Goal: Task Accomplishment & Management: Manage account settings

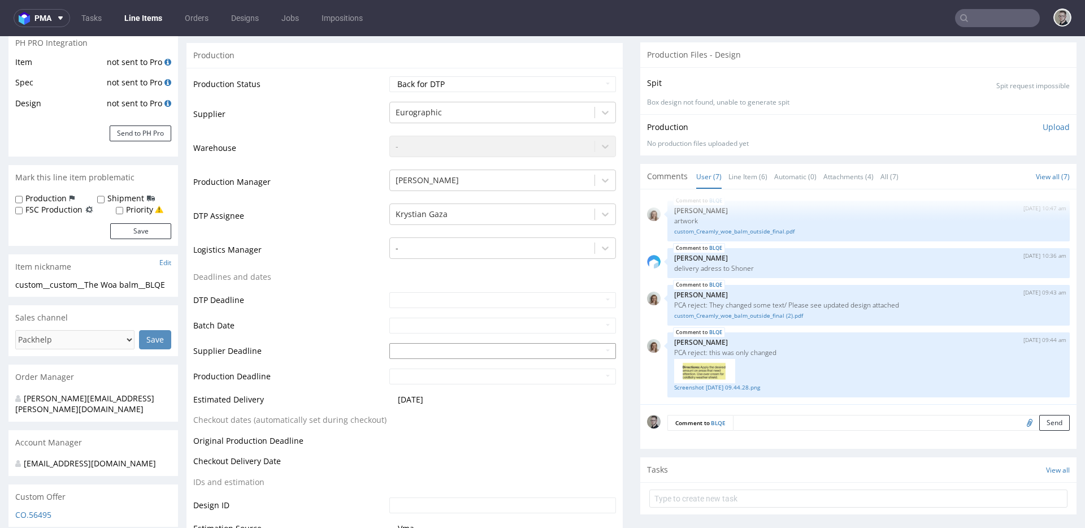
scroll to position [72, 0]
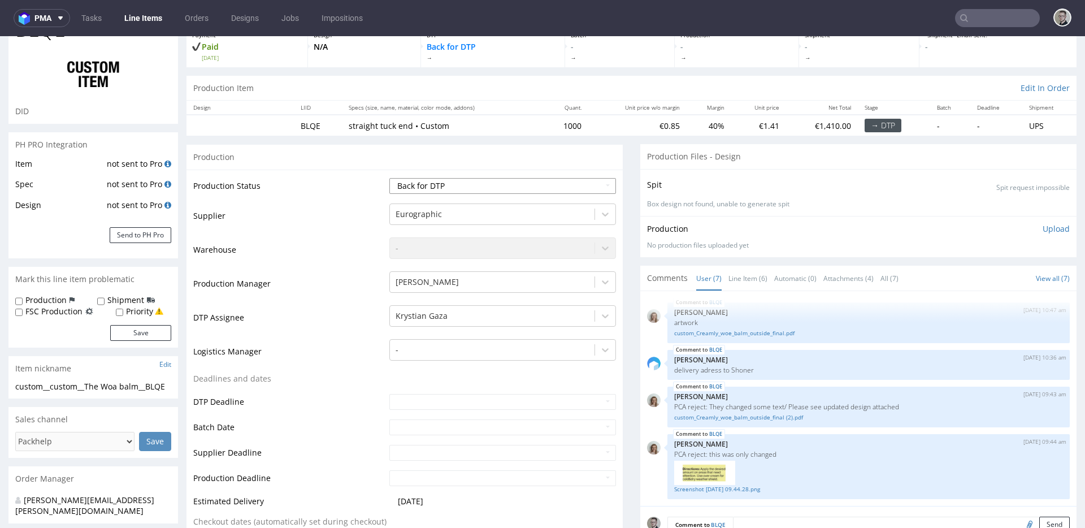
click at [452, 188] on select "Waiting for Artwork Waiting for Diecut Waiting for Mockup Waiting for DTP Waiti…" at bounding box center [502, 186] width 227 height 16
select select "dtp_ca_needed"
click at [389, 178] on select "Waiting for Artwork Waiting for Diecut Waiting for Mockup Waiting for DTP Waiti…" at bounding box center [502, 186] width 227 height 16
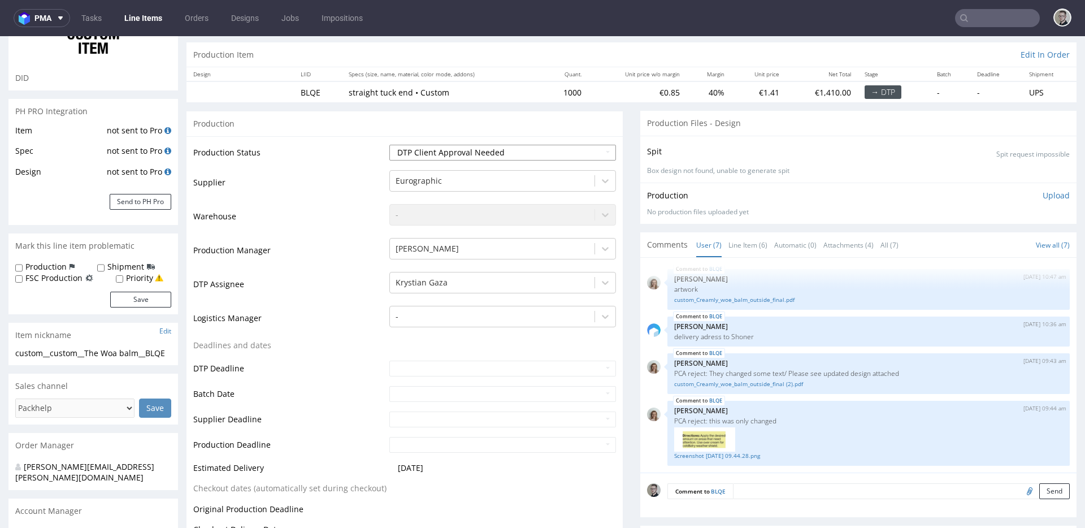
scroll to position [291, 0]
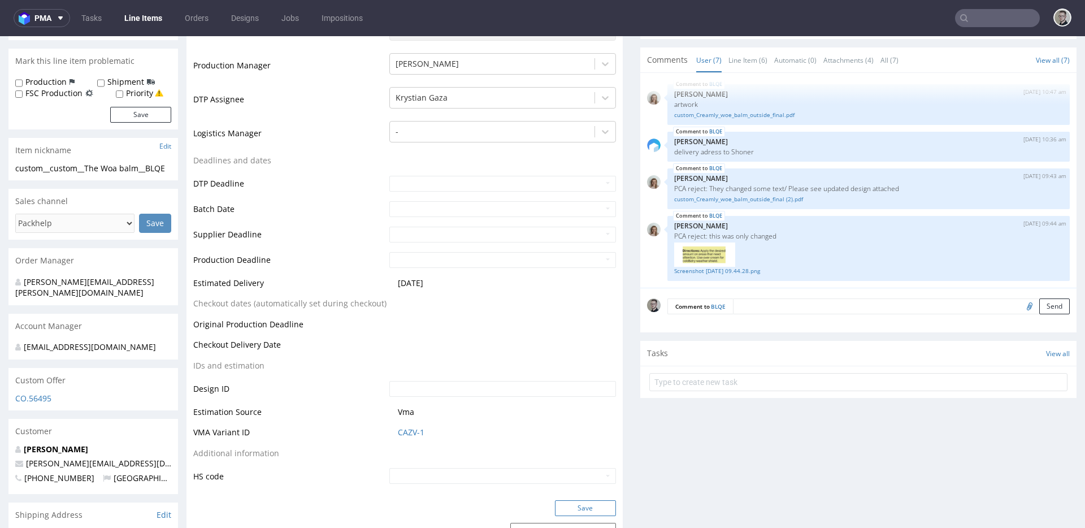
click at [591, 508] on button "Save" at bounding box center [585, 508] width 61 height 16
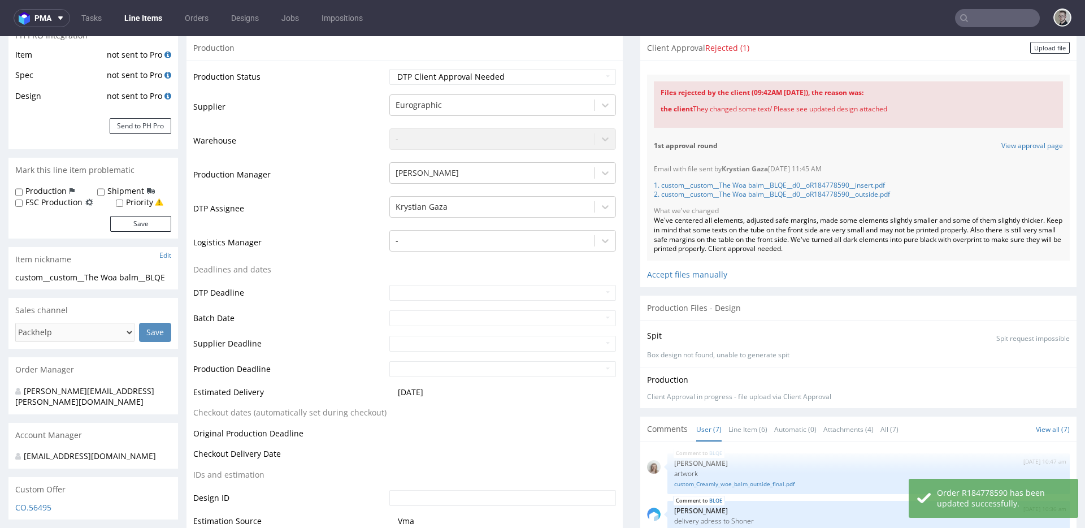
scroll to position [180, 0]
click at [810, 185] on link "1. custom__custom__The Woa balm__BLQE__d0__oR184778590__insert.pdf" at bounding box center [769, 186] width 231 height 10
click at [817, 195] on link "2. custom__custom__The Woa balm__BLQE__d0__oR184778590__outside.pdf" at bounding box center [772, 195] width 236 height 10
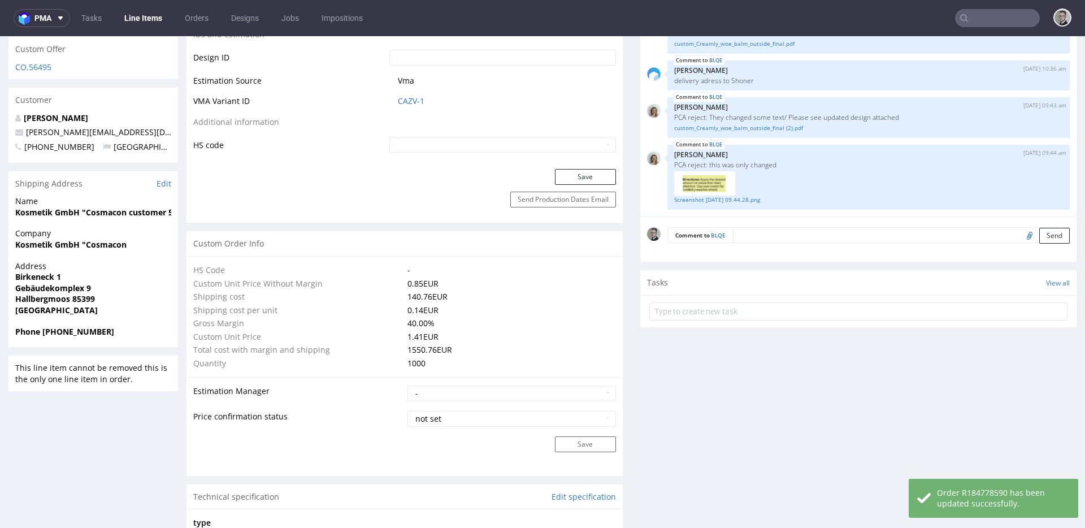
scroll to position [657, 0]
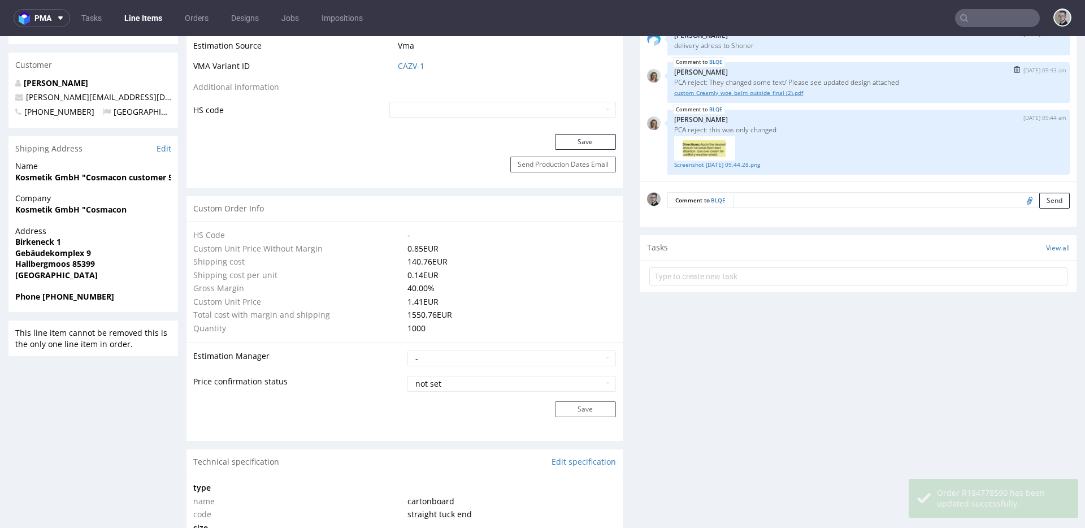
click at [782, 93] on link "custom_Creamly_woe_balm_outside_final (2).pdf" at bounding box center [868, 93] width 389 height 8
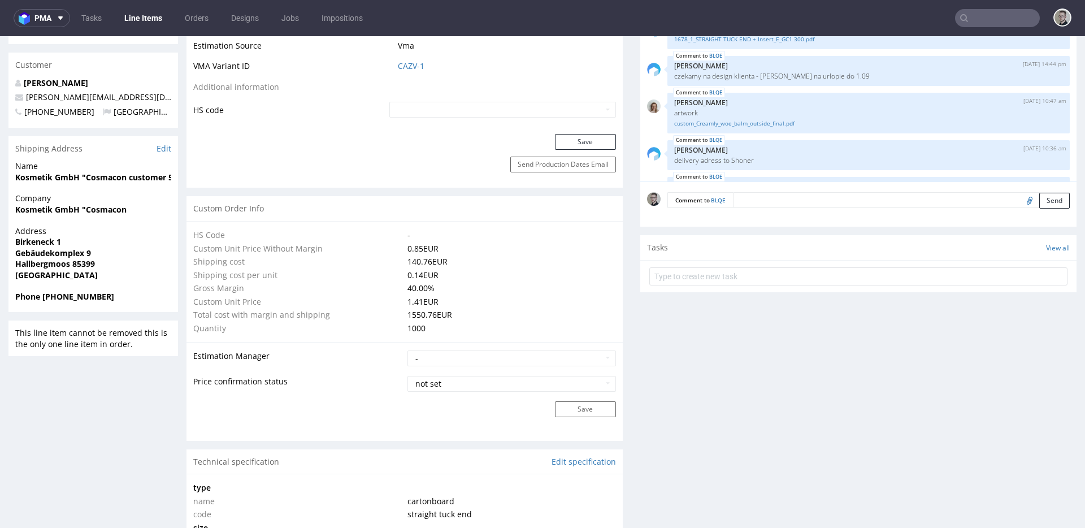
scroll to position [101, 0]
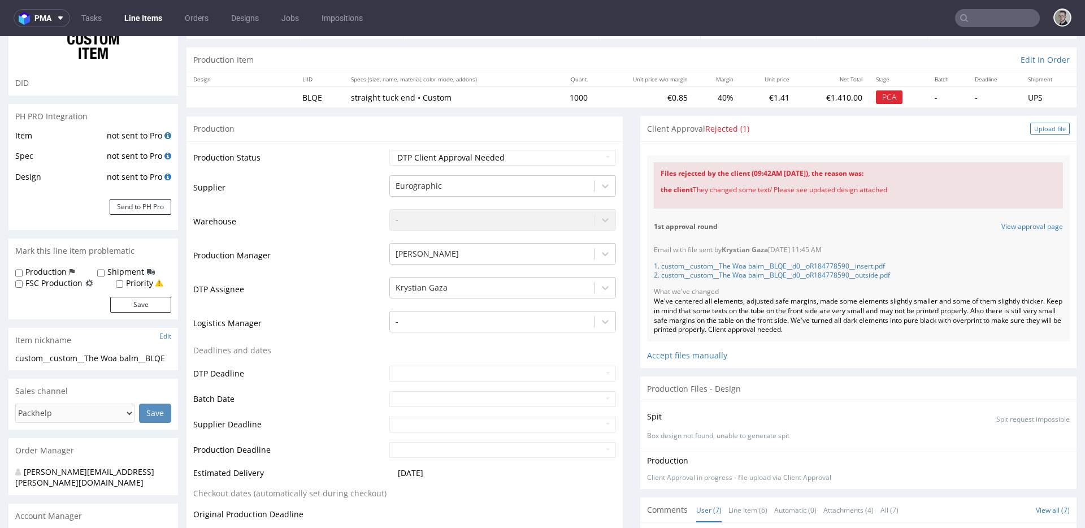
click at [976, 128] on div "Upload file" at bounding box center [1050, 129] width 40 height 12
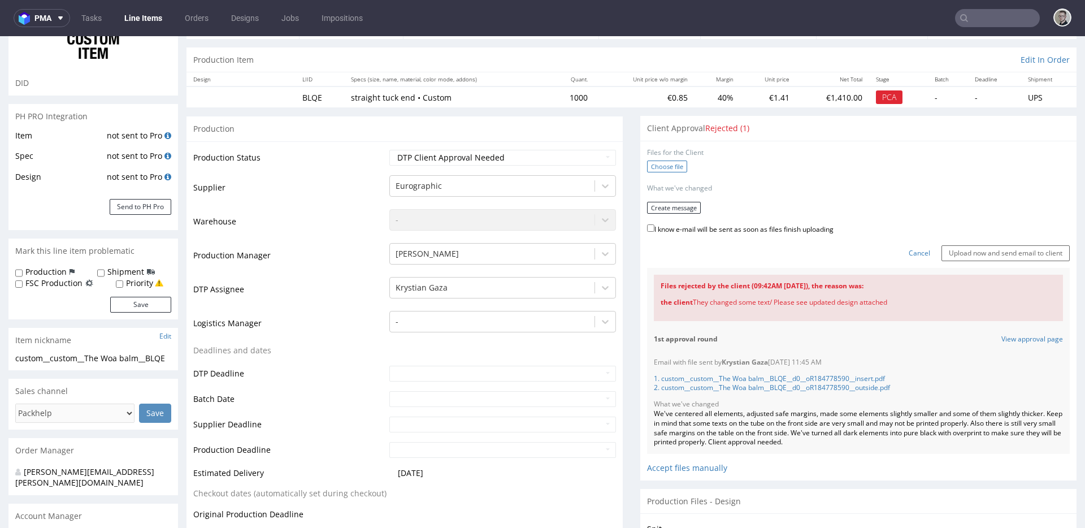
click at [671, 167] on label "Choose file" at bounding box center [667, 167] width 40 height 12
click at [0, 36] on input "Choose file" at bounding box center [0, 36] width 0 height 0
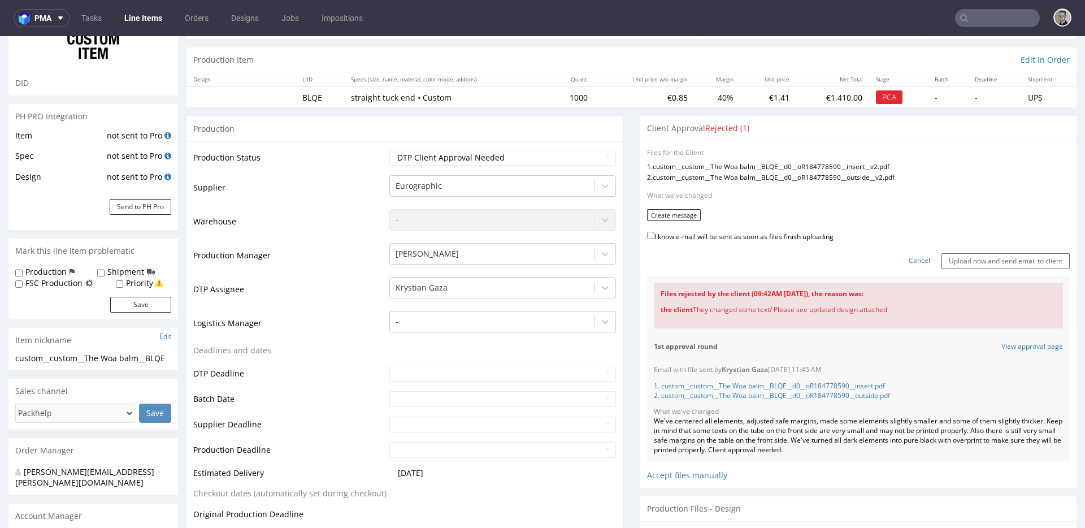
click at [656, 204] on form "Files for the Client 1 . custom__custom__The Woa balm__BLQE__d0__oR184778590__i…" at bounding box center [858, 208] width 423 height 121
click at [657, 208] on form "Files for the Client 1 . custom__custom__The Woa balm__BLQE__d0__oR184778590__i…" at bounding box center [858, 208] width 423 height 121
click at [661, 213] on button "Create message" at bounding box center [674, 215] width 54 height 12
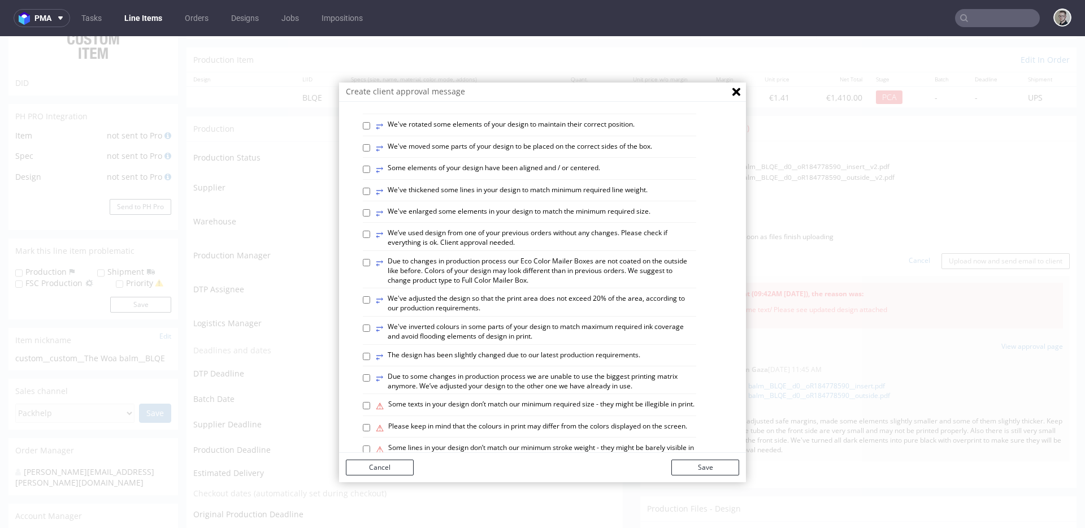
scroll to position [642, 0]
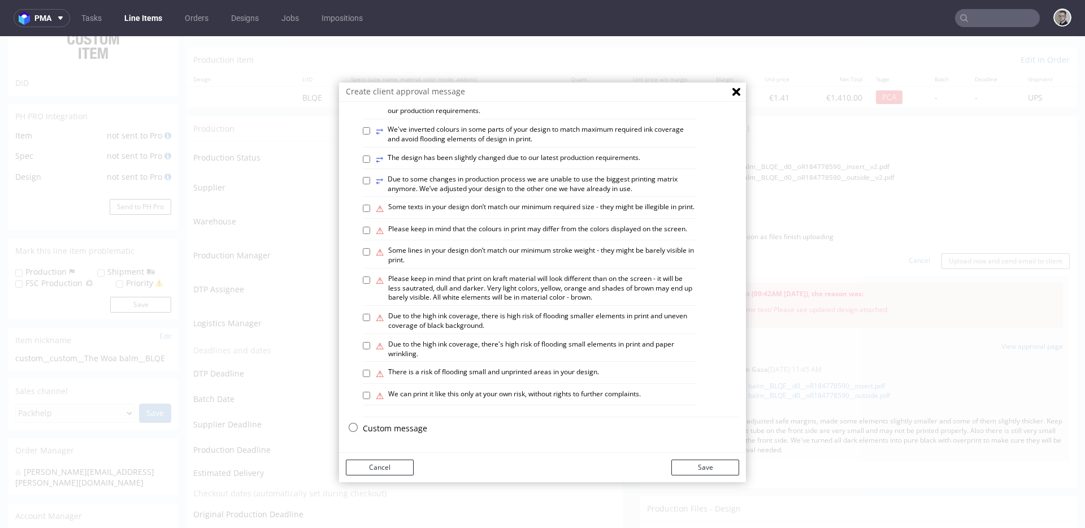
click at [397, 427] on p "Custom message" at bounding box center [551, 428] width 376 height 11
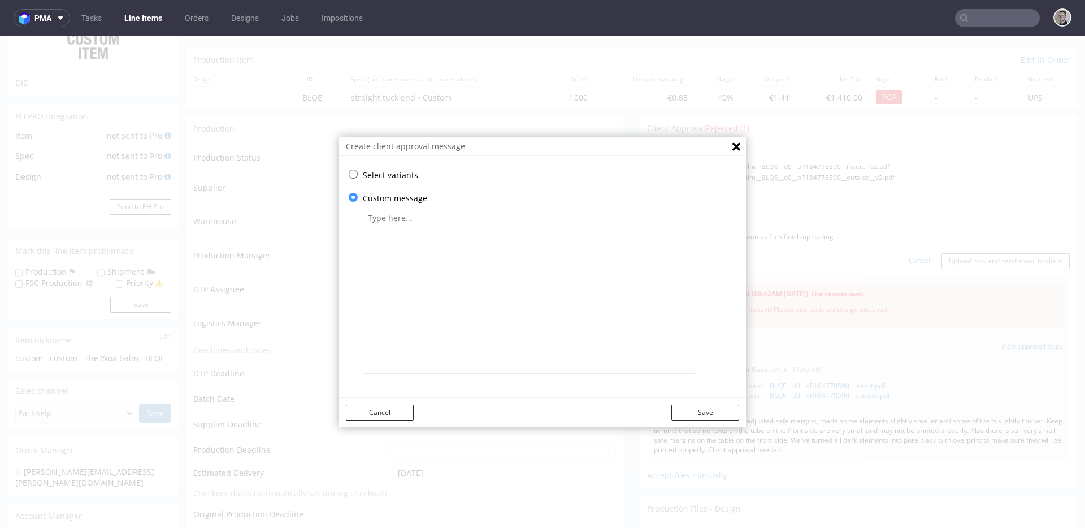
click at [513, 290] on textarea at bounding box center [529, 292] width 333 height 164
type textarea "We've updated texts on the left side. All previous adjustments still apply. Cli…"
click at [723, 414] on button "Save" at bounding box center [705, 413] width 68 height 16
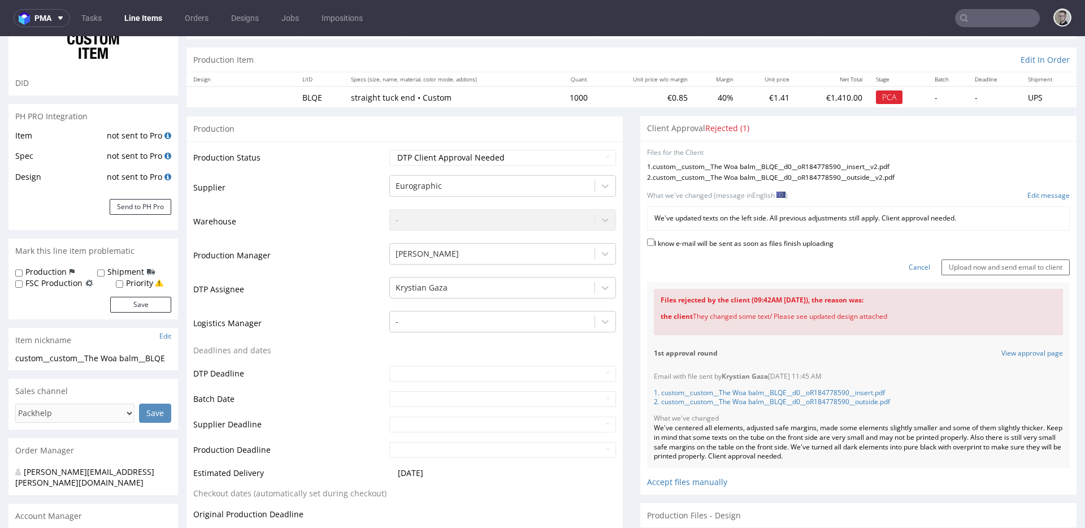
click at [779, 240] on label "I know e-mail will be sent as soon as files finish uploading" at bounding box center [740, 242] width 187 height 12
click at [655, 240] on input "I know e-mail will be sent as soon as files finish uploading" at bounding box center [650, 242] width 7 height 7
checkbox input "true"
click at [942, 266] on input "Upload now and send email to client" at bounding box center [1006, 267] width 128 height 16
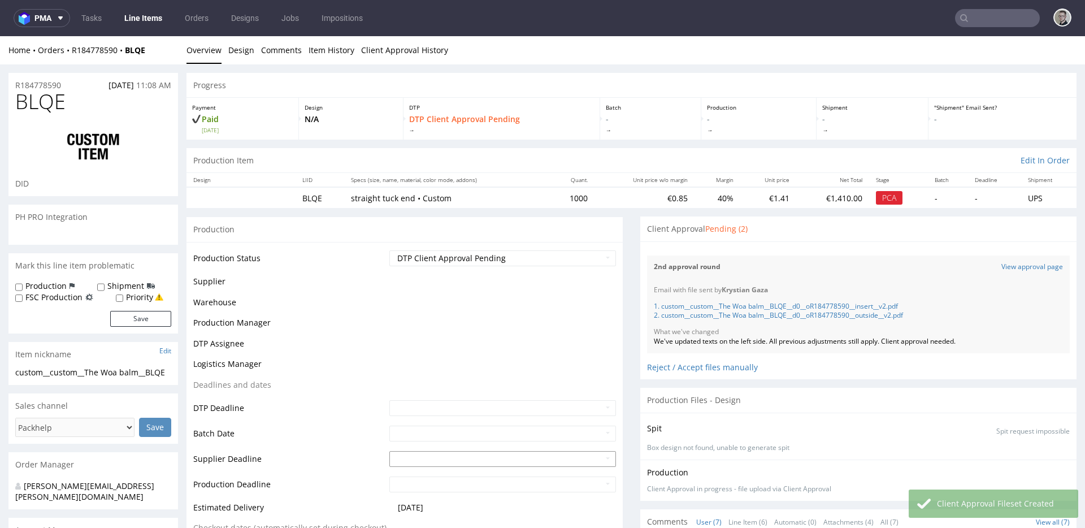
scroll to position [115, 0]
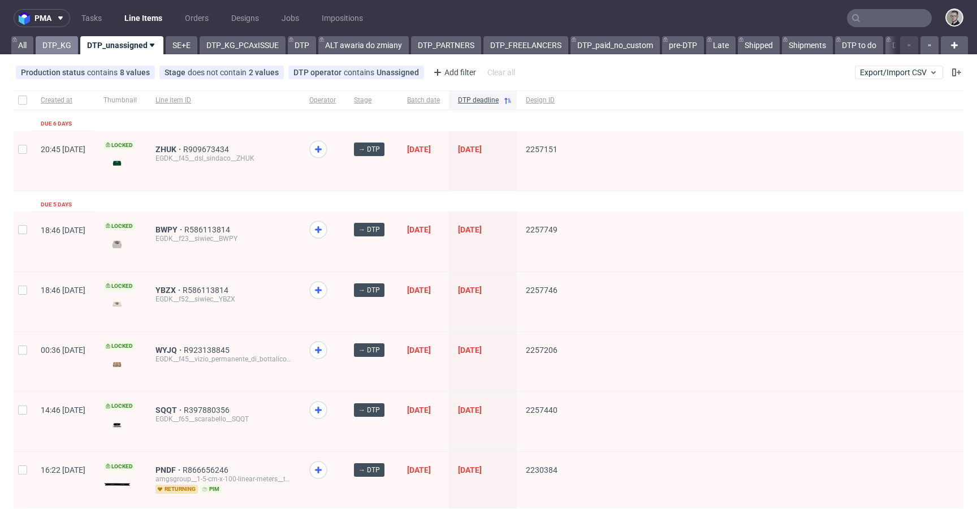
click at [54, 50] on link "DTP_KG" at bounding box center [57, 45] width 42 height 18
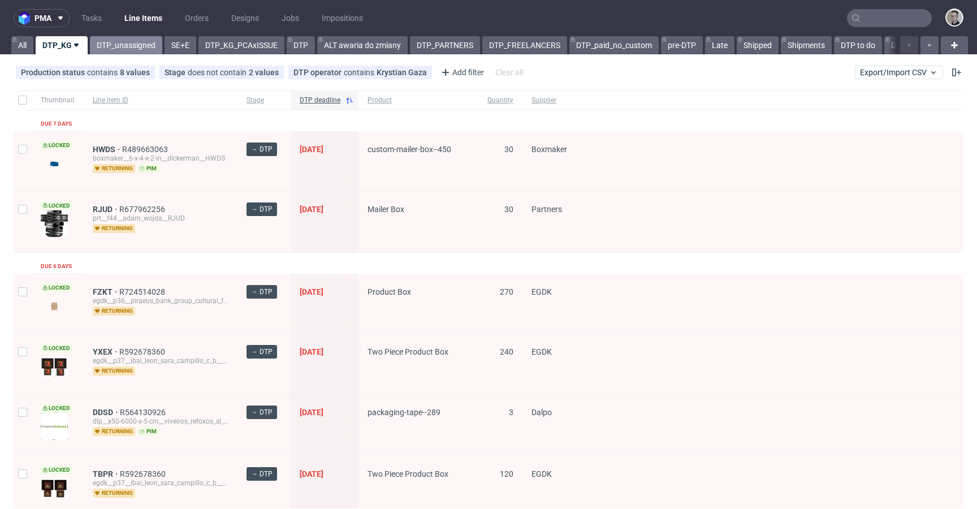
click at [105, 46] on link "DTP_unassigned" at bounding box center [126, 45] width 72 height 18
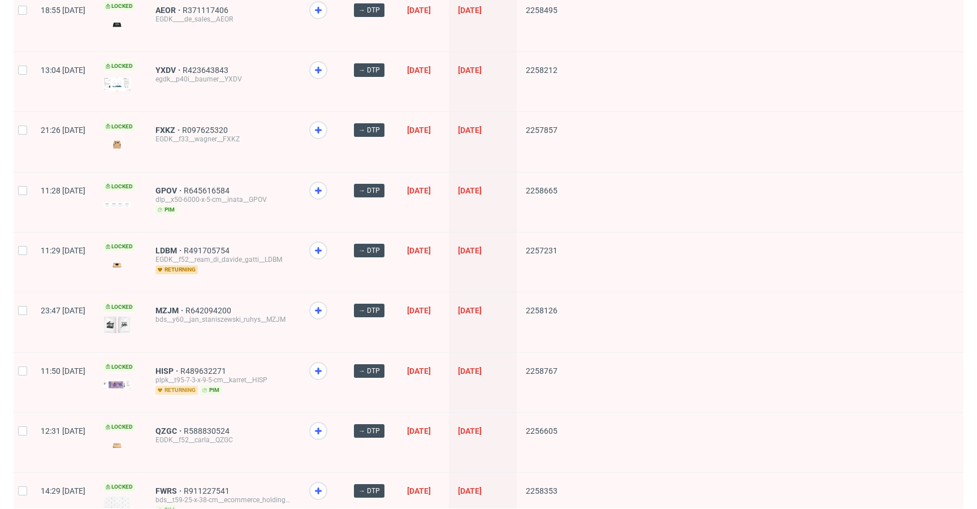
scroll to position [1498, 0]
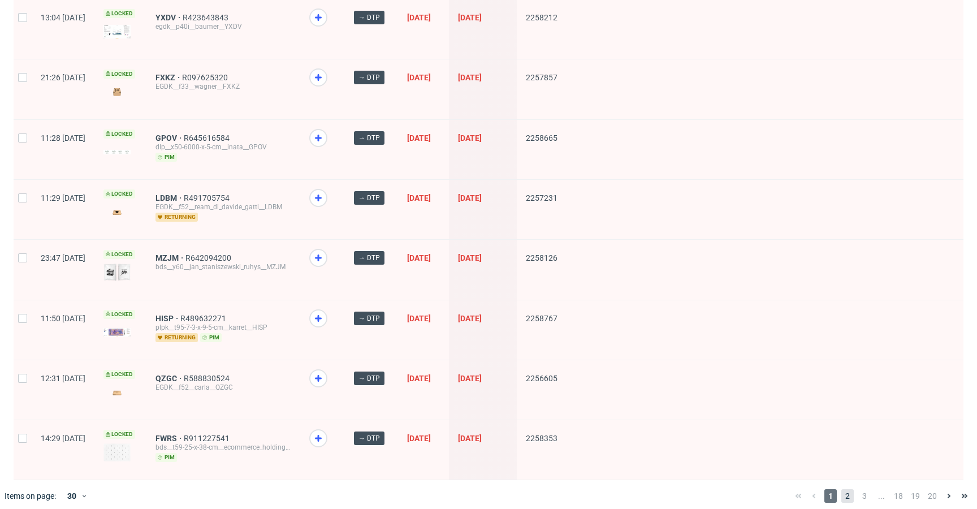
click at [841, 489] on span "2" at bounding box center [847, 496] width 12 height 14
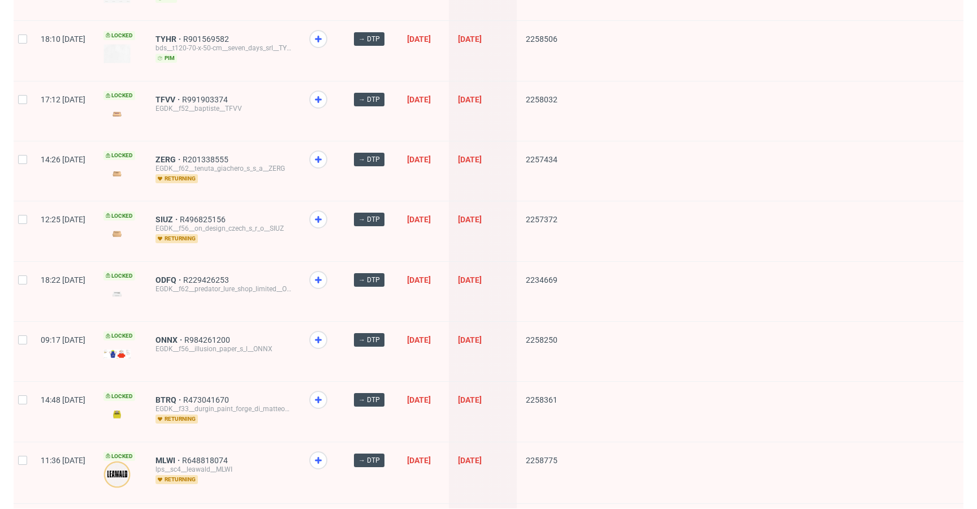
scroll to position [1459, 0]
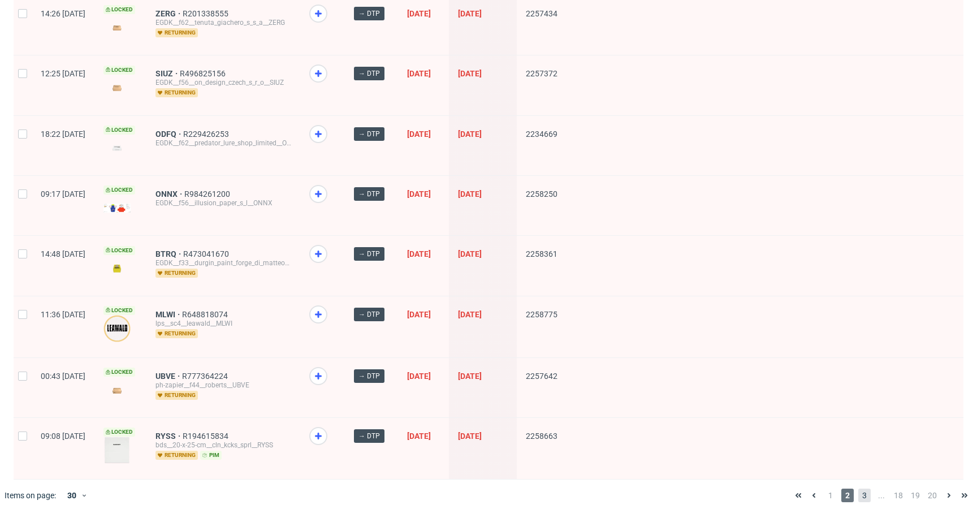
click at [858, 488] on span "3" at bounding box center [864, 495] width 12 height 14
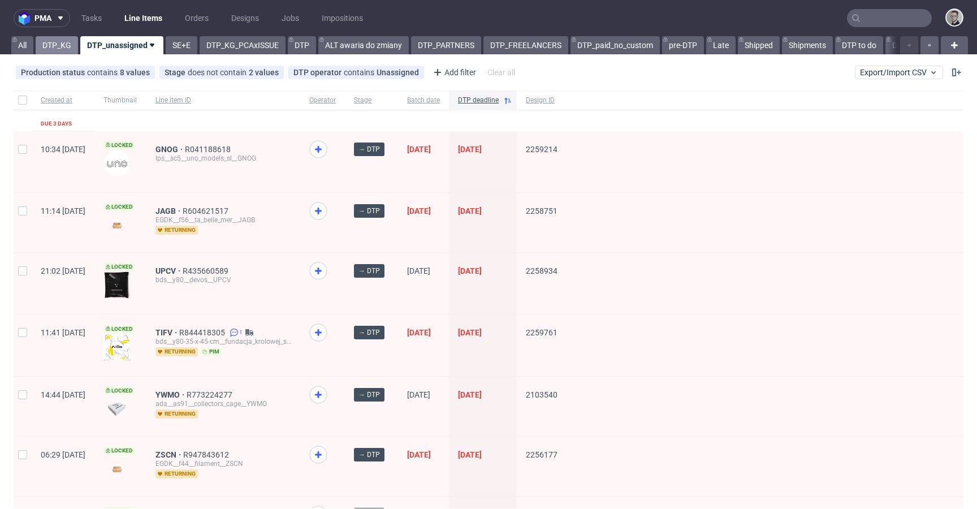
click at [56, 50] on link "DTP_KG" at bounding box center [57, 45] width 42 height 18
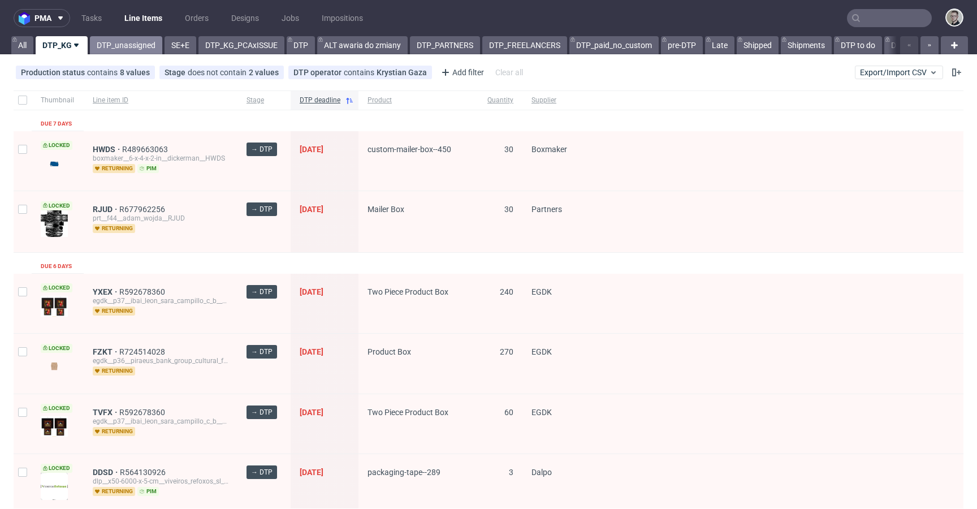
click at [136, 37] on link "DTP_unassigned" at bounding box center [126, 45] width 72 height 18
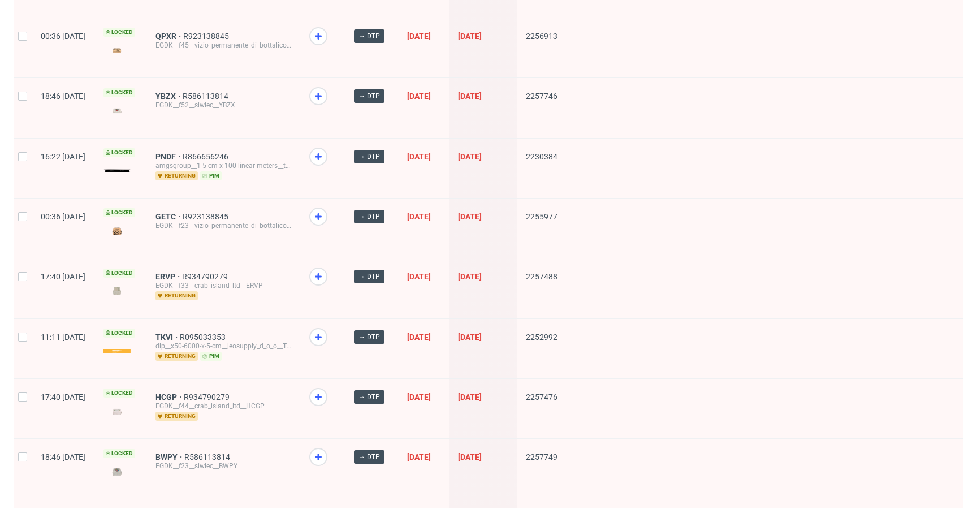
scroll to position [692, 0]
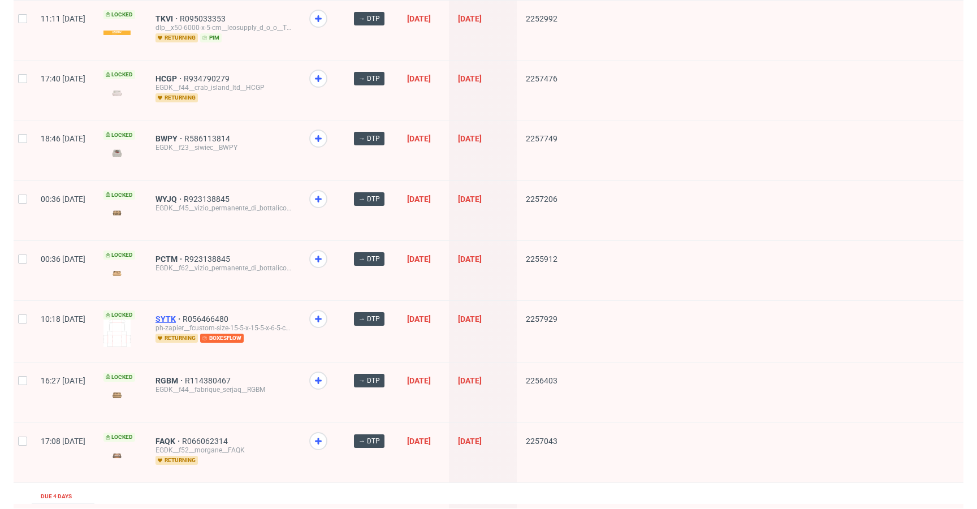
click at [183, 314] on span "SYTK" at bounding box center [168, 318] width 27 height 9
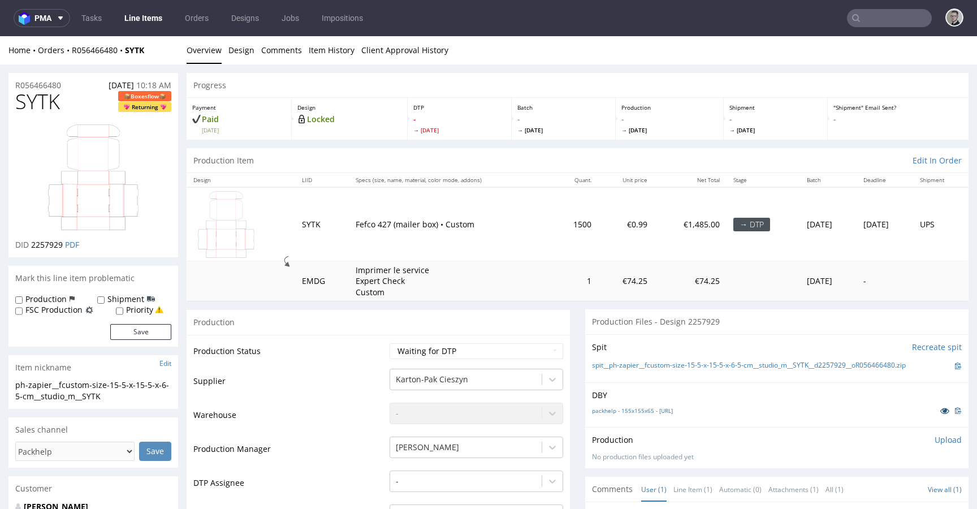
click at [940, 410] on icon at bounding box center [944, 410] width 9 height 8
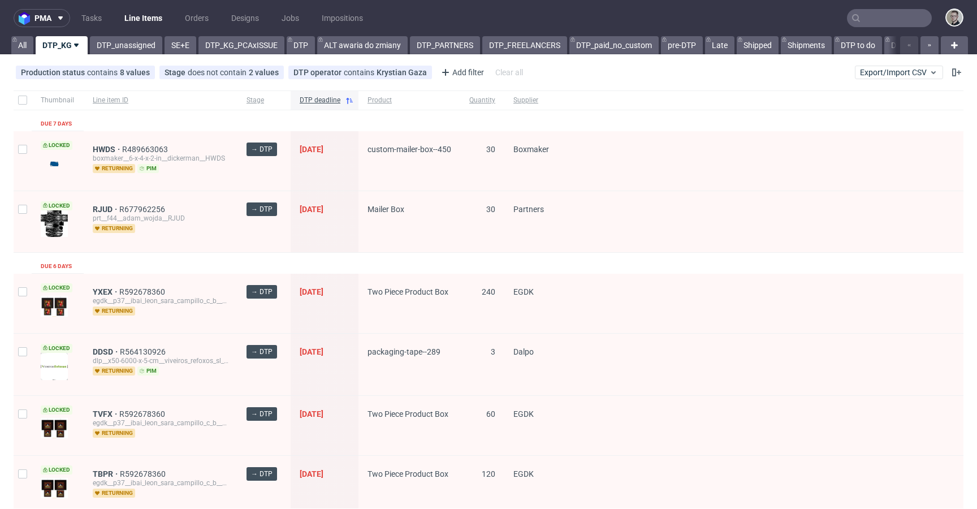
click at [133, 35] on nav "pma Tasks Line Items Orders Designs Jobs Impositions" at bounding box center [488, 18] width 977 height 36
click at [130, 41] on link "DTP_unassigned" at bounding box center [126, 45] width 72 height 18
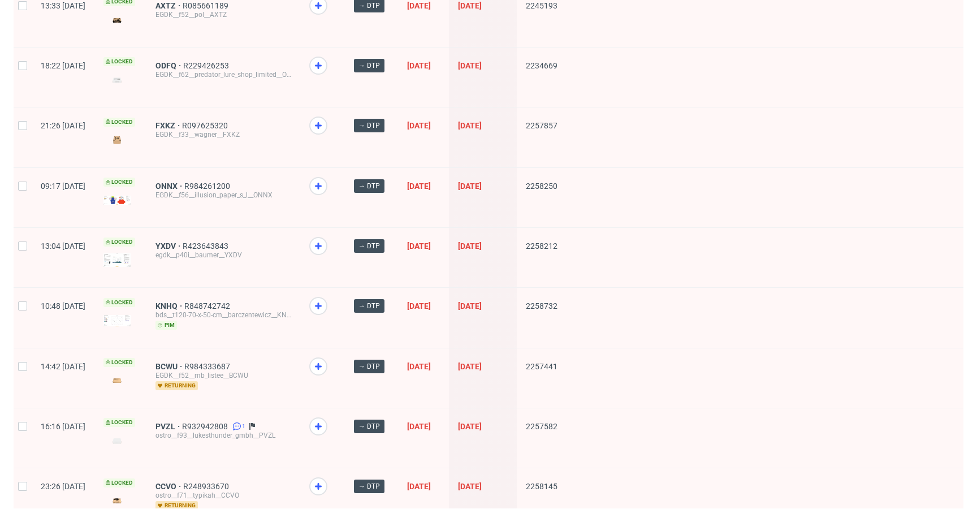
scroll to position [1498, 0]
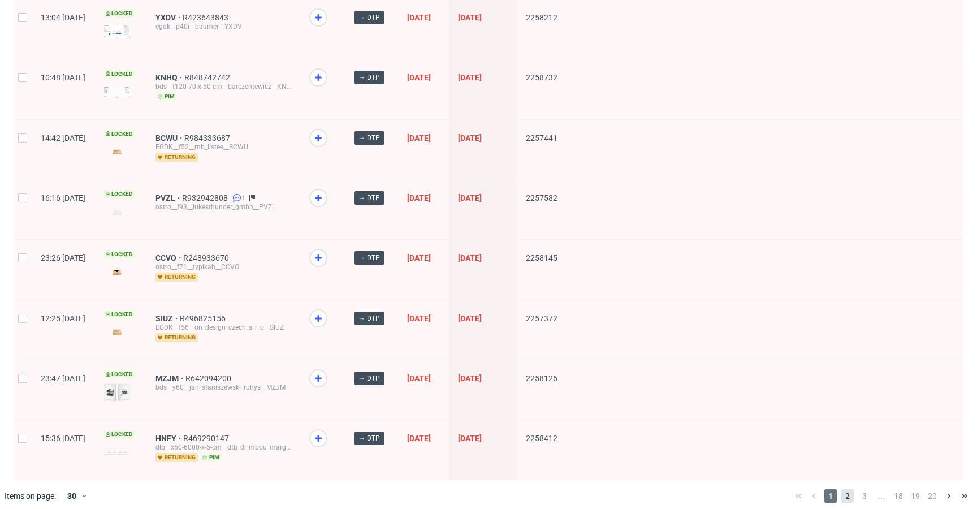
click at [841, 489] on span "2" at bounding box center [847, 496] width 12 height 14
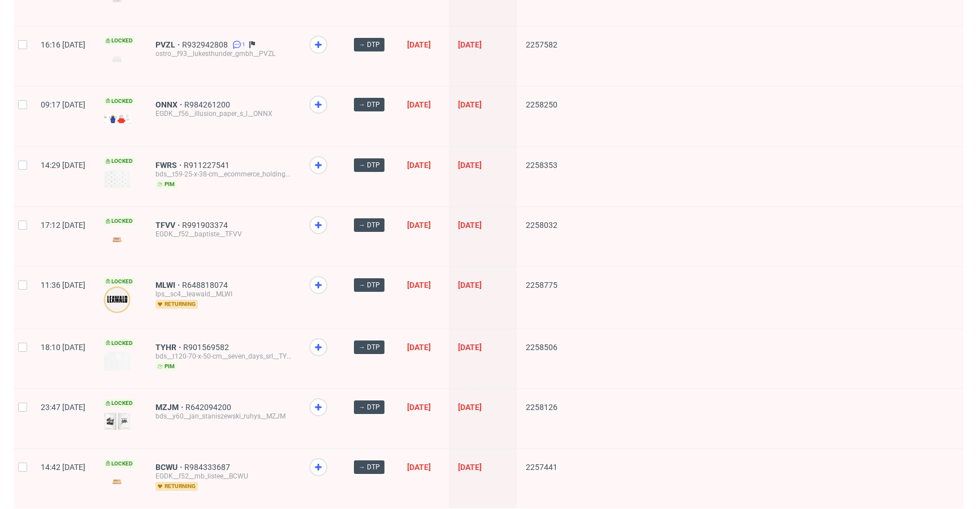
scroll to position [1461, 0]
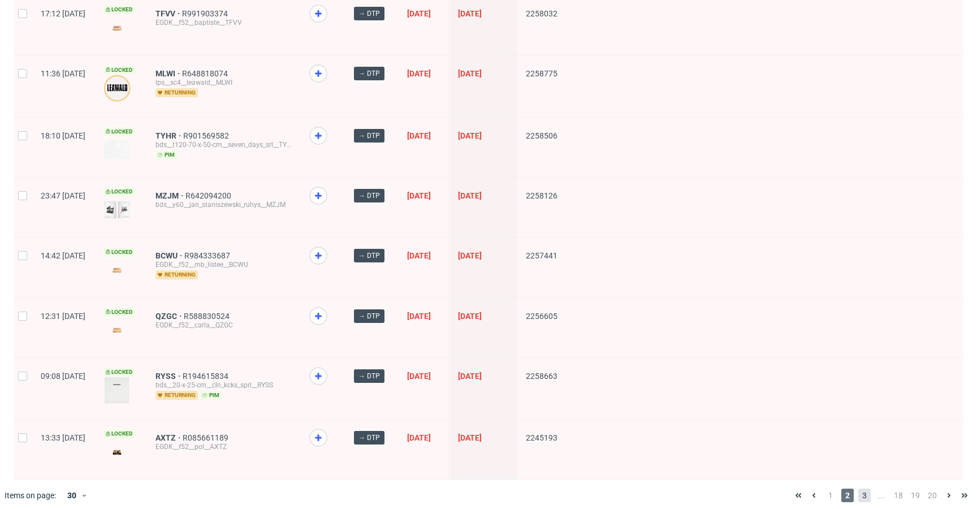
click at [858, 491] on span "3" at bounding box center [864, 495] width 12 height 14
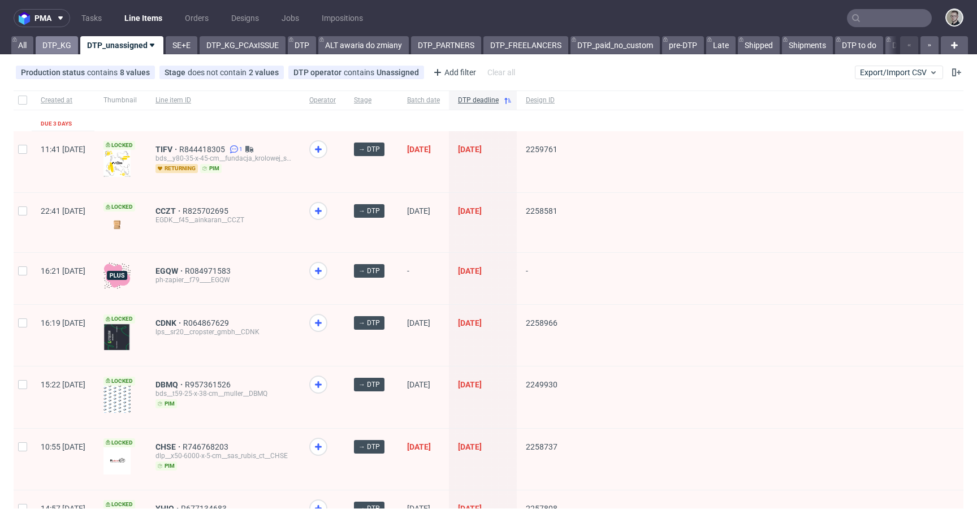
click at [66, 45] on link "DTP_KG" at bounding box center [57, 45] width 42 height 18
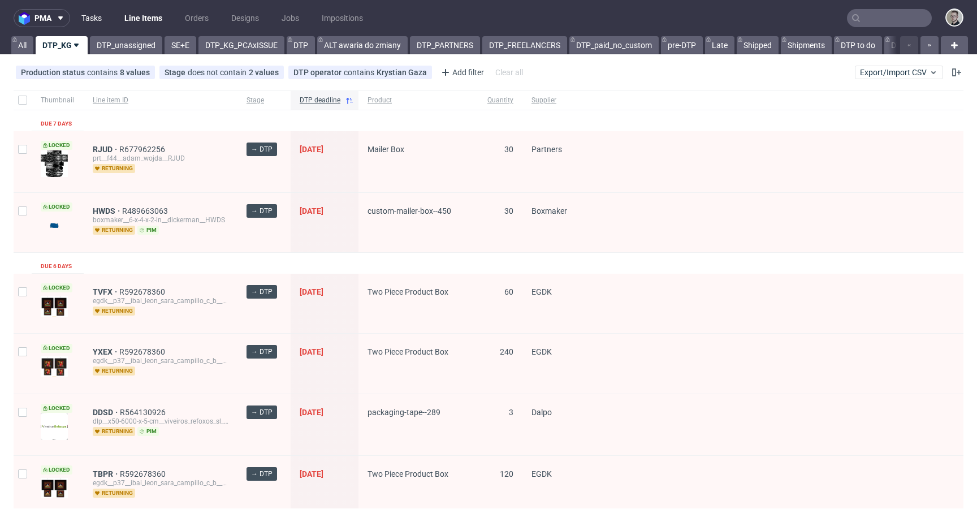
click at [89, 16] on link "Tasks" at bounding box center [92, 18] width 34 height 18
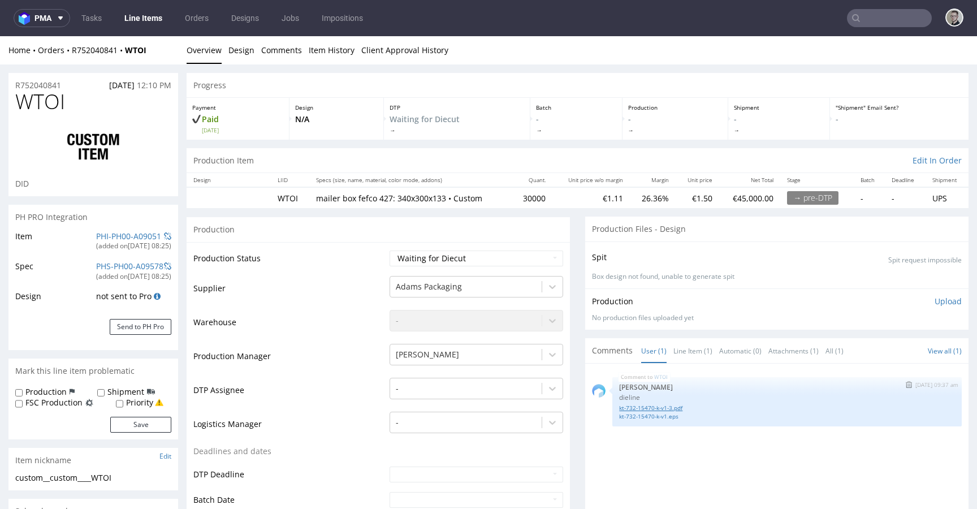
click at [673, 408] on link "kt-732-15470-k-v1-3.pdf" at bounding box center [787, 408] width 336 height 8
click at [668, 416] on link "kt-732-15470-k-v1.eps" at bounding box center [787, 416] width 336 height 8
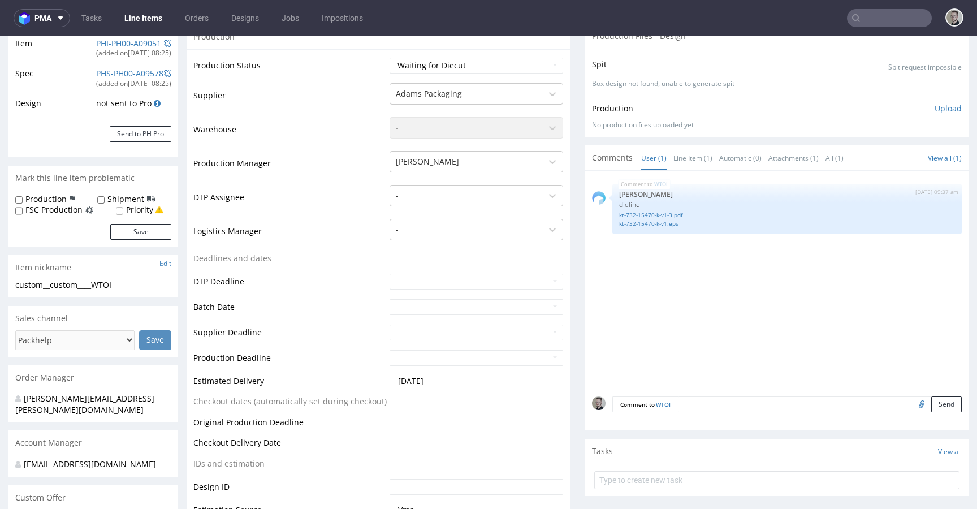
scroll to position [221, 0]
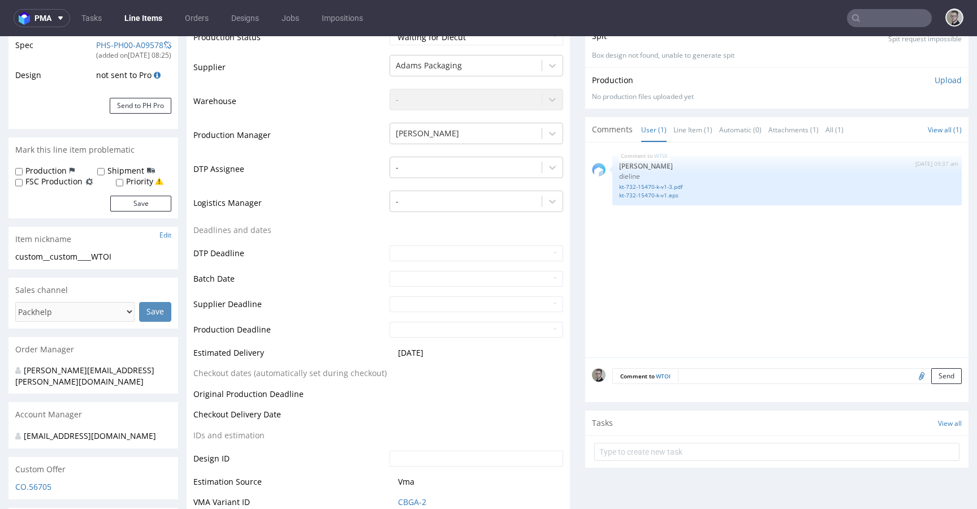
click at [912, 376] on input "file" at bounding box center [920, 375] width 16 height 15
type input "C:\fakepath\kt-732-15470-k-v1-3.pdf"
click at [931, 376] on button "Send" at bounding box center [946, 376] width 31 height 16
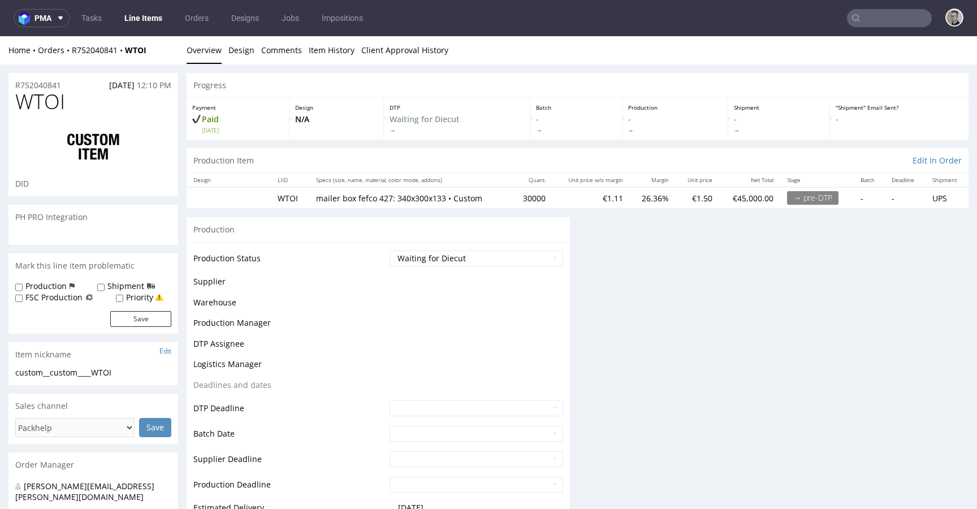
scroll to position [0, 0]
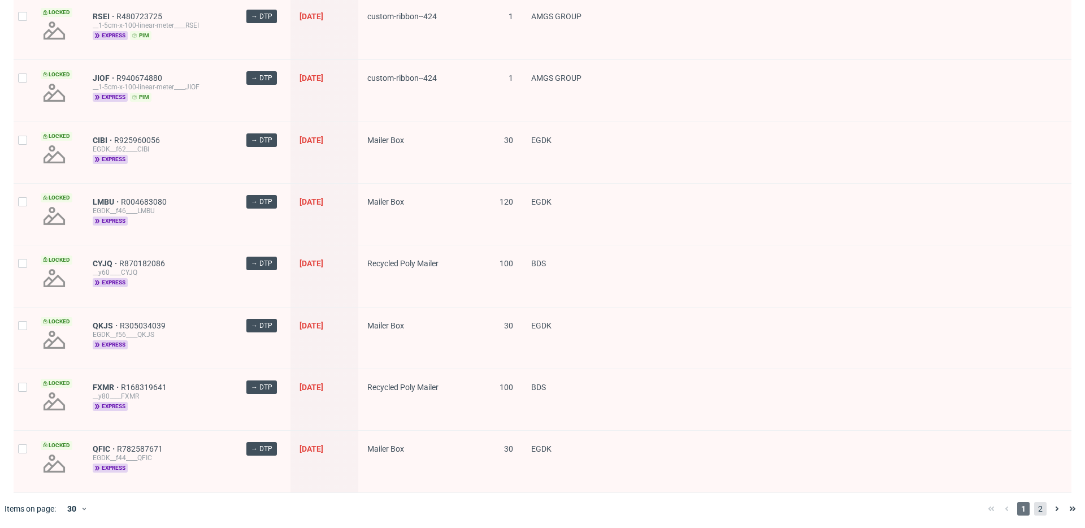
click at [1034, 502] on span "2" at bounding box center [1040, 509] width 12 height 14
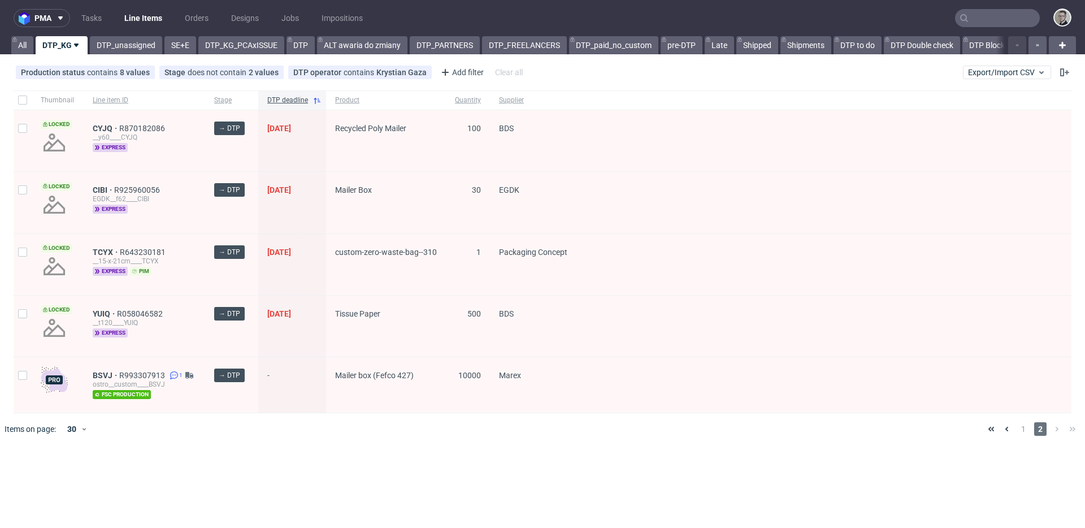
click at [88, 373] on div "BSVJ R993307913 1 ostro__custom____BSVJ fsc production" at bounding box center [145, 384] width 122 height 55
click at [101, 374] on span "BSVJ" at bounding box center [106, 375] width 27 height 9
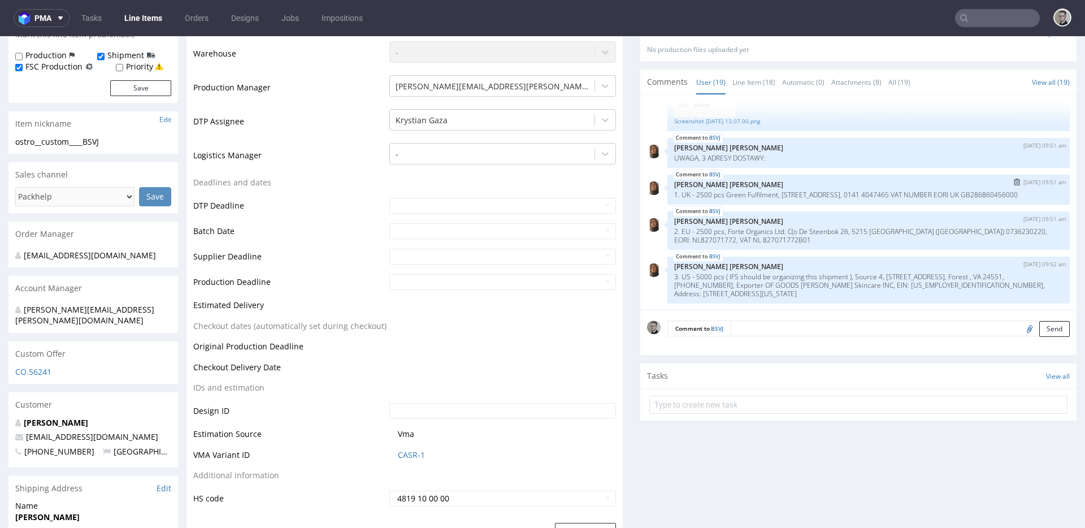
scroll to position [324, 0]
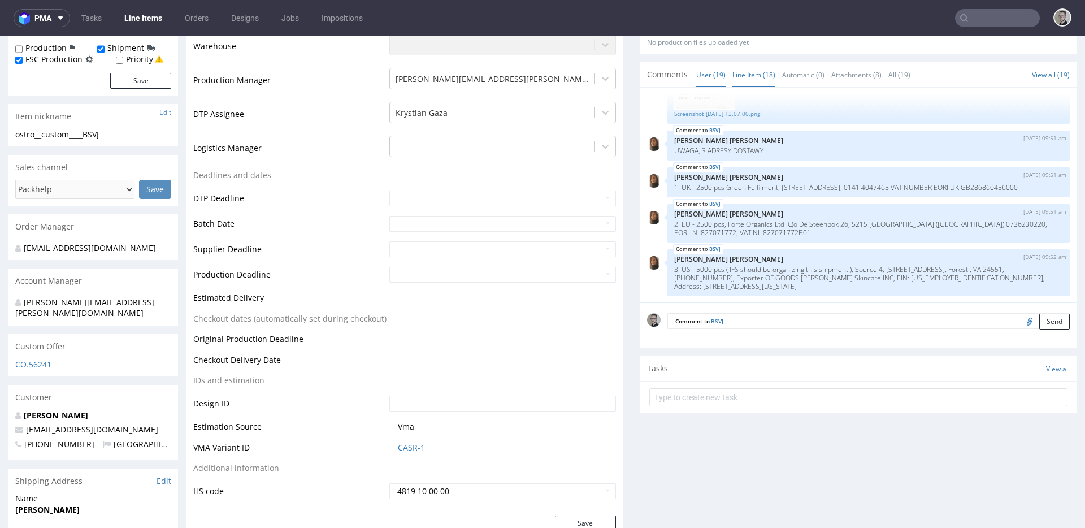
click at [748, 75] on link "Line Item (18)" at bounding box center [754, 75] width 43 height 24
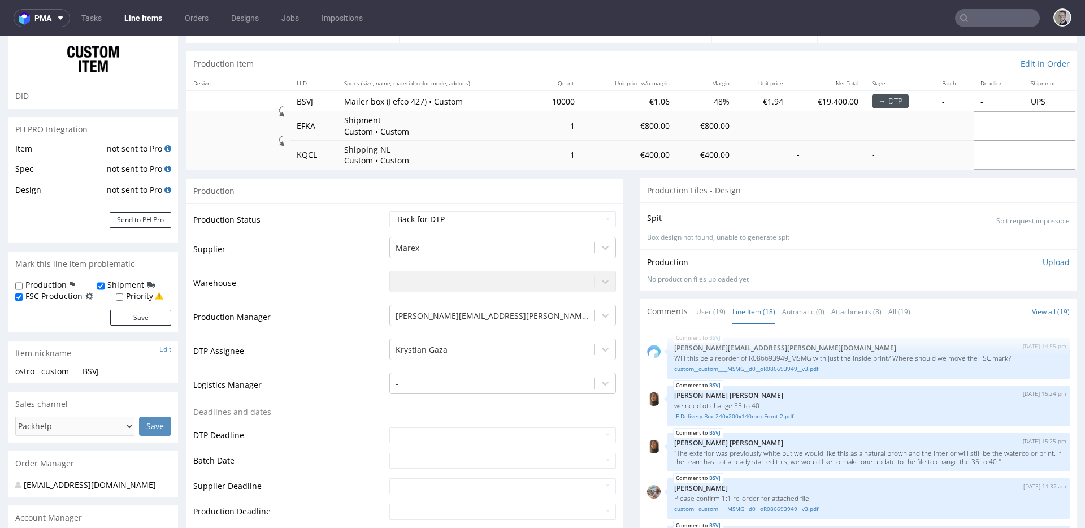
scroll to position [222, 0]
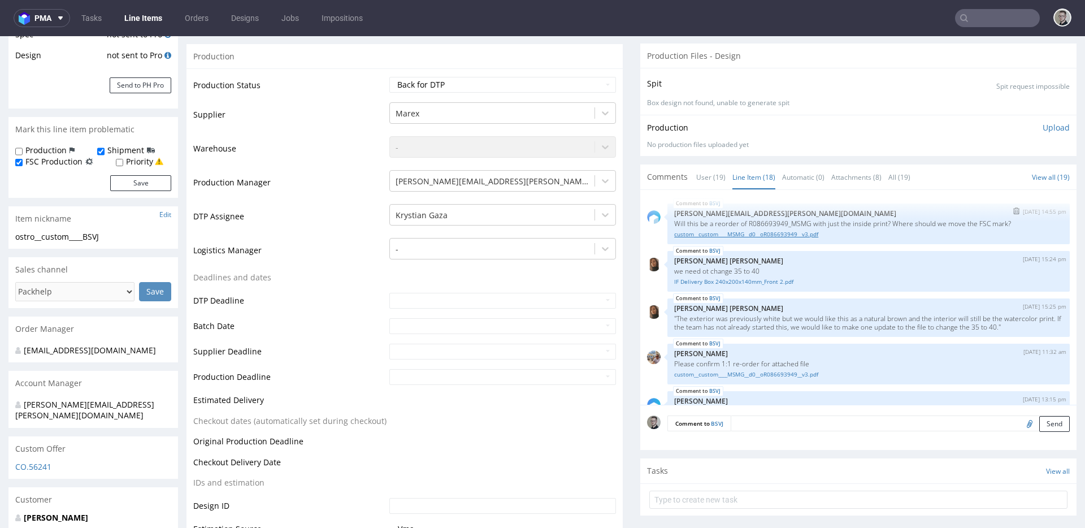
click at [747, 233] on link "custom__custom____MSMG__d0__oR086693949__v3.pdf" at bounding box center [868, 234] width 389 height 8
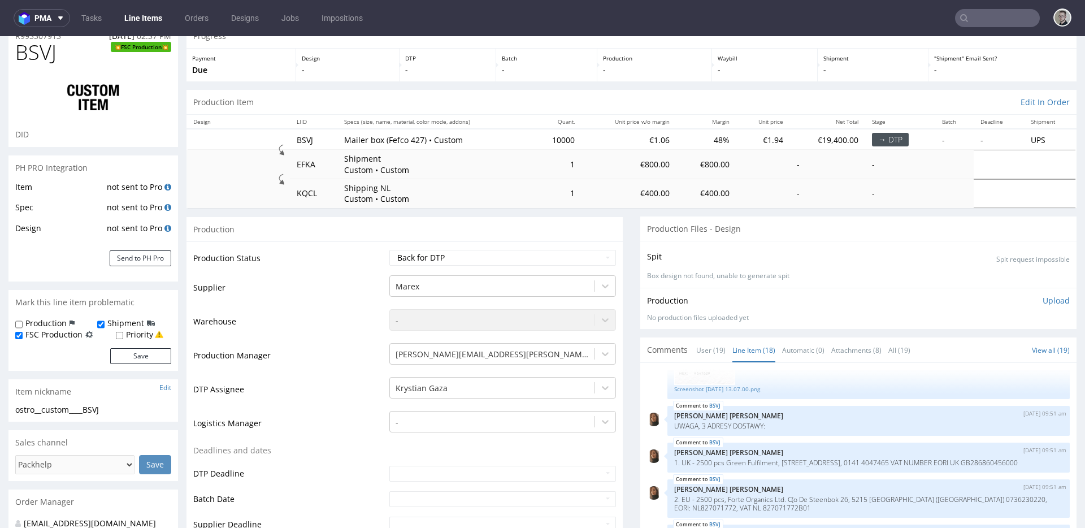
scroll to position [0, 0]
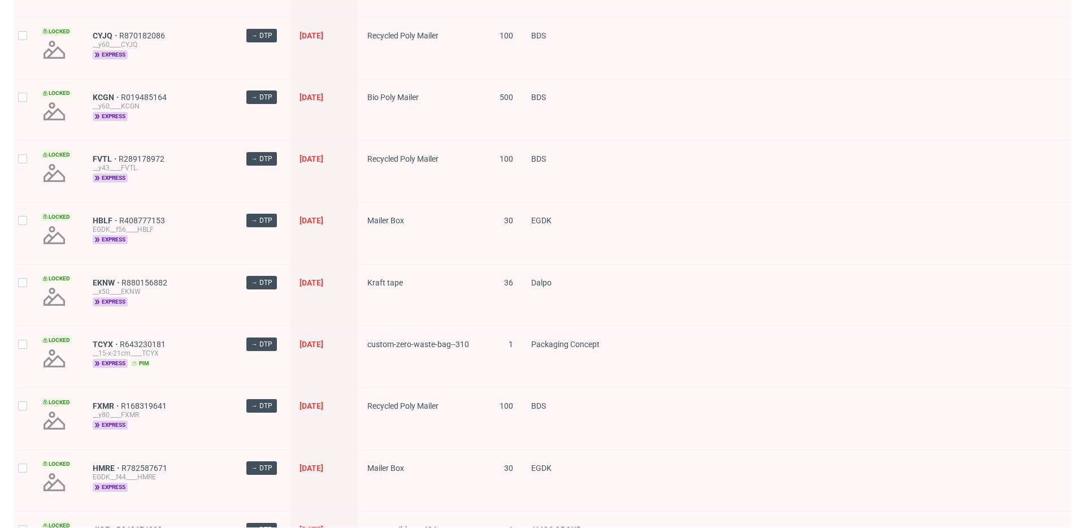
scroll to position [1543, 0]
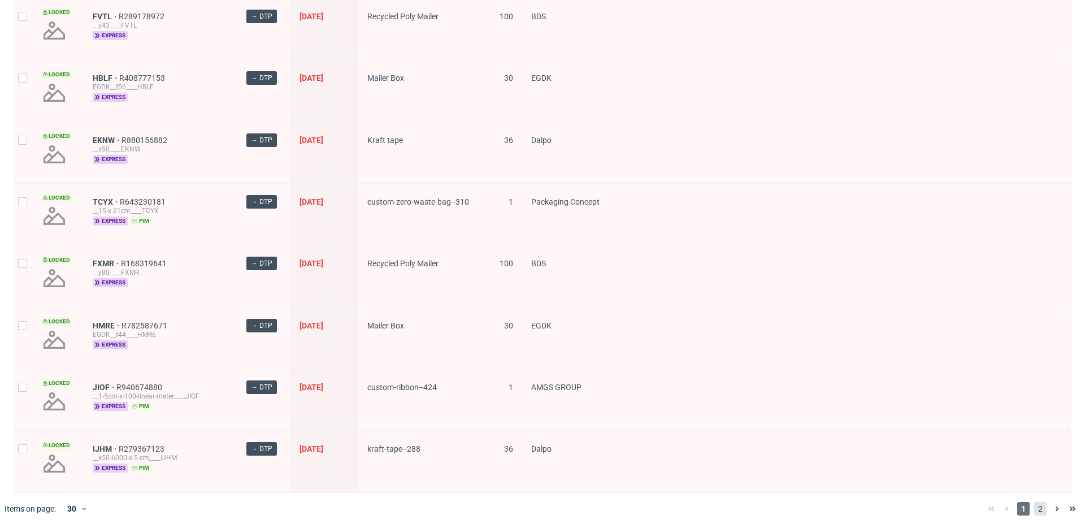
click at [1037, 512] on span "2" at bounding box center [1040, 509] width 12 height 14
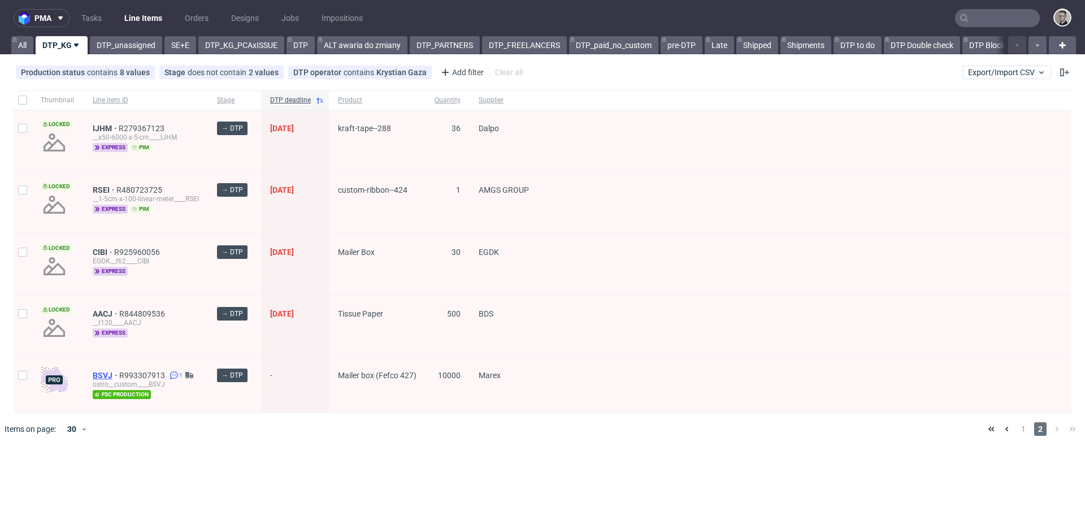
click at [100, 374] on span "BSVJ" at bounding box center [106, 375] width 27 height 9
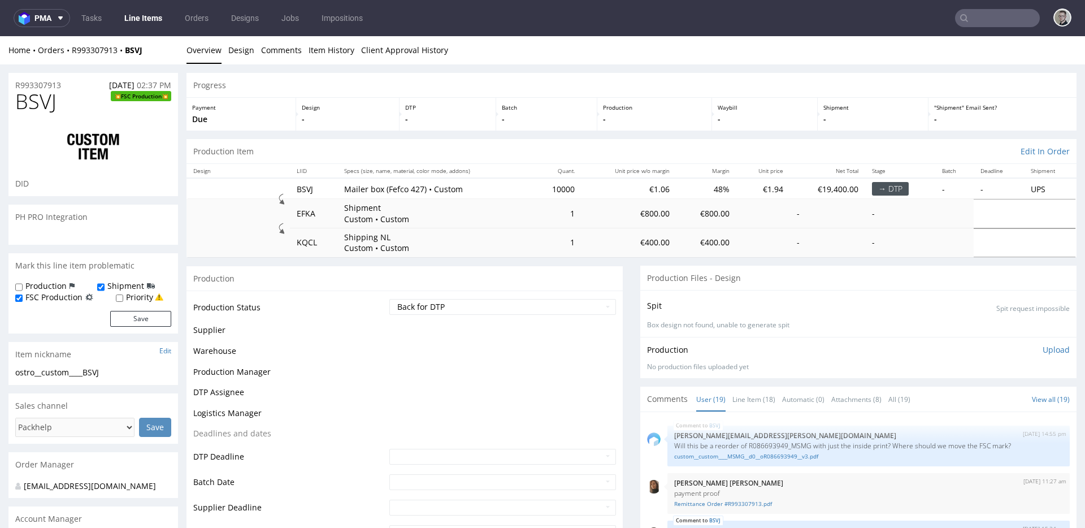
scroll to position [874, 0]
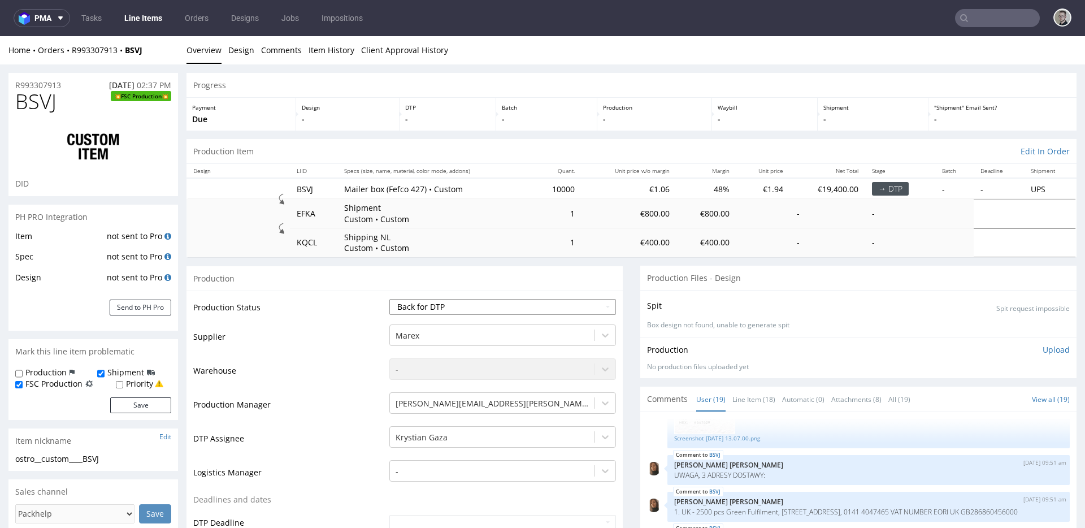
click at [575, 310] on select "Waiting for Artwork Waiting for Diecut Waiting for Mockup Waiting for DTP Waiti…" at bounding box center [502, 307] width 227 height 16
select select "dtp_ca_needed"
click at [389, 299] on select "Waiting for Artwork Waiting for Diecut Waiting for Mockup Waiting for DTP Waiti…" at bounding box center [502, 307] width 227 height 16
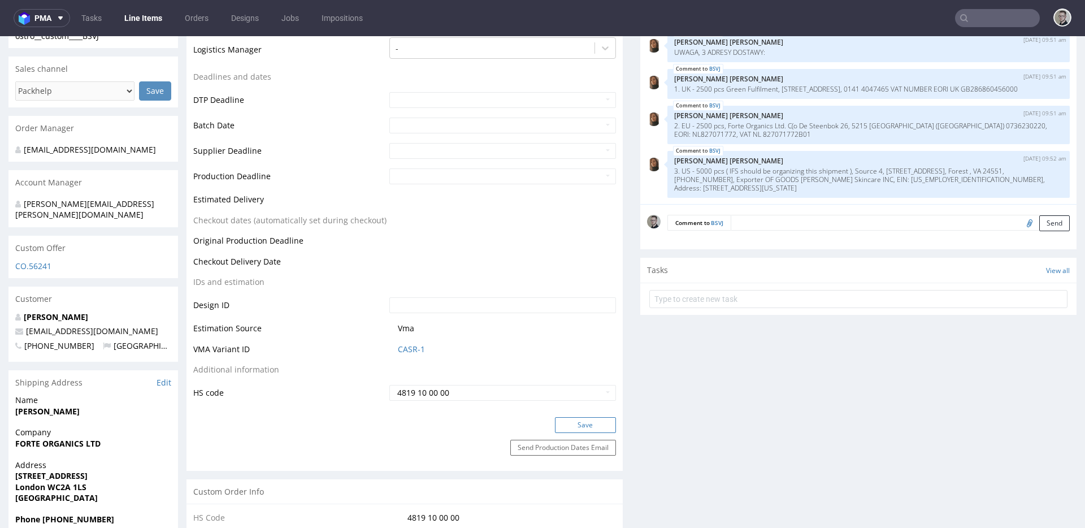
click at [580, 419] on button "Save" at bounding box center [585, 425] width 61 height 16
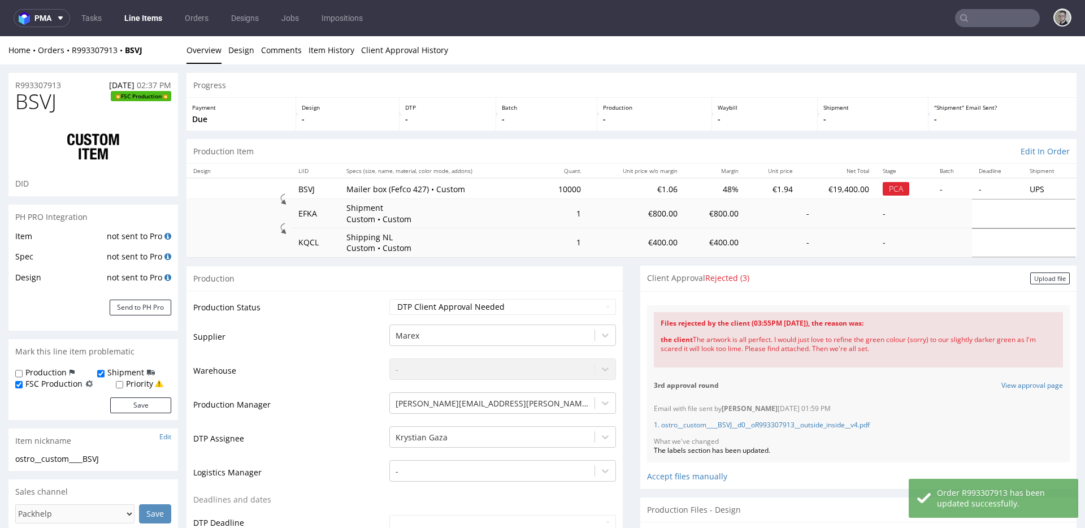
drag, startPoint x: 709, startPoint y: 344, endPoint x: 928, endPoint y: 364, distance: 219.6
click at [851, 361] on div "Files rejected by the client (03:55PM 11 Sep 2025), the reason was: the client …" at bounding box center [858, 339] width 409 height 55
click at [867, 351] on div "the client The artwork is all perfect. I would just love to refine the green co…" at bounding box center [859, 344] width 396 height 33
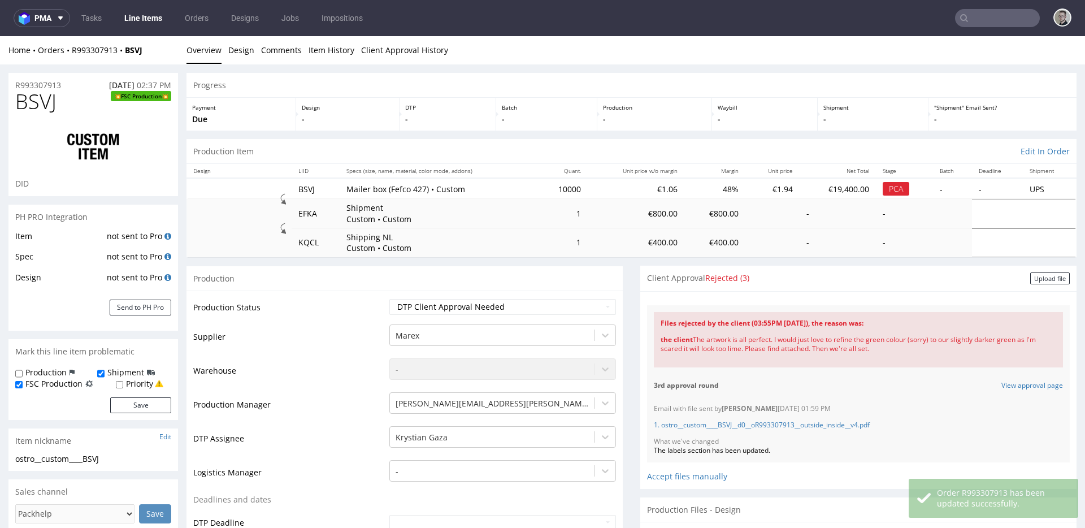
drag, startPoint x: 808, startPoint y: 339, endPoint x: 1024, endPoint y: 347, distance: 216.6
click at [1022, 347] on div "the client The artwork is all perfect. I would just love to refine the green co…" at bounding box center [859, 344] width 396 height 33
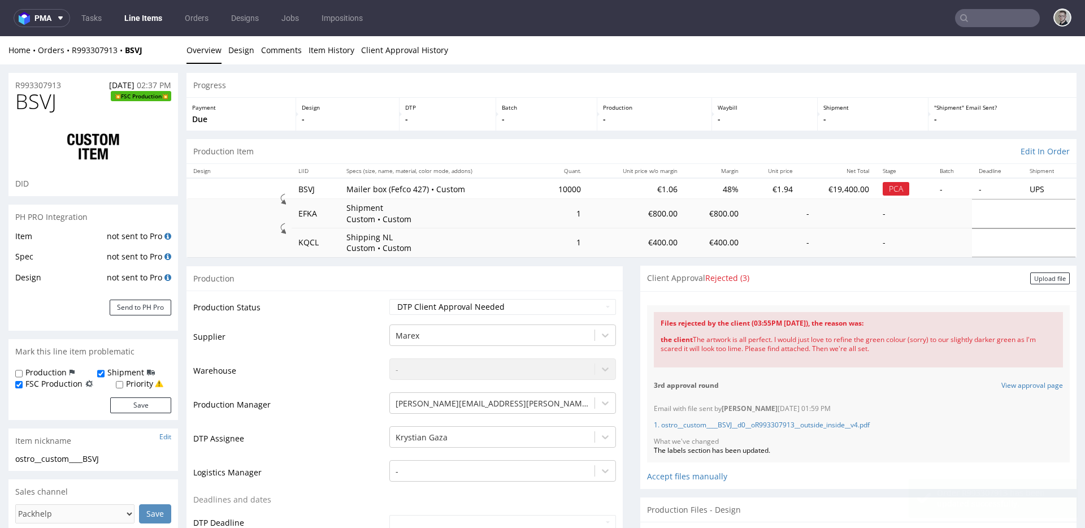
click at [863, 340] on div "the client The artwork is all perfect. I would just love to refine the green co…" at bounding box center [859, 344] width 396 height 33
click at [742, 428] on link "1. ostro__custom____BSVJ__d0__oR993307913__outside_inside__v4.pdf" at bounding box center [762, 425] width 216 height 10
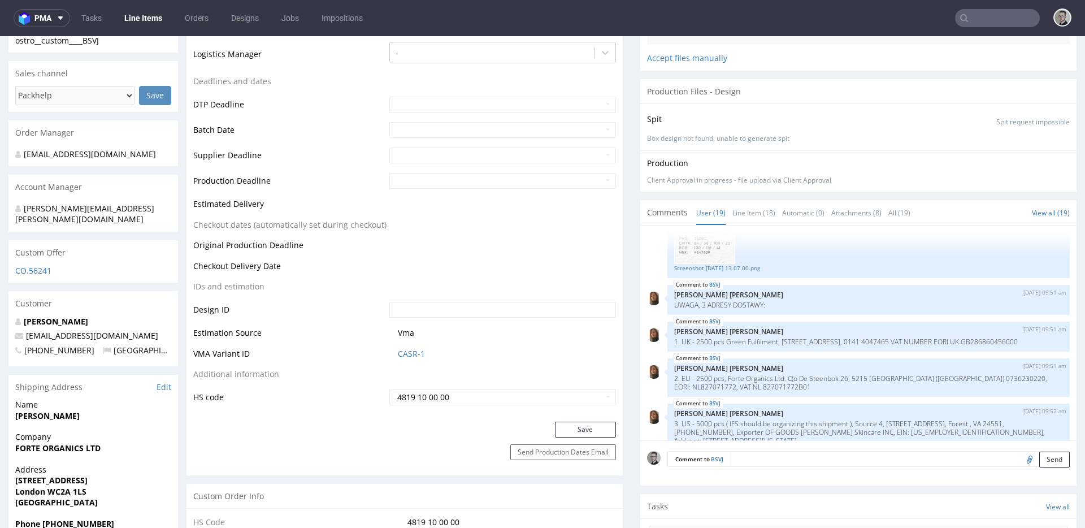
scroll to position [774, 0]
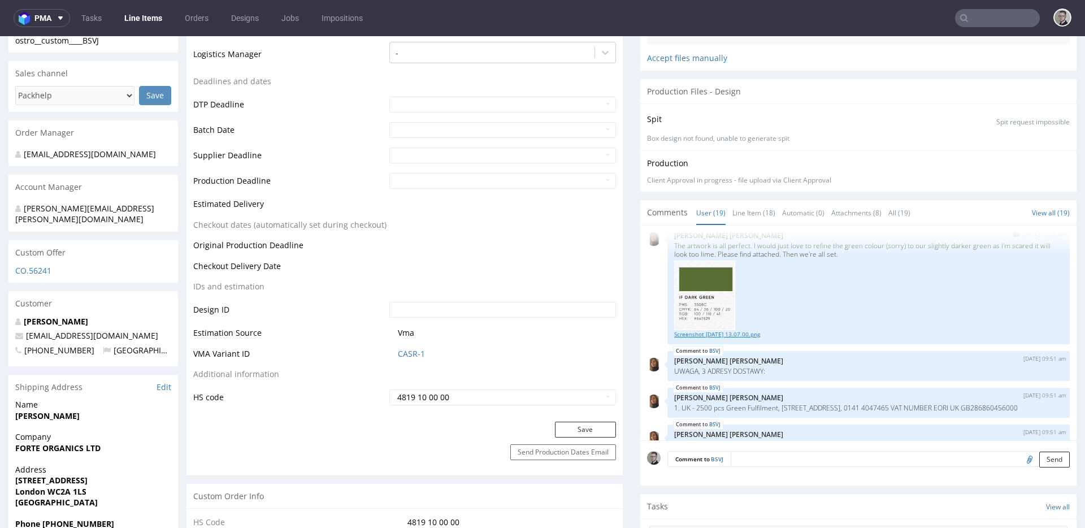
click at [726, 339] on link "Screenshot 2025-09-11 at 13.07.00.png" at bounding box center [868, 334] width 389 height 8
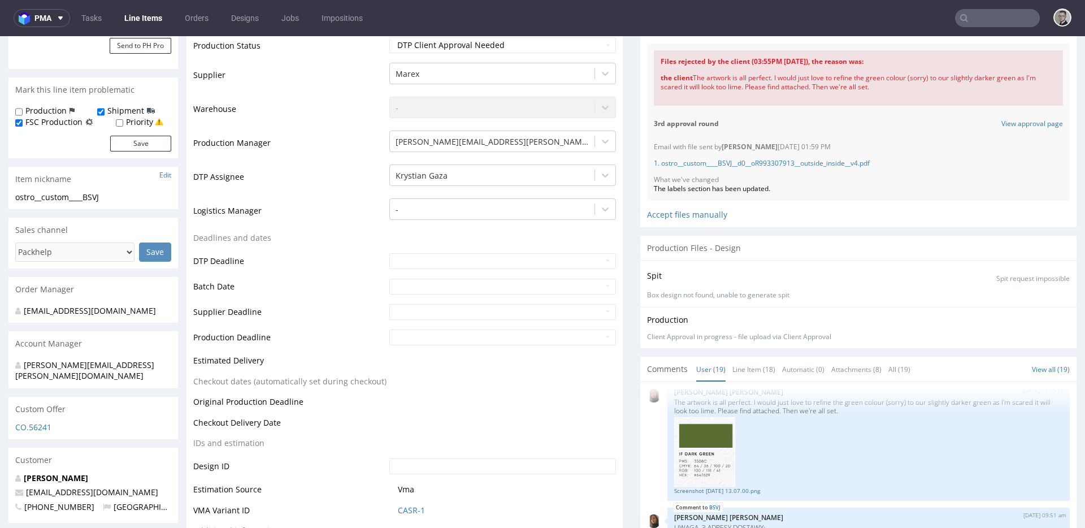
scroll to position [29, 0]
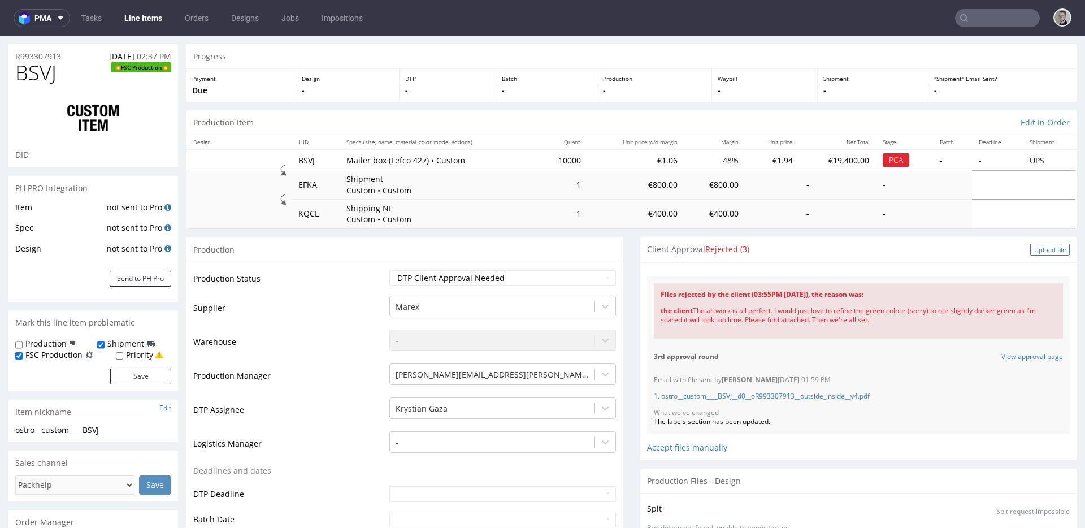
click at [1039, 244] on div "Upload file" at bounding box center [1050, 250] width 40 height 12
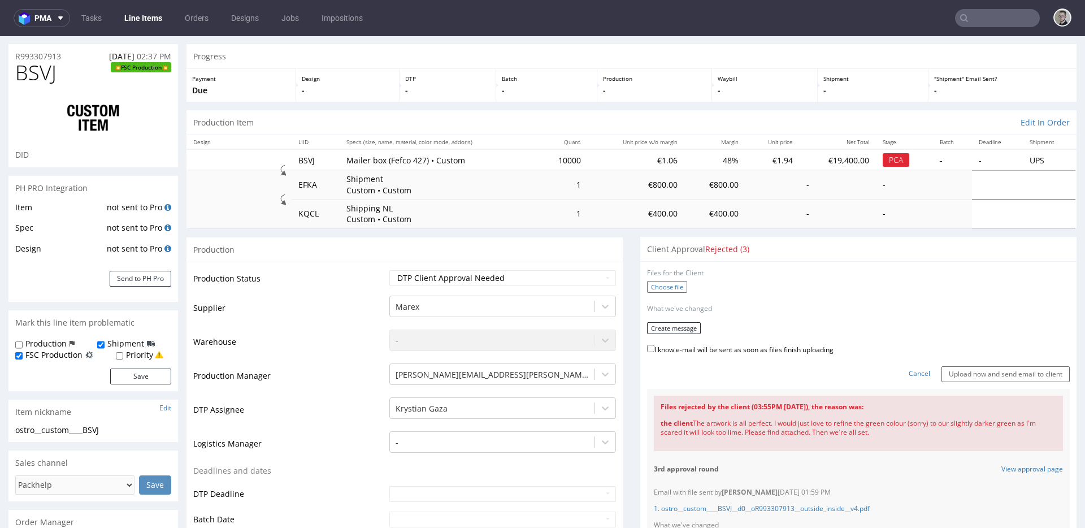
click at [664, 287] on label "Choose file" at bounding box center [667, 287] width 40 height 12
click at [0, 36] on input "Choose file" at bounding box center [0, 36] width 0 height 0
click at [657, 319] on button "Create message" at bounding box center [674, 325] width 54 height 12
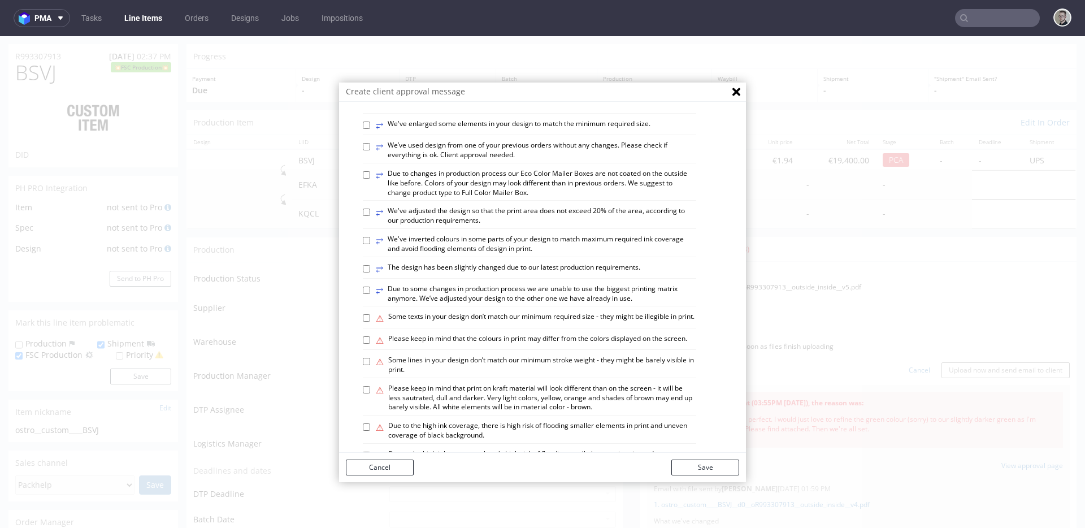
scroll to position [642, 0]
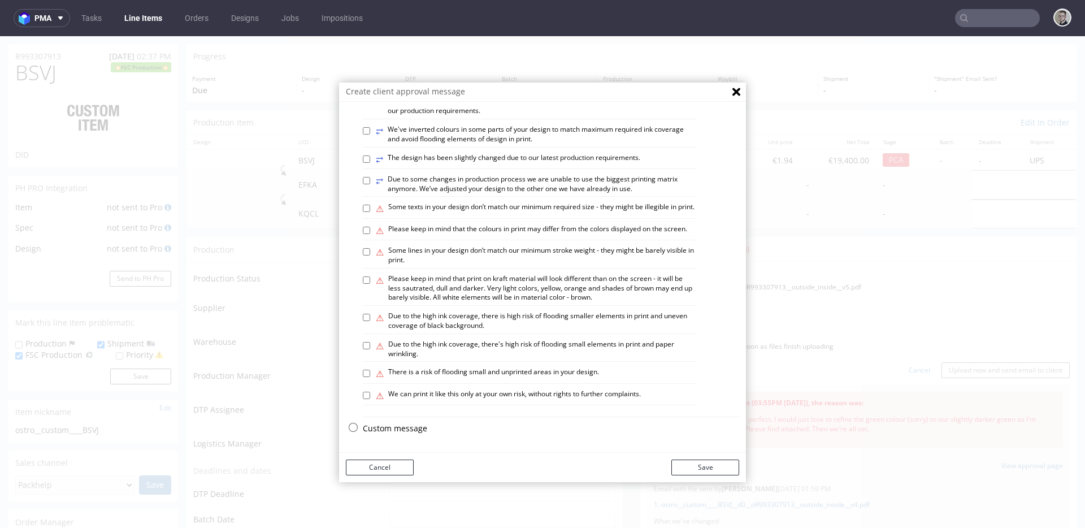
click at [397, 426] on p "Custom message" at bounding box center [551, 428] width 376 height 11
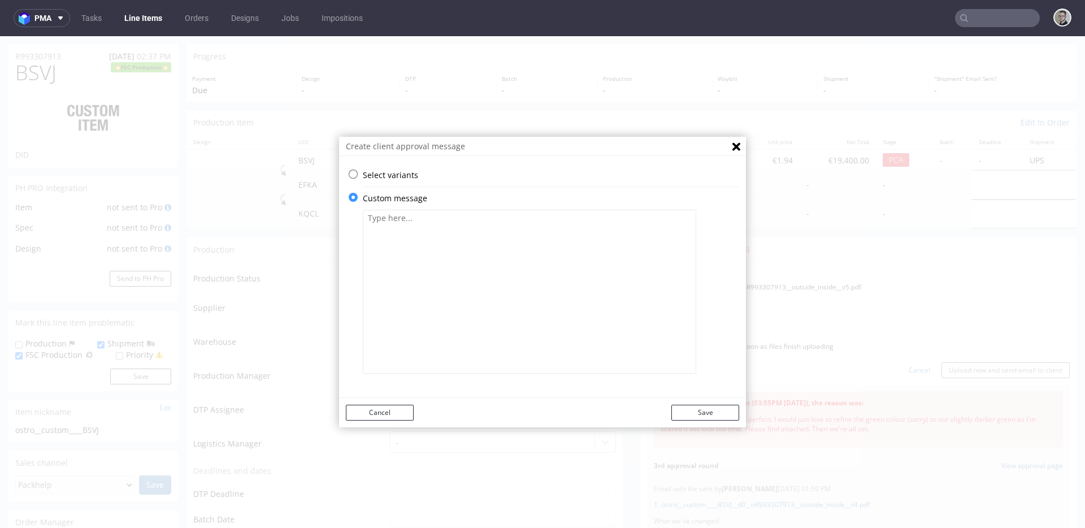
scroll to position [0, 0]
click at [417, 372] on textarea at bounding box center [529, 292] width 333 height 164
type textarea "We've updated background color. All previous adjustments still apply. Client ap…"
click at [696, 410] on button "Save" at bounding box center [705, 413] width 68 height 16
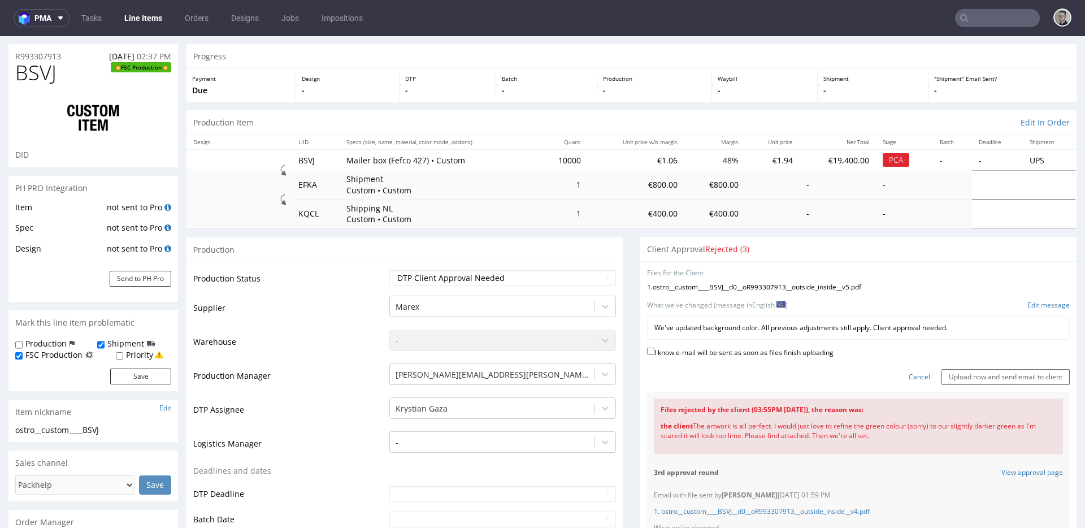
click at [755, 349] on label "I know e-mail will be sent as soon as files finish uploading" at bounding box center [740, 351] width 187 height 12
click at [655, 349] on input "I know e-mail will be sent as soon as files finish uploading" at bounding box center [650, 351] width 7 height 7
checkbox input "true"
click at [962, 369] on input "Upload now and send email to client" at bounding box center [1006, 377] width 128 height 16
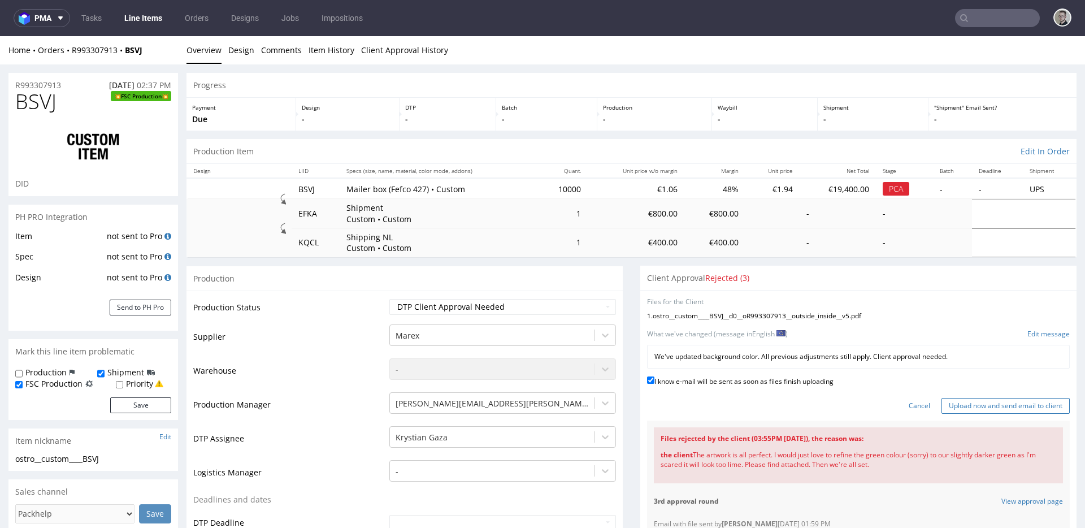
click at [1017, 401] on input "Upload now and send email to client" at bounding box center [1006, 406] width 128 height 16
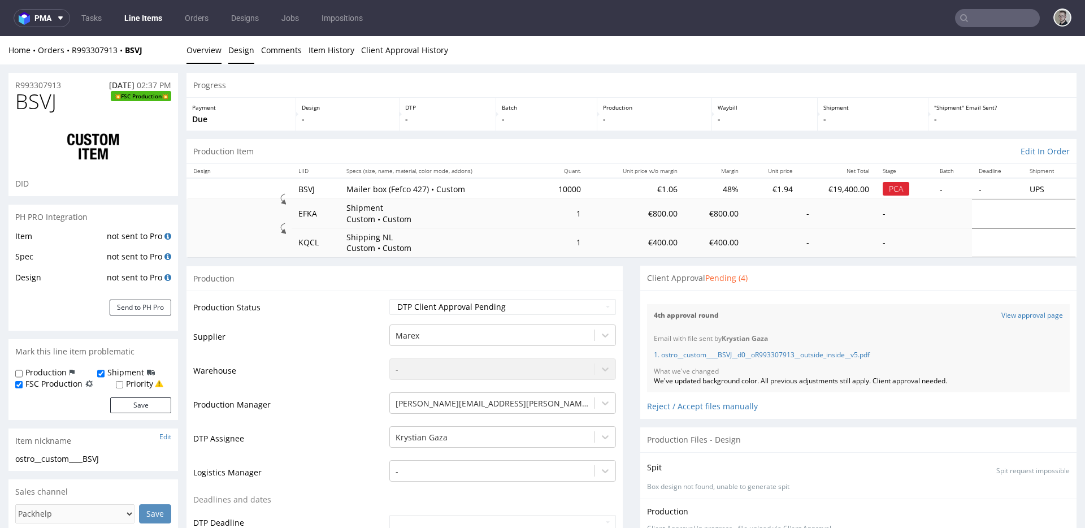
scroll to position [874, 0]
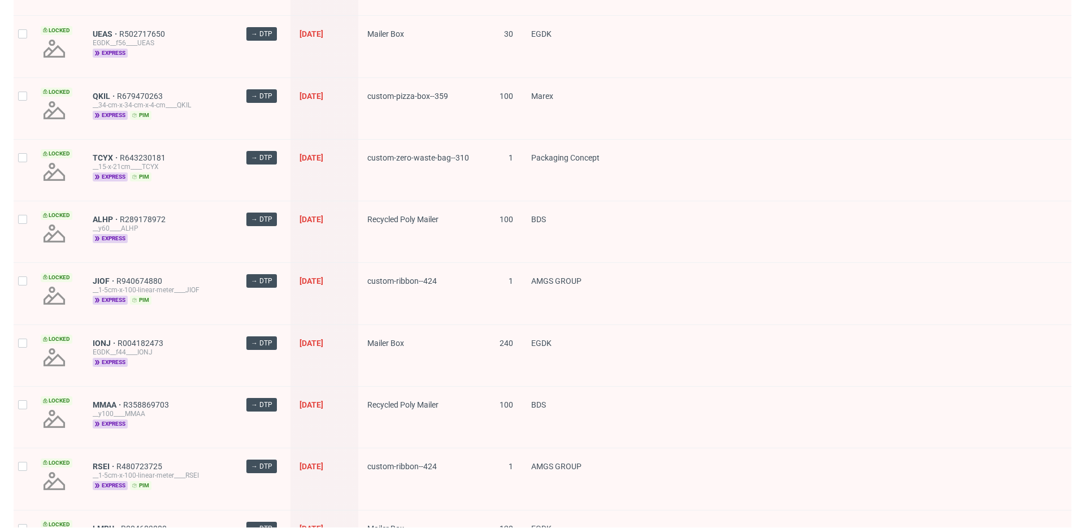
scroll to position [1543, 0]
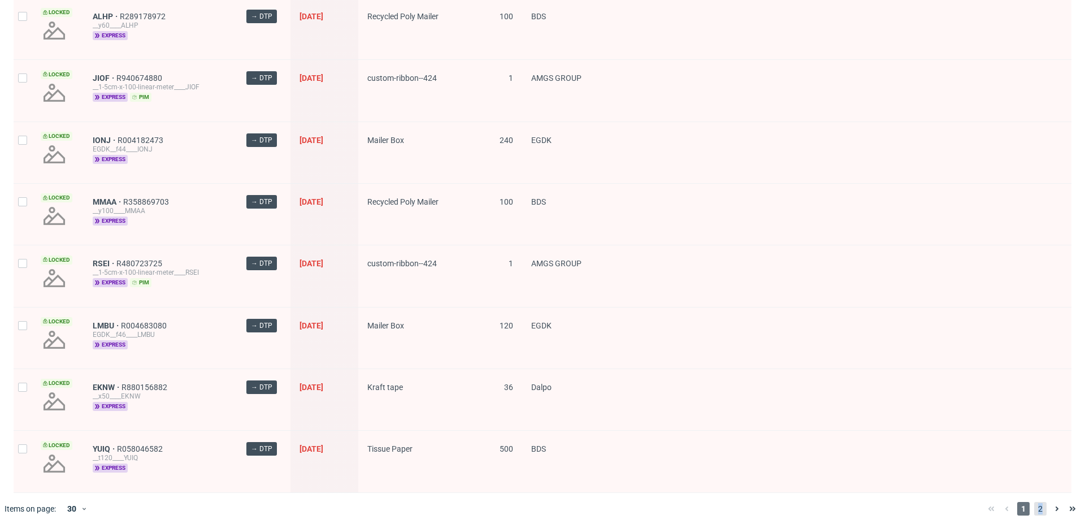
click at [1034, 502] on span "2" at bounding box center [1040, 509] width 12 height 14
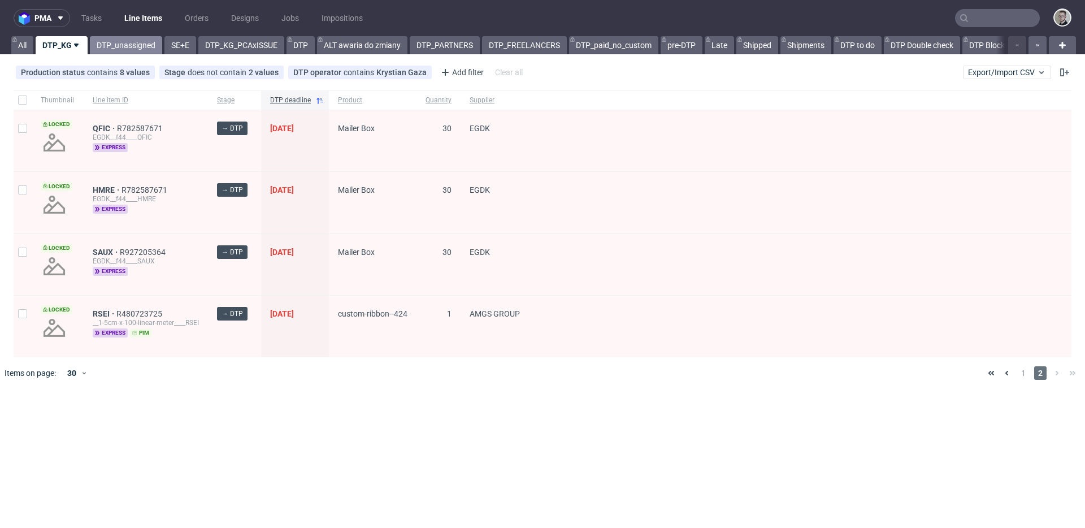
click at [140, 38] on link "DTP_unassigned" at bounding box center [126, 45] width 72 height 18
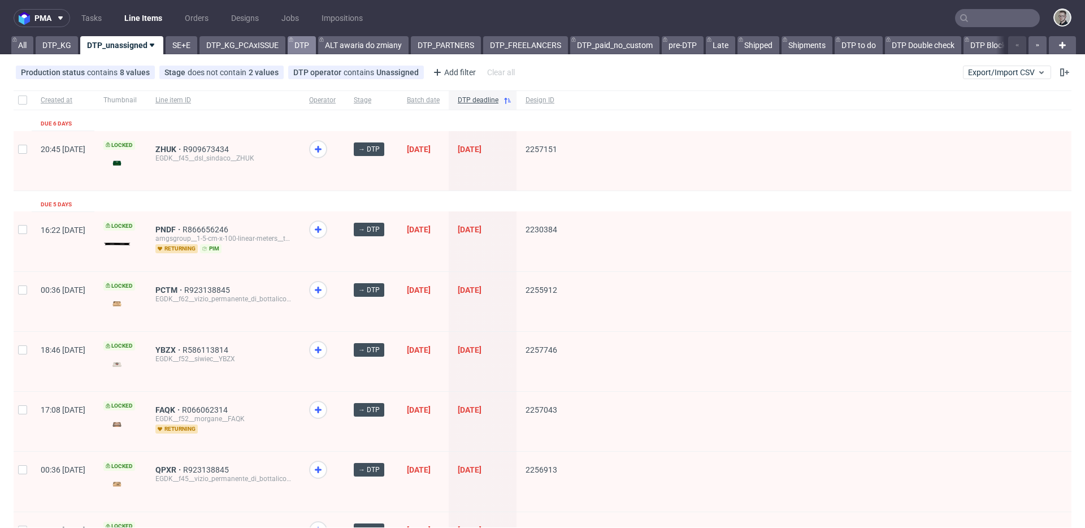
click at [306, 45] on link "DTP" at bounding box center [302, 45] width 28 height 18
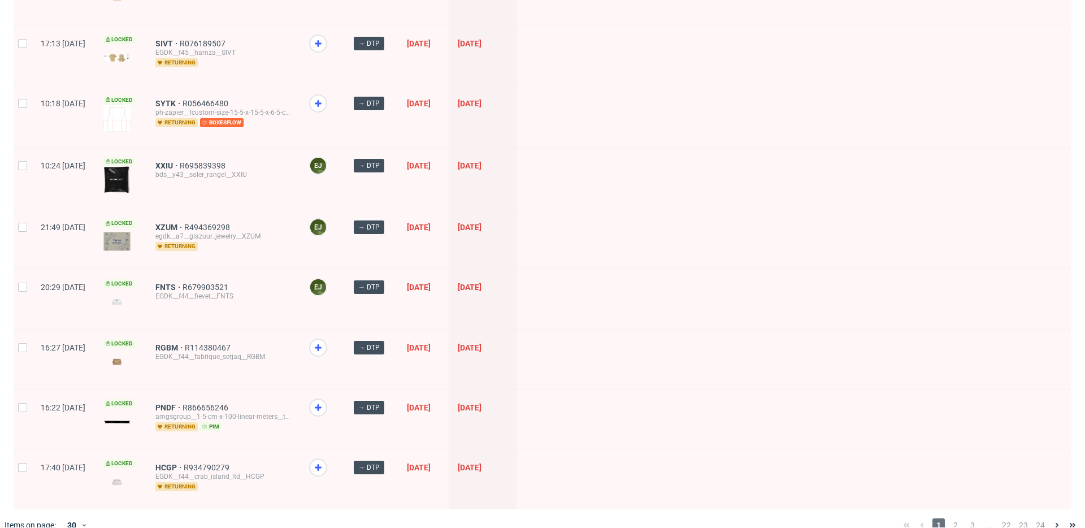
scroll to position [1557, 0]
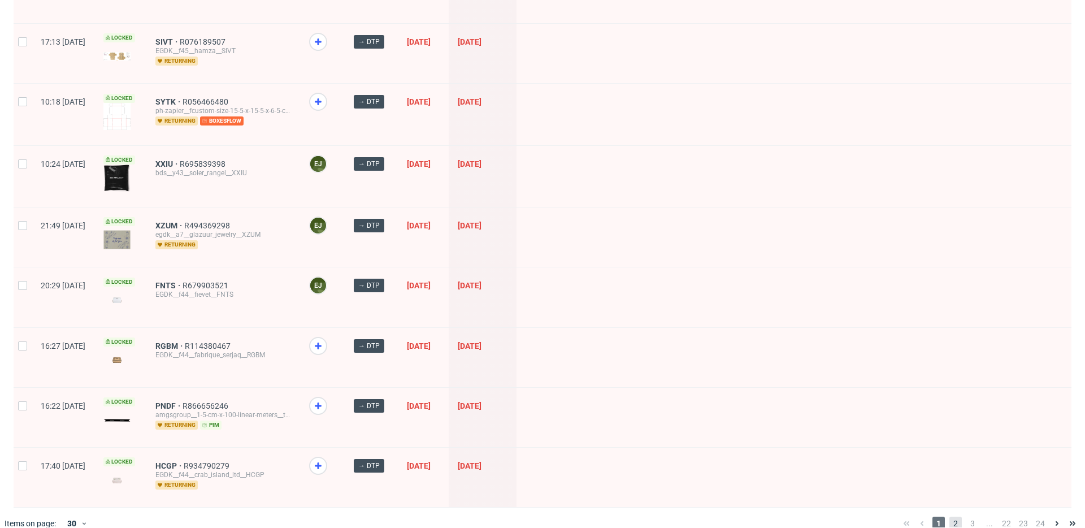
click at [950, 517] on span "2" at bounding box center [956, 524] width 12 height 14
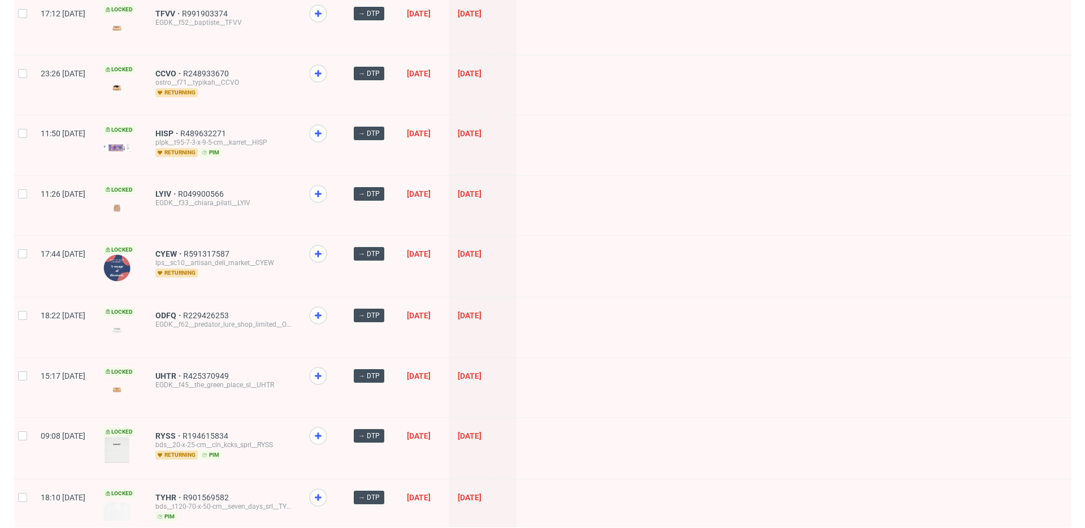
scroll to position [1462, 0]
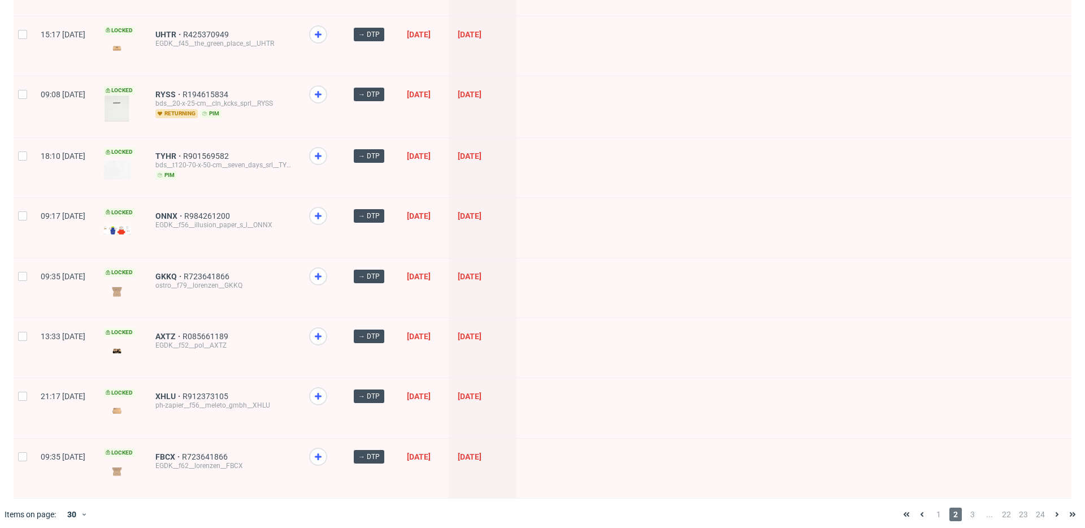
click at [967, 508] on span "3" at bounding box center [973, 515] width 12 height 14
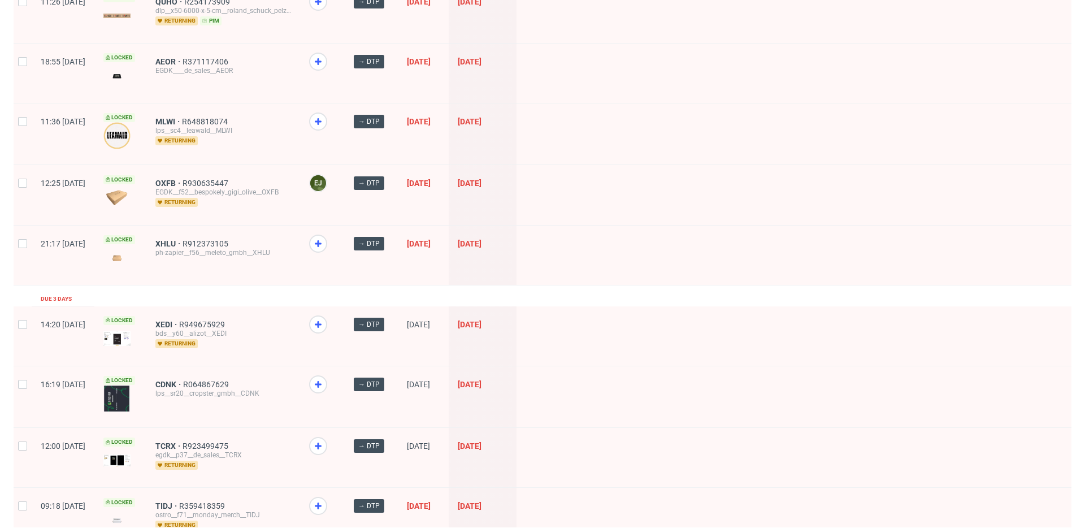
scroll to position [1462, 0]
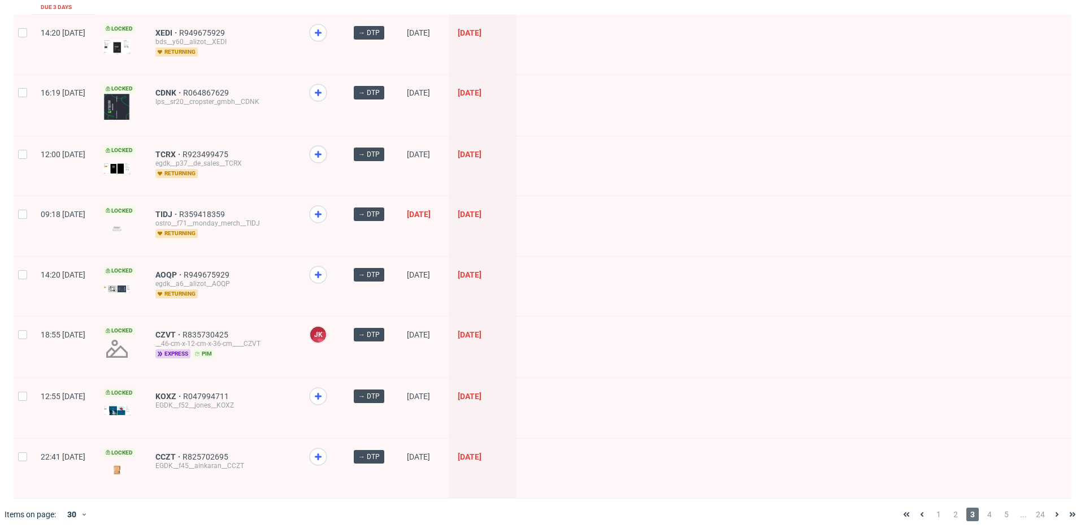
click at [983, 508] on span "4" at bounding box center [989, 515] width 12 height 14
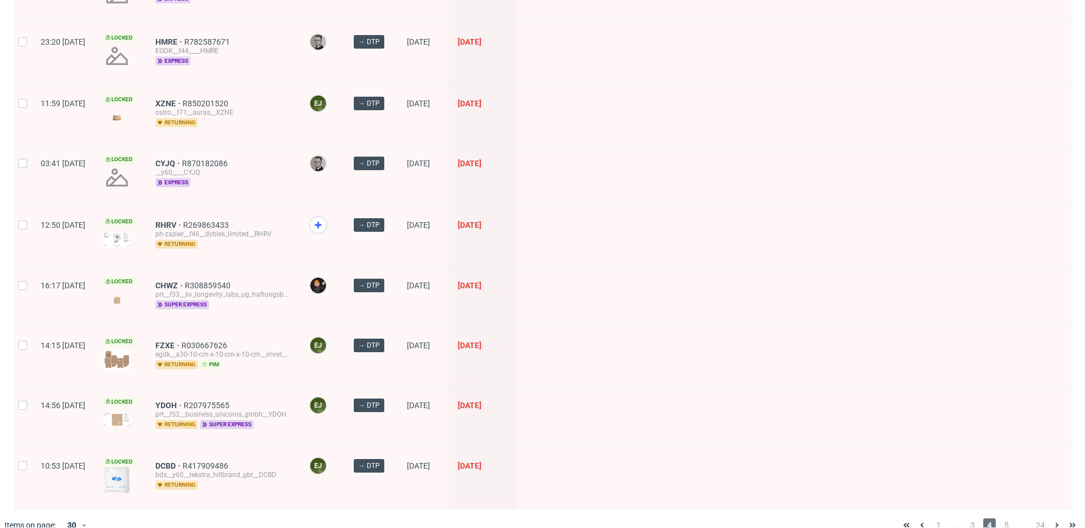
scroll to position [1474, 0]
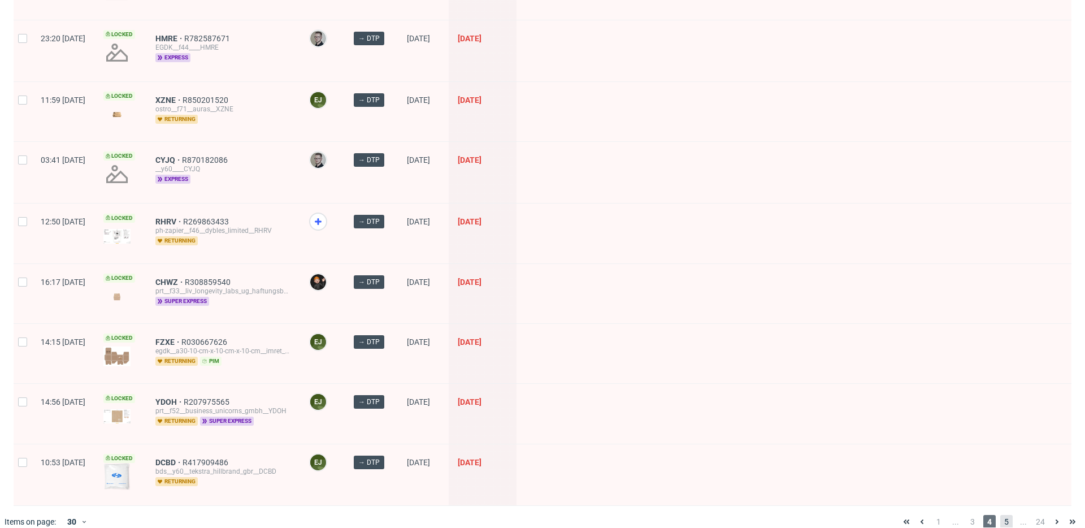
click at [1000, 515] on span "5" at bounding box center [1006, 522] width 12 height 14
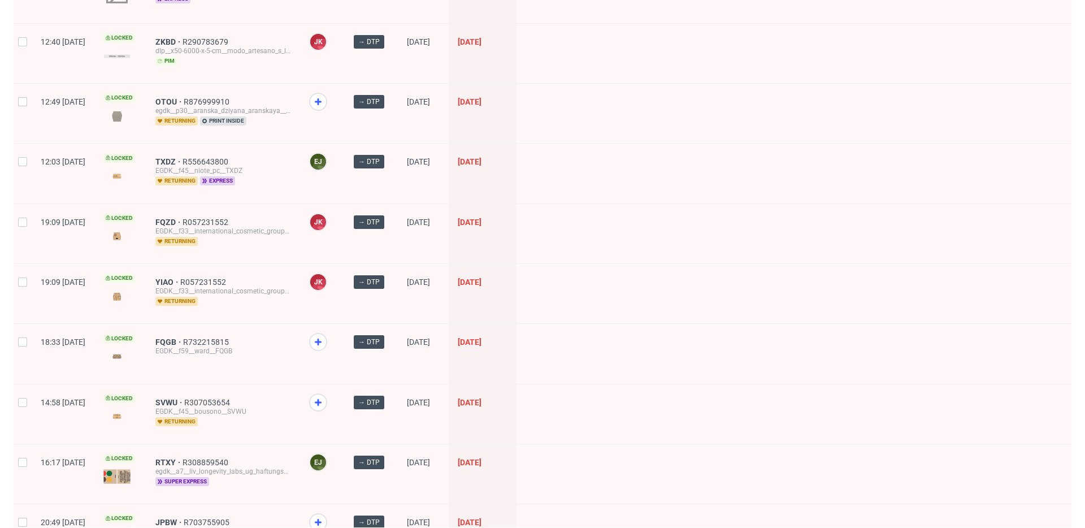
scroll to position [939, 0]
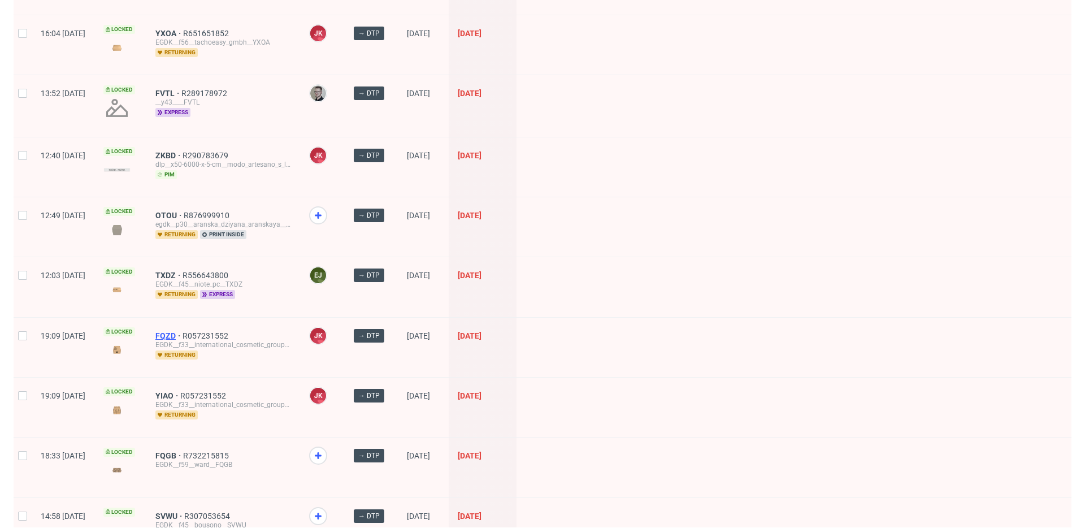
click at [183, 331] on span "FQZD" at bounding box center [168, 335] width 27 height 9
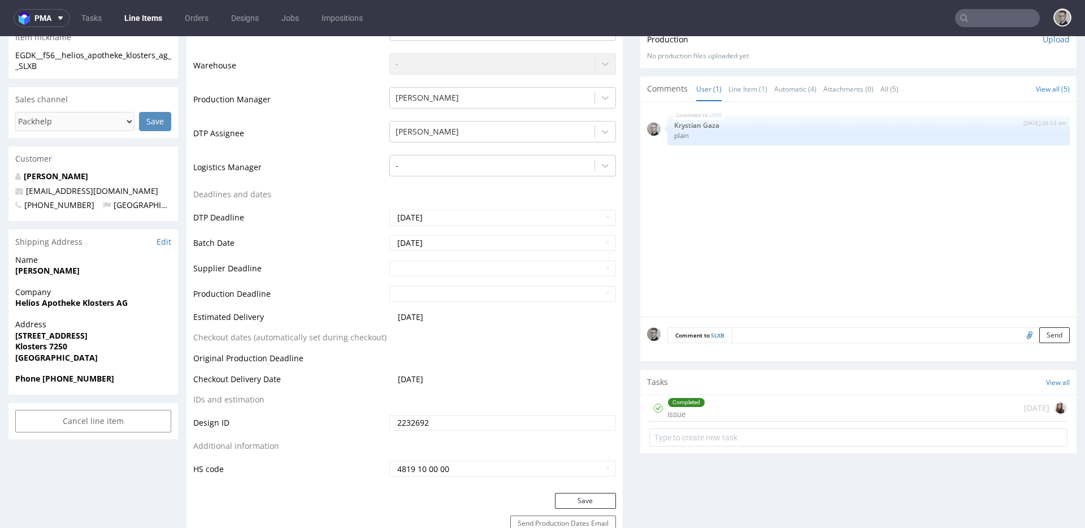
scroll to position [110, 0]
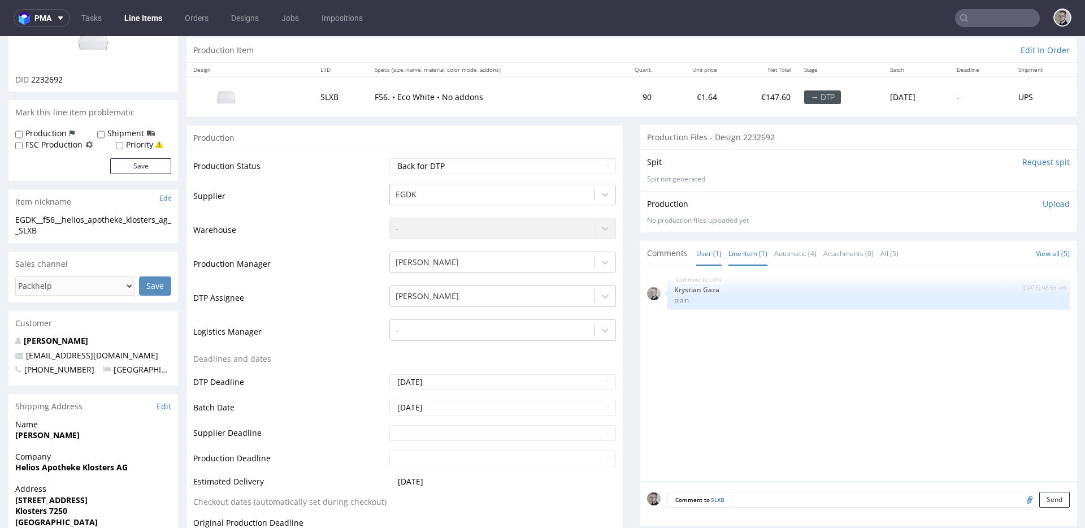
click at [744, 253] on link "Line Item (1)" at bounding box center [748, 253] width 39 height 24
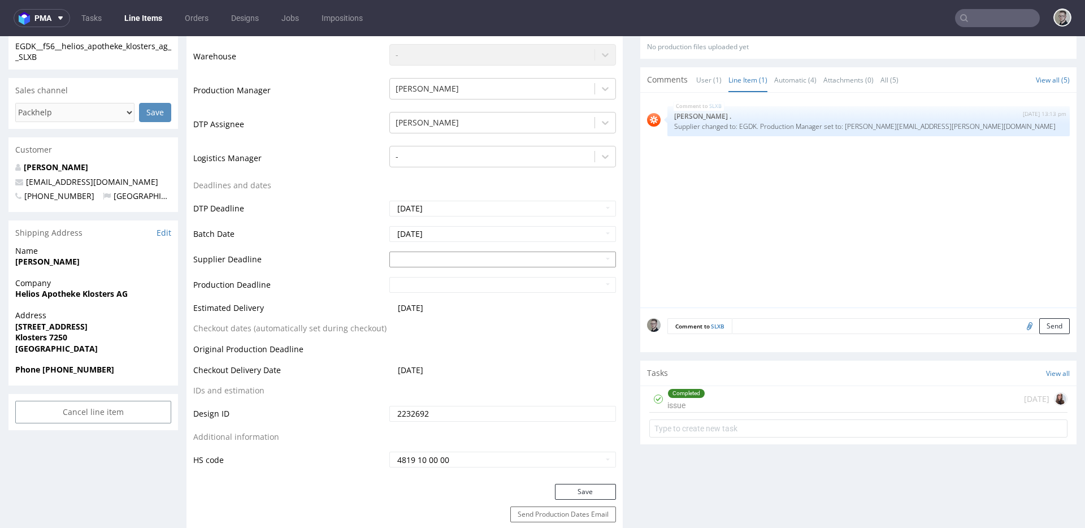
scroll to position [323, 0]
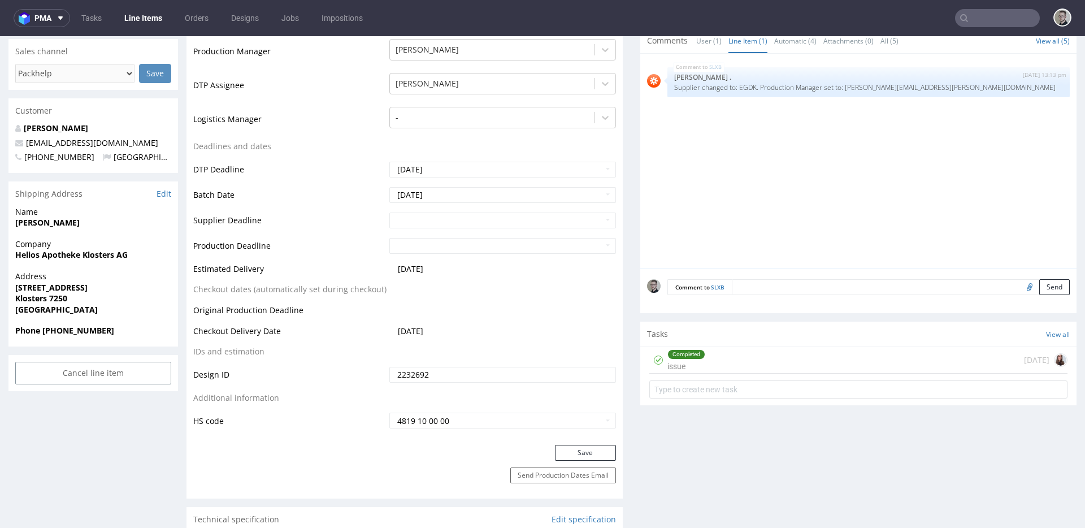
click at [761, 358] on div "Completed issue [DATE]" at bounding box center [858, 360] width 418 height 27
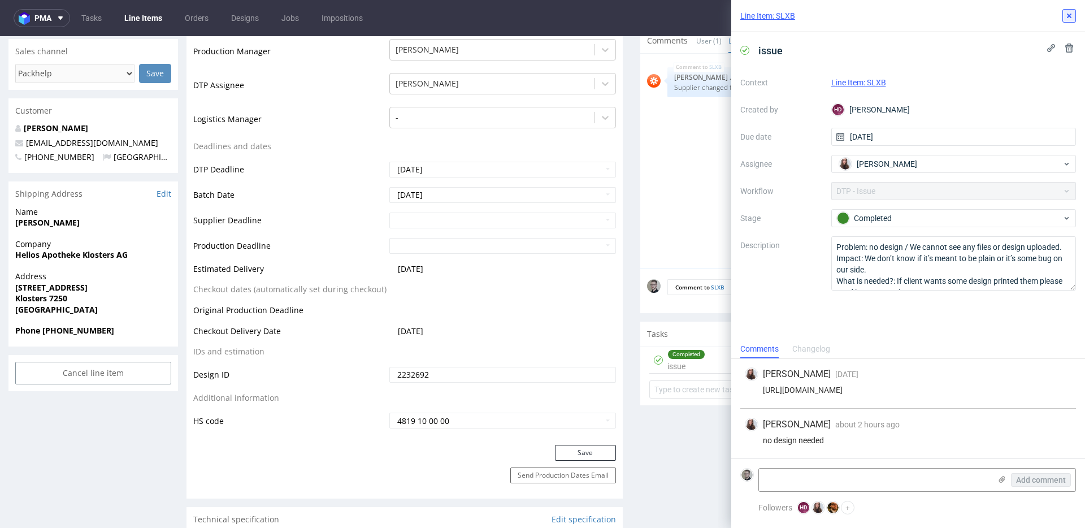
click at [1072, 15] on icon at bounding box center [1069, 15] width 9 height 9
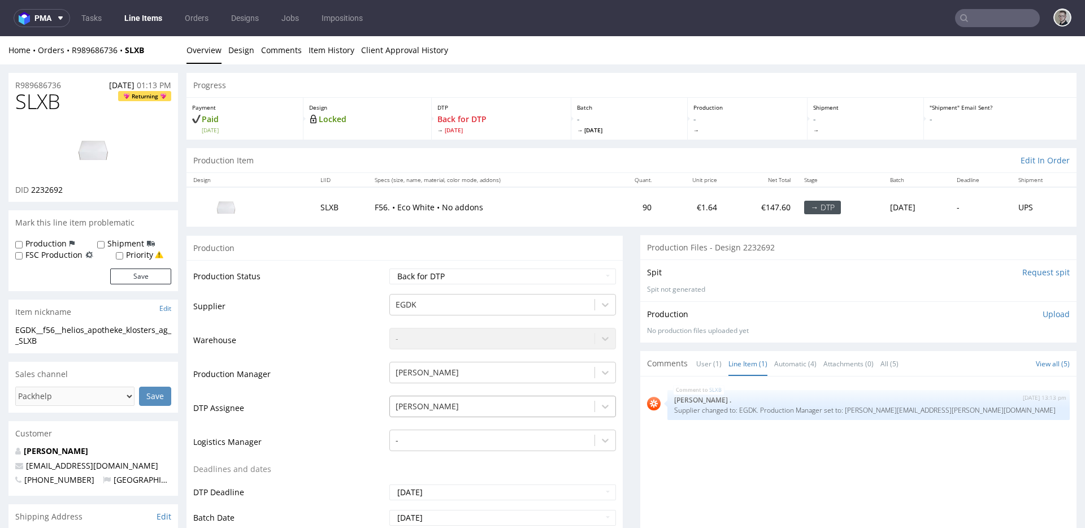
click at [454, 405] on div "[PERSON_NAME]" at bounding box center [502, 404] width 227 height 16
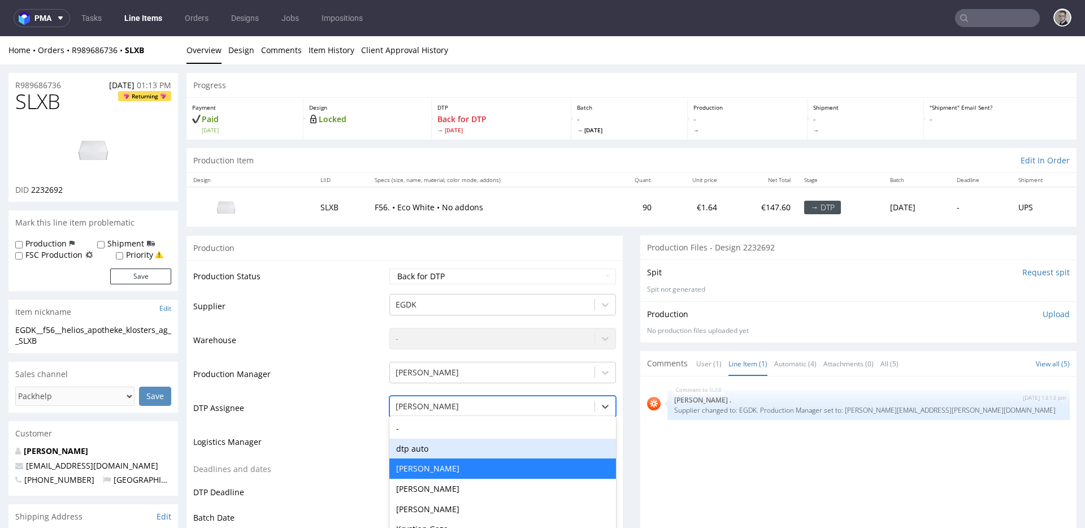
scroll to position [62, 0]
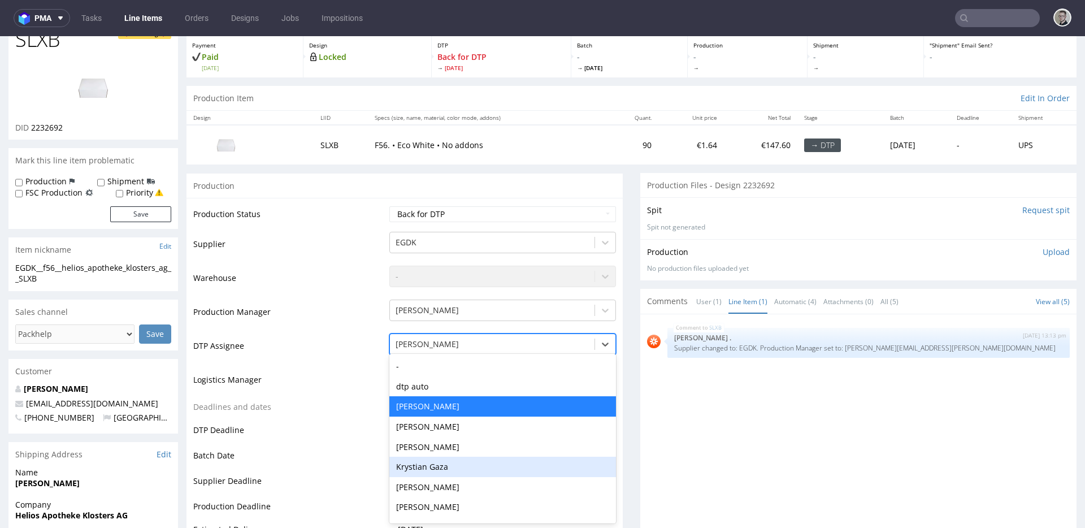
click at [436, 462] on div "Krystian Gaza" at bounding box center [502, 467] width 227 height 20
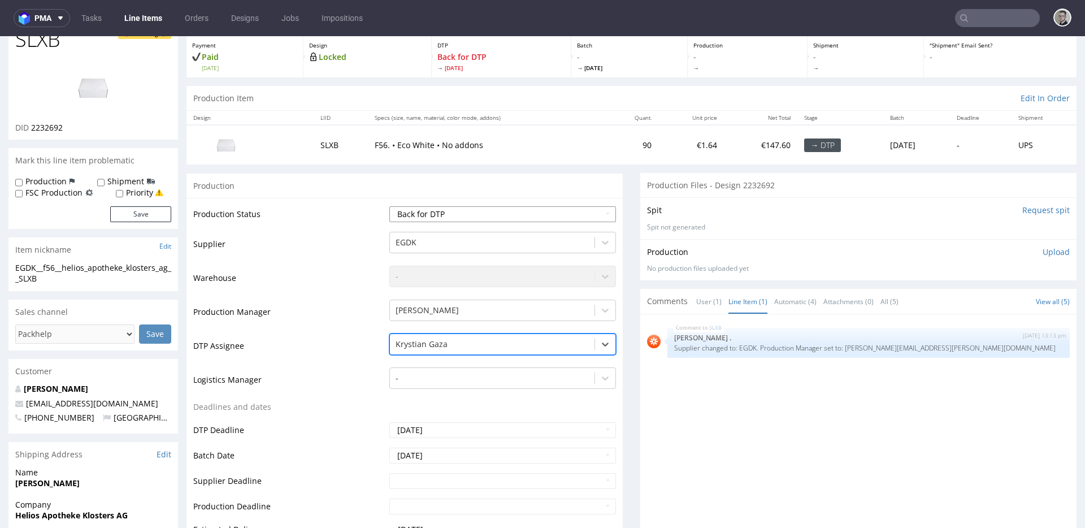
click at [478, 212] on select "Waiting for Artwork Waiting for Diecut Waiting for Mockup Waiting for DTP Waiti…" at bounding box center [502, 214] width 227 height 16
select select "dtp_in_process"
click at [389, 206] on select "Waiting for Artwork Waiting for Diecut Waiting for Mockup Waiting for DTP Waiti…" at bounding box center [502, 214] width 227 height 16
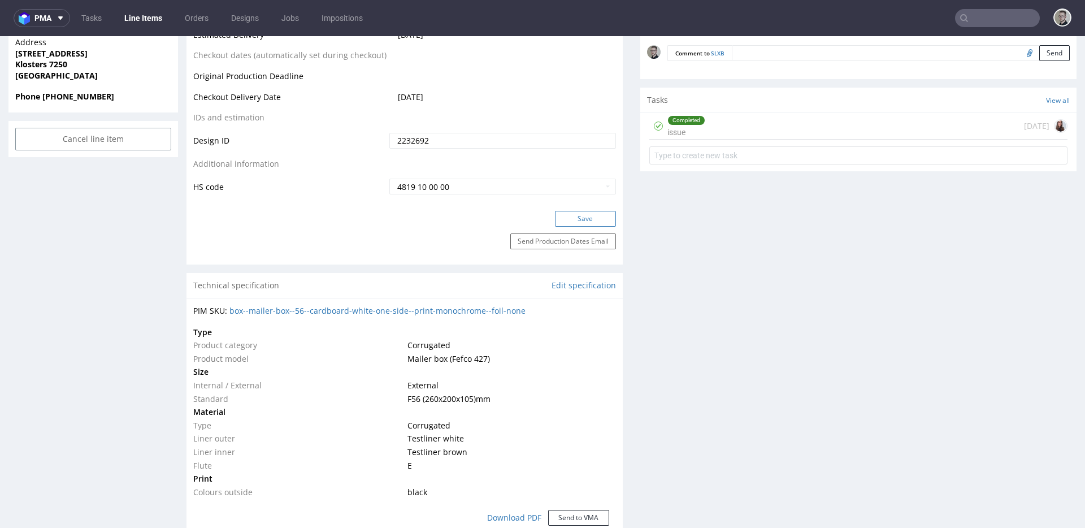
click at [574, 219] on button "Save" at bounding box center [585, 219] width 61 height 16
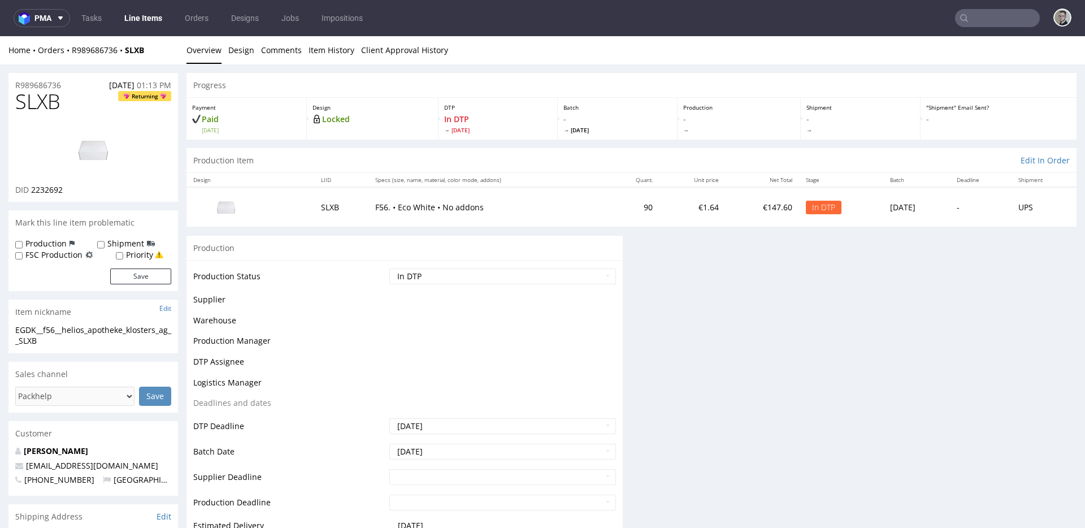
scroll to position [0, 0]
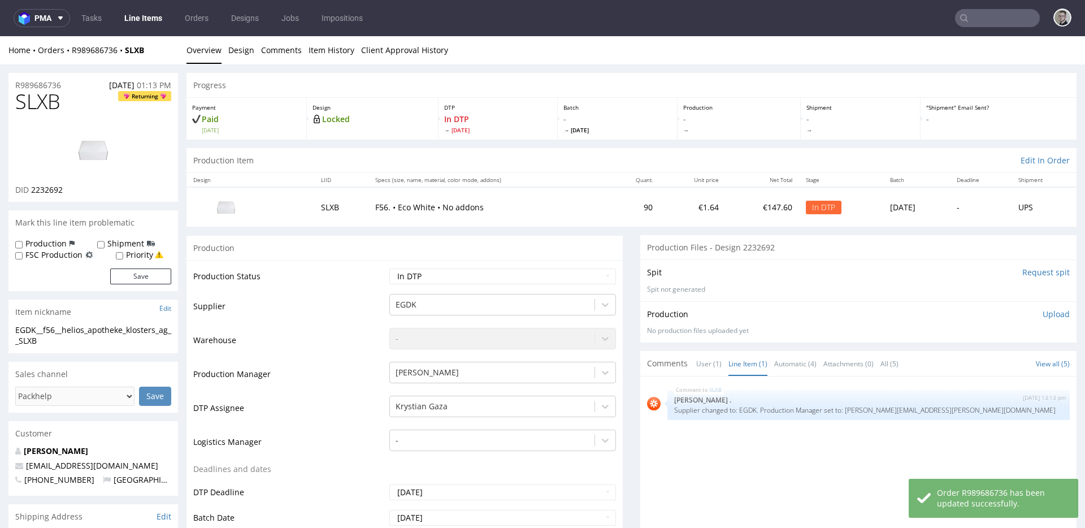
click at [1025, 267] on input "Request spit" at bounding box center [1045, 272] width 47 height 11
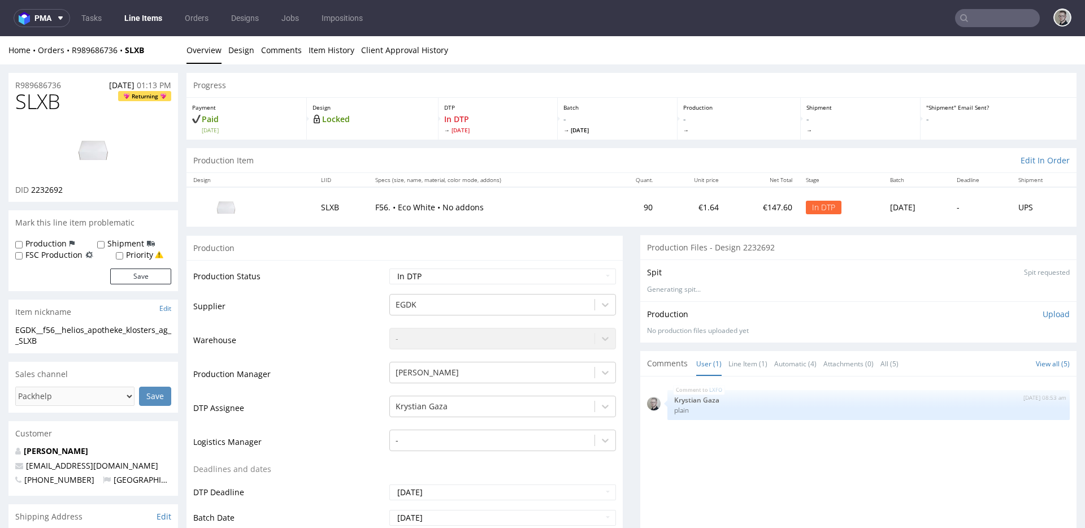
click at [54, 332] on div "EGDK__f56__helios_apotheke_klosters_ag__SLXB" at bounding box center [93, 335] width 156 height 22
copy div "EGDK__f56__helios_apotheke_klosters_ag__SLXB"
click at [1043, 311] on p "Upload" at bounding box center [1056, 314] width 27 height 11
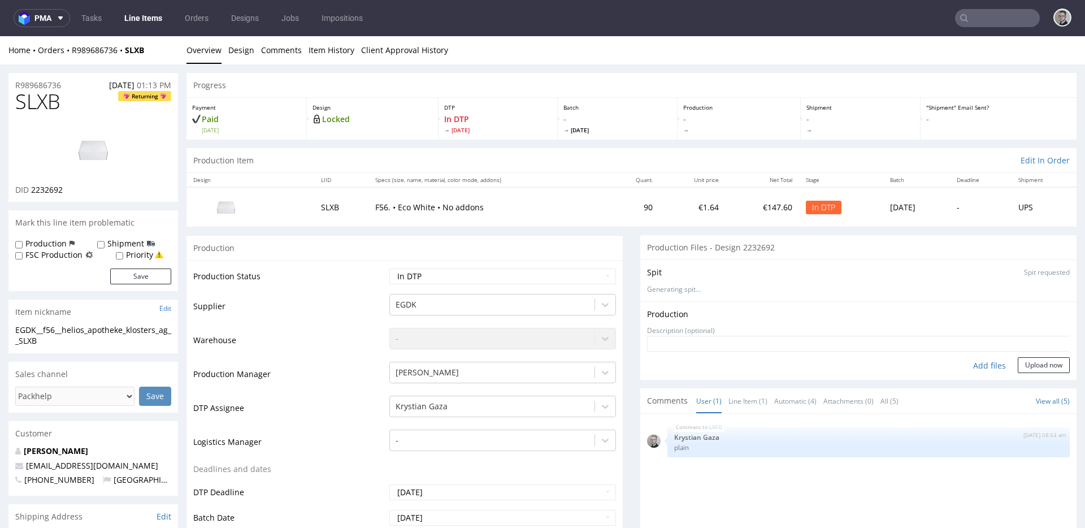
click at [972, 363] on div "Add files" at bounding box center [989, 365] width 57 height 17
type input "C:\fakepath\EGDK__f56__helios_apotheke_klosters_ag__SLXB__d2232692__oR989686736…"
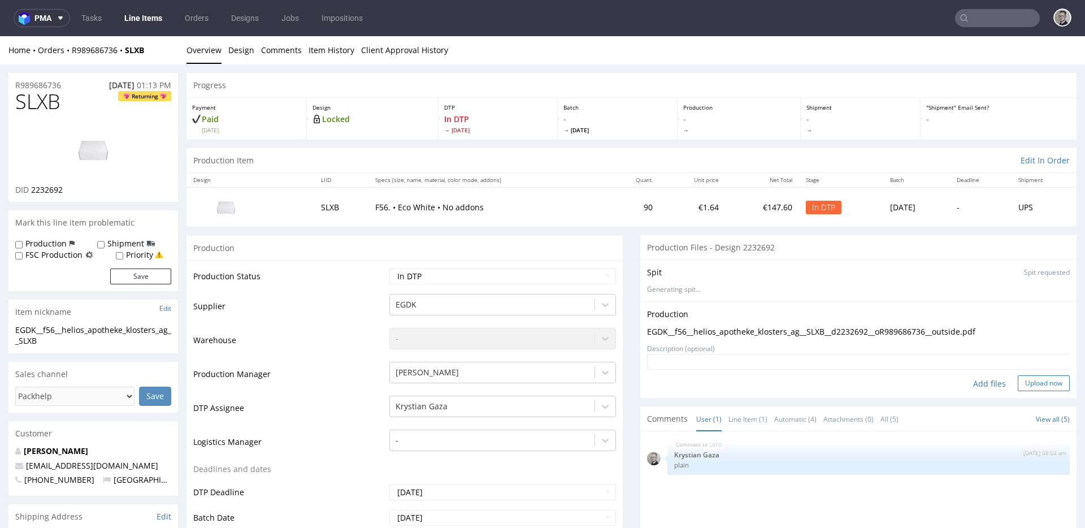
click at [1025, 379] on button "Upload now" at bounding box center [1044, 383] width 52 height 16
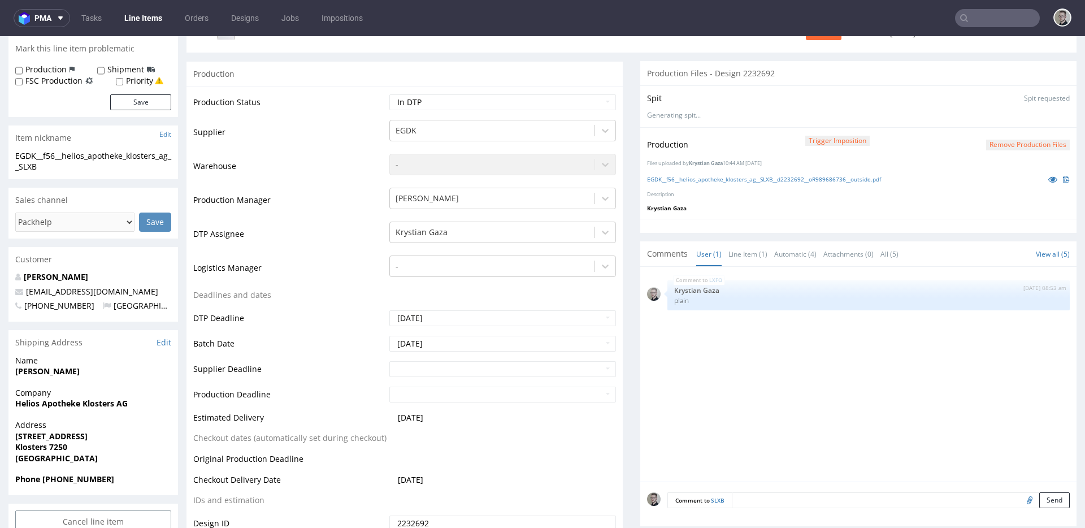
scroll to position [344, 0]
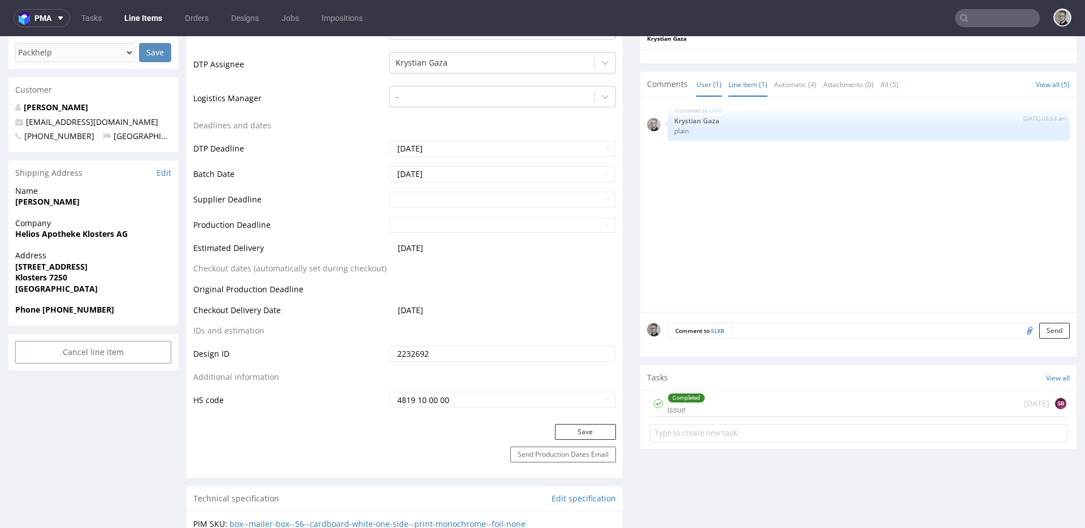
click at [743, 88] on link "Line Item (1)" at bounding box center [748, 84] width 39 height 24
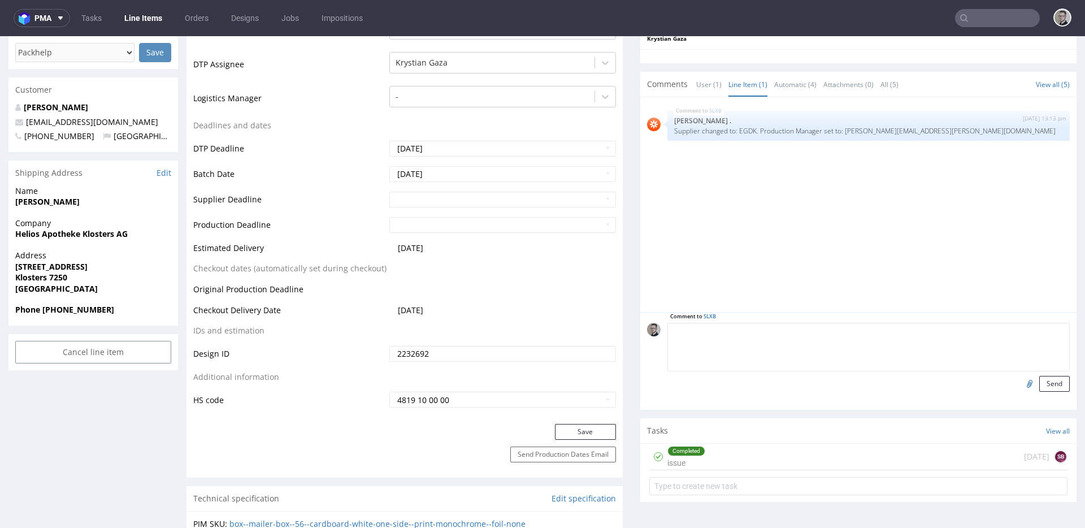
click at [842, 333] on textarea at bounding box center [869, 347] width 402 height 49
type textarea "plain"
click at [1042, 380] on button "Send" at bounding box center [1054, 384] width 31 height 16
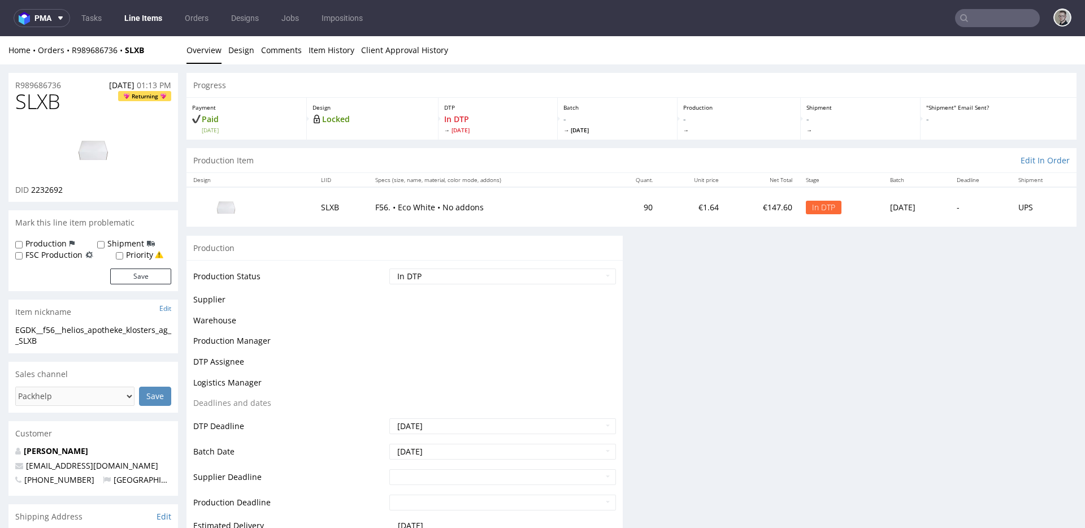
scroll to position [0, 0]
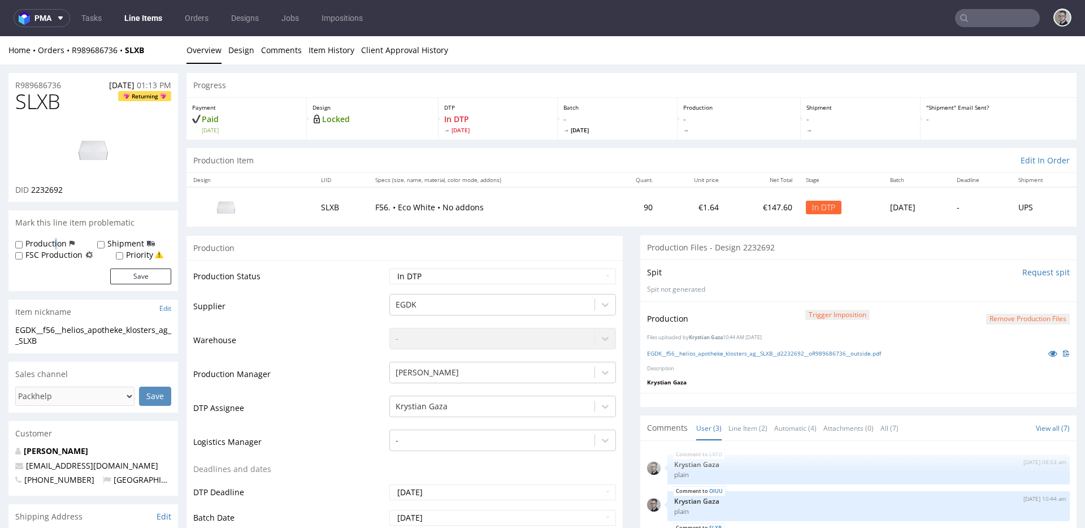
click at [55, 241] on label "Production" at bounding box center [45, 243] width 41 height 11
click at [47, 242] on label "Production" at bounding box center [45, 243] width 41 height 11
click at [23, 242] on input "Production" at bounding box center [18, 244] width 7 height 9
checkbox input "true"
click at [128, 271] on button "Save" at bounding box center [140, 276] width 61 height 16
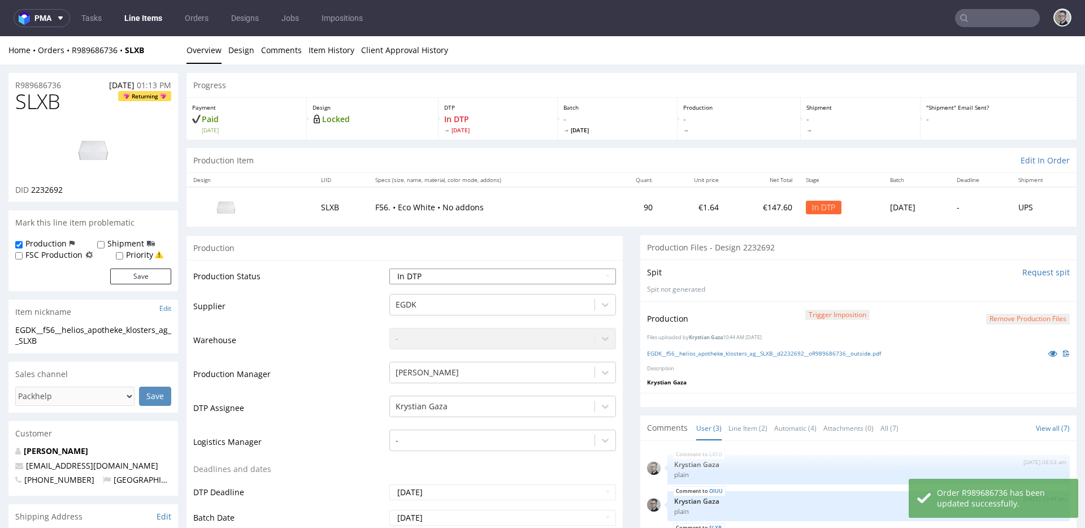
click at [507, 274] on select "Waiting for Artwork Waiting for Diecut Waiting for Mockup Waiting for DTP Waiti…" at bounding box center [502, 276] width 227 height 16
select select "dtp_production_ready"
click at [389, 268] on select "Waiting for Artwork Waiting for Diecut Waiting for Mockup Waiting for DTP Waiti…" at bounding box center [502, 276] width 227 height 16
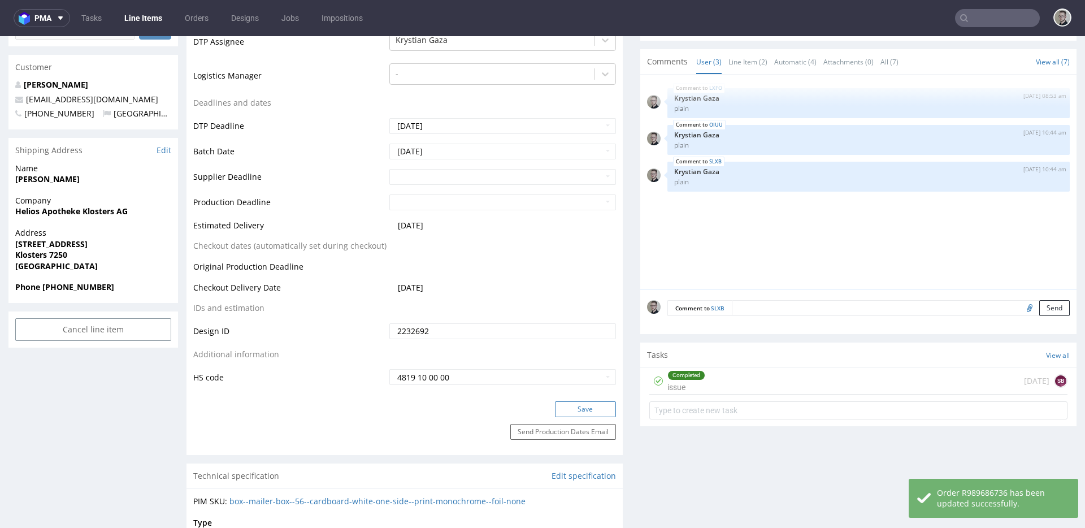
click at [592, 409] on button "Save" at bounding box center [585, 409] width 61 height 16
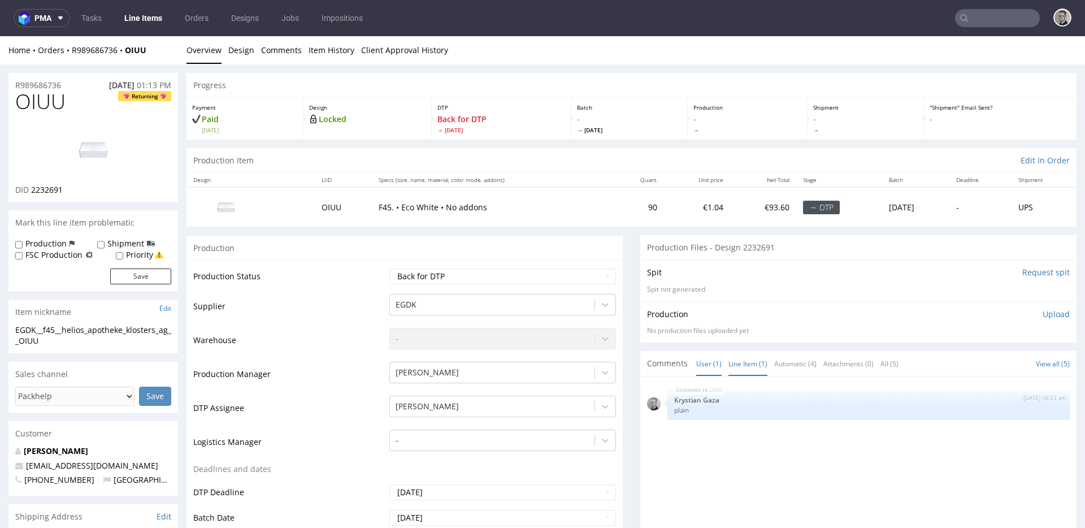
click at [735, 365] on link "Line Item (1)" at bounding box center [748, 364] width 39 height 24
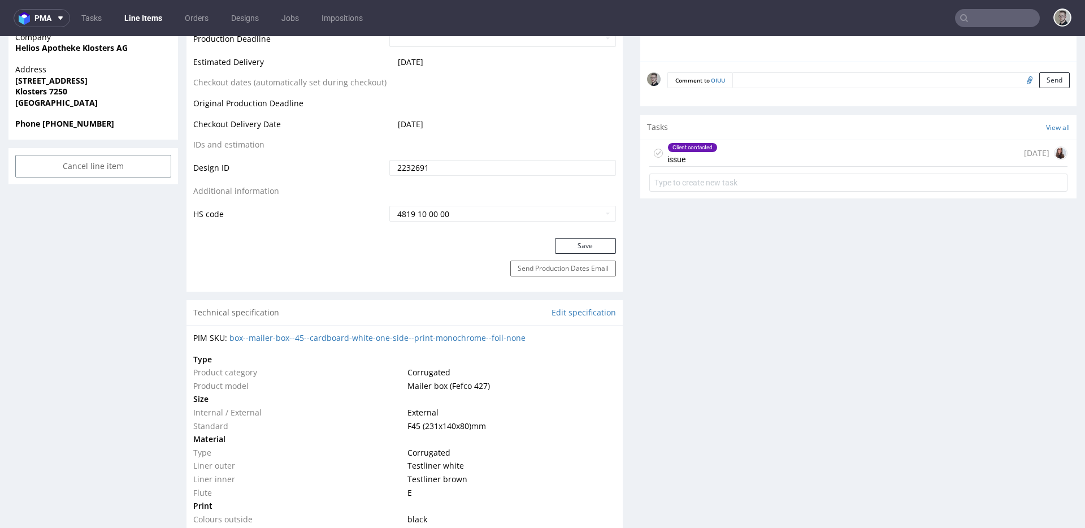
click at [690, 167] on div "Client contacted issue [DATE]" at bounding box center [858, 168] width 436 height 56
click at [699, 157] on div "Client contacted issue" at bounding box center [693, 153] width 50 height 26
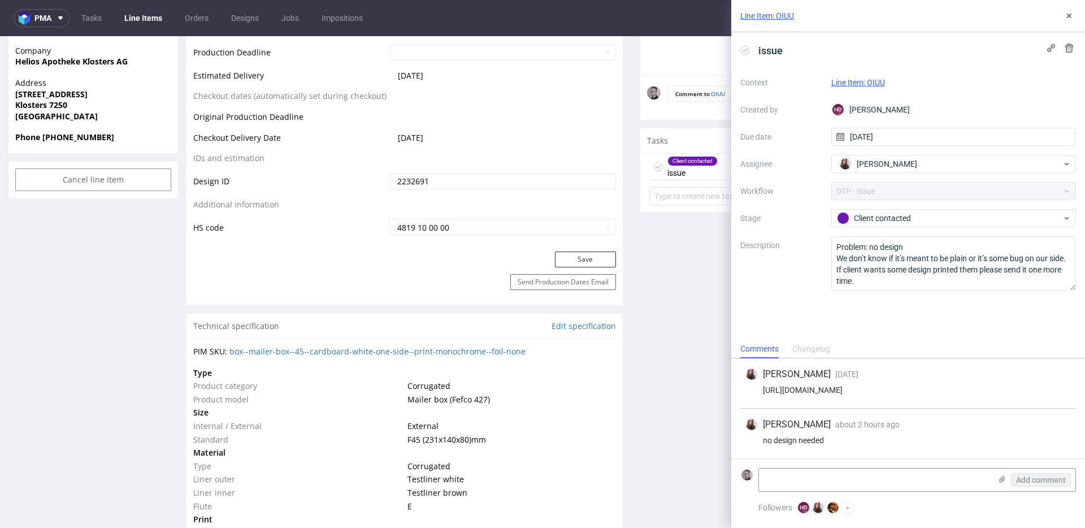
scroll to position [510, 0]
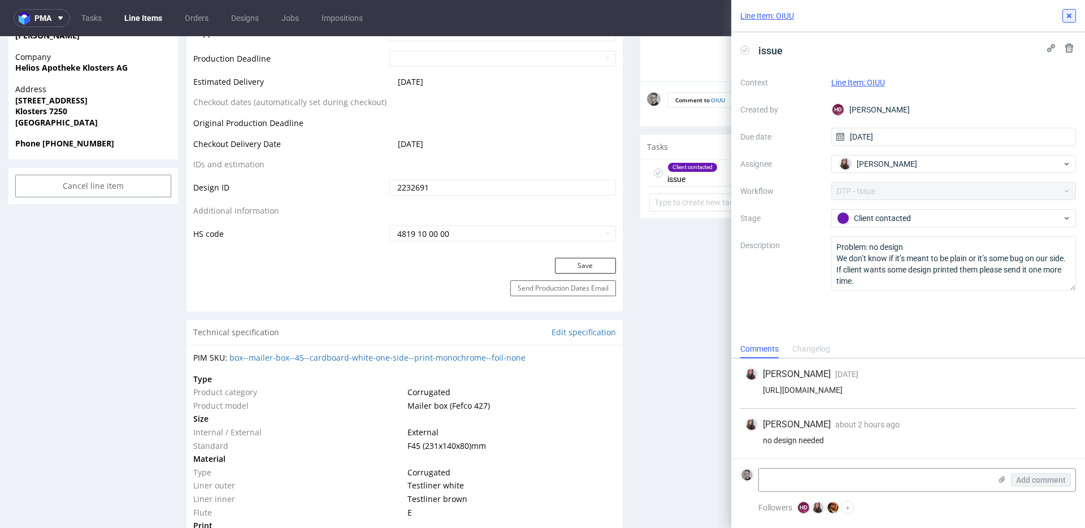
click at [1072, 12] on icon at bounding box center [1069, 15] width 9 height 9
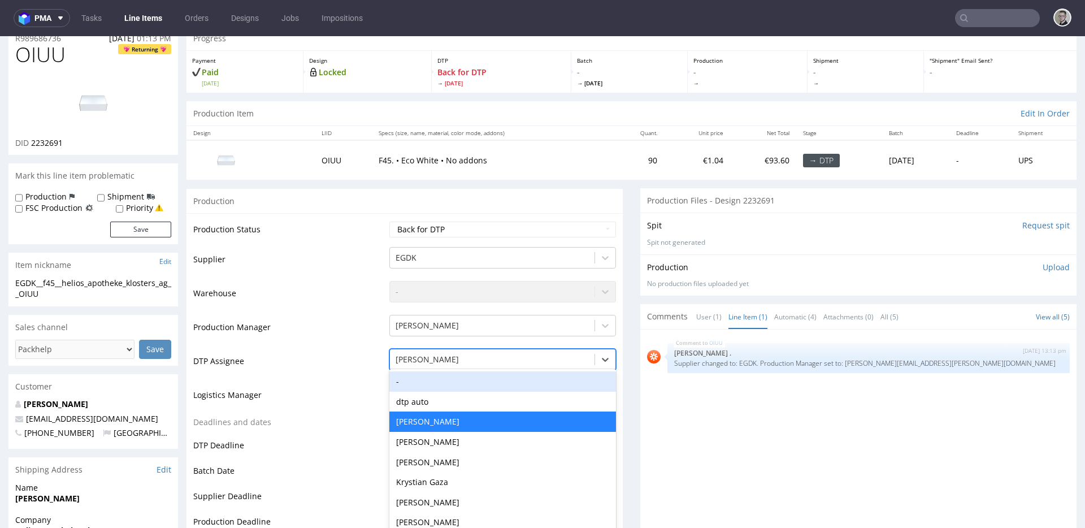
click at [456, 365] on div "-, 1 of 31. 31 results available. Use Up and Down to choose options, press Ente…" at bounding box center [502, 357] width 227 height 16
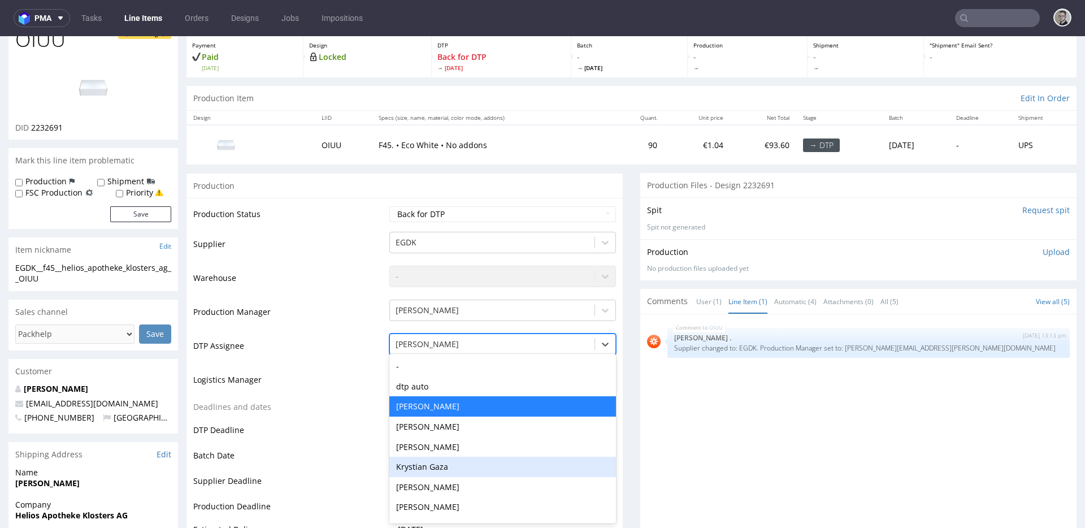
click at [444, 459] on div "Krystian Gaza" at bounding box center [502, 467] width 227 height 20
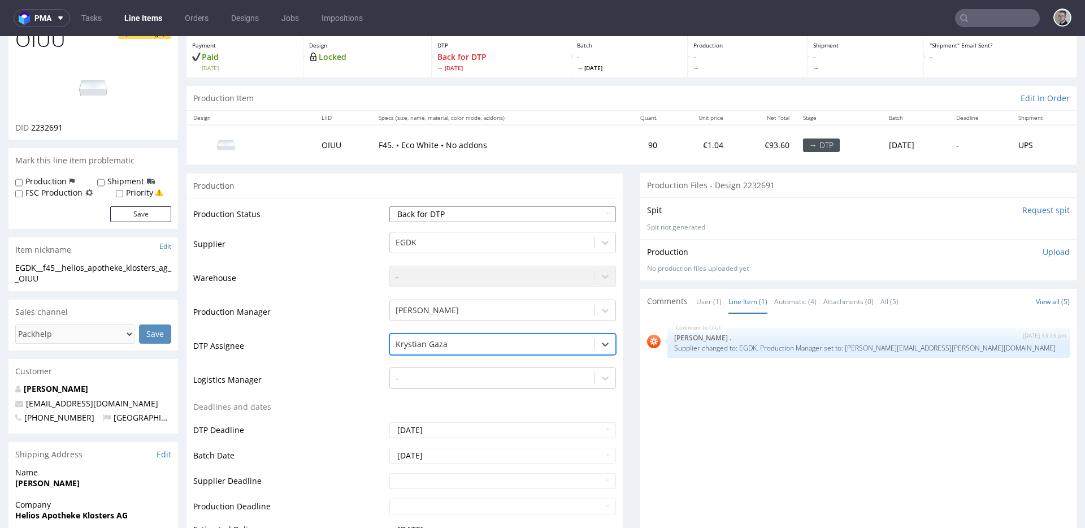
click at [486, 214] on select "Waiting for Artwork Waiting for Diecut Waiting for Mockup Waiting for DTP Waiti…" at bounding box center [502, 214] width 227 height 16
select select "dtp_in_process"
click at [389, 206] on select "Waiting for Artwork Waiting for Diecut Waiting for Mockup Waiting for DTP Waiti…" at bounding box center [502, 214] width 227 height 16
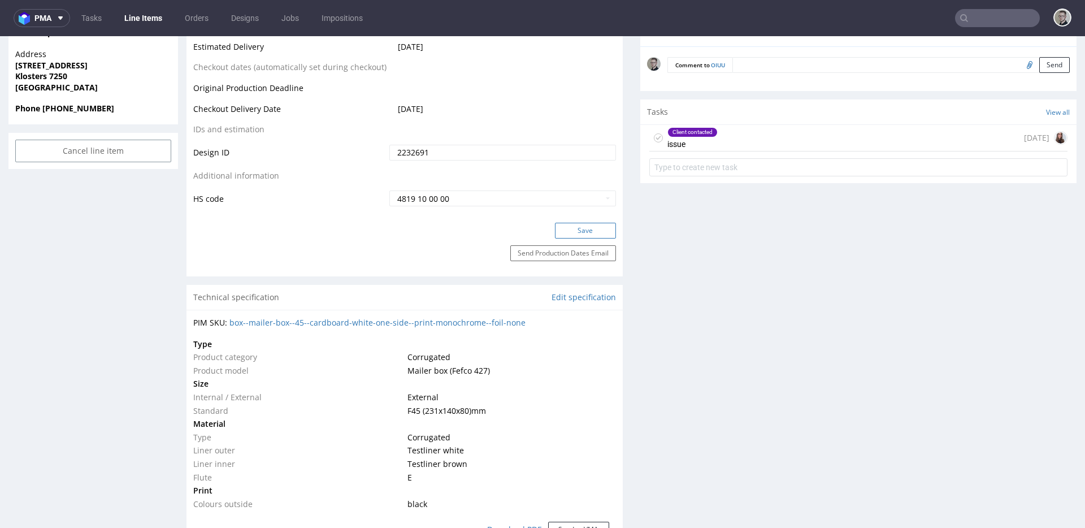
click at [584, 223] on button "Save" at bounding box center [585, 231] width 61 height 16
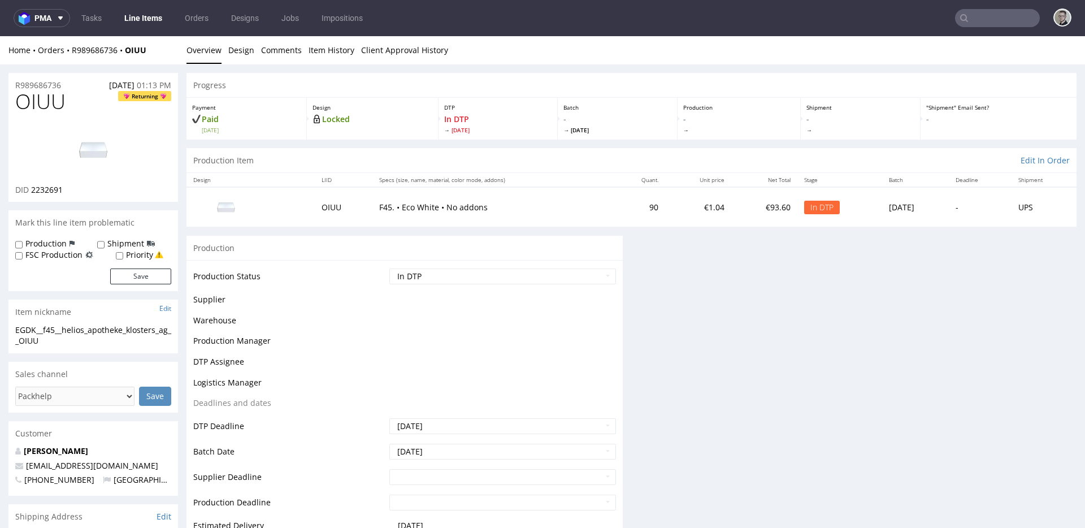
scroll to position [0, 0]
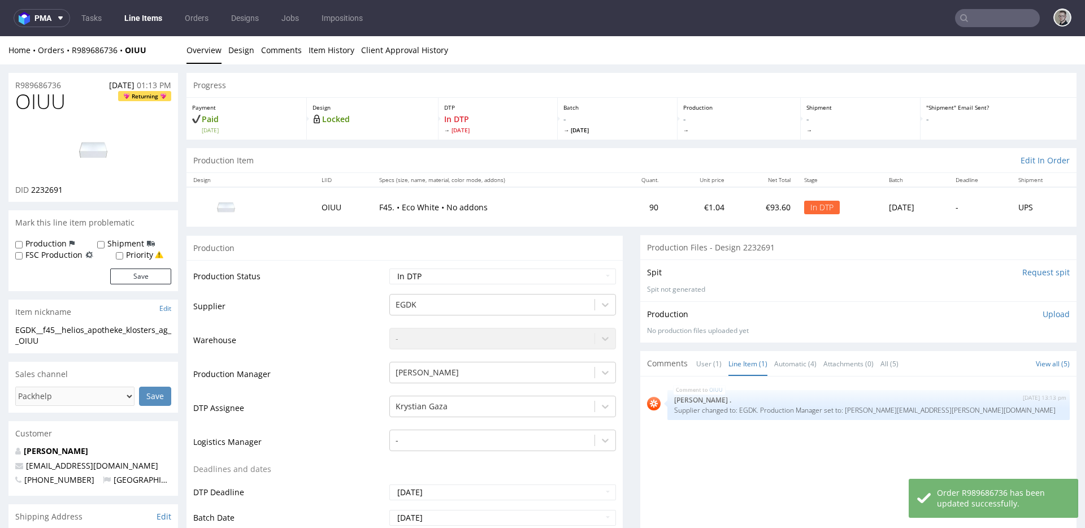
click at [1004, 267] on div "Spit Request spit" at bounding box center [858, 272] width 423 height 11
click at [1024, 275] on input "Request spit" at bounding box center [1045, 272] width 47 height 11
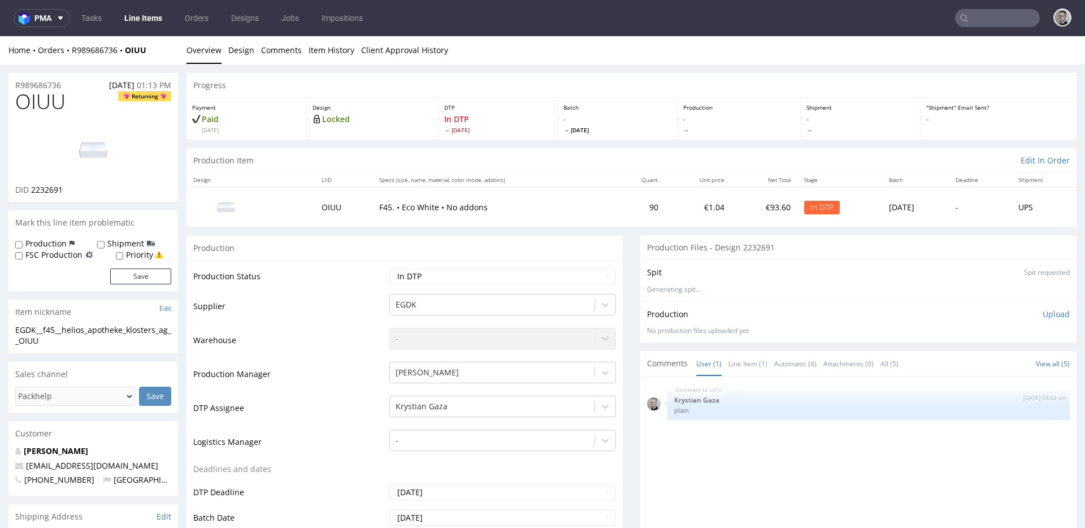
click at [90, 328] on div "EGDK__f45__helios_apotheke_klosters_ag__OIUU" at bounding box center [93, 335] width 156 height 22
copy div "EGDK__f45__helios_apotheke_klosters_ag__OIUU"
click at [1043, 312] on p "Upload" at bounding box center [1056, 314] width 27 height 11
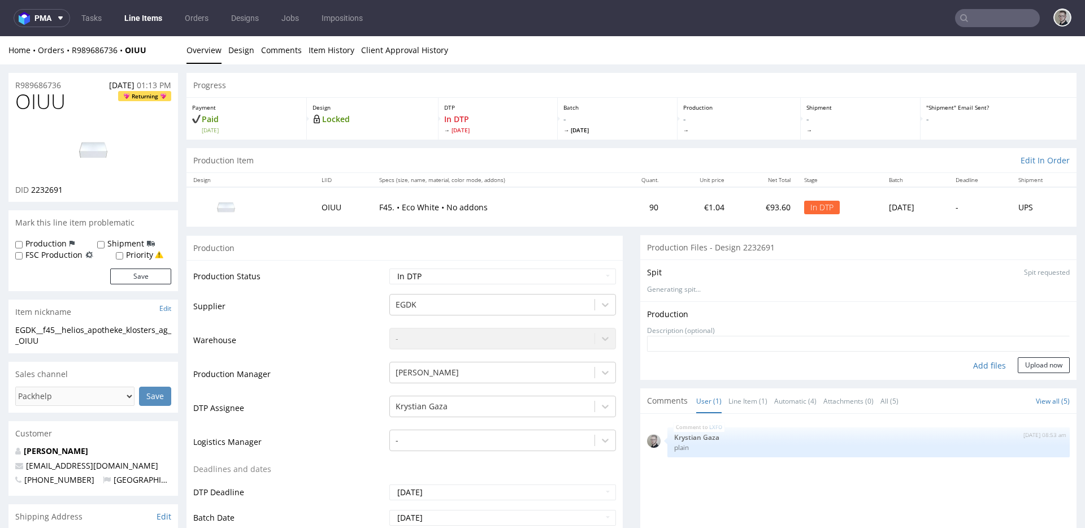
click at [973, 363] on div "Add files" at bounding box center [989, 365] width 57 height 17
type input "C:\fakepath\EGDK__f45__helios_apotheke_klosters_ag__OIUU__d2232691__oR989686736…"
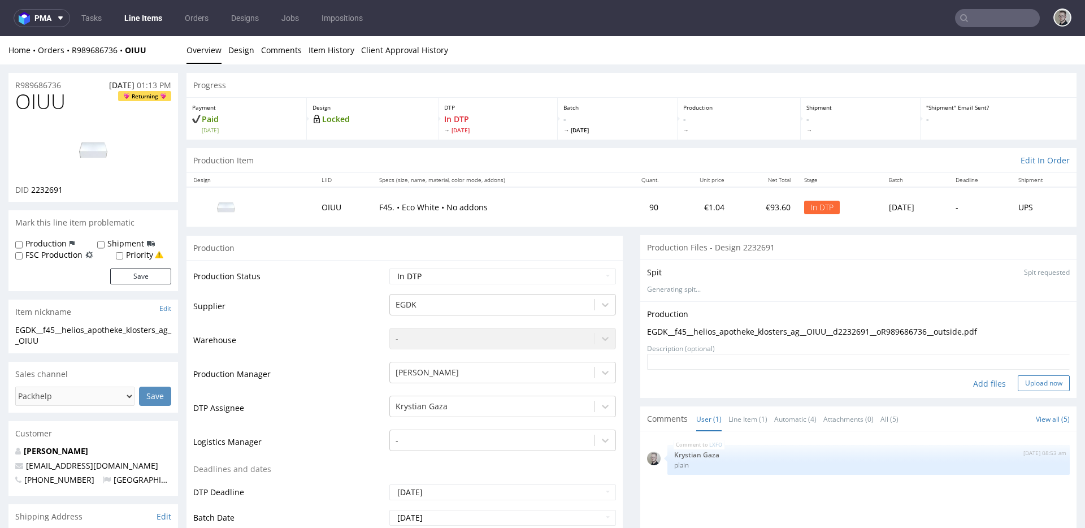
click at [1024, 387] on button "Upload now" at bounding box center [1044, 383] width 52 height 16
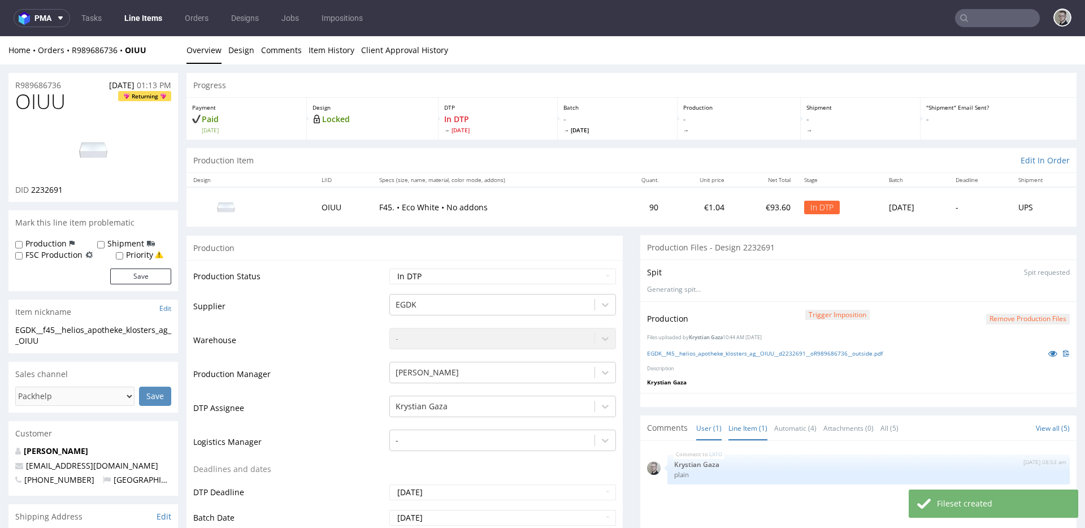
click at [751, 423] on link "Line Item (1)" at bounding box center [748, 428] width 39 height 24
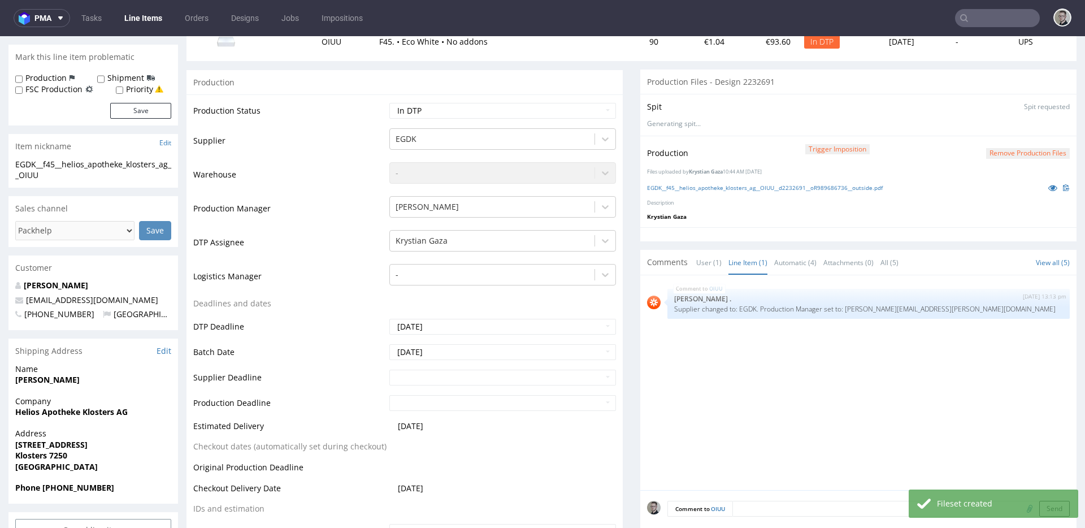
scroll to position [384, 0]
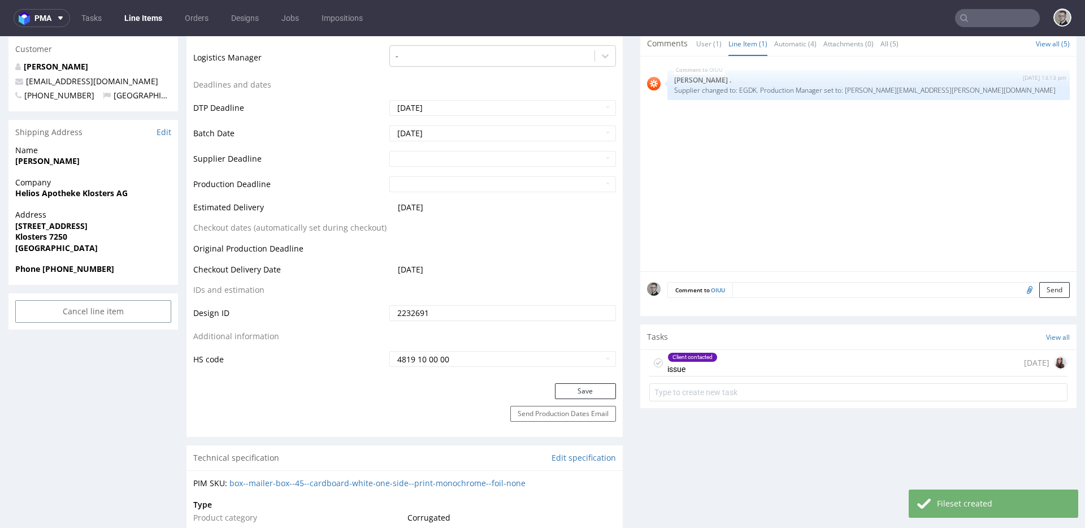
click at [900, 294] on textarea at bounding box center [901, 290] width 337 height 16
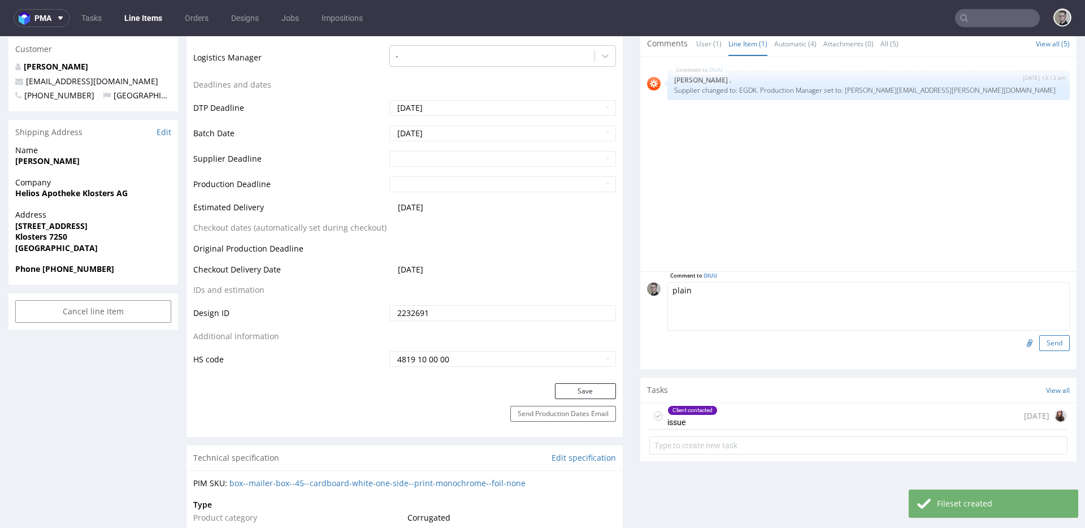
type textarea "plain"
click at [1039, 341] on button "Send" at bounding box center [1054, 343] width 31 height 16
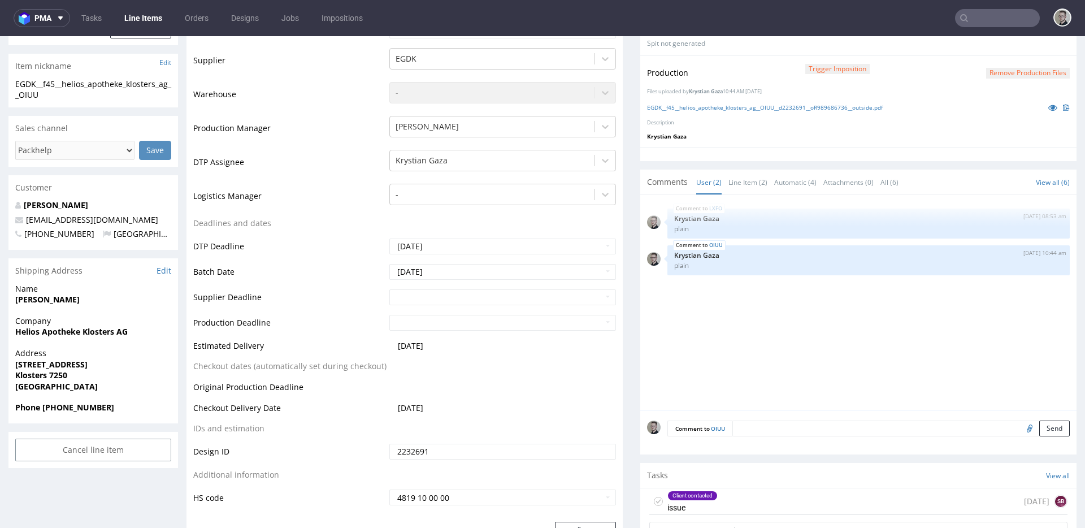
scroll to position [519, 0]
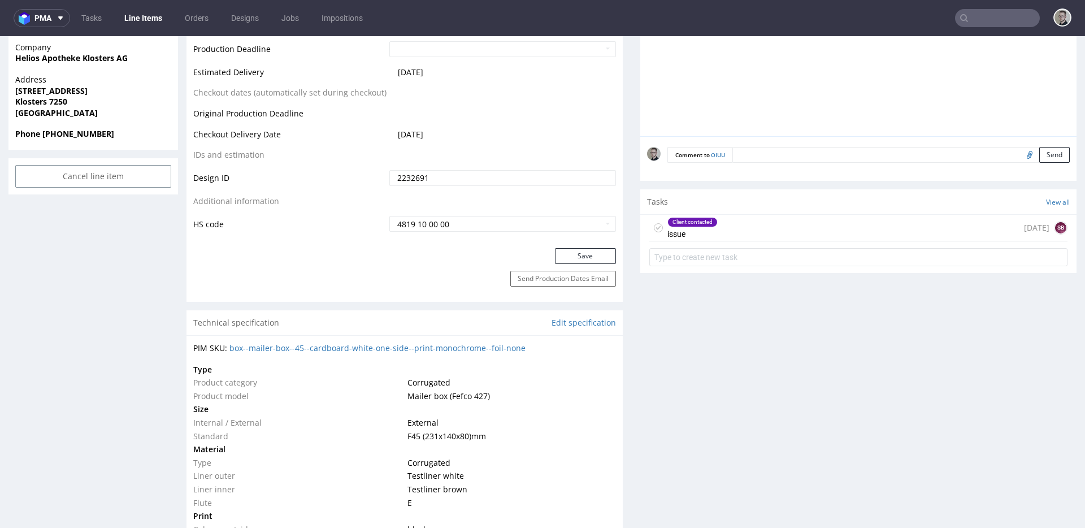
click at [654, 229] on icon at bounding box center [658, 227] width 9 height 9
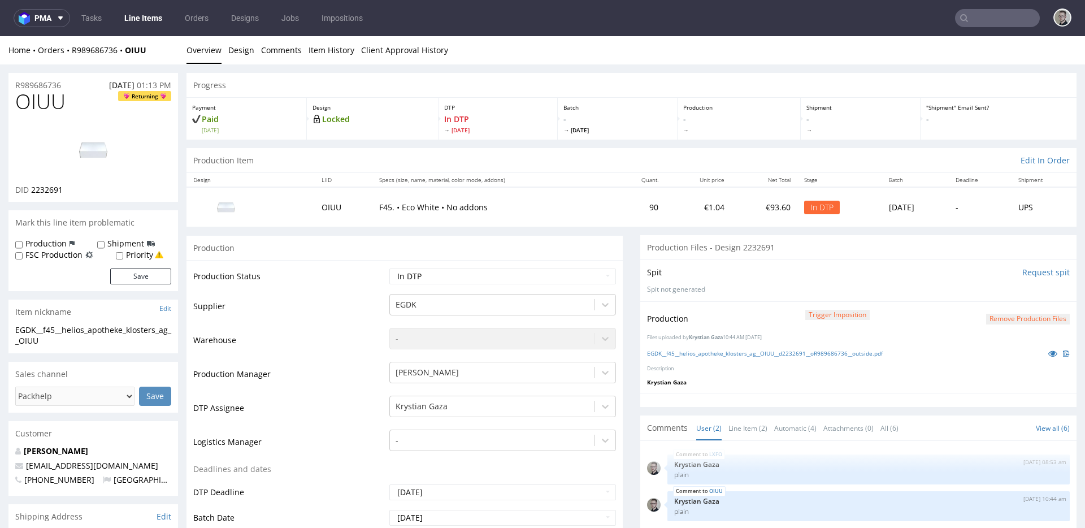
click at [42, 241] on label "Production" at bounding box center [45, 243] width 41 height 11
click at [23, 241] on input "Production" at bounding box center [18, 244] width 7 height 9
checkbox input "true"
click at [129, 272] on button "Save" at bounding box center [140, 276] width 61 height 16
click at [505, 279] on select "Waiting for Artwork Waiting for Diecut Waiting for Mockup Waiting for DTP Waiti…" at bounding box center [502, 276] width 227 height 16
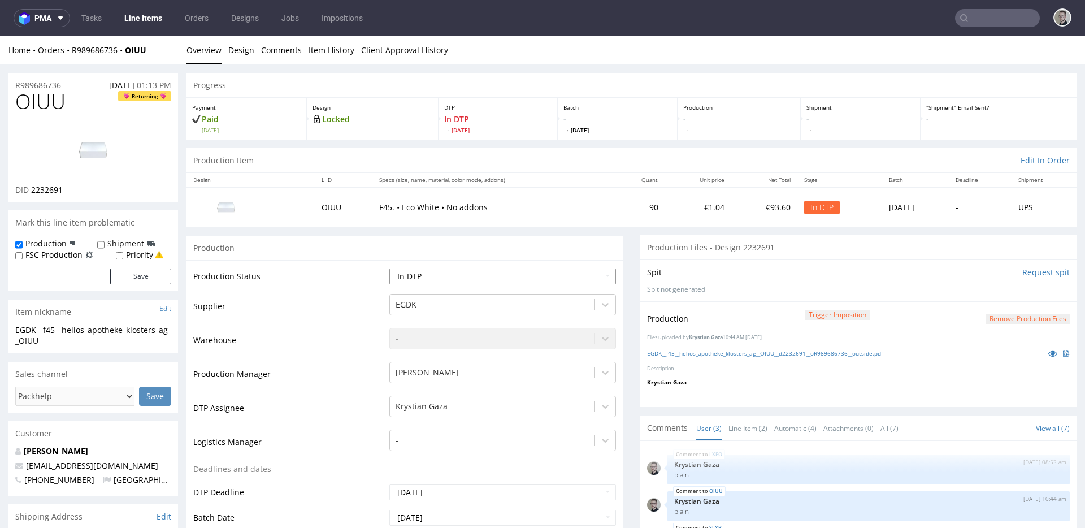
select select "dtp_production_ready"
click at [389, 268] on select "Waiting for Artwork Waiting for Diecut Waiting for Mockup Waiting for DTP Waiti…" at bounding box center [502, 276] width 227 height 16
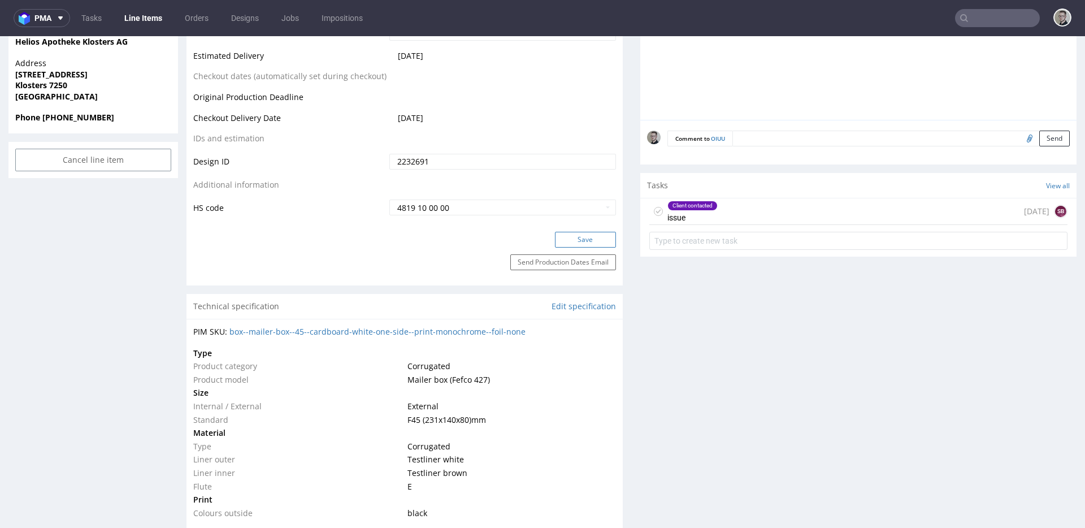
click at [581, 236] on button "Save" at bounding box center [585, 240] width 61 height 16
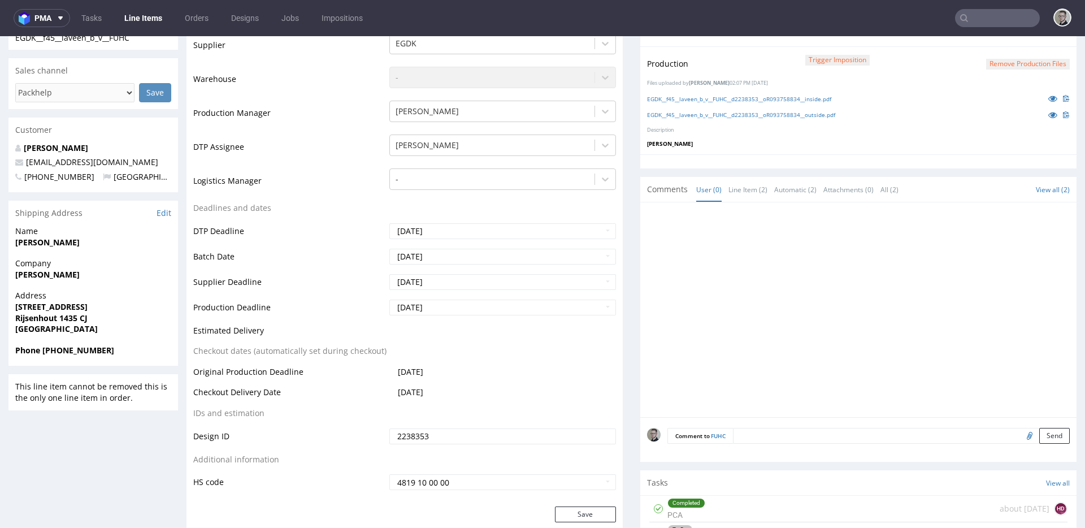
scroll to position [447, 0]
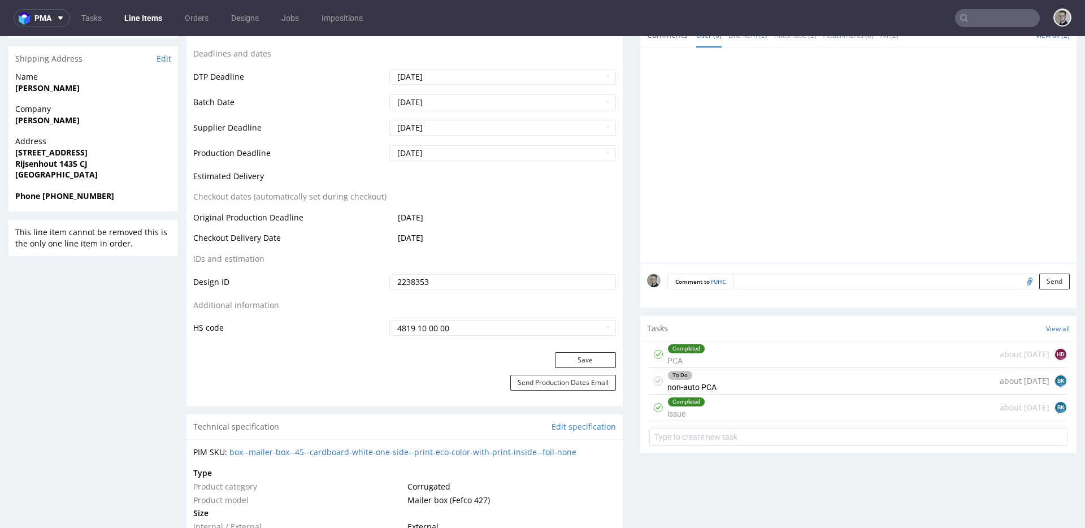
click at [719, 383] on div "To Do non-auto PCA about [DATE] BK" at bounding box center [858, 381] width 418 height 27
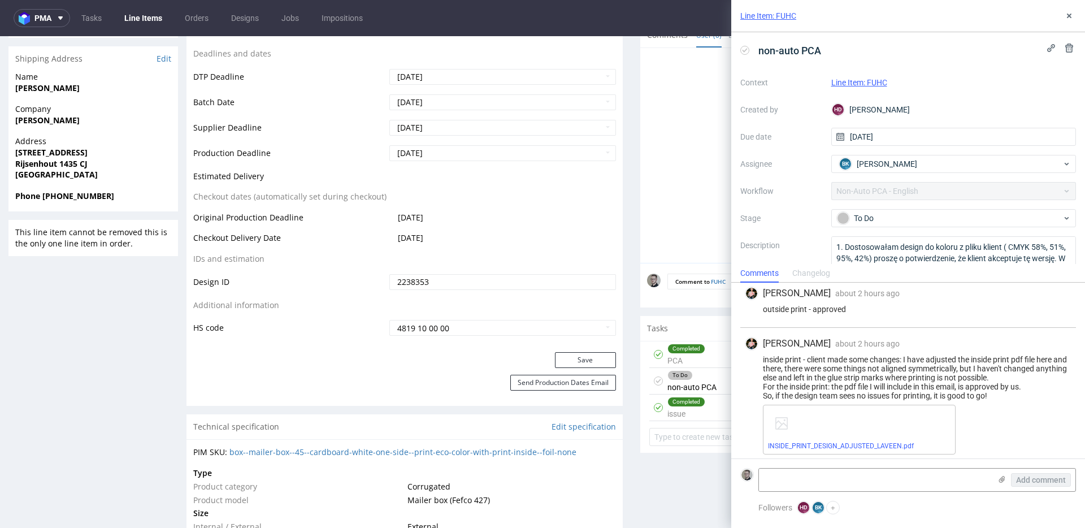
scroll to position [1302, 0]
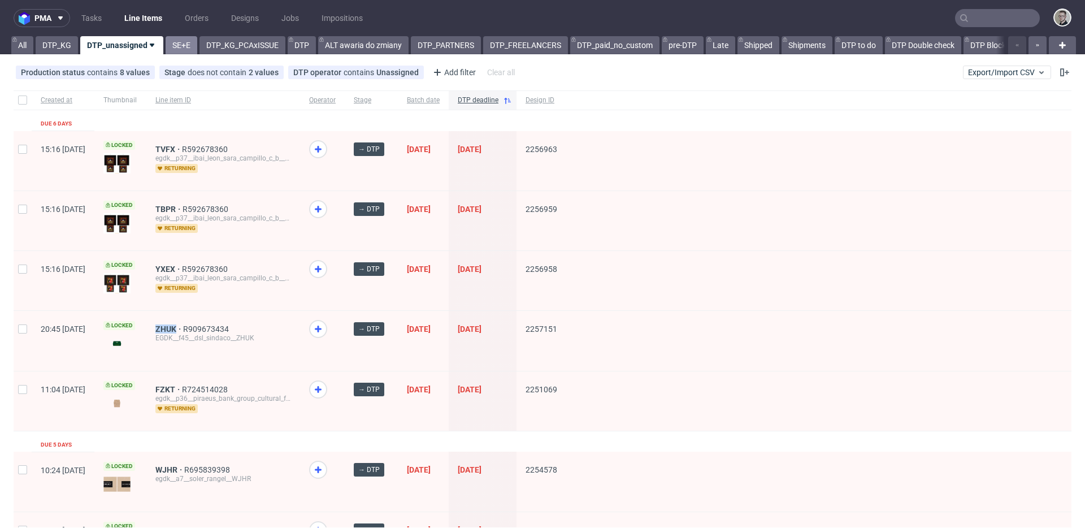
click at [176, 43] on link "SE+E" at bounding box center [182, 45] width 32 height 18
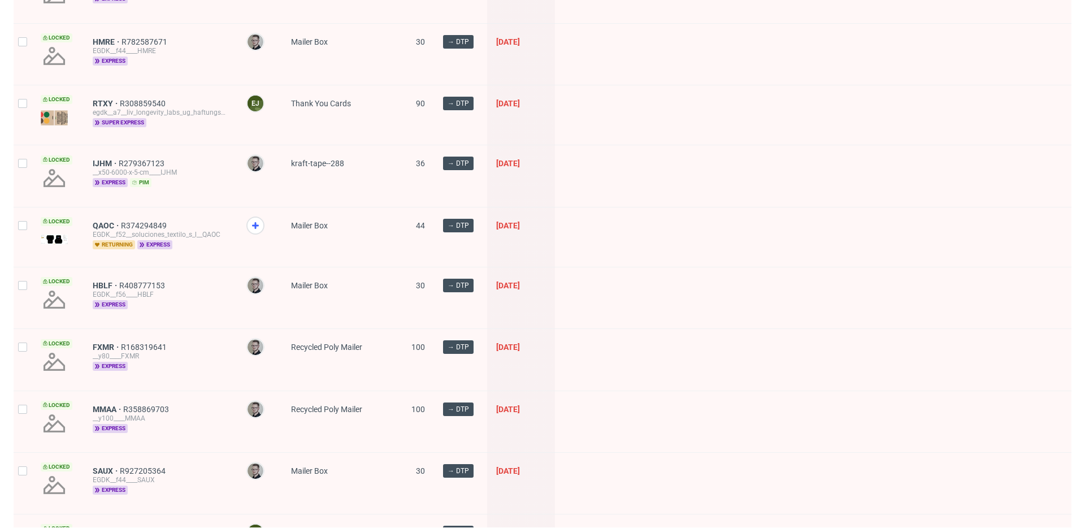
scroll to position [1516, 0]
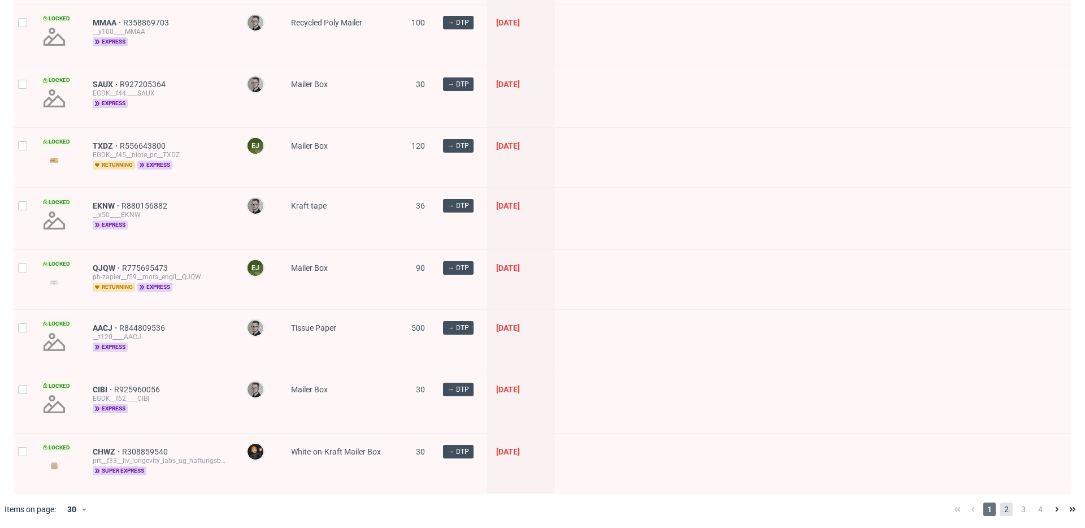
click at [976, 508] on span "2" at bounding box center [1006, 509] width 12 height 14
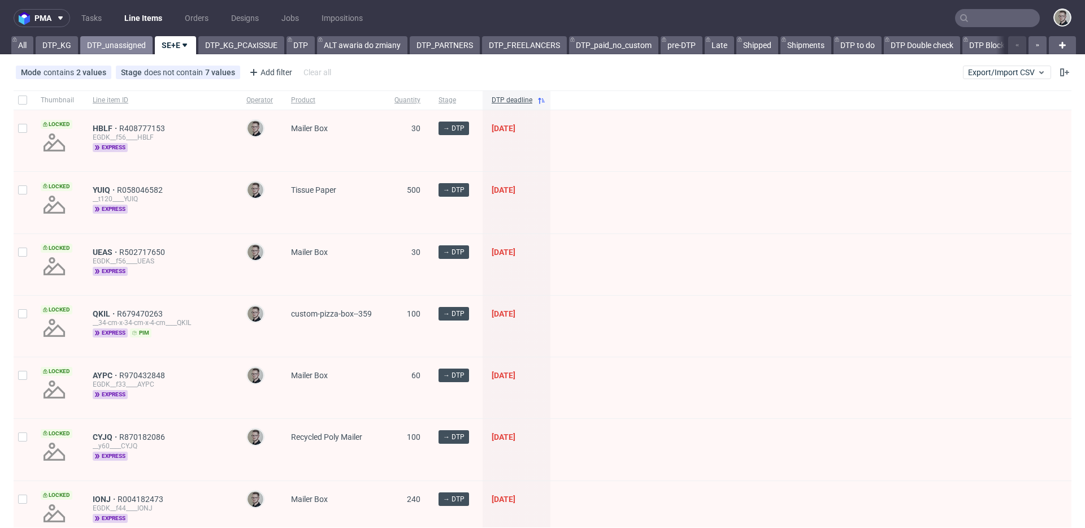
click at [106, 49] on link "DTP_unassigned" at bounding box center [116, 45] width 72 height 18
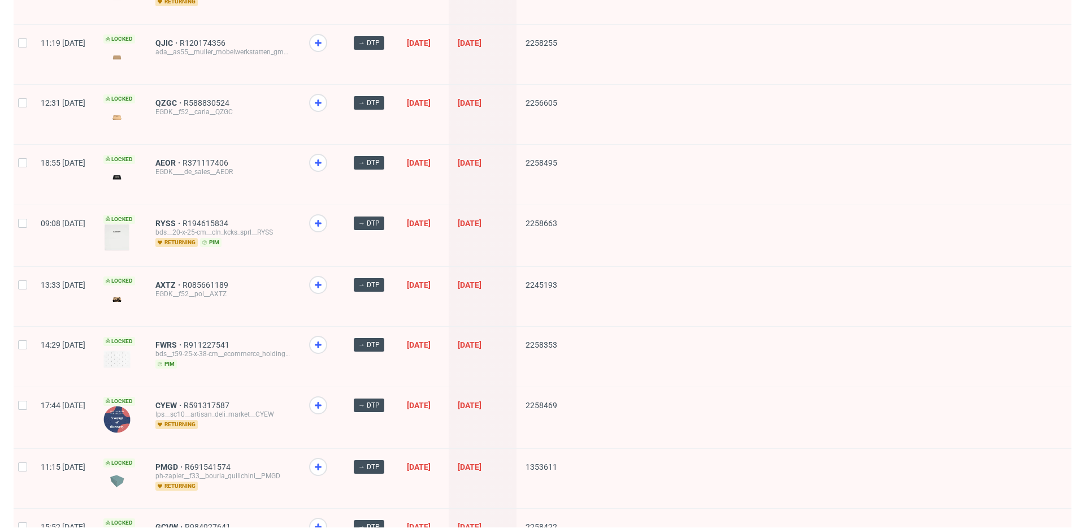
scroll to position [1483, 0]
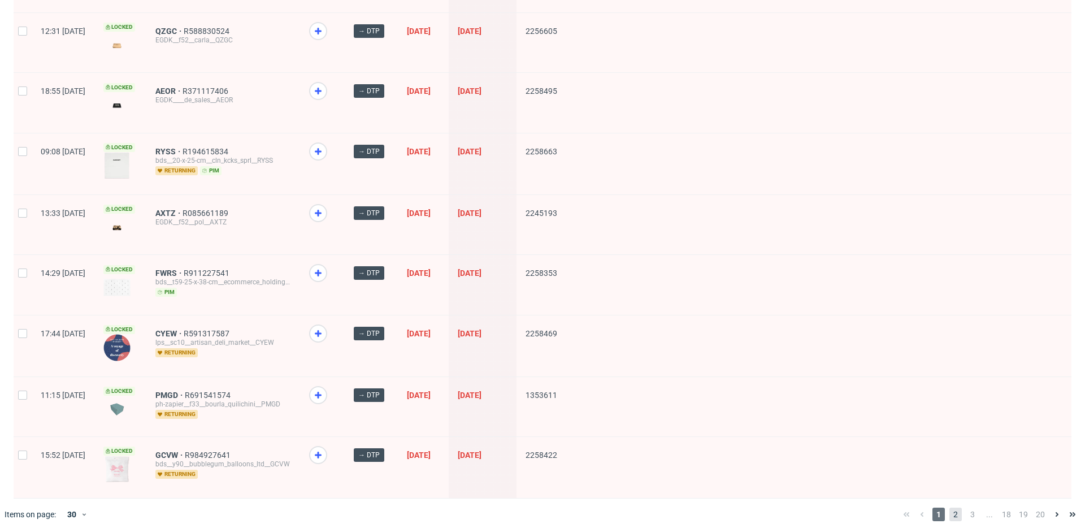
click at [950, 508] on span "2" at bounding box center [956, 515] width 12 height 14
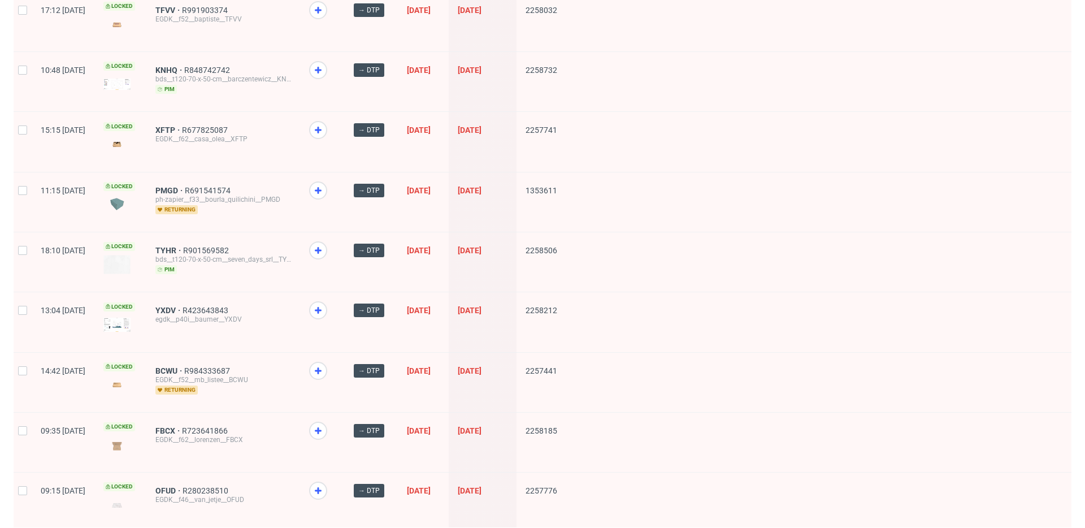
scroll to position [1436, 0]
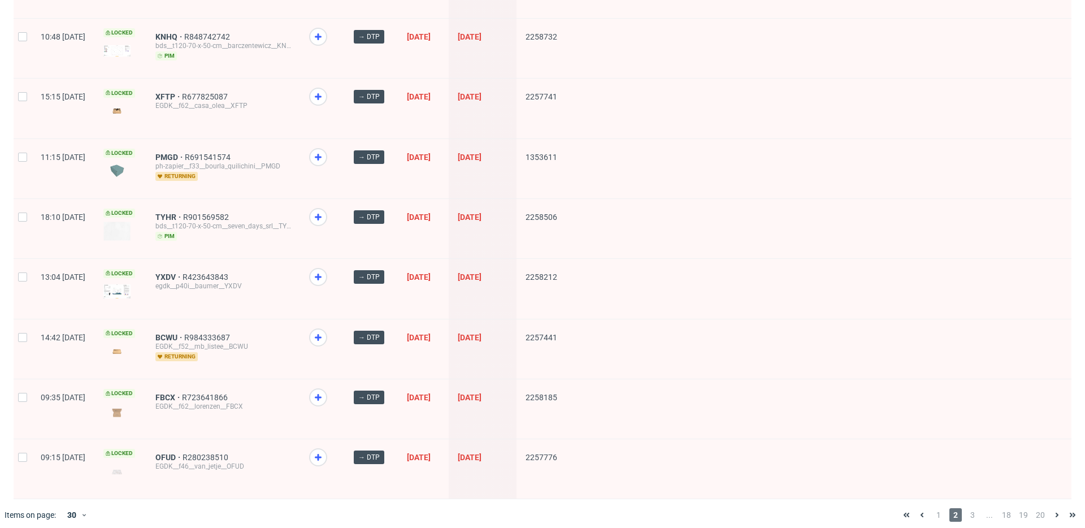
click at [967, 508] on span "3" at bounding box center [973, 515] width 12 height 14
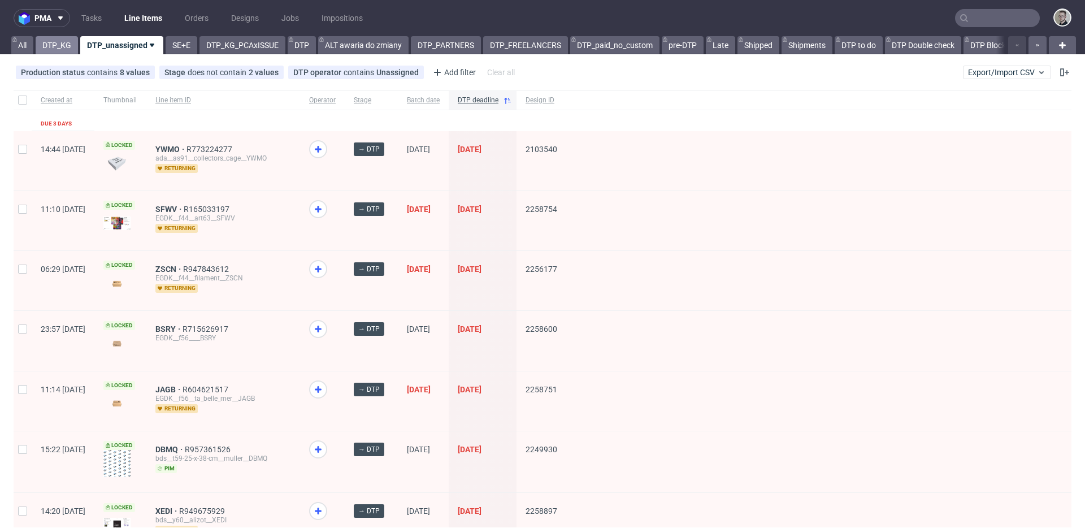
click at [58, 49] on link "DTP_KG" at bounding box center [57, 45] width 42 height 18
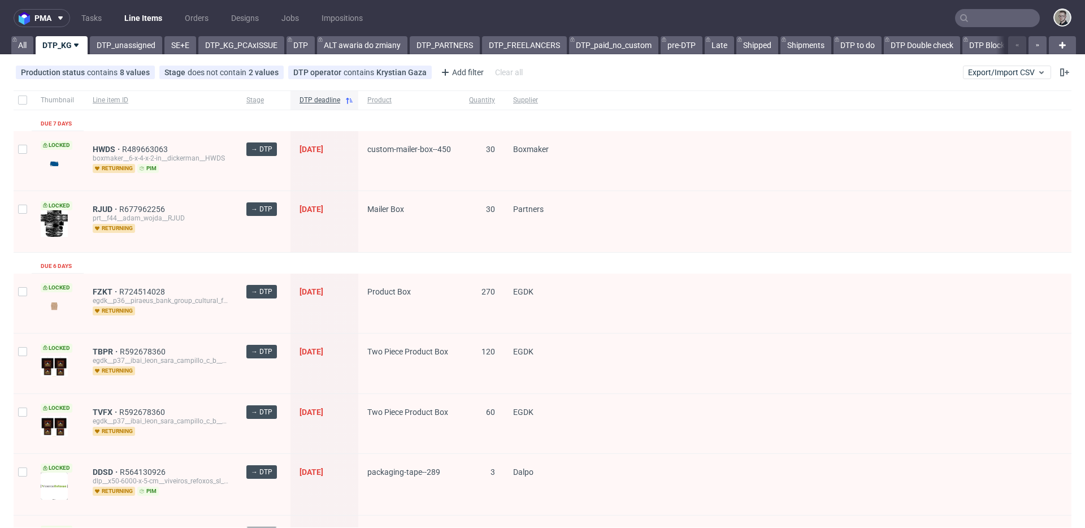
click at [514, 225] on span "Partners" at bounding box center [538, 222] width 50 height 34
click at [122, 43] on link "DTP_unassigned" at bounding box center [126, 45] width 72 height 18
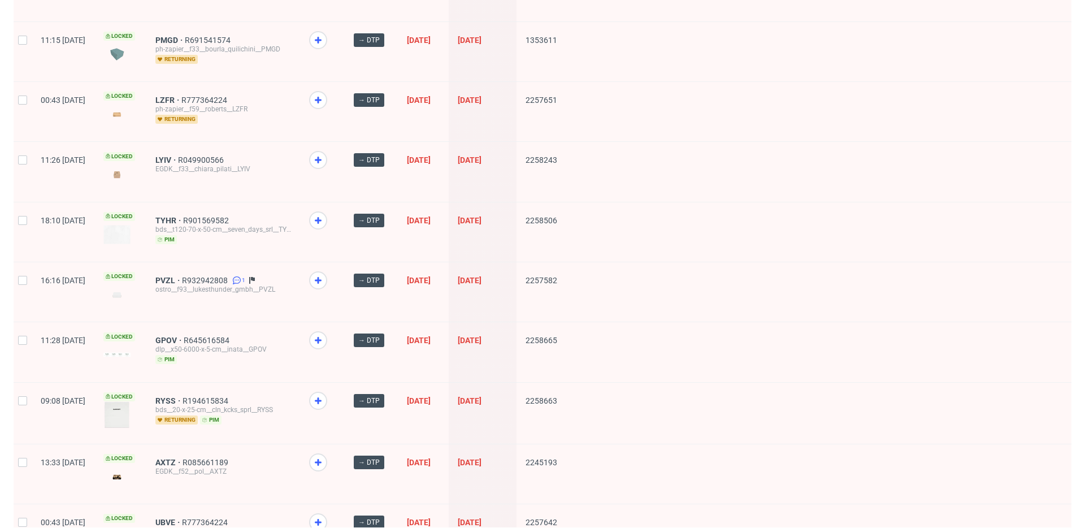
scroll to position [1479, 0]
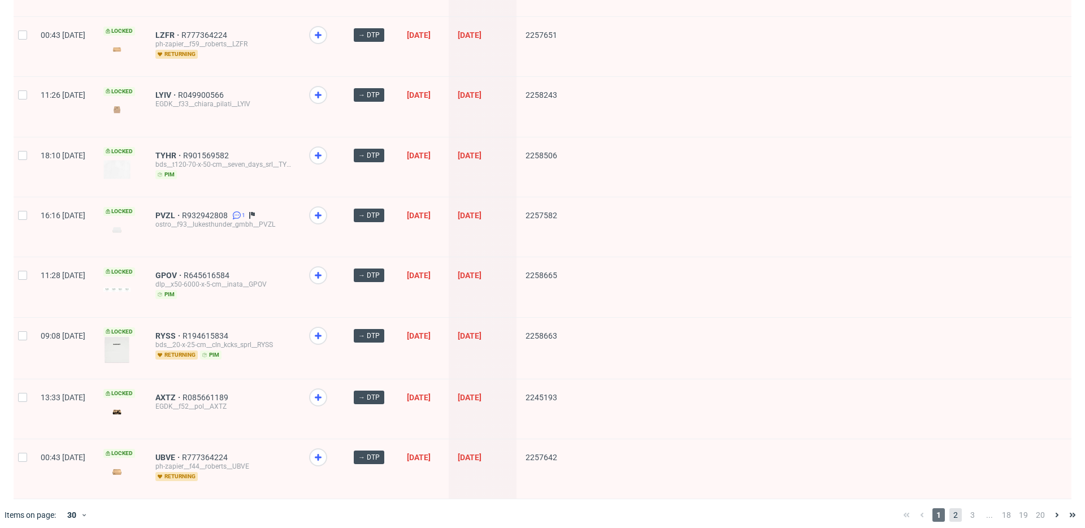
click at [950, 508] on span "2" at bounding box center [956, 515] width 12 height 14
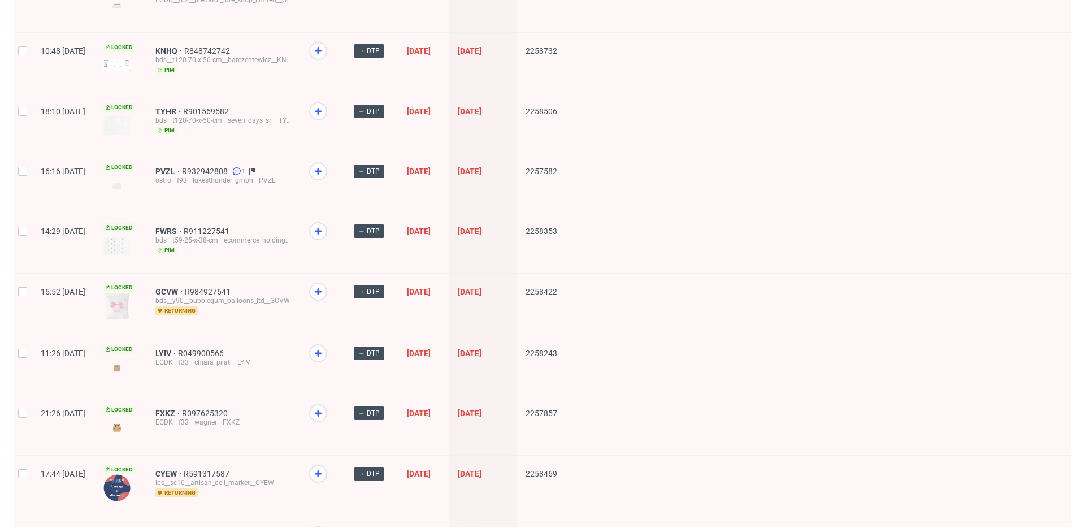
scroll to position [1441, 0]
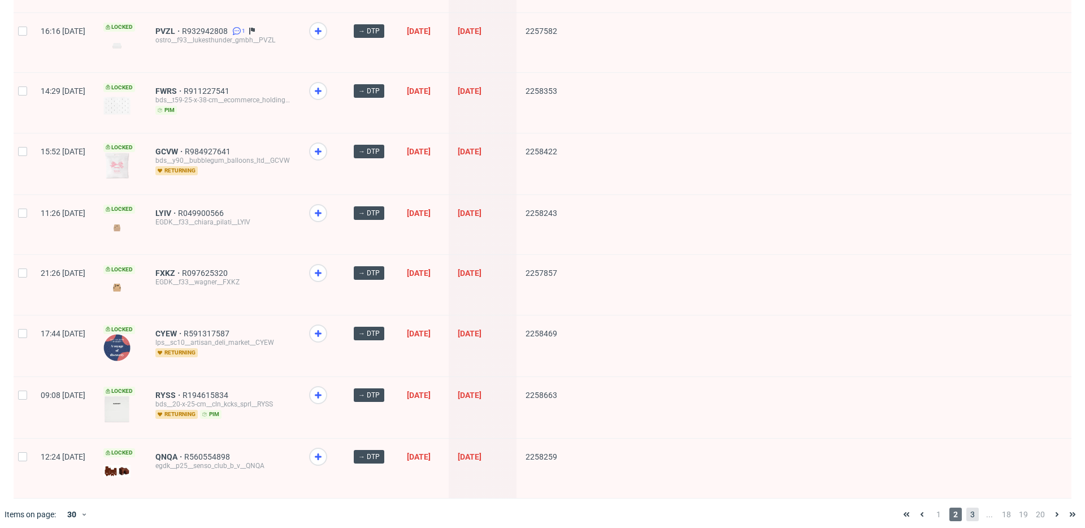
click at [967, 508] on span "3" at bounding box center [973, 515] width 12 height 14
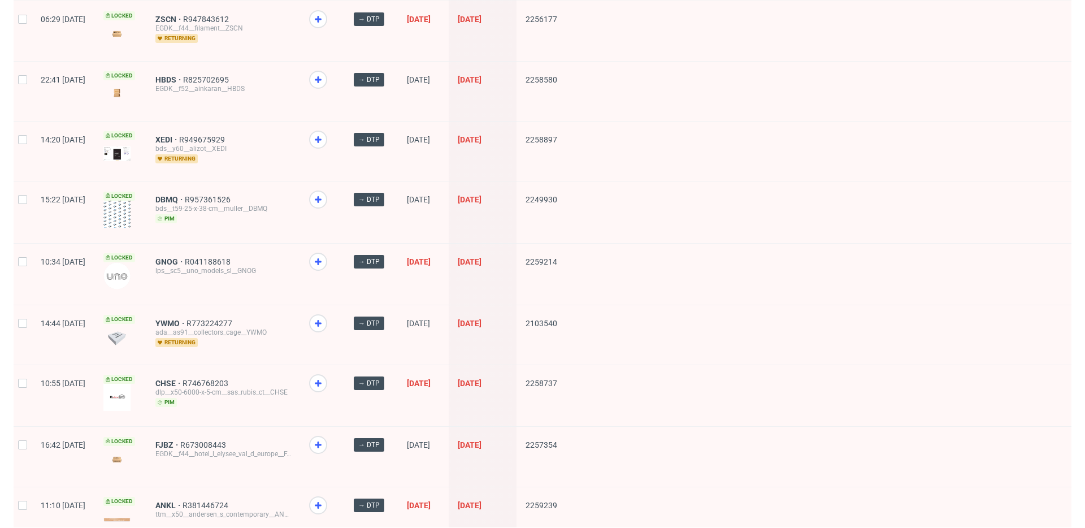
scroll to position [1461, 0]
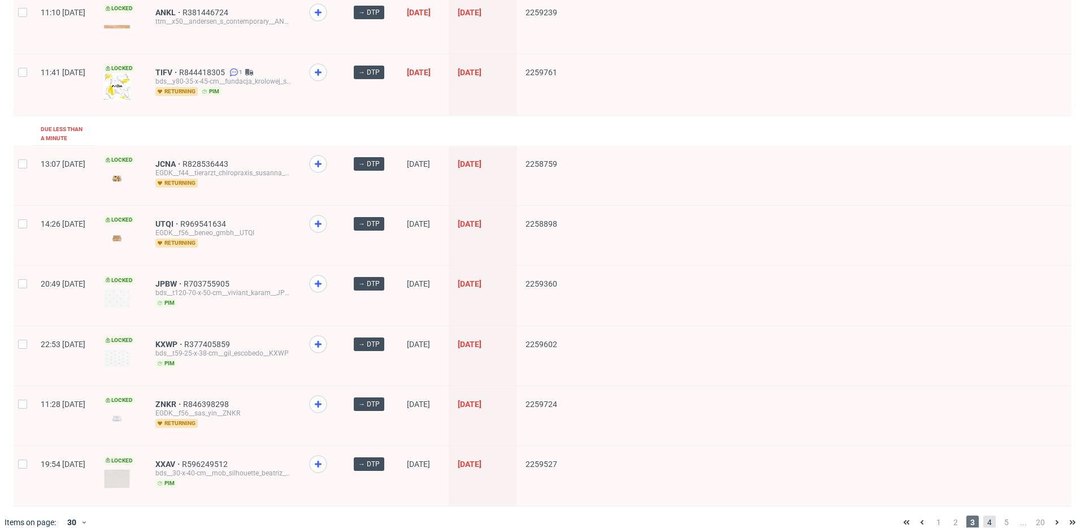
click at [976, 508] on span "4" at bounding box center [989, 522] width 12 height 14
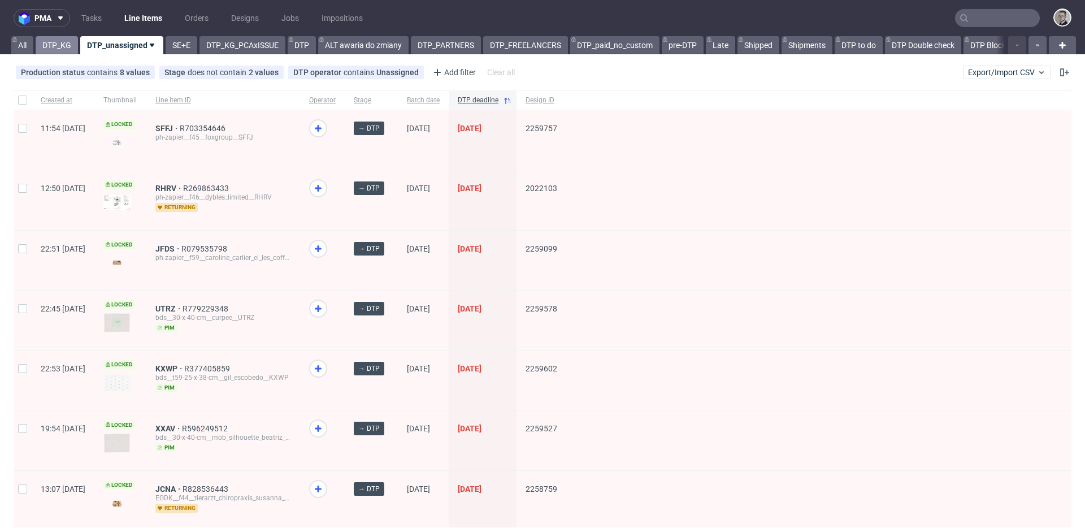
click at [57, 46] on link "DTP_KG" at bounding box center [57, 45] width 42 height 18
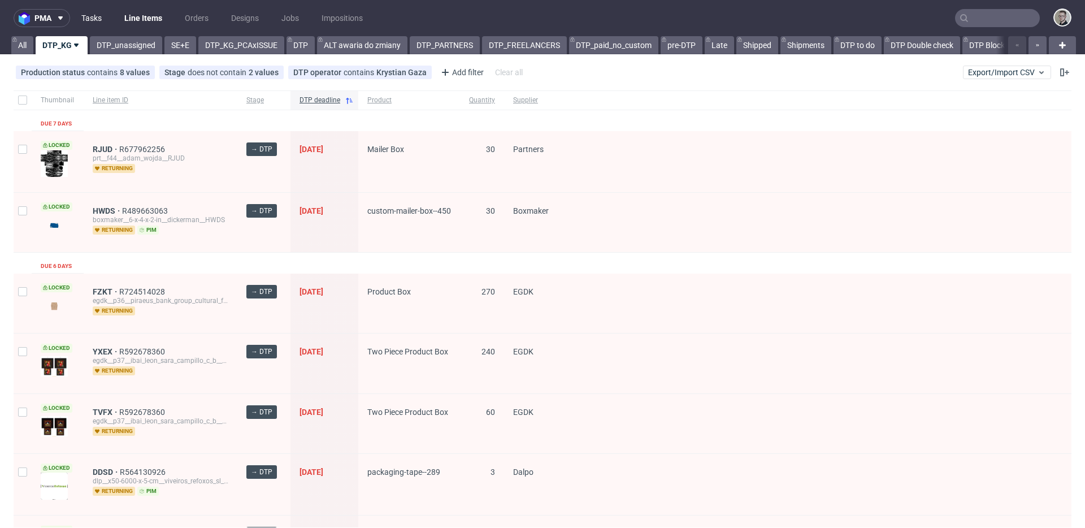
click at [96, 14] on link "Tasks" at bounding box center [92, 18] width 34 height 18
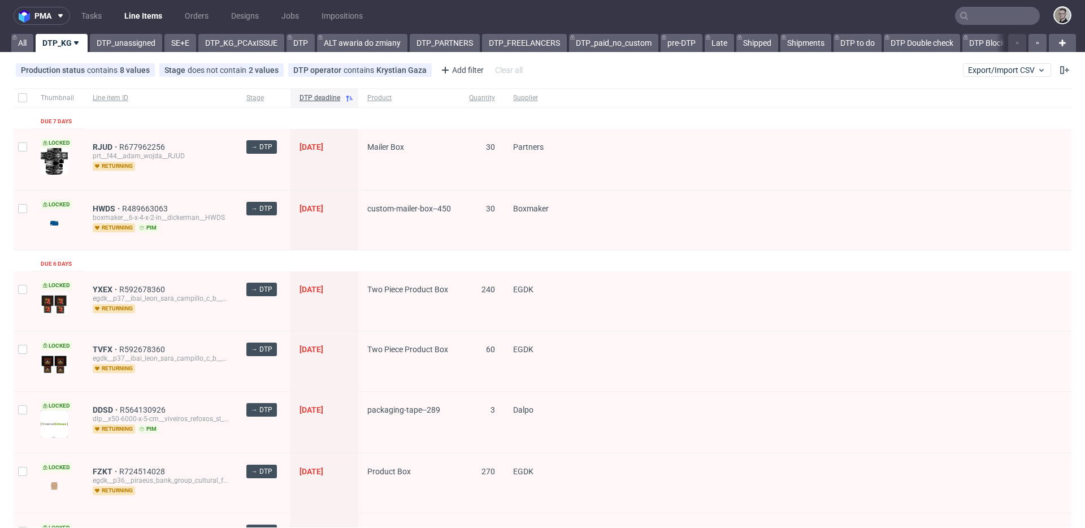
click at [182, 272] on div "YXEX R592678360 egdk__p37__ibai_leon_sara_campillo_c_b__YXEX returning" at bounding box center [161, 301] width 154 height 60
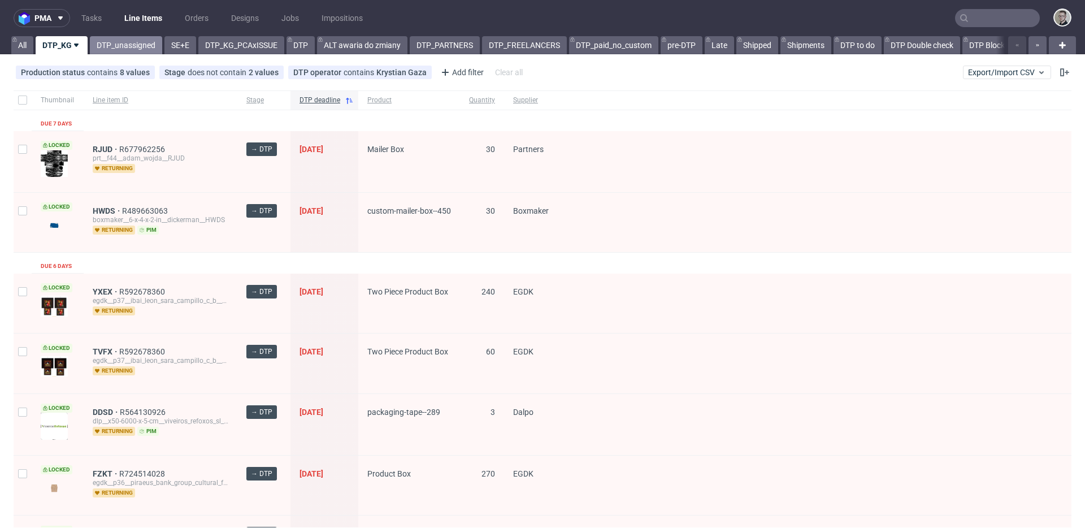
click at [115, 43] on link "DTP_unassigned" at bounding box center [126, 45] width 72 height 18
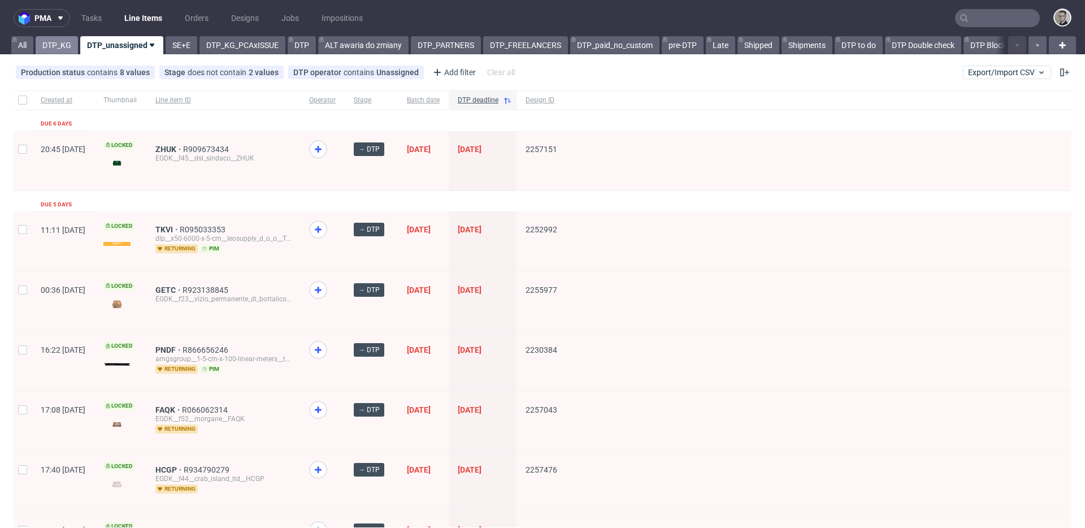
click at [51, 44] on link "DTP_KG" at bounding box center [57, 45] width 42 height 18
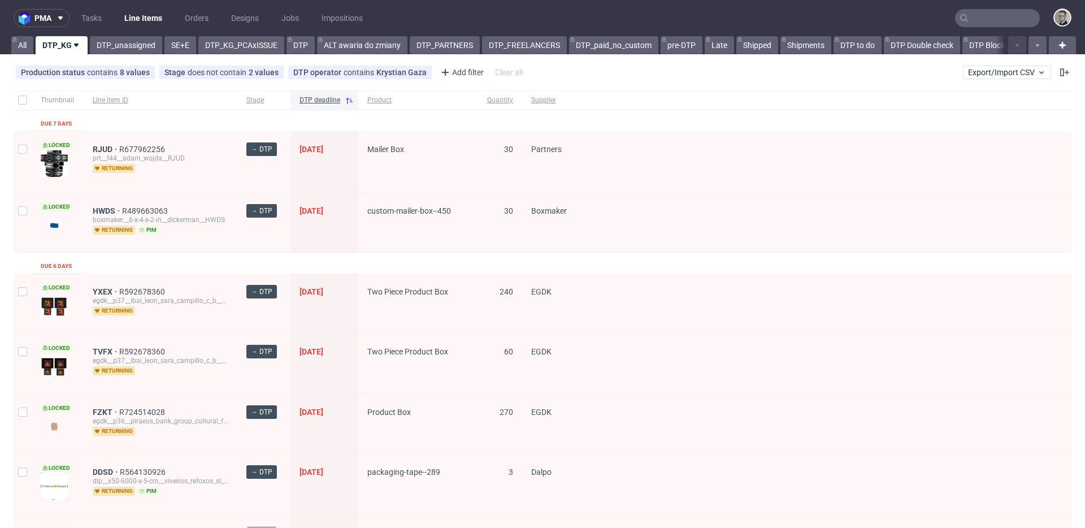
click at [177, 46] on link "SE+E" at bounding box center [180, 45] width 32 height 18
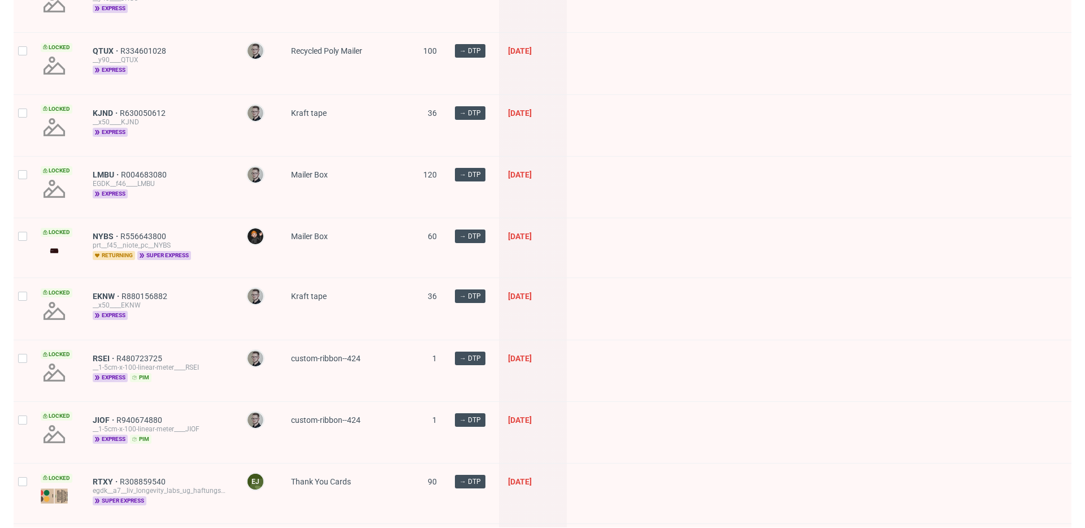
scroll to position [1514, 0]
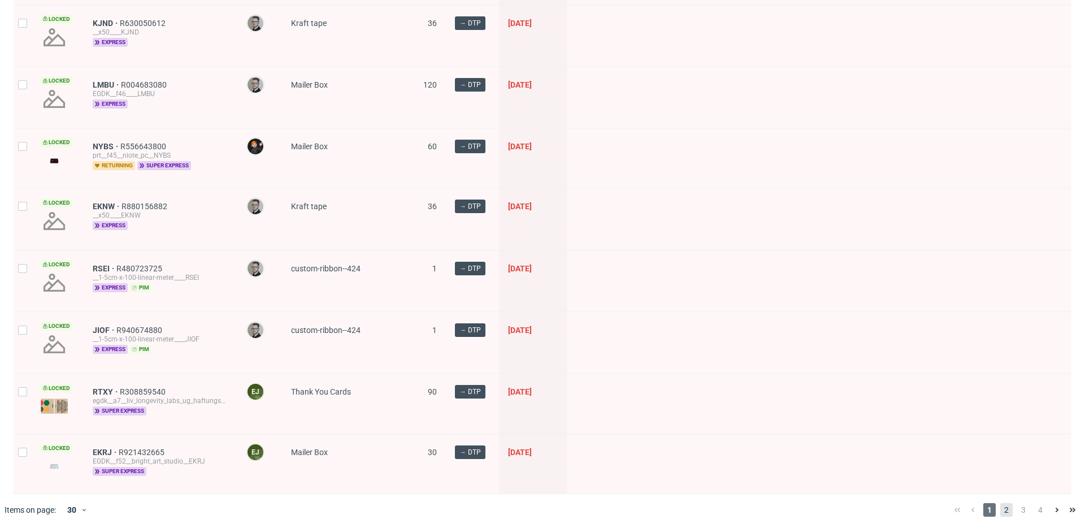
click at [1000, 505] on span "2" at bounding box center [1006, 510] width 12 height 14
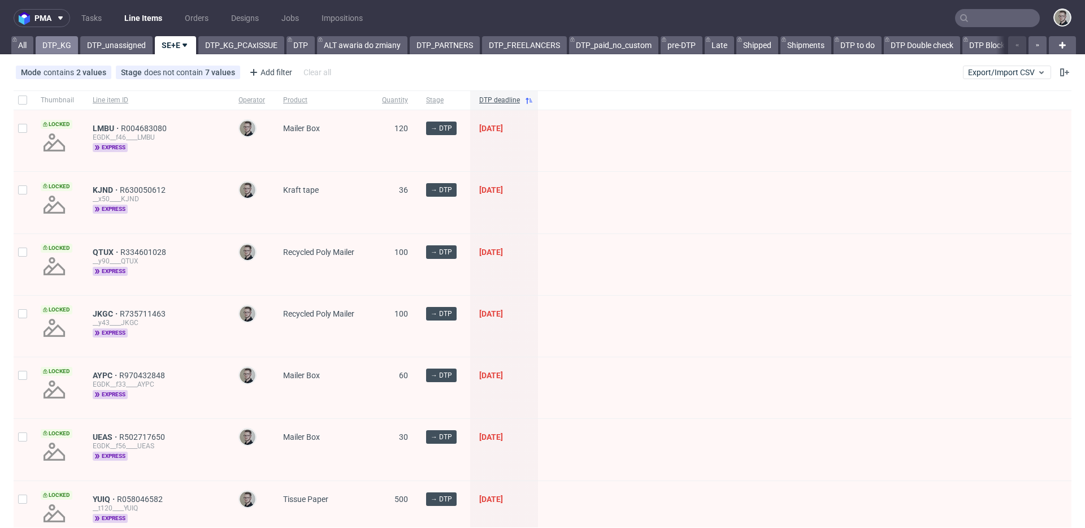
click at [58, 49] on link "DTP_KG" at bounding box center [57, 45] width 42 height 18
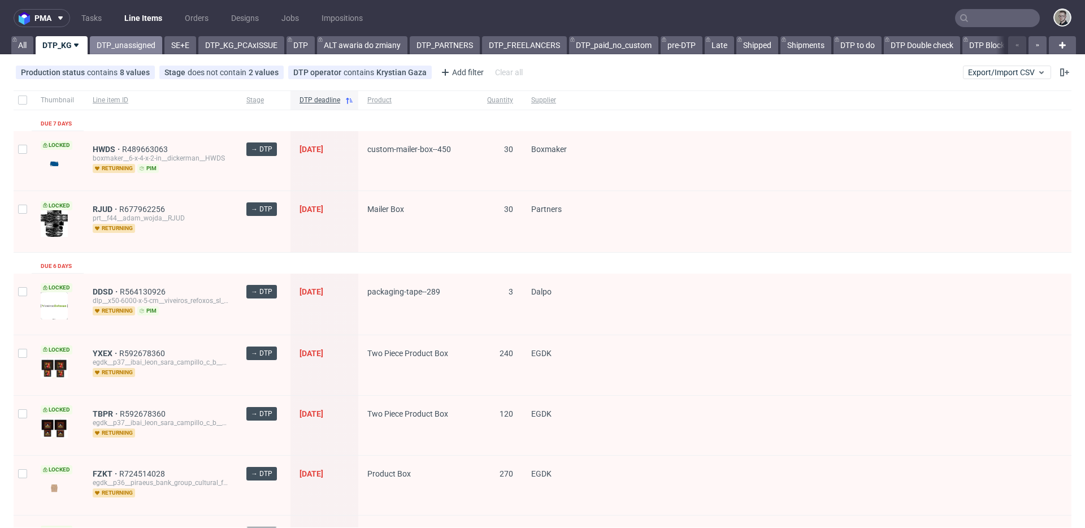
click at [112, 41] on link "DTP_unassigned" at bounding box center [126, 45] width 72 height 18
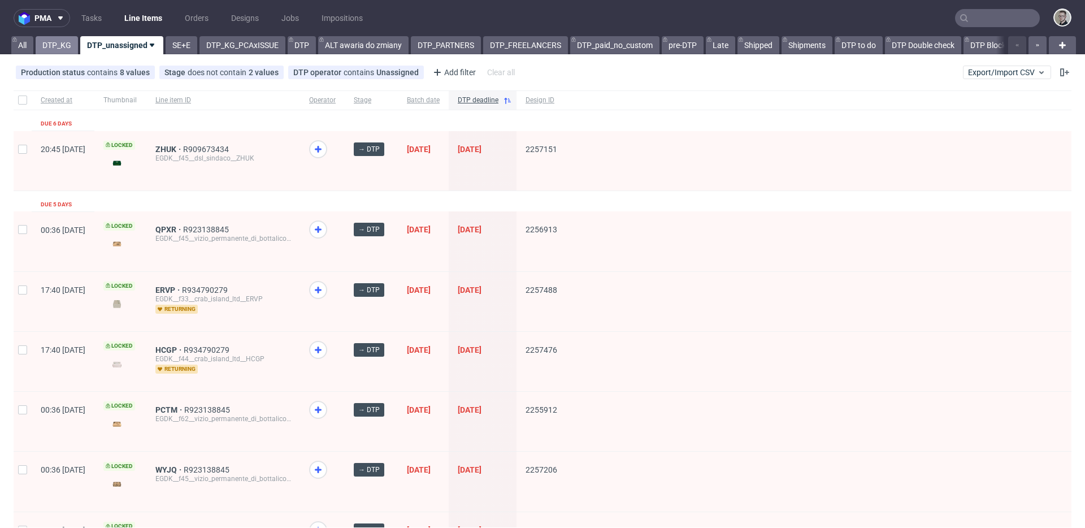
click at [59, 46] on link "DTP_KG" at bounding box center [57, 45] width 42 height 18
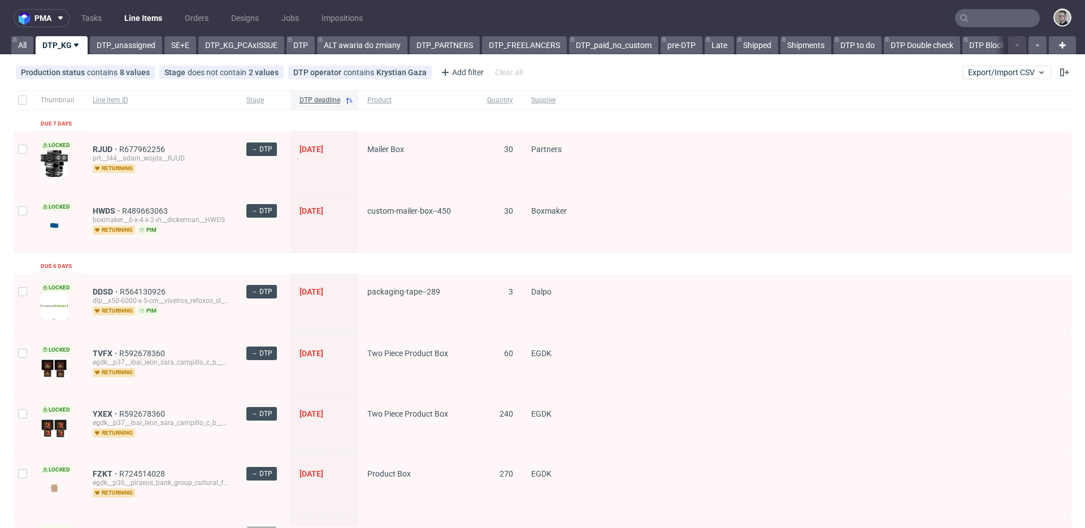
scroll to position [16, 0]
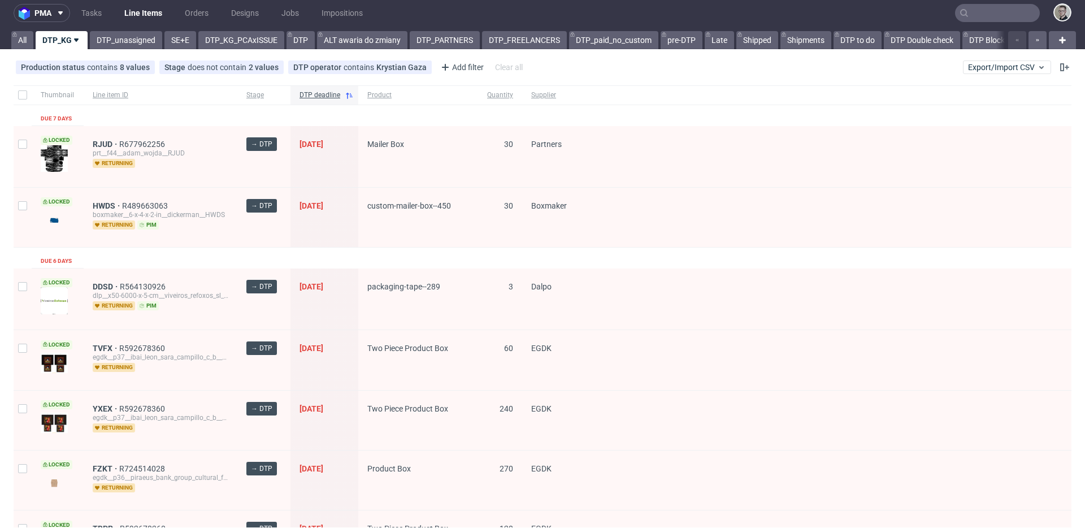
scroll to position [0, 0]
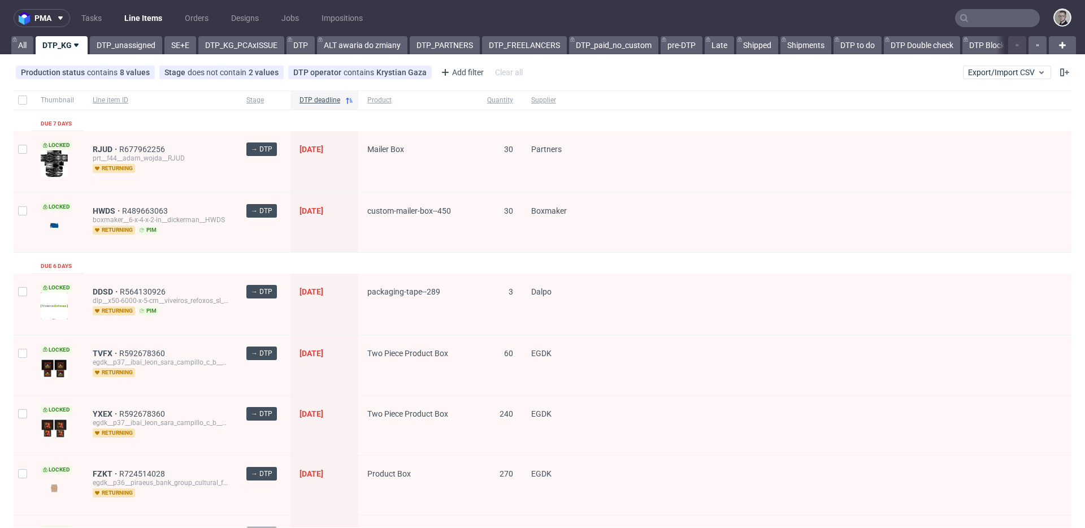
click at [100, 212] on span "HWDS" at bounding box center [107, 210] width 29 height 9
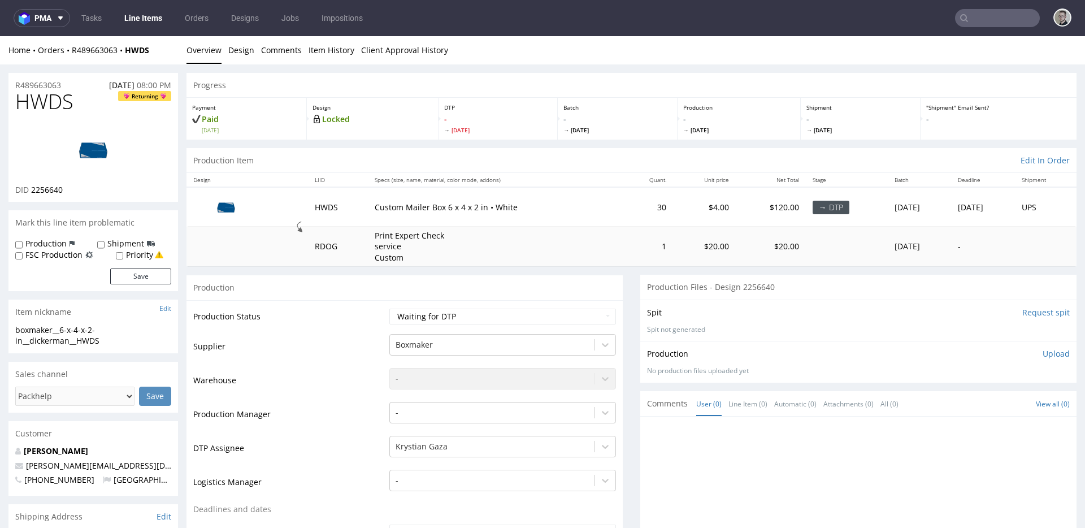
click at [345, 76] on div "Progress" at bounding box center [632, 85] width 890 height 25
click at [386, 79] on div "Progress" at bounding box center [632, 85] width 890 height 25
click at [504, 280] on div "Production" at bounding box center [405, 284] width 436 height 25
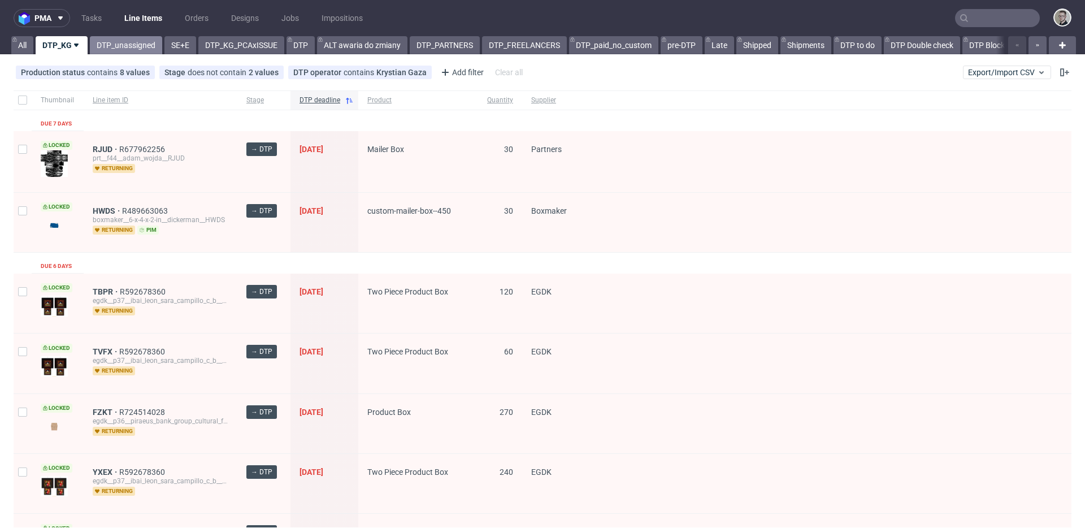
click at [124, 52] on link "DTP_unassigned" at bounding box center [126, 45] width 72 height 18
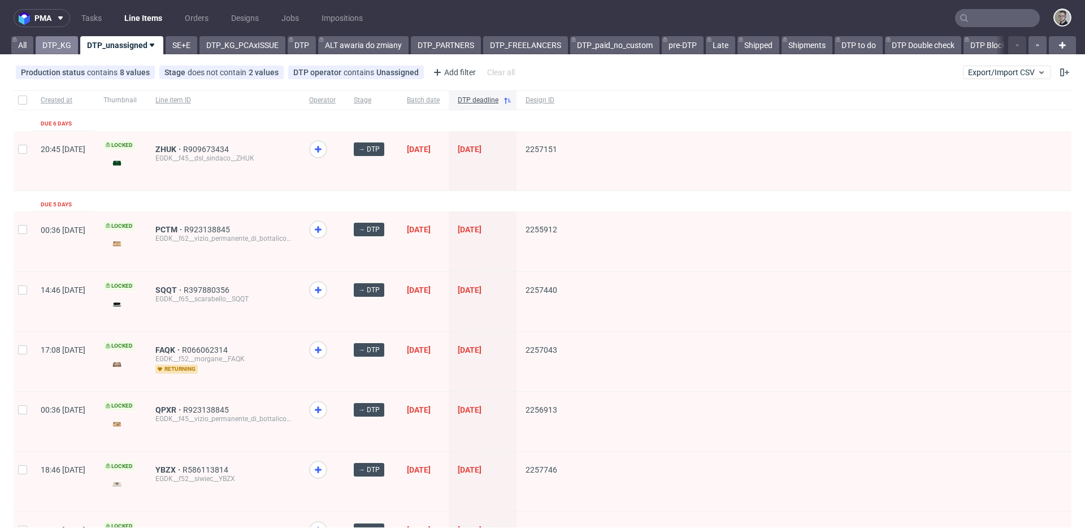
click at [50, 48] on link "DTP_KG" at bounding box center [57, 45] width 42 height 18
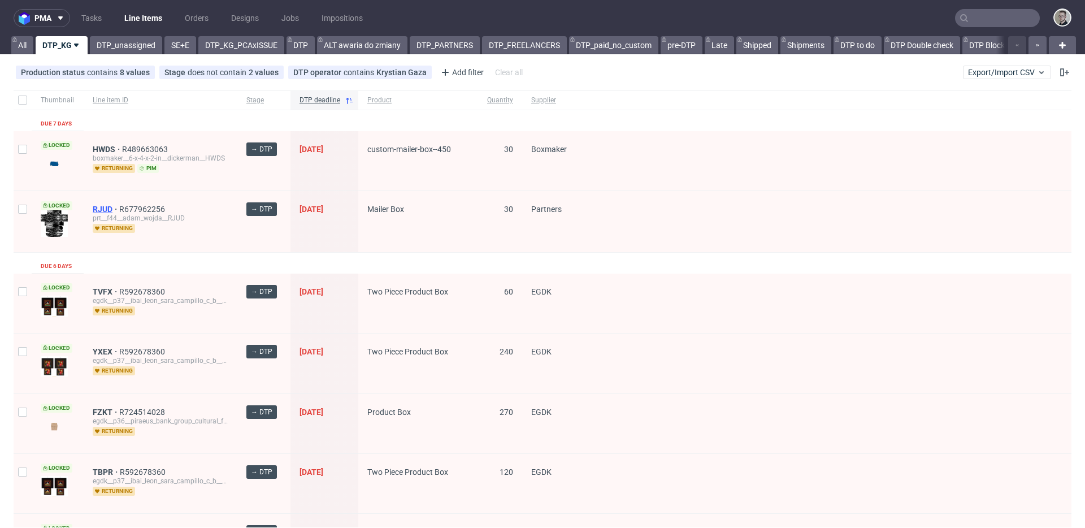
click at [102, 208] on span "RJUD" at bounding box center [106, 209] width 27 height 9
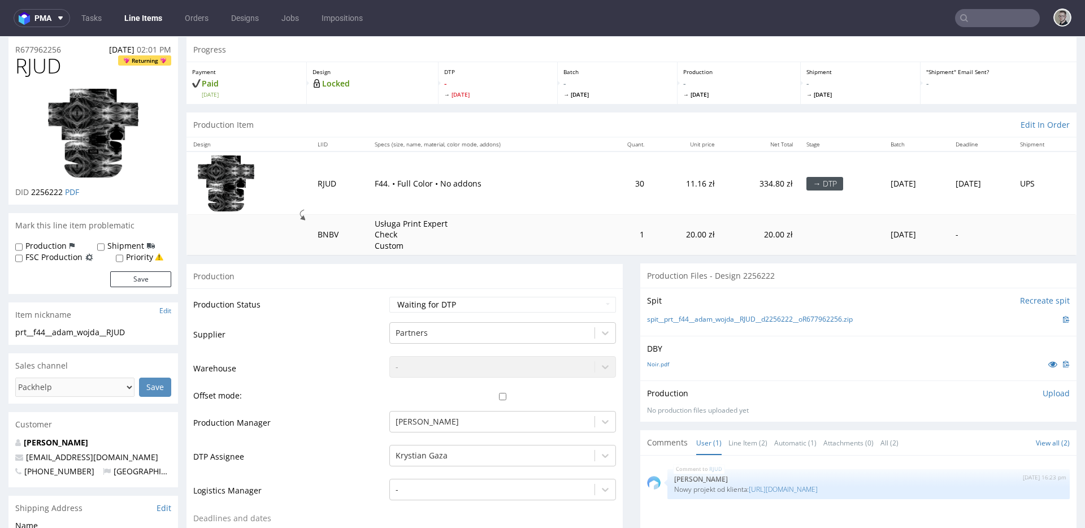
scroll to position [154, 0]
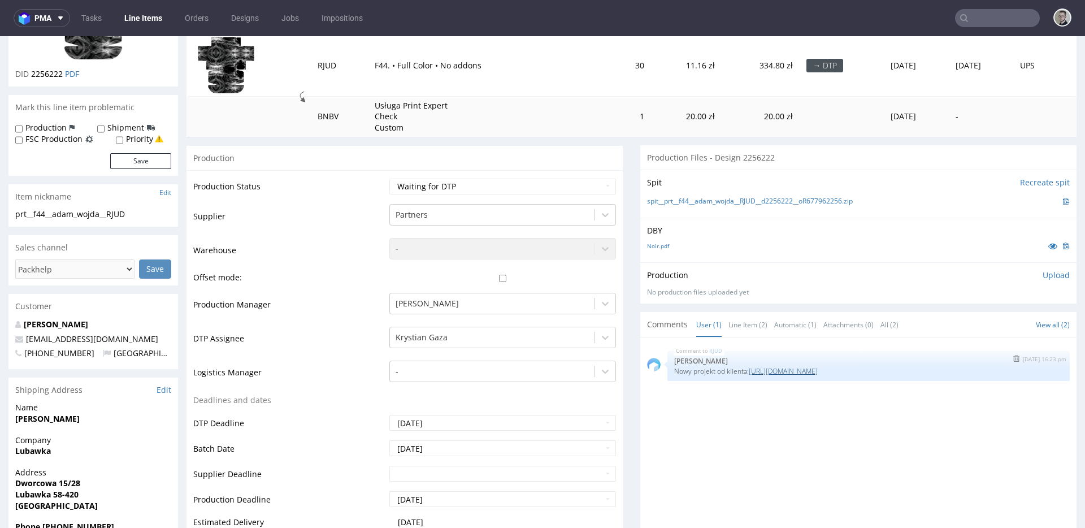
click at [784, 373] on link "[URL][DOMAIN_NAME]" at bounding box center [783, 371] width 69 height 10
click at [651, 245] on link "Noir.pdf" at bounding box center [658, 246] width 22 height 8
click at [770, 201] on link "spit__prt__f44__adam_wojda__RJUD__d2256222__oR677962256.zip" at bounding box center [750, 202] width 206 height 10
click at [508, 192] on select "Waiting for Artwork Waiting for Diecut Waiting for Mockup Waiting for DTP Waiti…" at bounding box center [502, 187] width 227 height 16
click at [389, 179] on select "Waiting for Artwork Waiting for Diecut Waiting for Mockup Waiting for DTP Waiti…" at bounding box center [502, 187] width 227 height 16
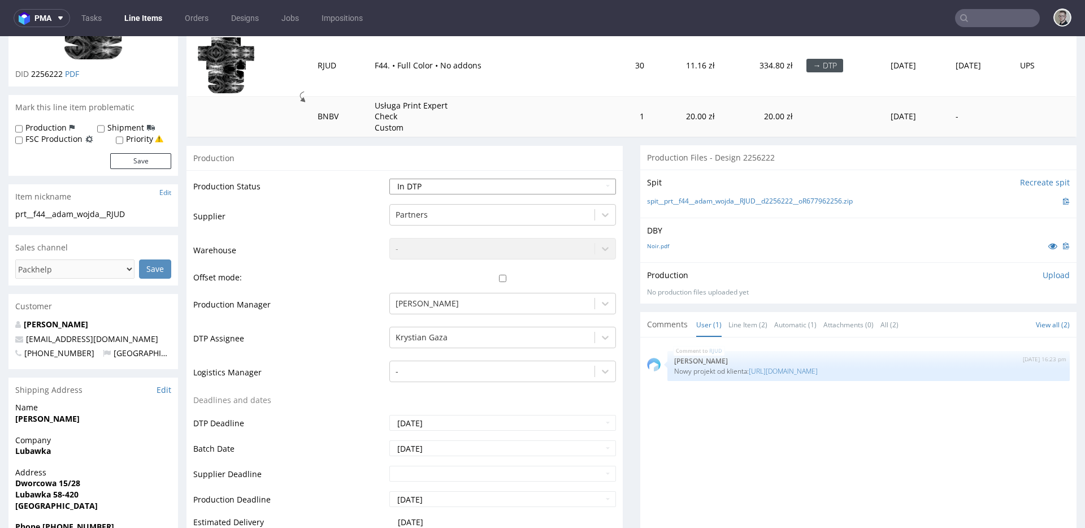
click at [440, 183] on select "Waiting for Artwork Waiting for Diecut Waiting for Mockup Waiting for DTP Waiti…" at bounding box center [502, 187] width 227 height 16
select select "dtp_issue"
click at [389, 179] on select "Waiting for Artwork Waiting for Diecut Waiting for Mockup Waiting for DTP Waiti…" at bounding box center [502, 187] width 227 height 16
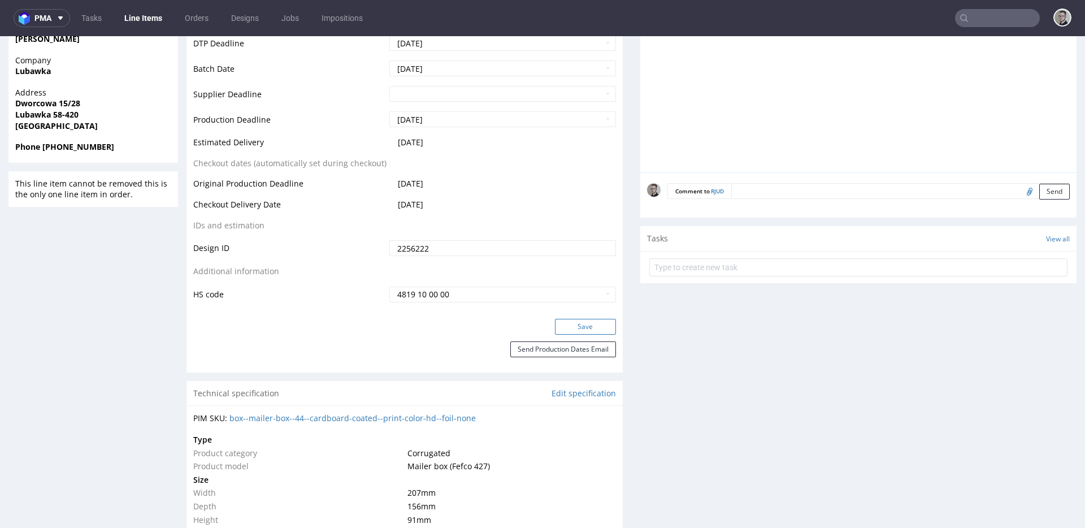
click at [586, 327] on button "Save" at bounding box center [585, 327] width 61 height 16
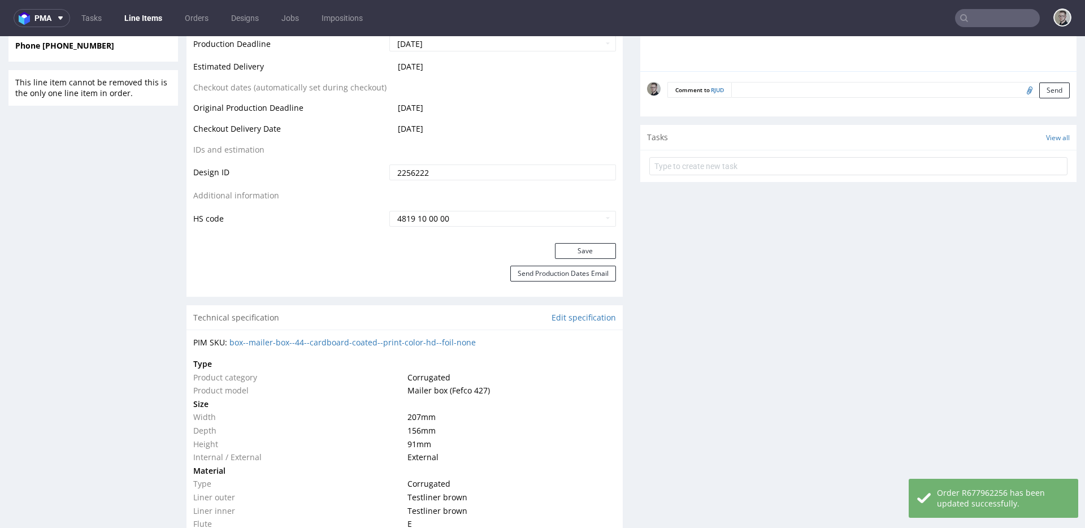
scroll to position [491, 0]
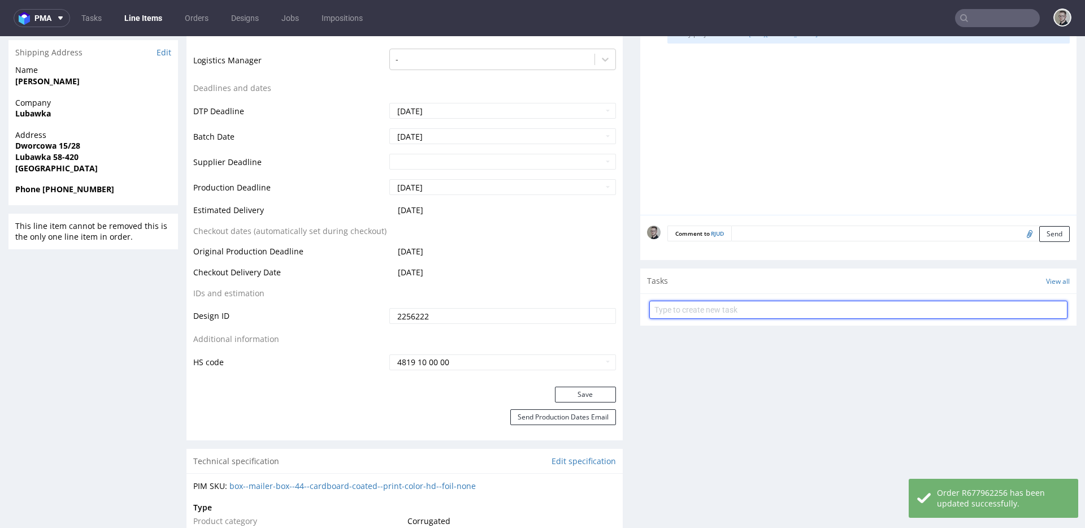
click at [777, 301] on input "text" at bounding box center [858, 310] width 418 height 18
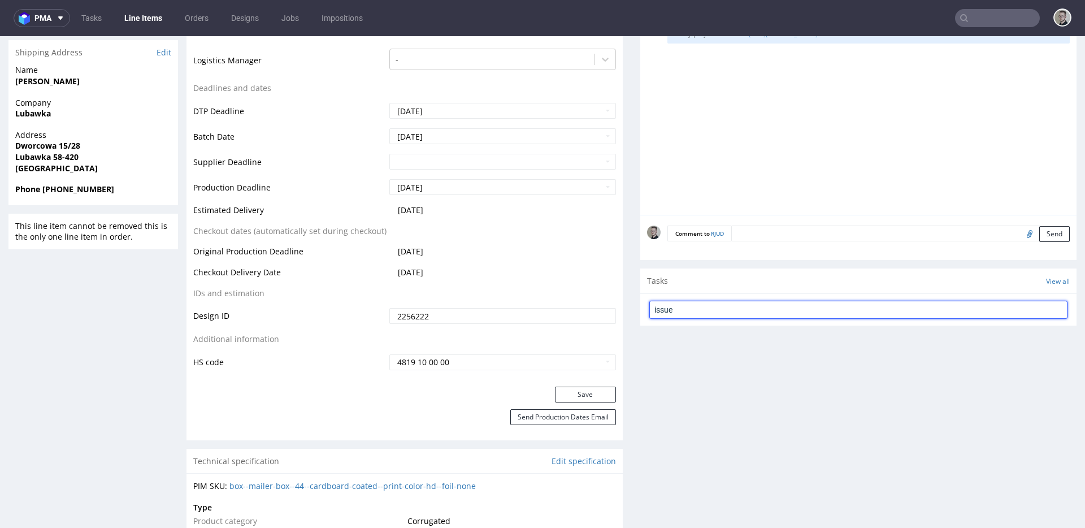
type input "issue"
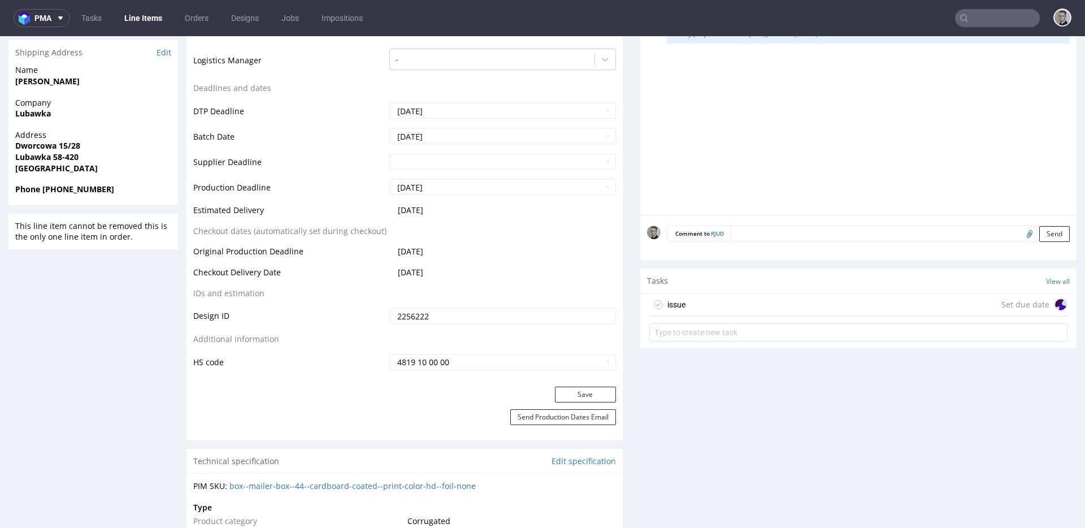
click at [771, 304] on div "issue Set due date" at bounding box center [858, 305] width 418 height 23
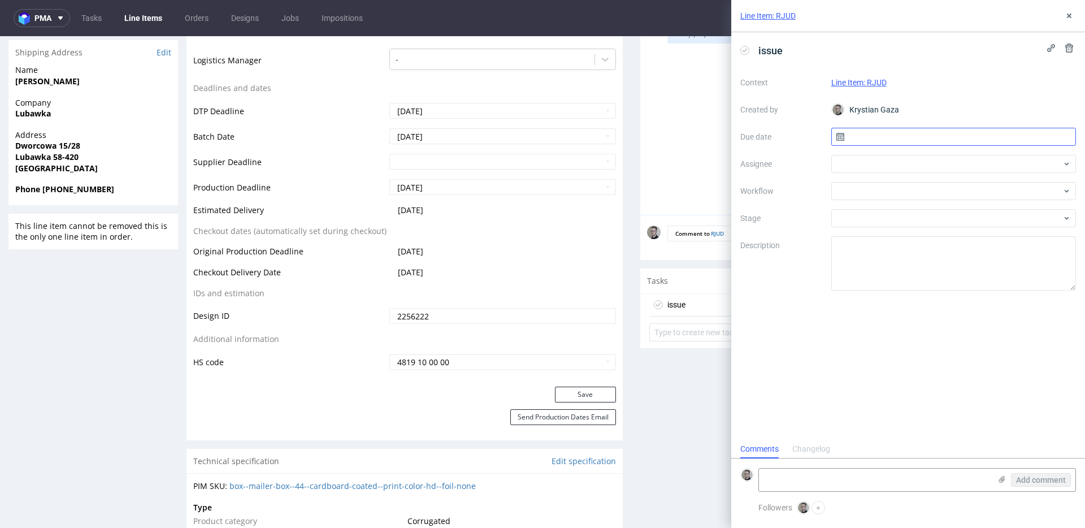
scroll to position [9, 0]
click at [928, 133] on input "text" at bounding box center [953, 137] width 245 height 18
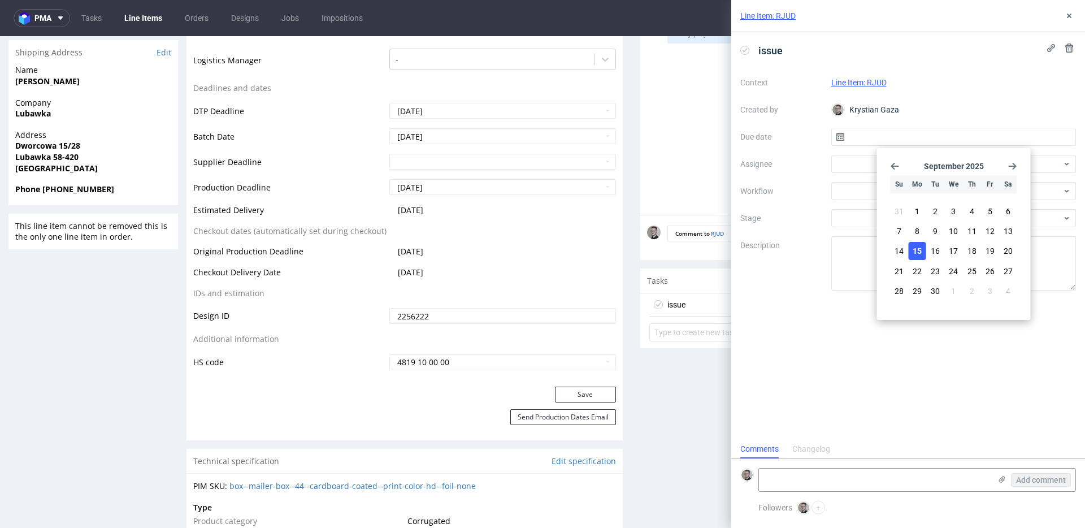
click at [921, 249] on span "15" at bounding box center [917, 250] width 9 height 11
type input "[DATE]"
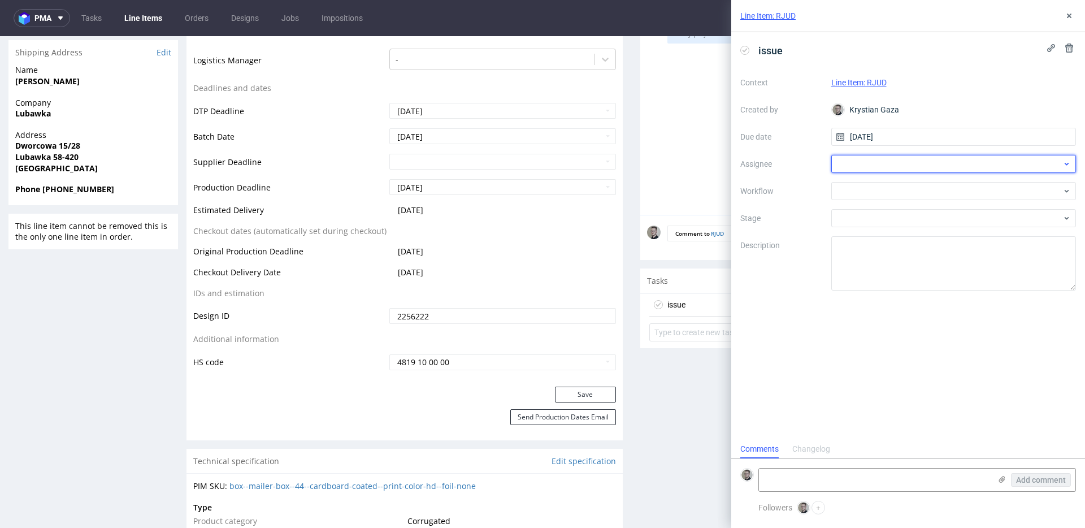
click at [893, 164] on div at bounding box center [953, 164] width 245 height 18
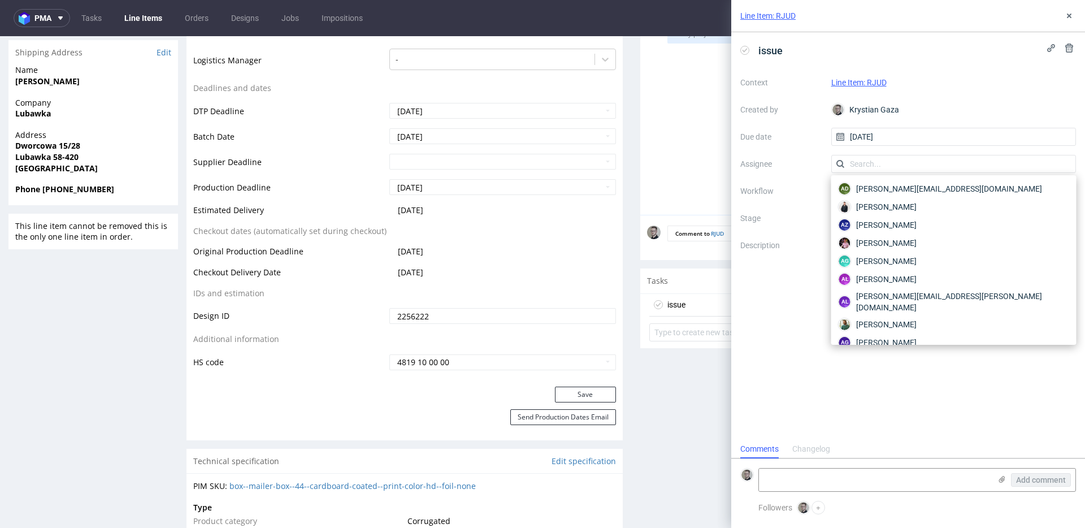
click at [760, 144] on div "Context Line Item: RJUD Created by Krystian Gaza Due date [DATE] Assignee Workf…" at bounding box center [908, 181] width 336 height 217
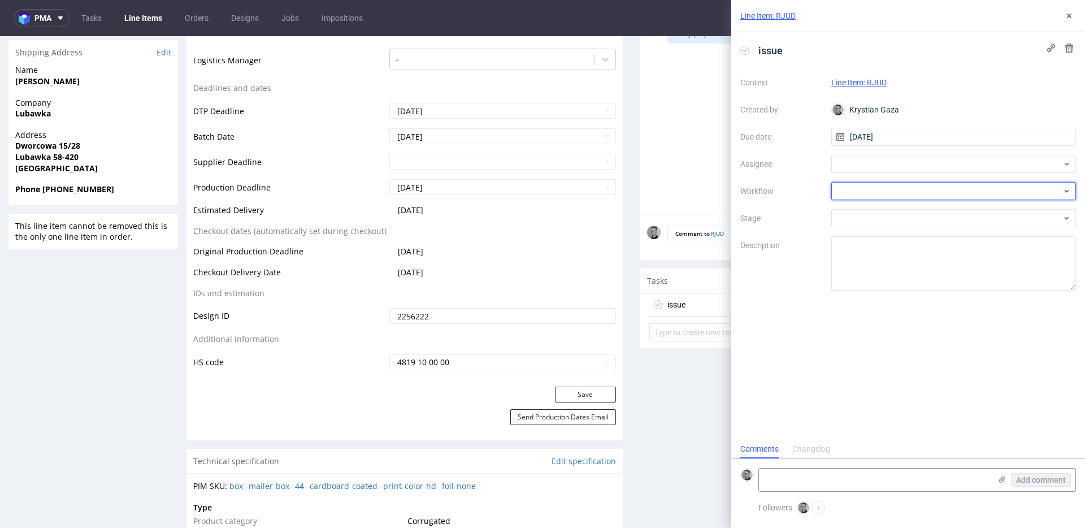
click at [864, 187] on div at bounding box center [953, 191] width 245 height 18
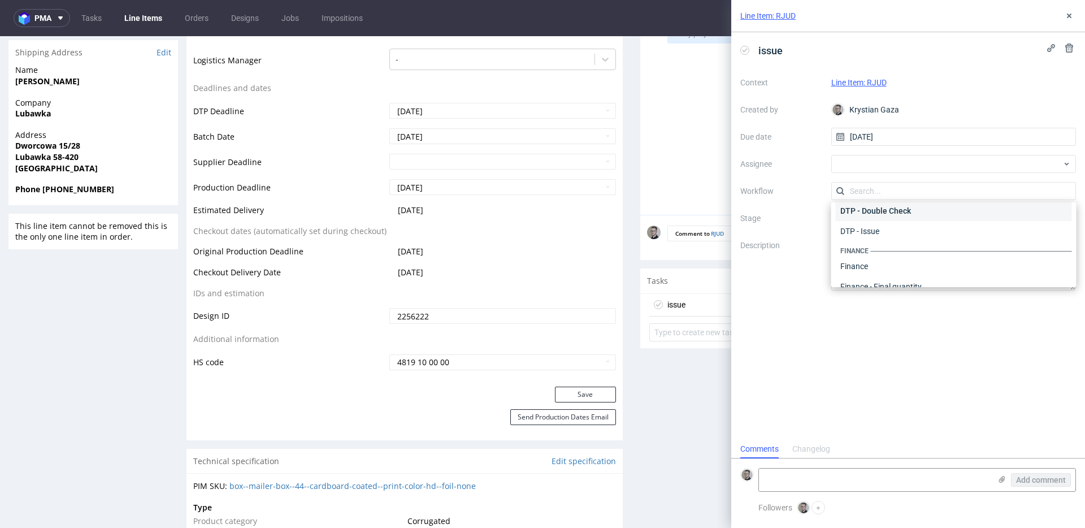
scroll to position [0, 0]
click at [887, 252] on div "DTP - Issue" at bounding box center [954, 252] width 236 height 20
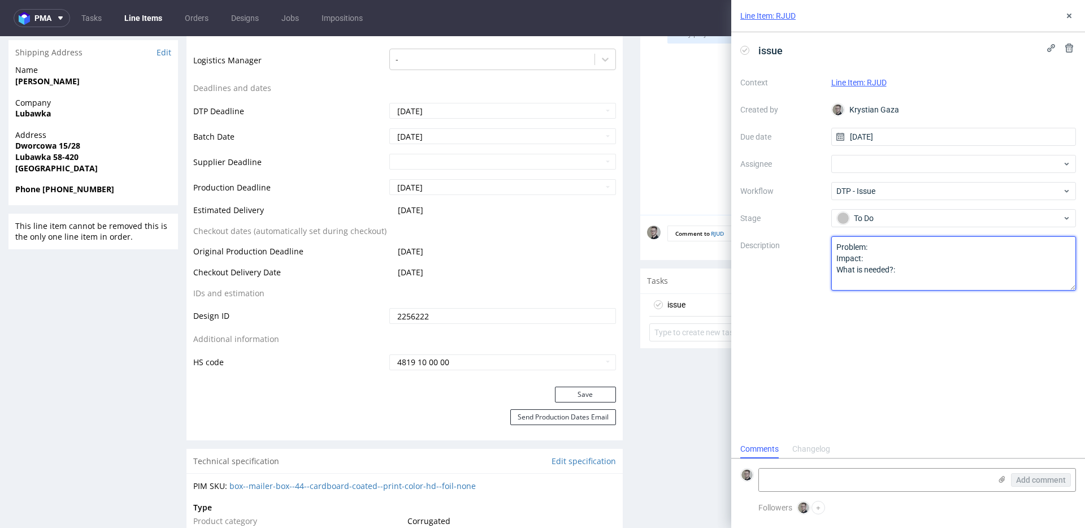
drag, startPoint x: 894, startPoint y: 302, endPoint x: 330, endPoint y: 79, distance: 606.5
type textarea "Design flattened and prepared on the wrong dieline without bleeds. Please prepa…"
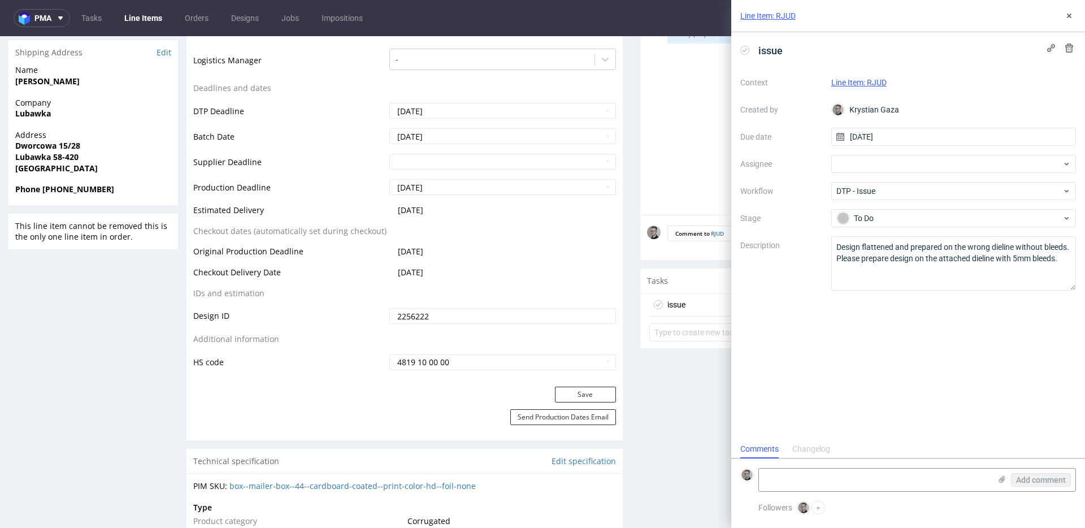
click at [948, 388] on div "issue Context Line Item: RJUD Created by Krystian Gaza Due date [DATE] Assignee…" at bounding box center [908, 236] width 354 height 408
click at [1003, 476] on icon at bounding box center [1002, 479] width 9 height 9
click at [0, 0] on input "file" at bounding box center [0, 0] width 0 height 0
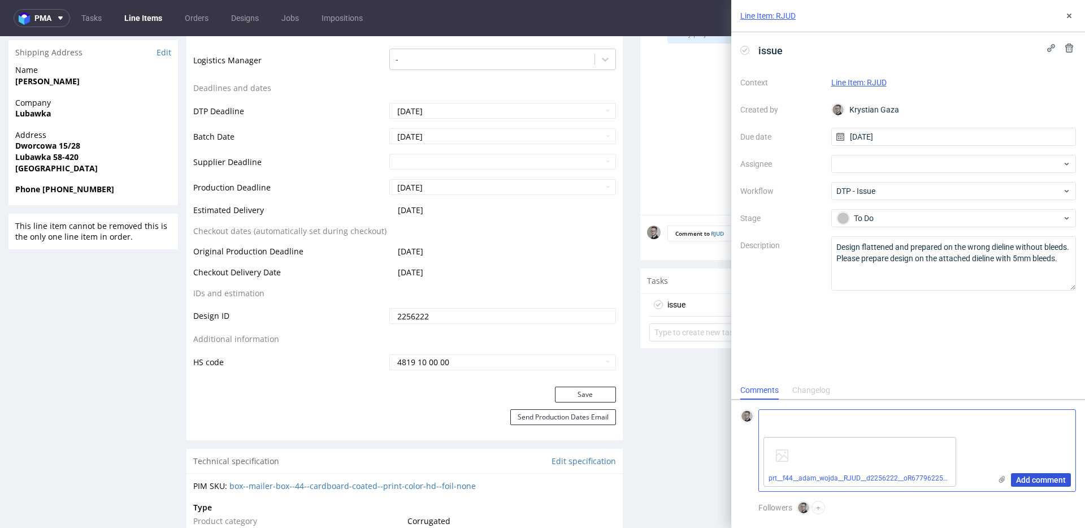
click at [1055, 485] on button "Add comment" at bounding box center [1041, 480] width 60 height 14
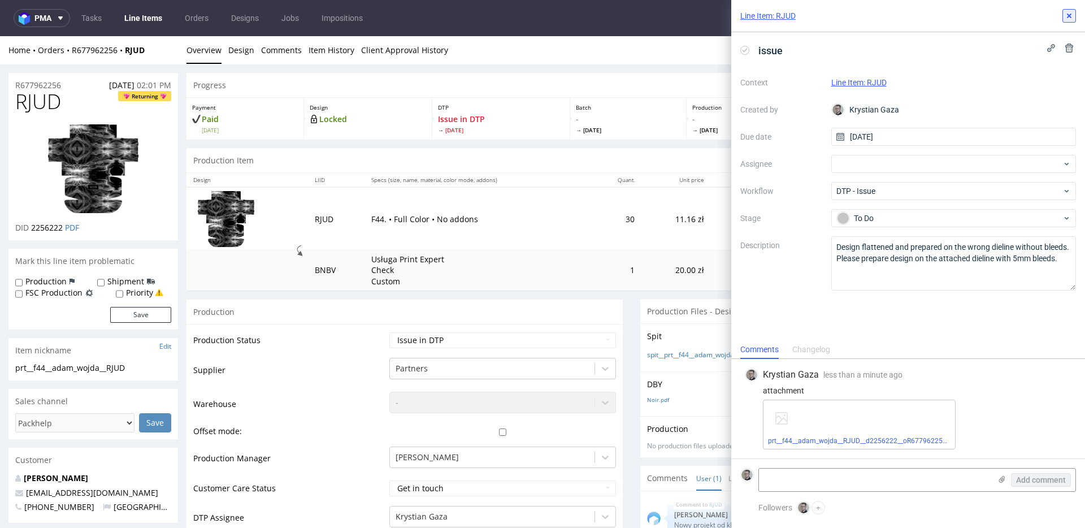
click at [1072, 13] on icon at bounding box center [1069, 15] width 9 height 9
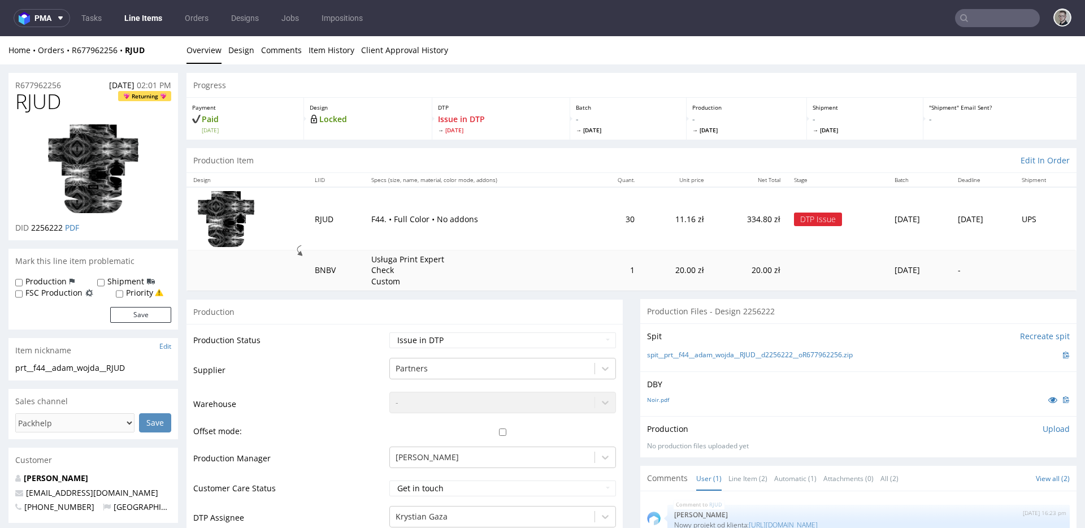
click at [32, 104] on span "RJUD" at bounding box center [38, 101] width 46 height 23
copy span "RJUD"
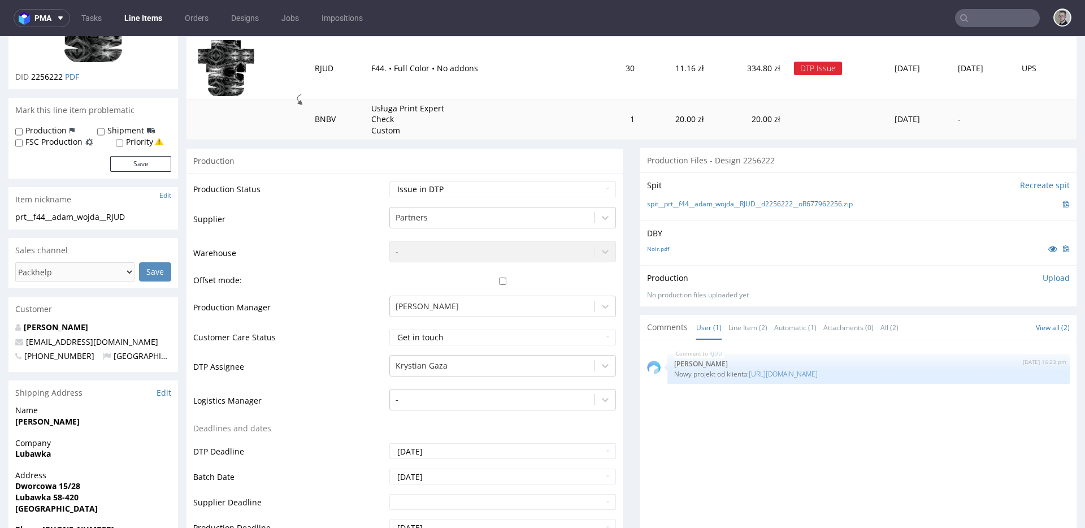
scroll to position [369, 0]
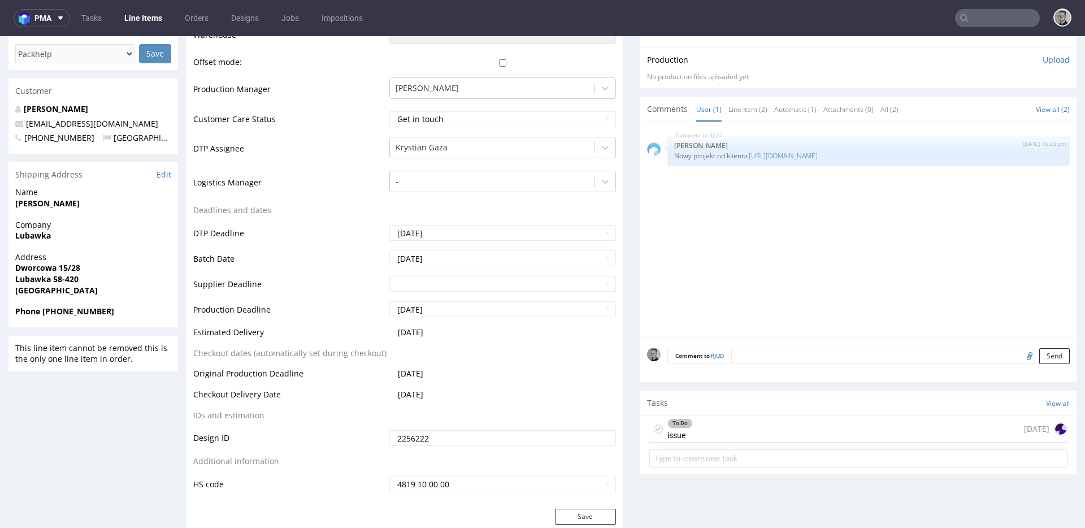
click at [754, 431] on div "To Do issue today" at bounding box center [858, 429] width 418 height 27
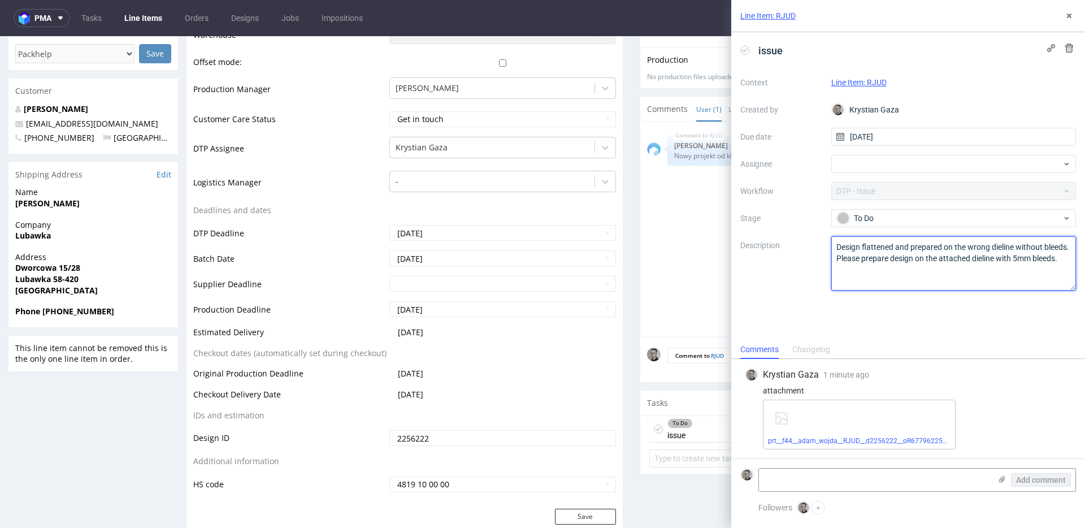
click at [905, 252] on textarea "Design flattened and prepared on the wrong dieline without bleeds. Please prepa…" at bounding box center [953, 263] width 245 height 54
click at [1066, 12] on icon at bounding box center [1069, 15] width 9 height 9
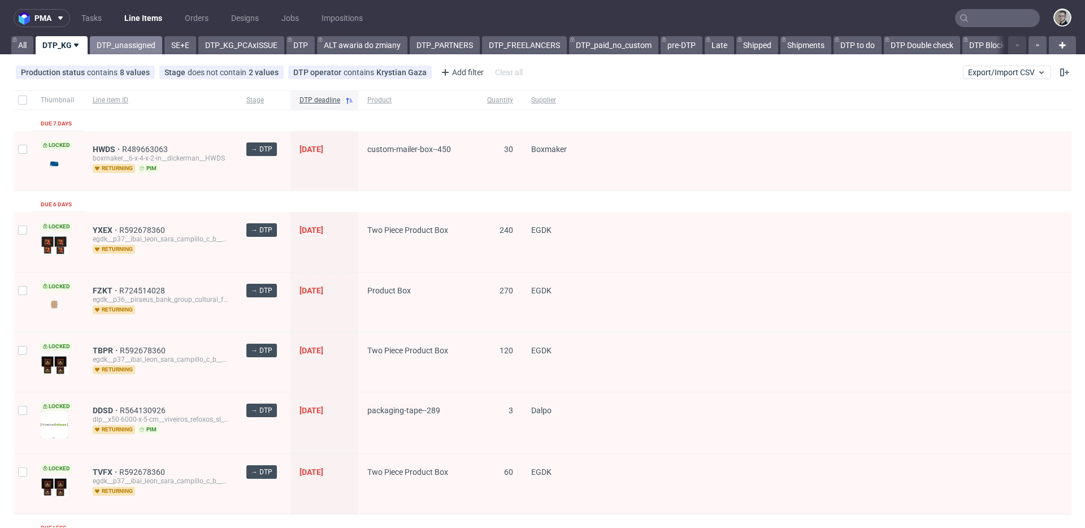
click at [129, 47] on link "DTP_unassigned" at bounding box center [126, 45] width 72 height 18
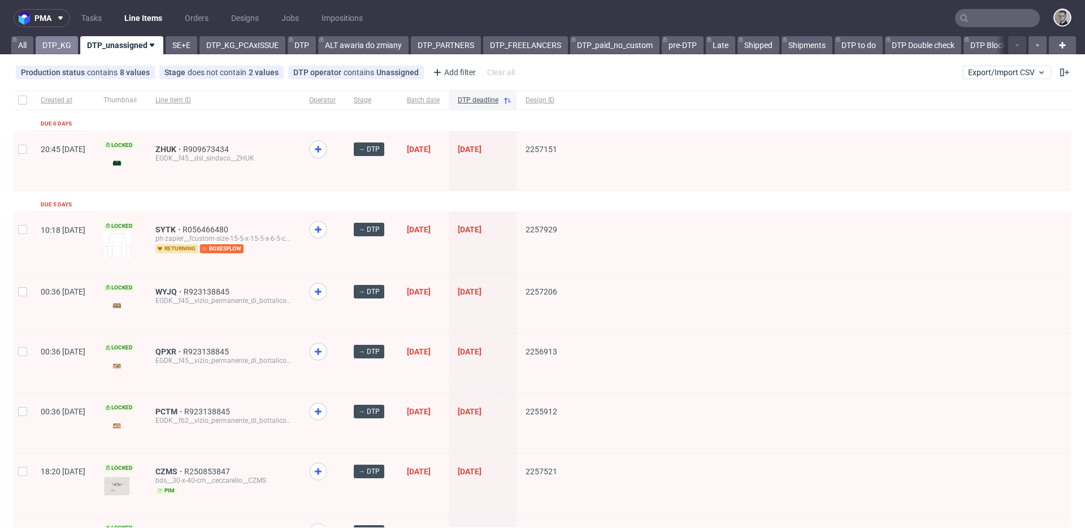
click at [53, 44] on link "DTP_KG" at bounding box center [57, 45] width 42 height 18
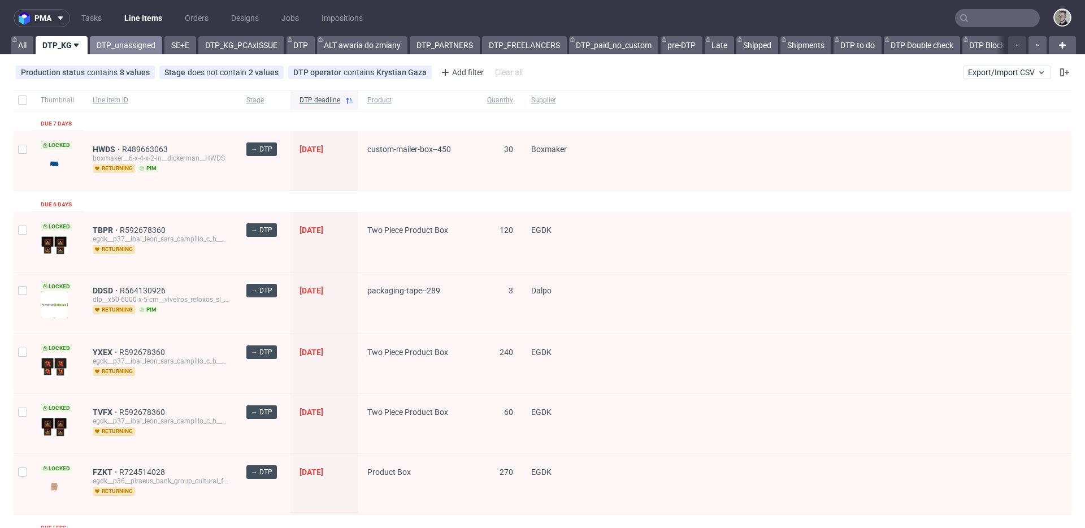
click at [129, 40] on link "DTP_unassigned" at bounding box center [126, 45] width 72 height 18
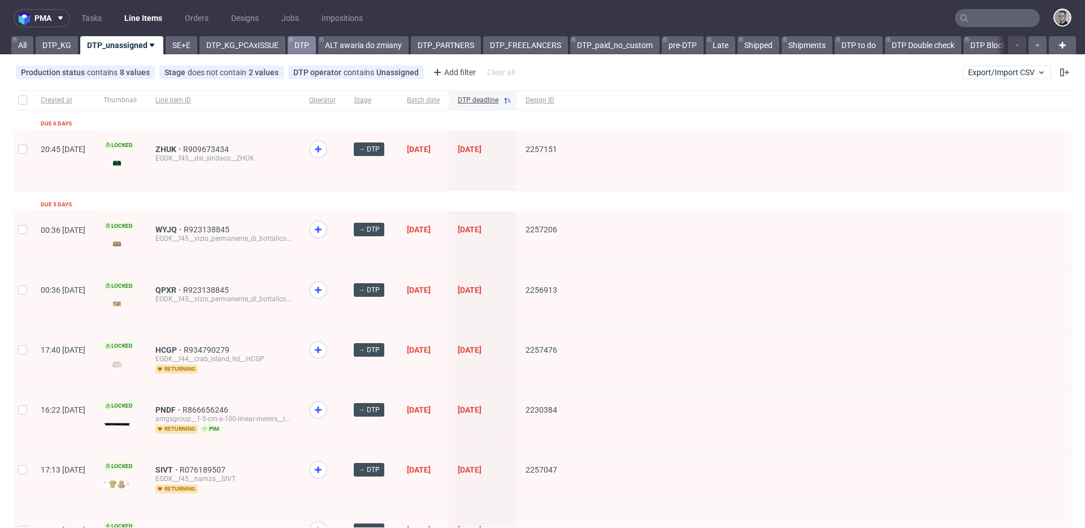
click at [310, 42] on link "DTP" at bounding box center [302, 45] width 28 height 18
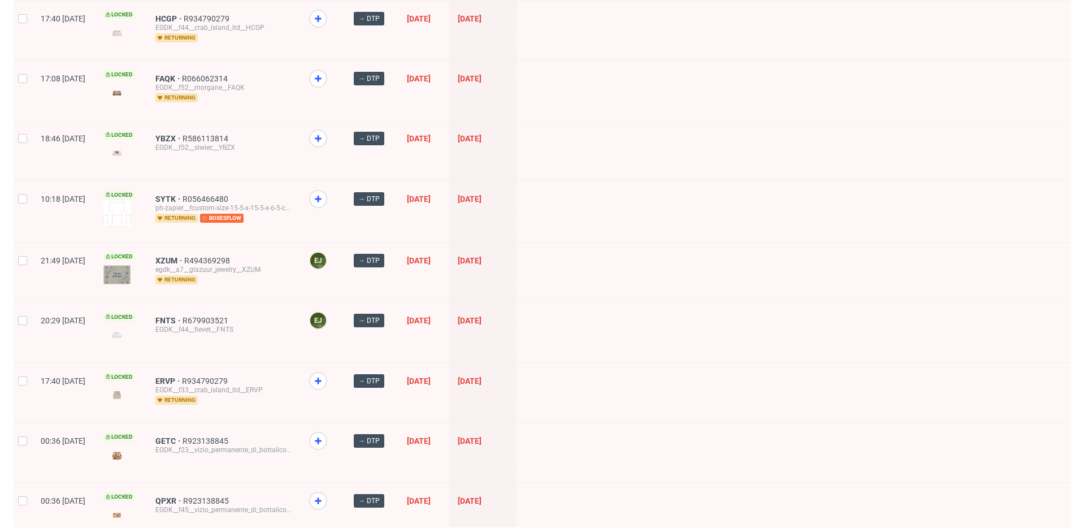
scroll to position [1535, 0]
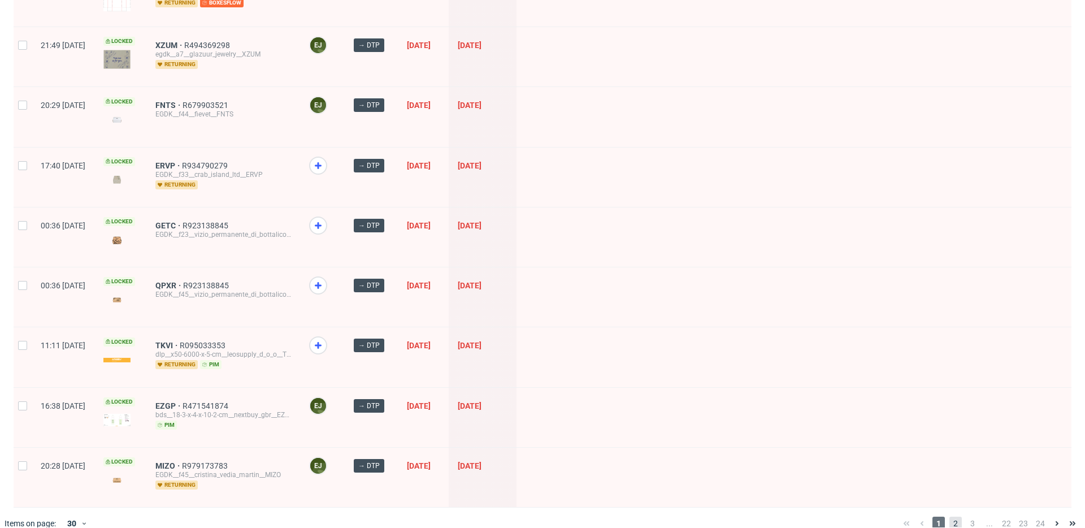
click at [950, 517] on span "2" at bounding box center [956, 524] width 12 height 14
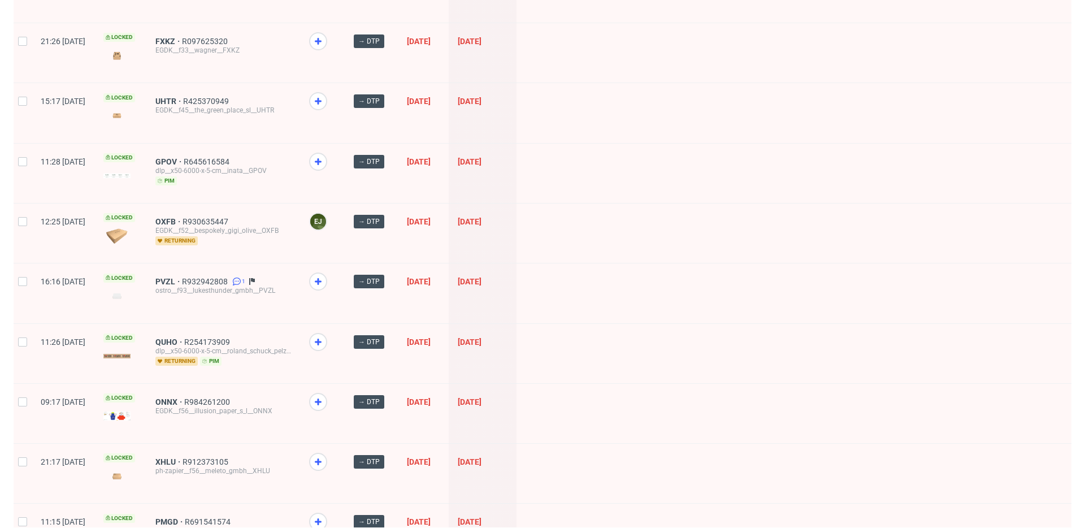
scroll to position [1460, 0]
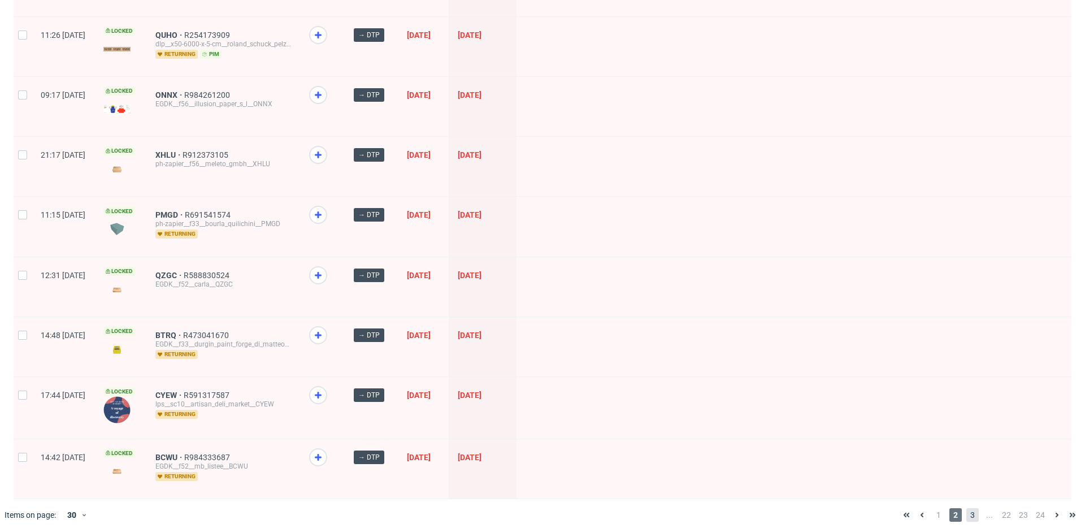
click at [967, 508] on span "3" at bounding box center [973, 515] width 12 height 14
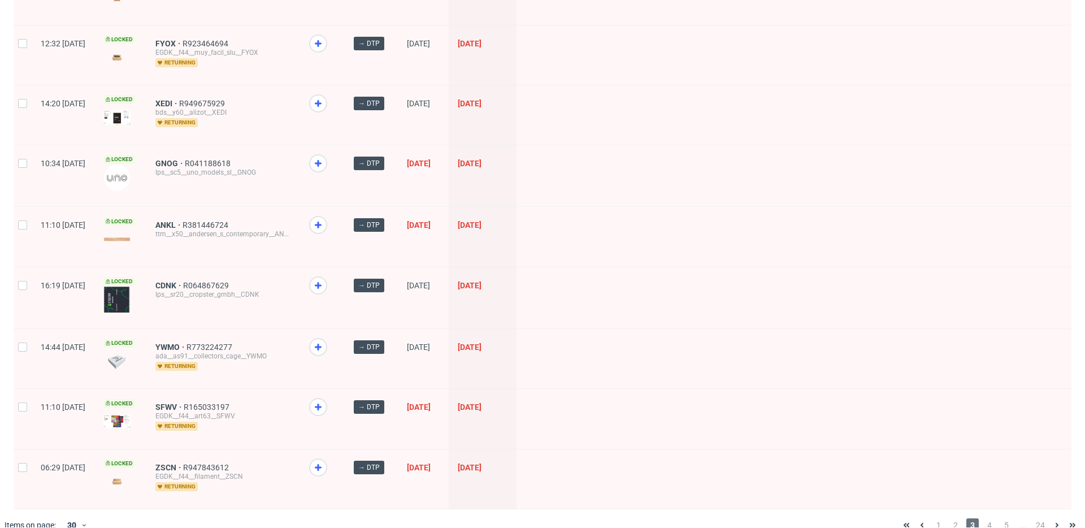
scroll to position [1462, 0]
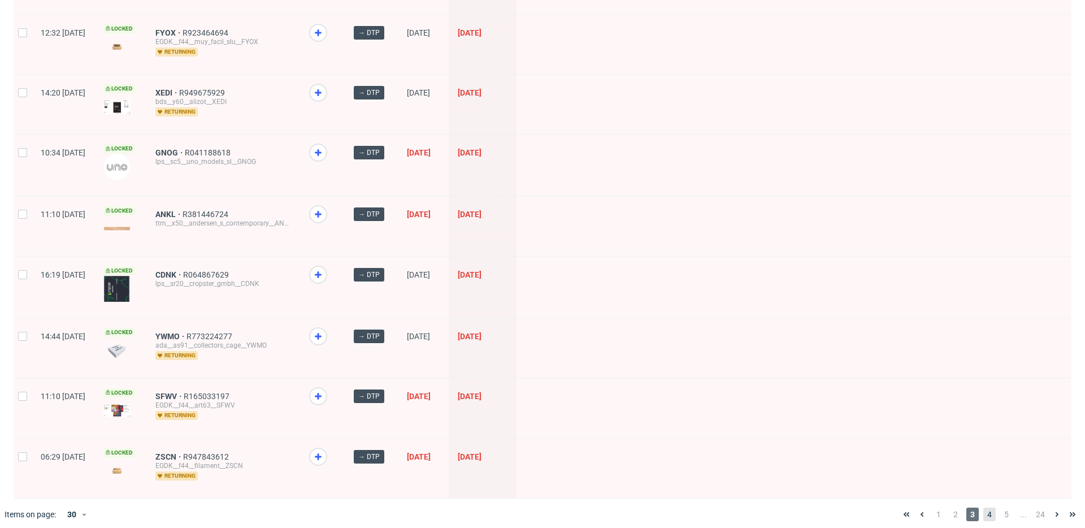
click at [983, 508] on span "4" at bounding box center [989, 515] width 12 height 14
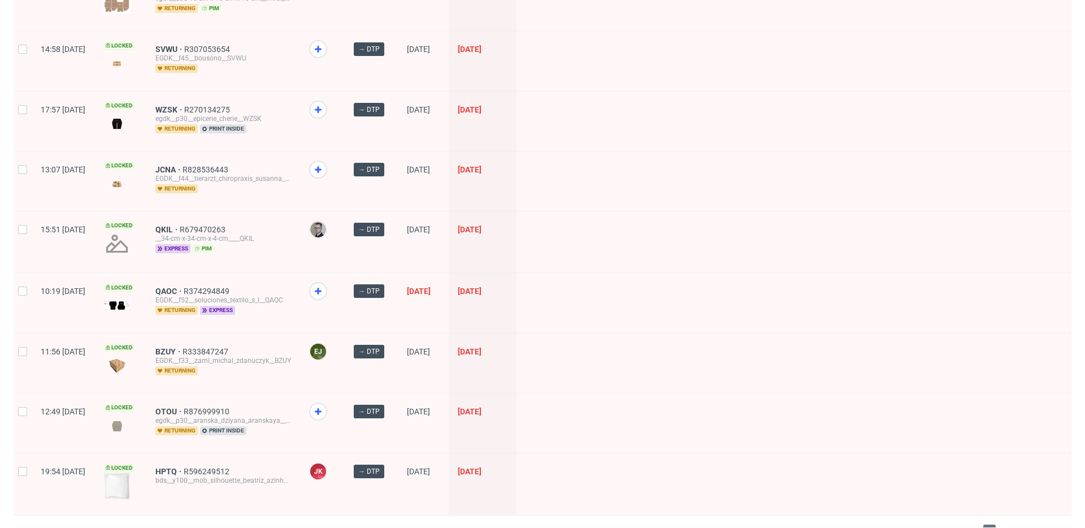
scroll to position [1467, 0]
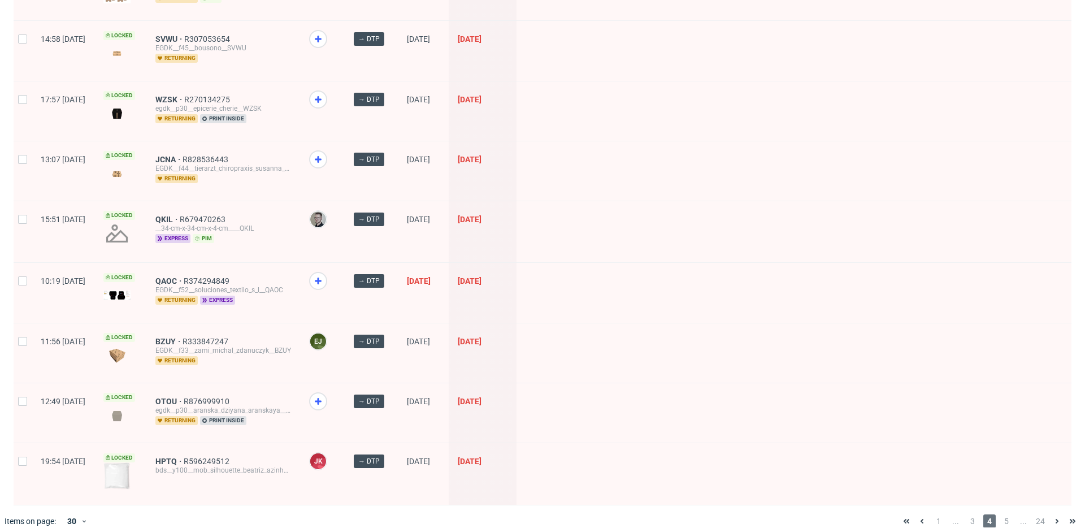
click at [1000, 514] on span "5" at bounding box center [1006, 521] width 12 height 14
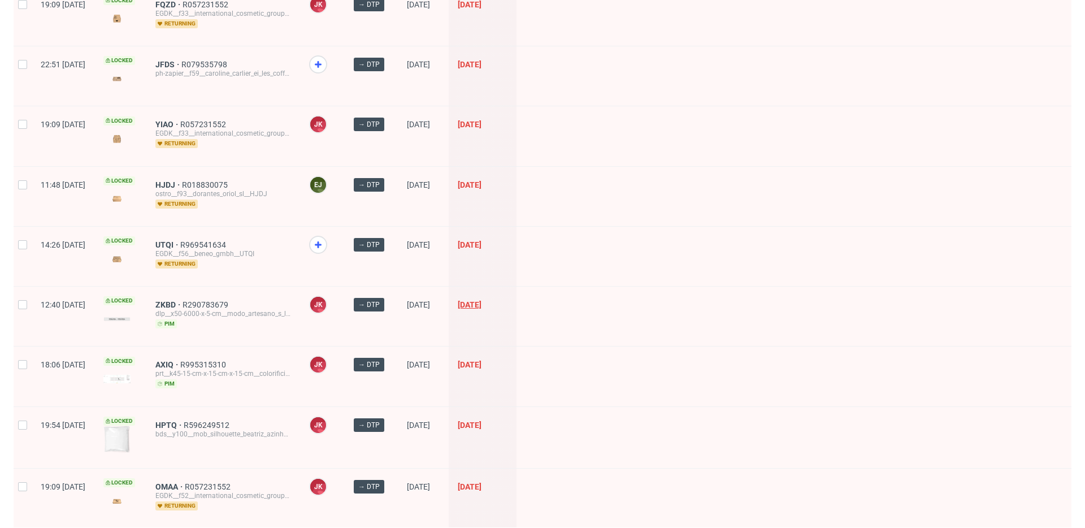
scroll to position [1427, 0]
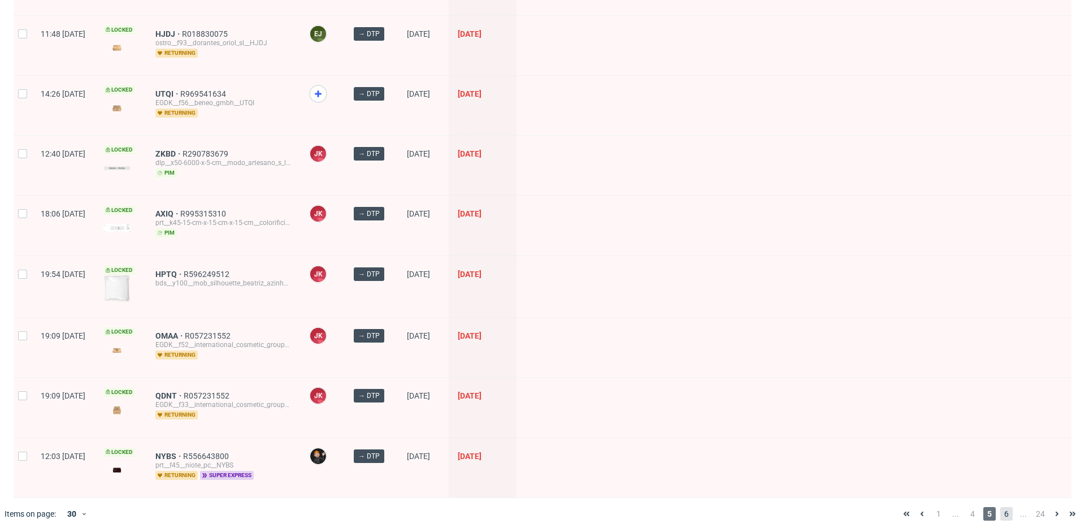
click at [1000, 507] on span "6" at bounding box center [1006, 514] width 12 height 14
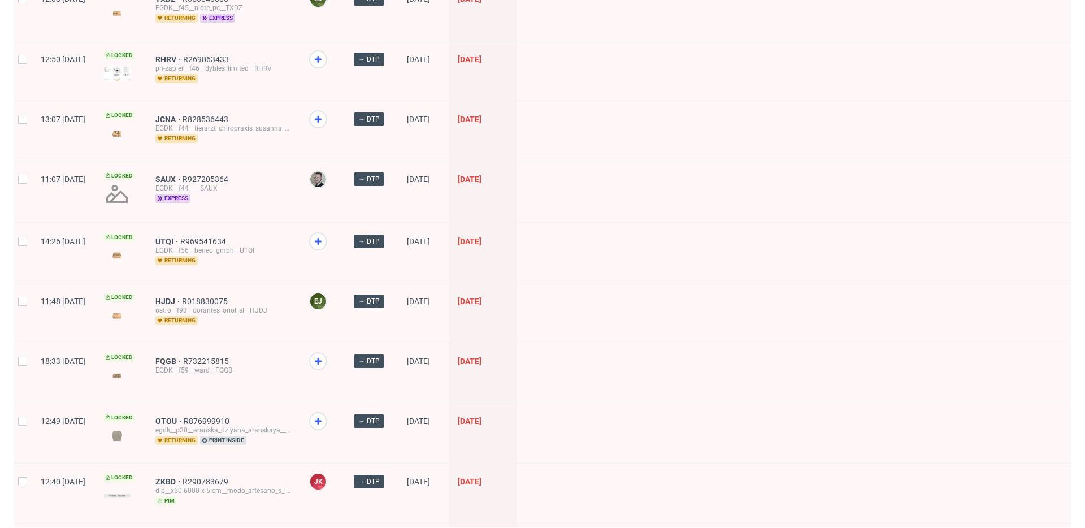
scroll to position [1423, 0]
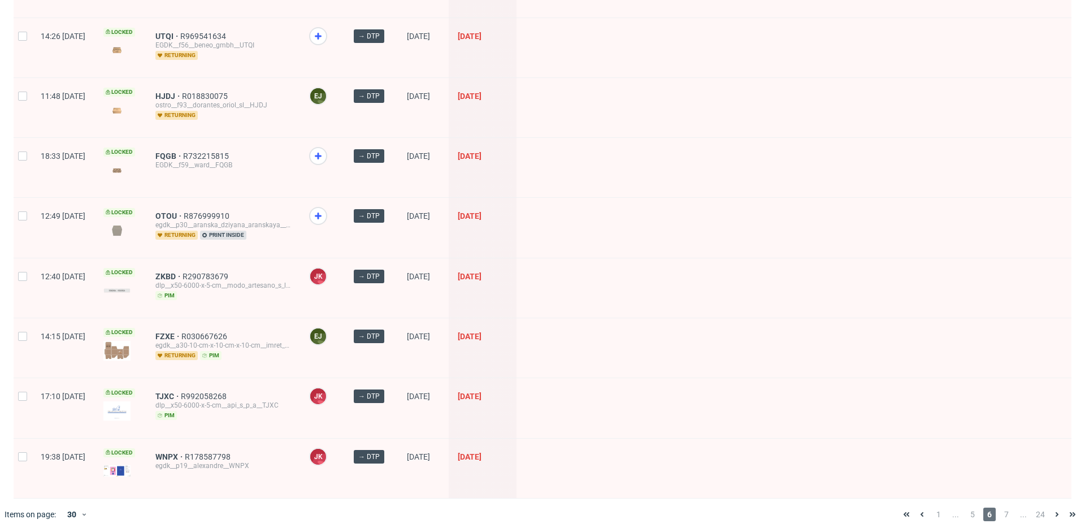
click at [1000, 508] on span "7" at bounding box center [1006, 515] width 12 height 14
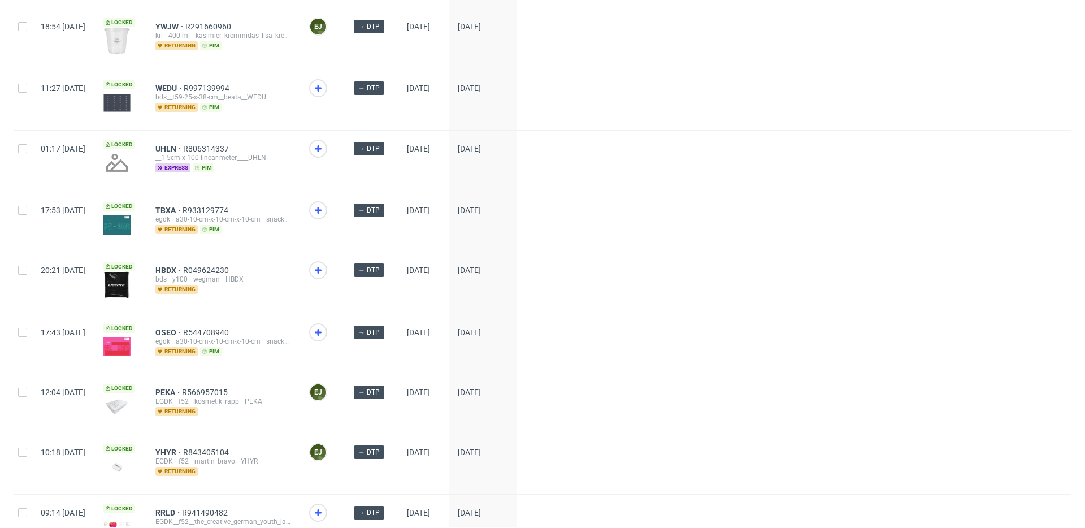
scroll to position [1346, 0]
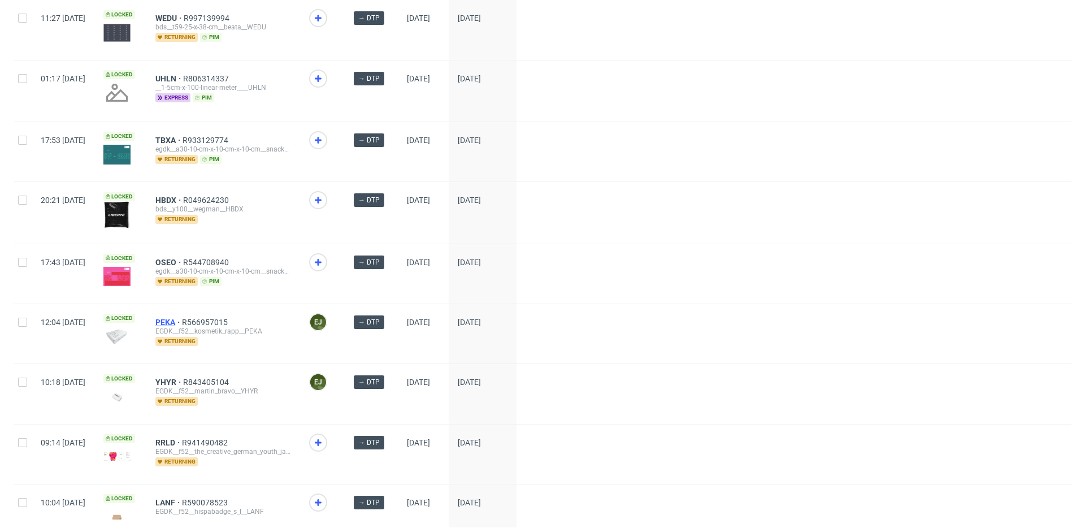
click at [182, 319] on span "PEKA" at bounding box center [168, 322] width 27 height 9
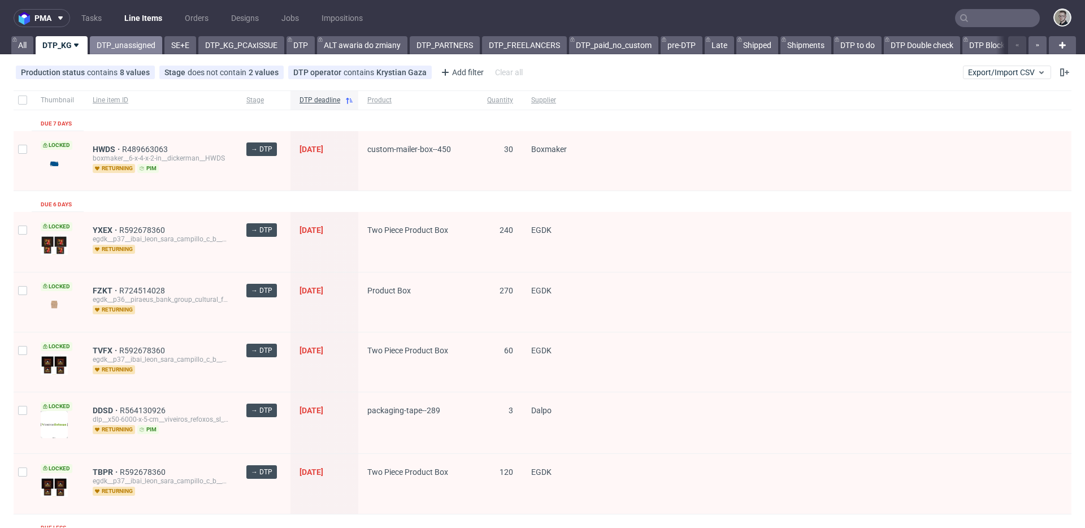
click at [145, 41] on link "DTP_unassigned" at bounding box center [126, 45] width 72 height 18
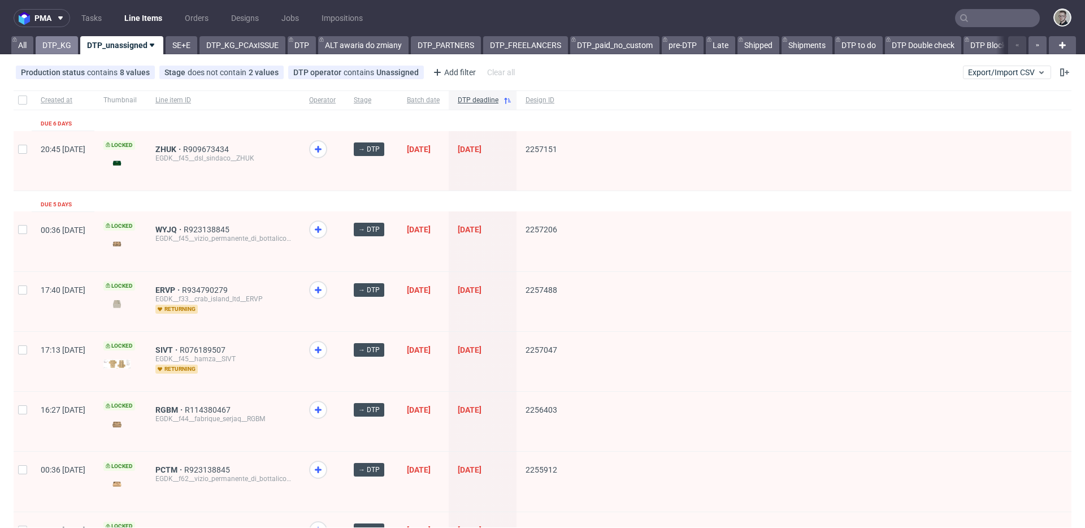
click at [55, 44] on link "DTP_KG" at bounding box center [57, 45] width 42 height 18
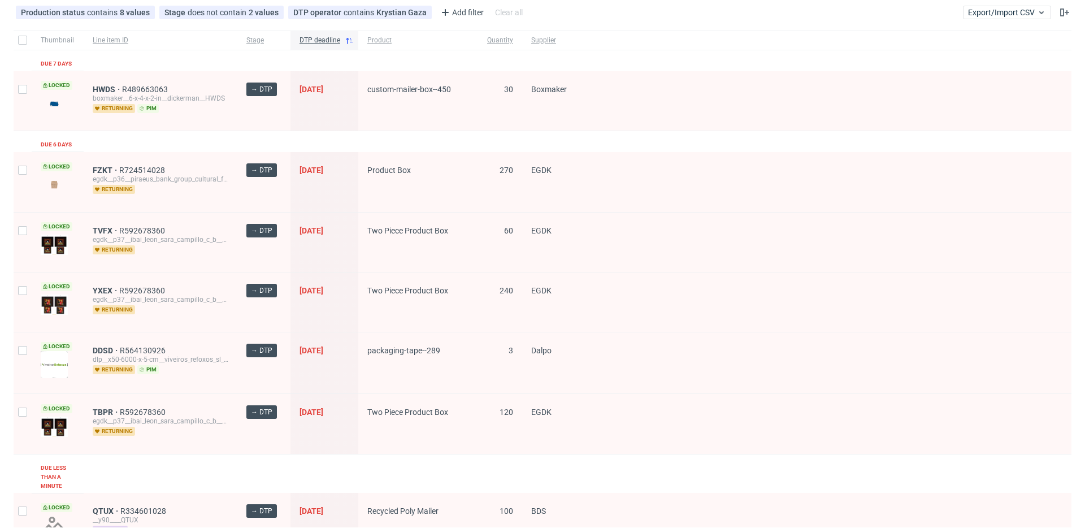
scroll to position [91, 0]
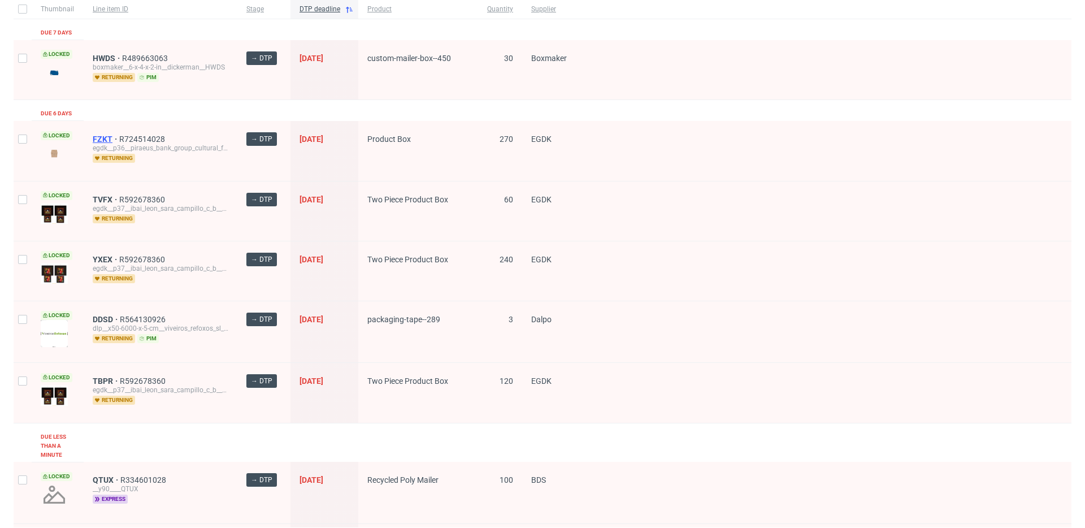
click at [106, 138] on span "FZKT" at bounding box center [106, 139] width 27 height 9
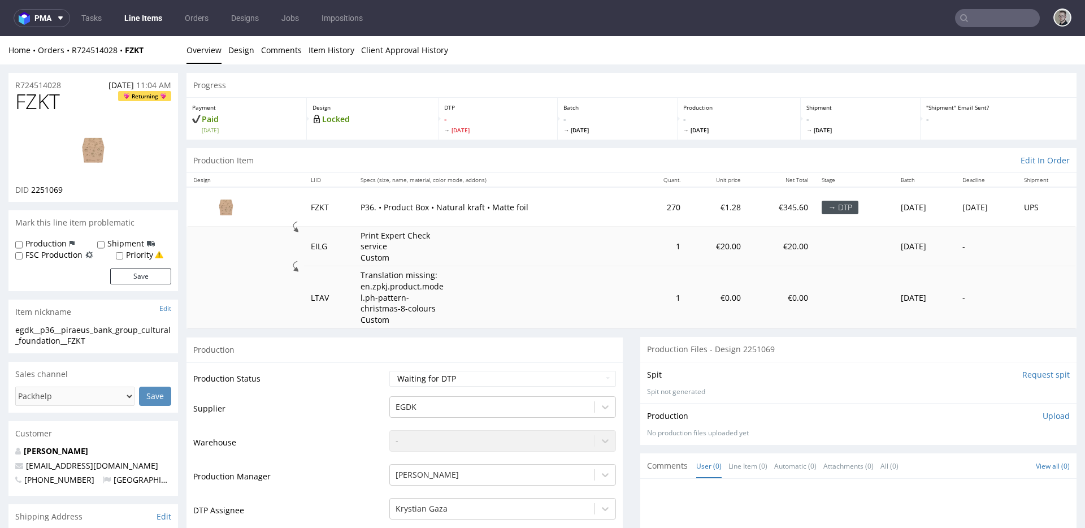
click at [1029, 376] on input "Request spit" at bounding box center [1045, 374] width 47 height 11
click at [96, 148] on img at bounding box center [93, 149] width 90 height 51
click at [242, 46] on link "Design" at bounding box center [241, 50] width 26 height 28
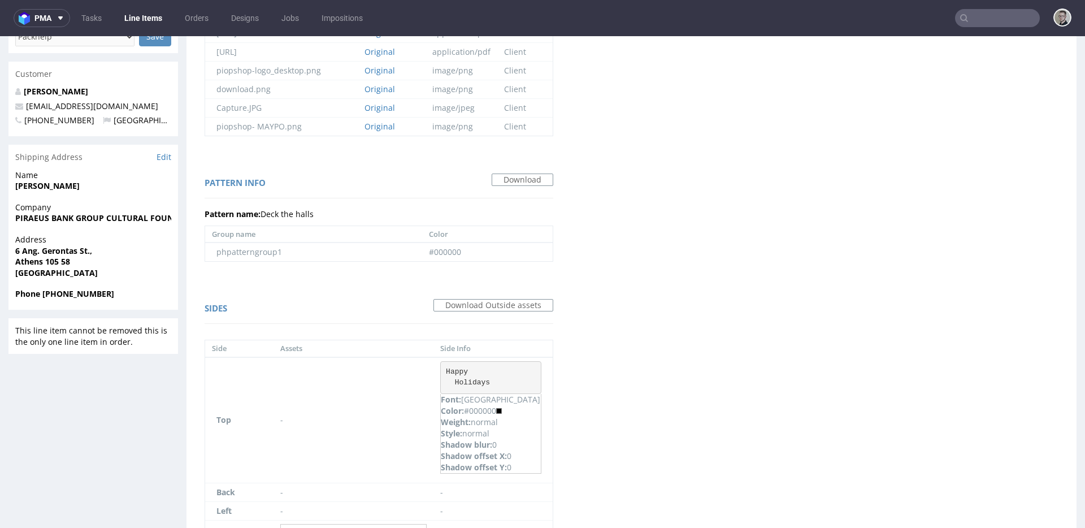
scroll to position [518, 0]
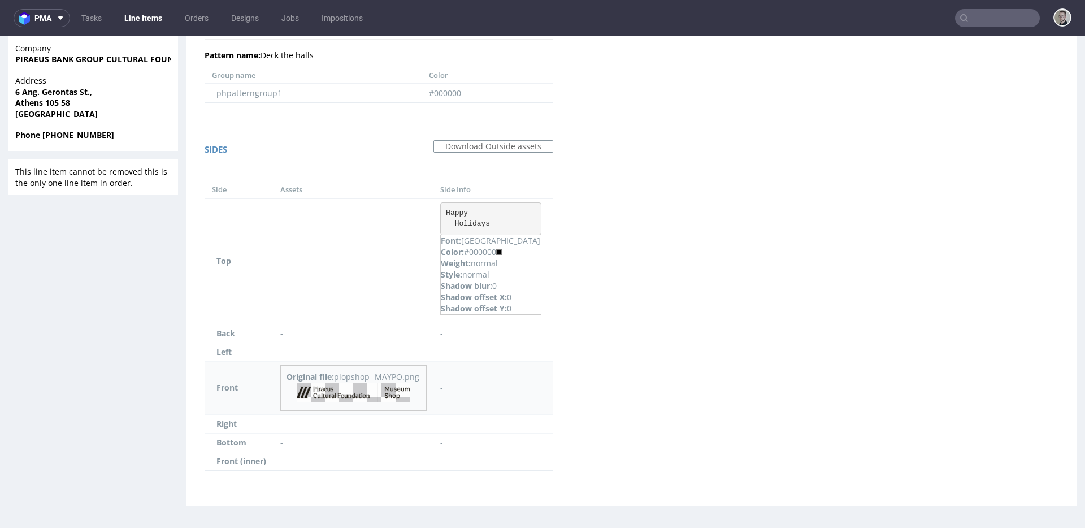
click at [398, 386] on img at bounding box center [353, 392] width 113 height 19
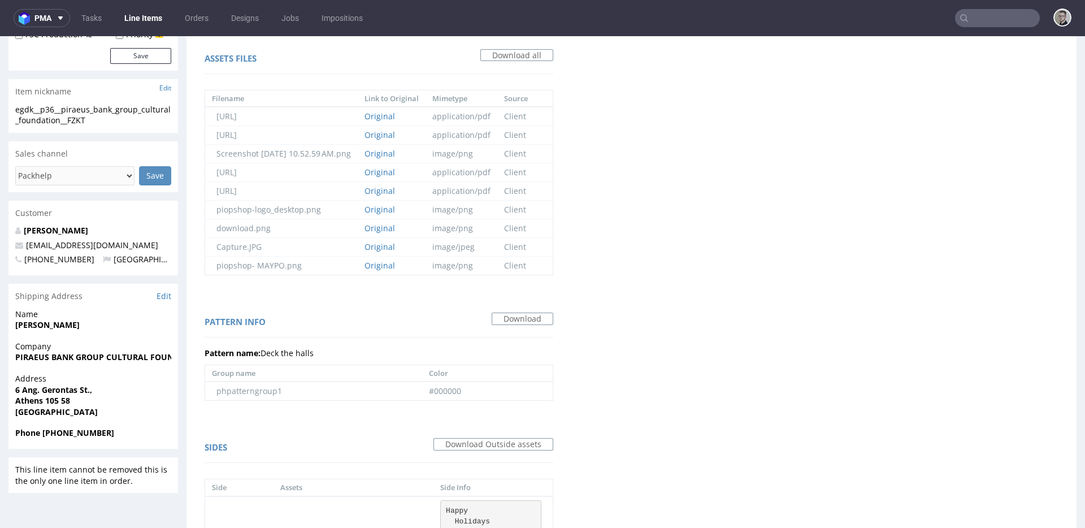
scroll to position [0, 0]
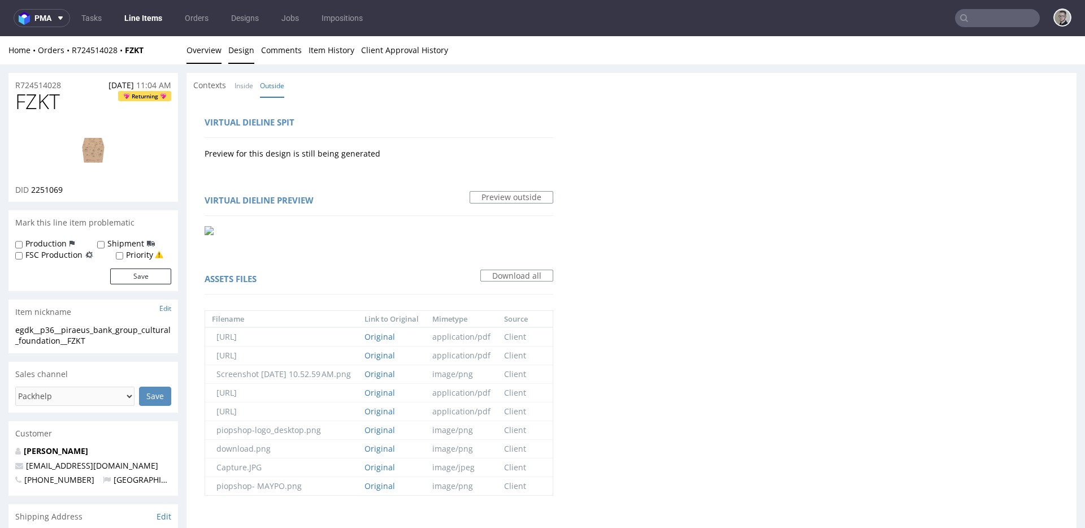
click at [205, 51] on link "Overview" at bounding box center [204, 50] width 35 height 28
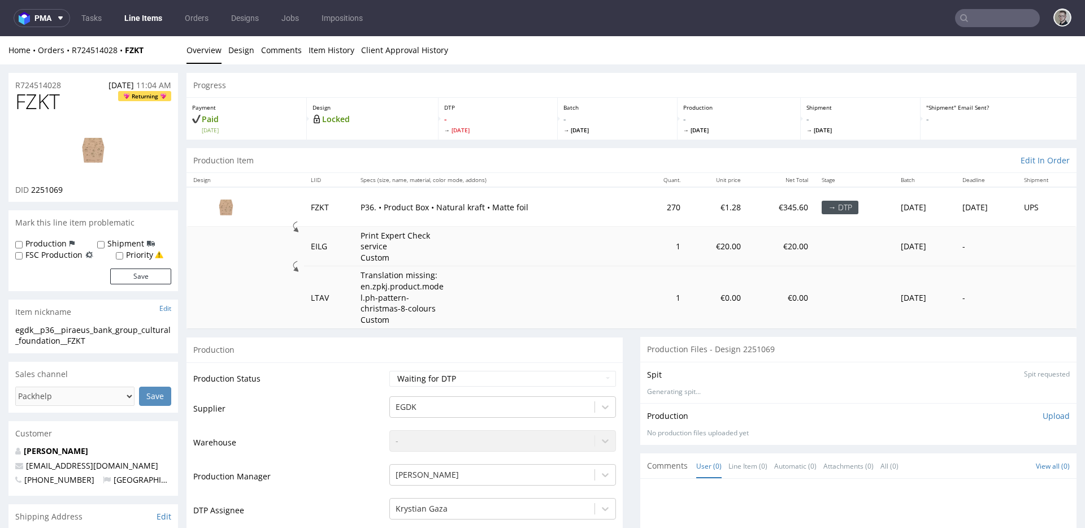
click at [89, 152] on img at bounding box center [93, 149] width 90 height 51
click at [239, 49] on link "Design" at bounding box center [241, 50] width 26 height 28
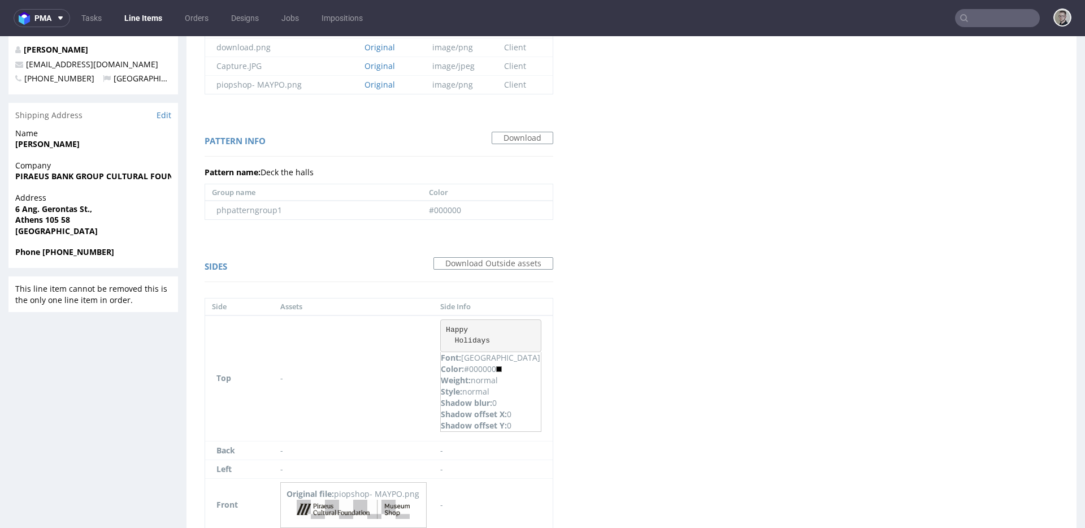
scroll to position [365, 0]
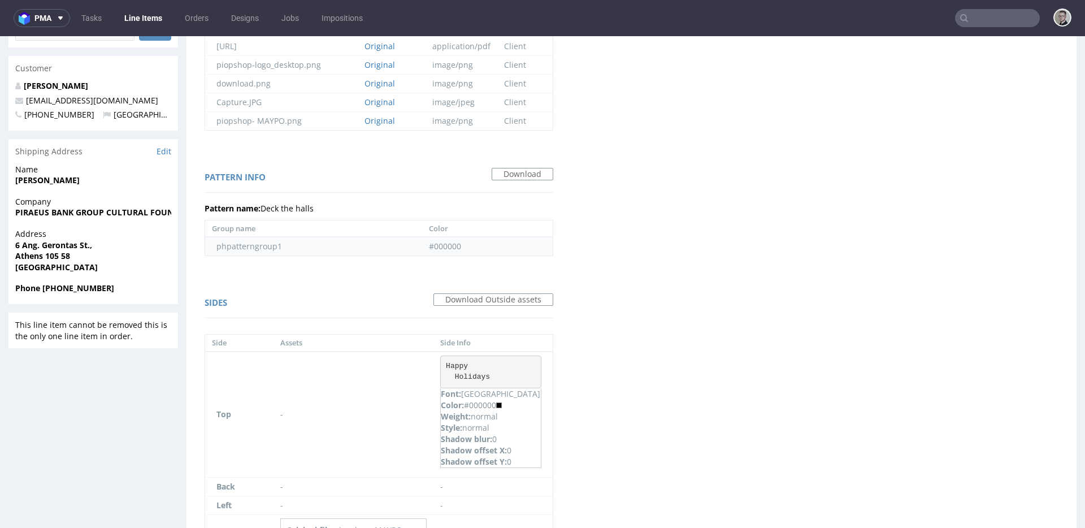
click at [250, 249] on td "phpatterngroup1" at bounding box center [313, 246] width 217 height 19
click at [295, 210] on p "Pattern name: Deck the halls" at bounding box center [379, 208] width 349 height 11
click at [553, 169] on link "Download" at bounding box center [523, 174] width 62 height 12
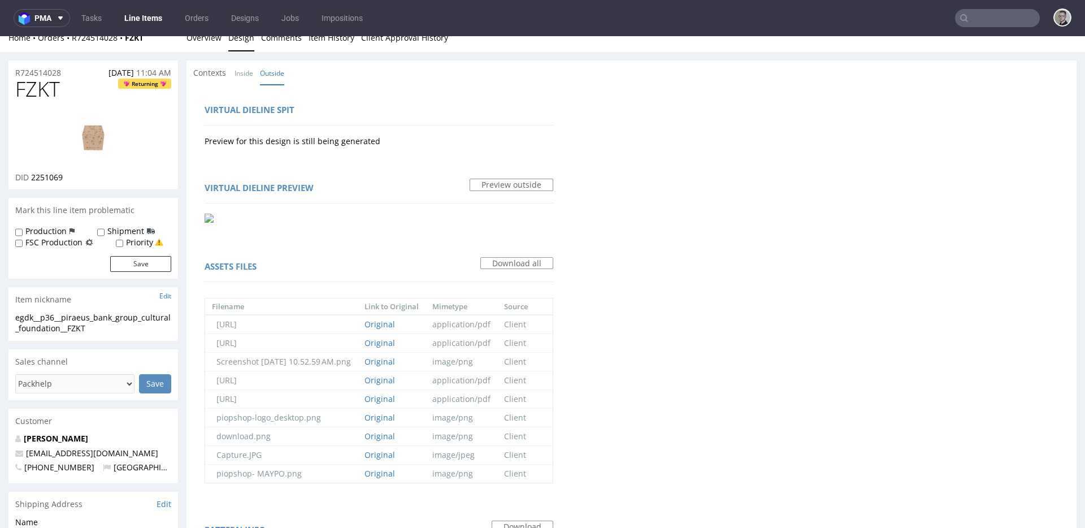
scroll to position [0, 0]
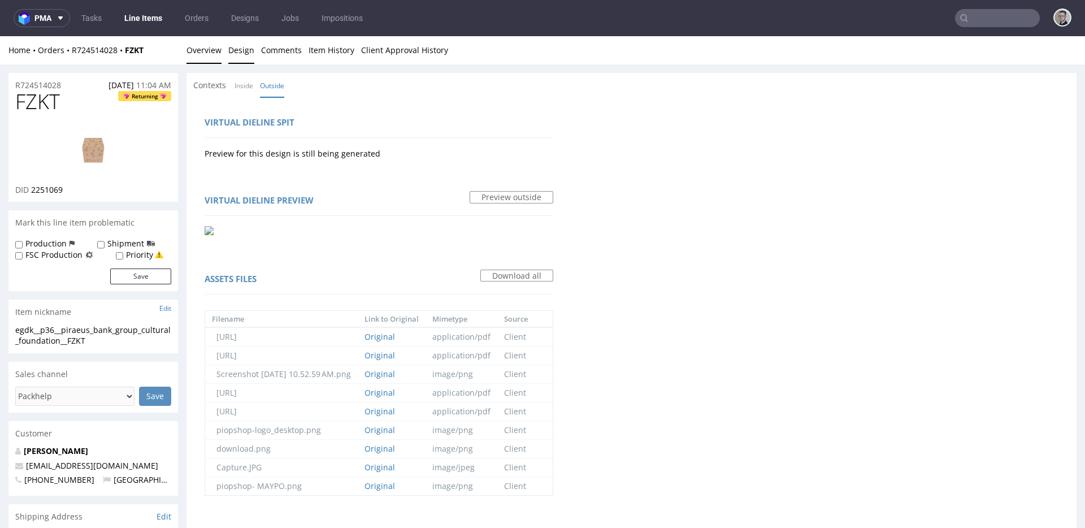
click at [209, 40] on link "Overview" at bounding box center [204, 50] width 35 height 28
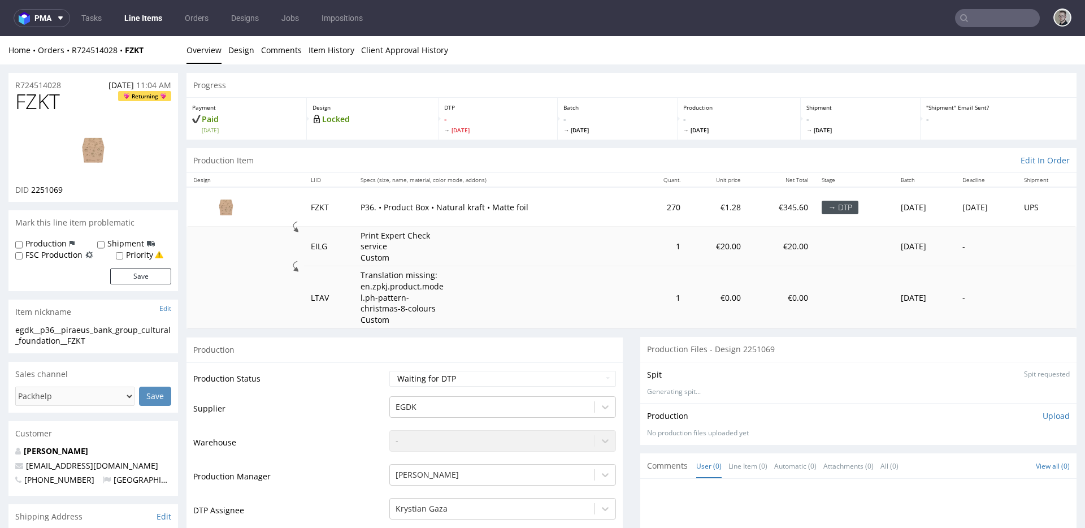
click at [93, 328] on div "egdk__p36__piraeus_bank_group_cultural_foundation__FZKT" at bounding box center [93, 335] width 156 height 22
copy div "egdk__p36__piraeus_bank_group_cultural_foundation__FZKT"
drag, startPoint x: 67, startPoint y: 83, endPoint x: 0, endPoint y: 77, distance: 67.5
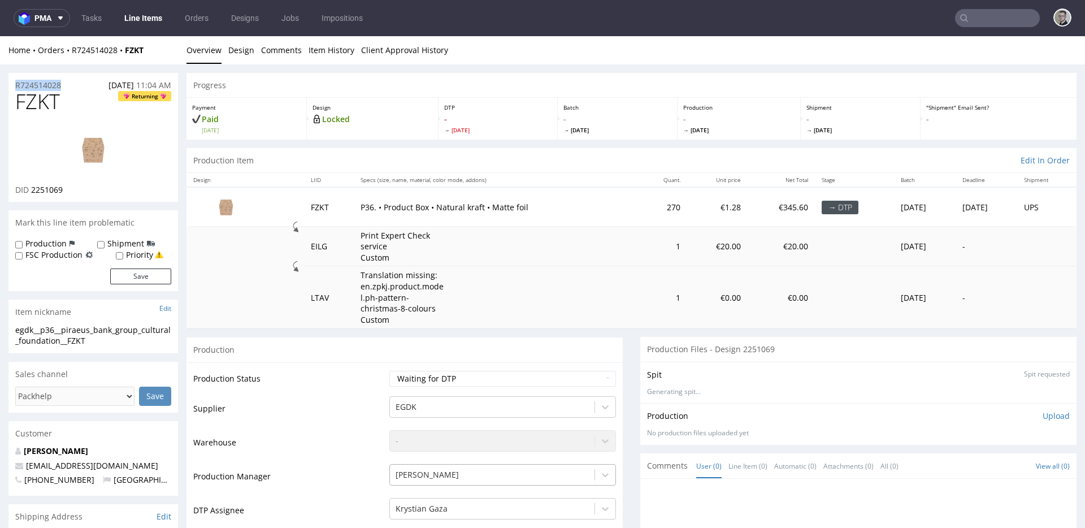
copy p "R724514028"
click at [236, 54] on link "Design" at bounding box center [241, 50] width 26 height 28
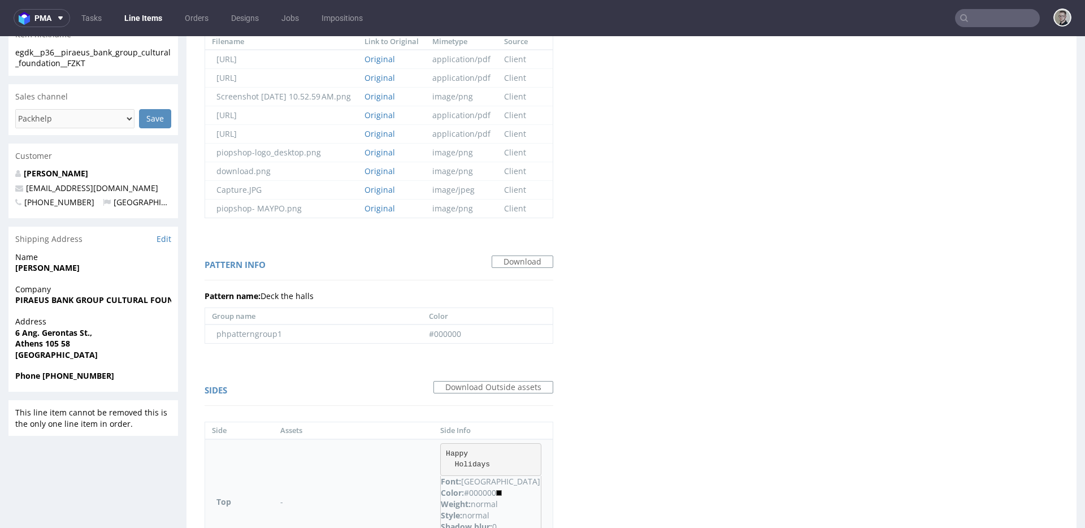
scroll to position [518, 0]
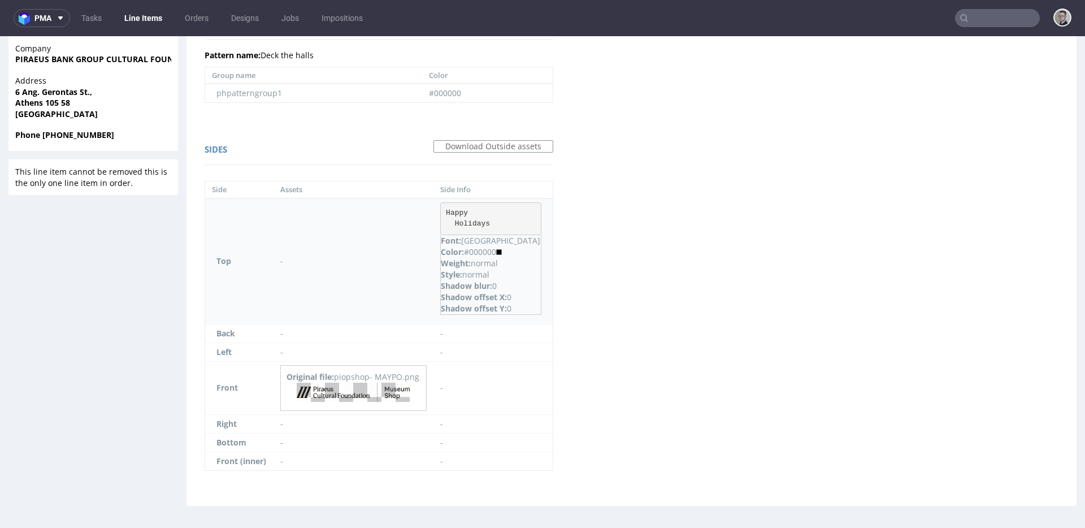
click at [489, 212] on pre "Happy Holidays" at bounding box center [490, 218] width 101 height 33
click at [489, 211] on pre "Happy Holidays" at bounding box center [490, 218] width 101 height 33
click at [490, 211] on pre "Happy Holidays" at bounding box center [490, 218] width 101 height 33
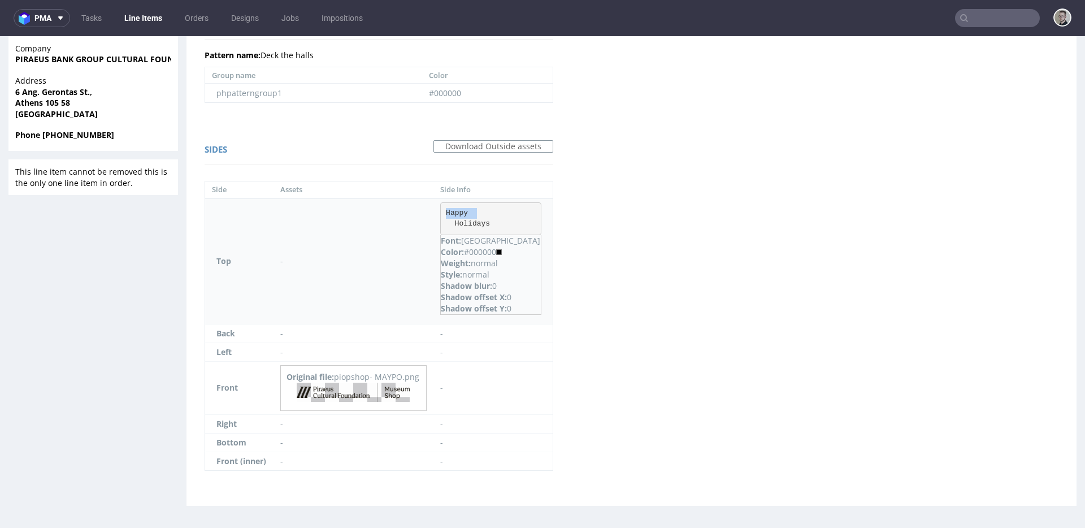
click at [490, 211] on pre "Happy Holidays" at bounding box center [490, 218] width 101 height 33
click at [489, 211] on pre "Happy Holidays" at bounding box center [490, 218] width 101 height 33
click at [483, 210] on pre "Happy Holidays" at bounding box center [490, 218] width 101 height 33
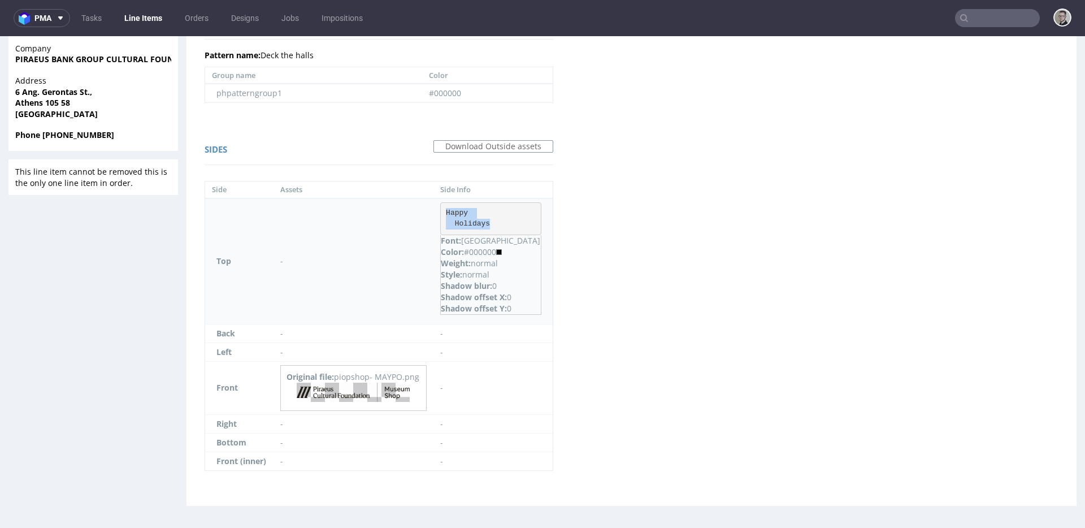
drag, startPoint x: 478, startPoint y: 208, endPoint x: 552, endPoint y: 223, distance: 74.9
click at [541, 223] on pre "Happy Holidays" at bounding box center [490, 218] width 101 height 33
copy pre "Happy Holidays"
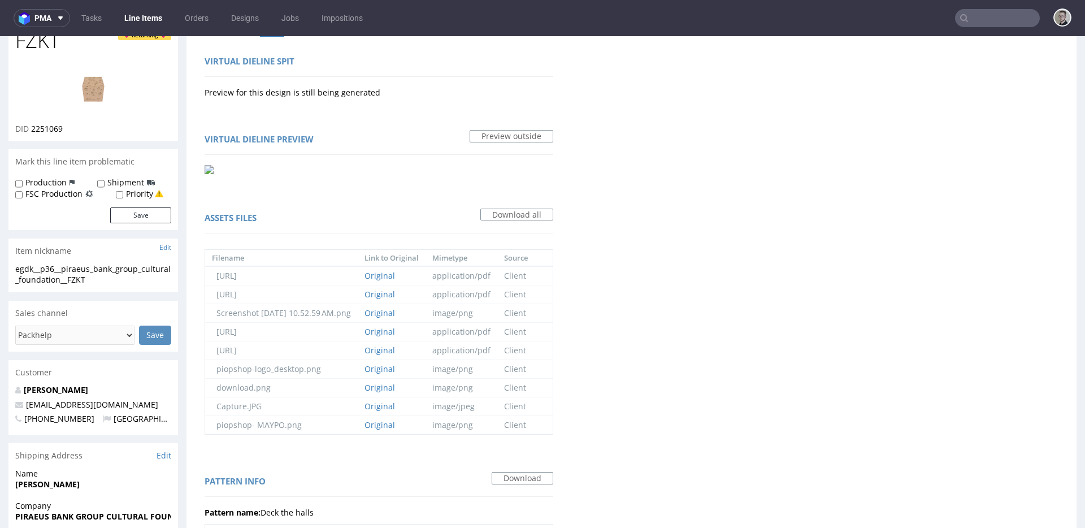
scroll to position [0, 0]
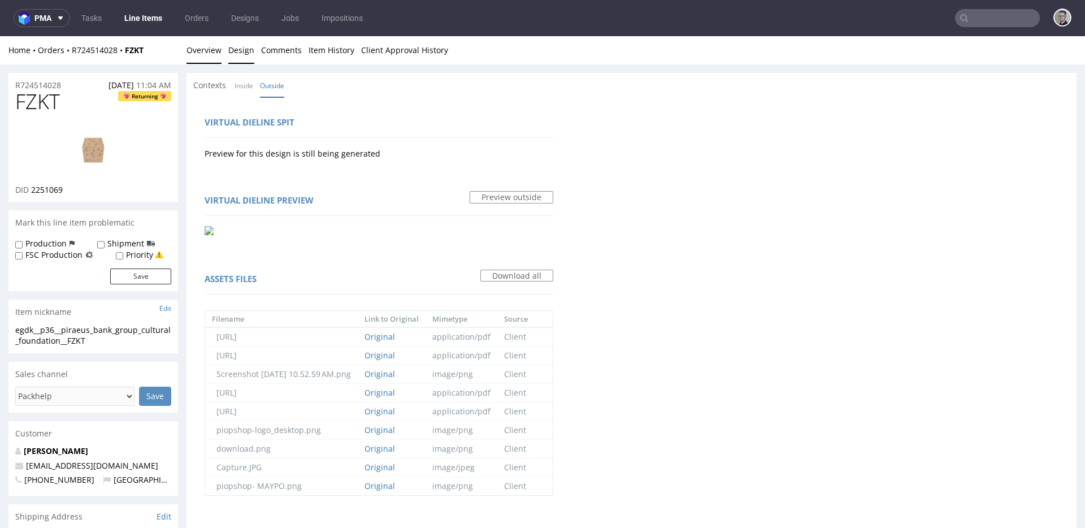
click at [206, 48] on link "Overview" at bounding box center [204, 50] width 35 height 28
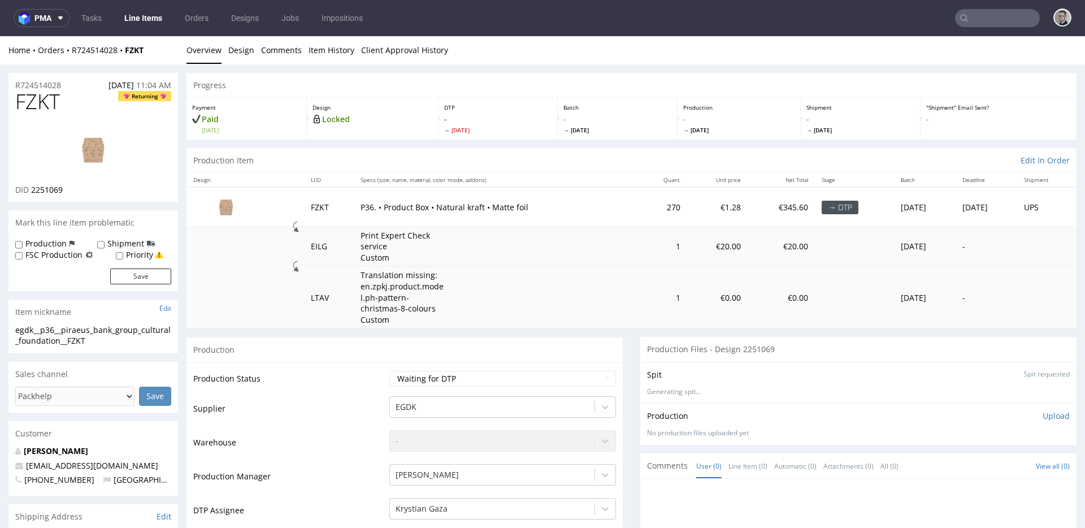
drag, startPoint x: 1040, startPoint y: 422, endPoint x: 1040, endPoint y: 416, distance: 6.2
click at [1040, 422] on div "Production Upload No production files uploaded yet Description (optional) Add f…" at bounding box center [858, 423] width 423 height 27
drag, startPoint x: 1039, startPoint y: 415, endPoint x: 1011, endPoint y: 430, distance: 31.9
click at [1043, 415] on p "Upload" at bounding box center [1056, 415] width 27 height 11
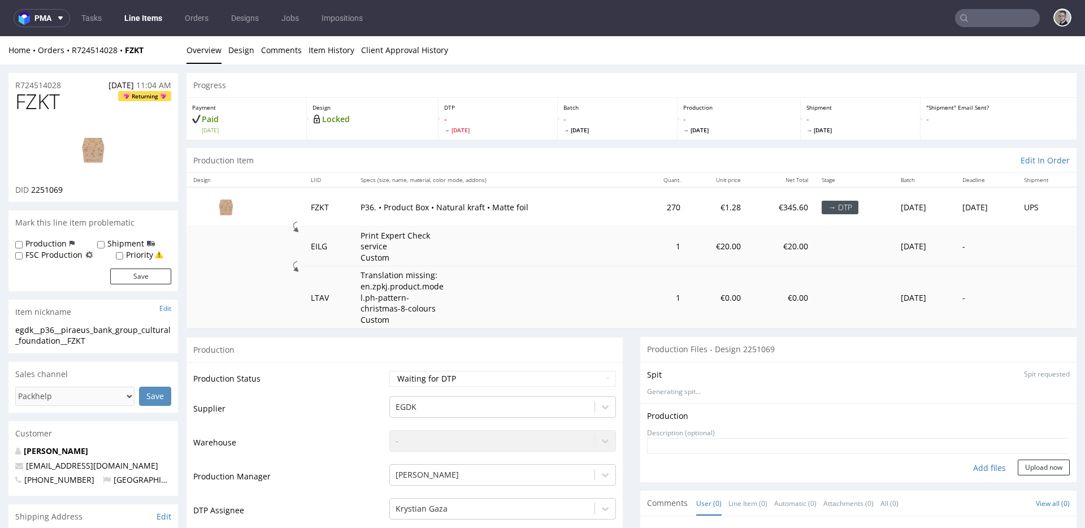
click at [967, 464] on div "Add files" at bounding box center [989, 468] width 57 height 17
type input "C:\fakepath\egdk__p36__piraeus_bank_group_cultural_foundation__FZKT__d2251069__…"
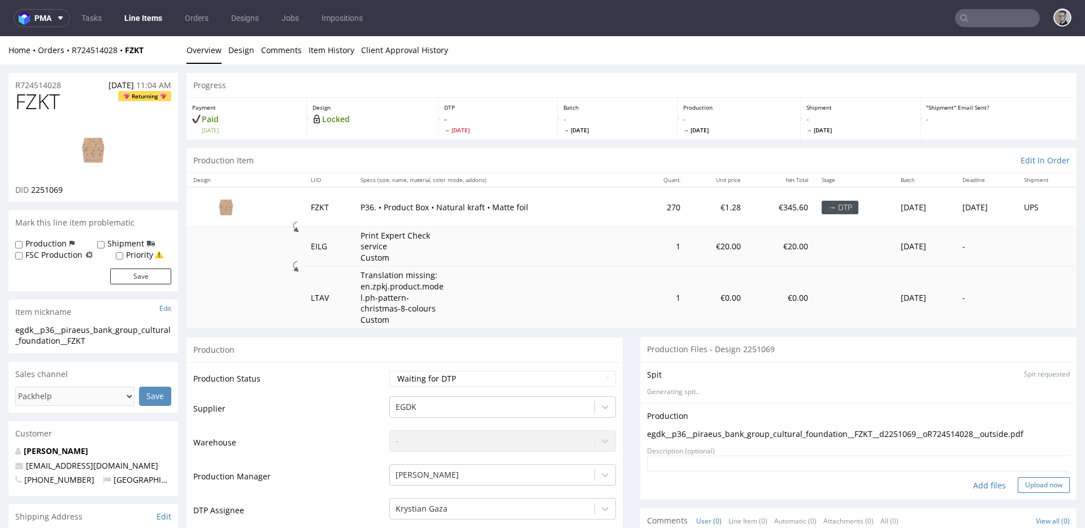
click at [1018, 482] on button "Upload now" at bounding box center [1044, 485] width 52 height 16
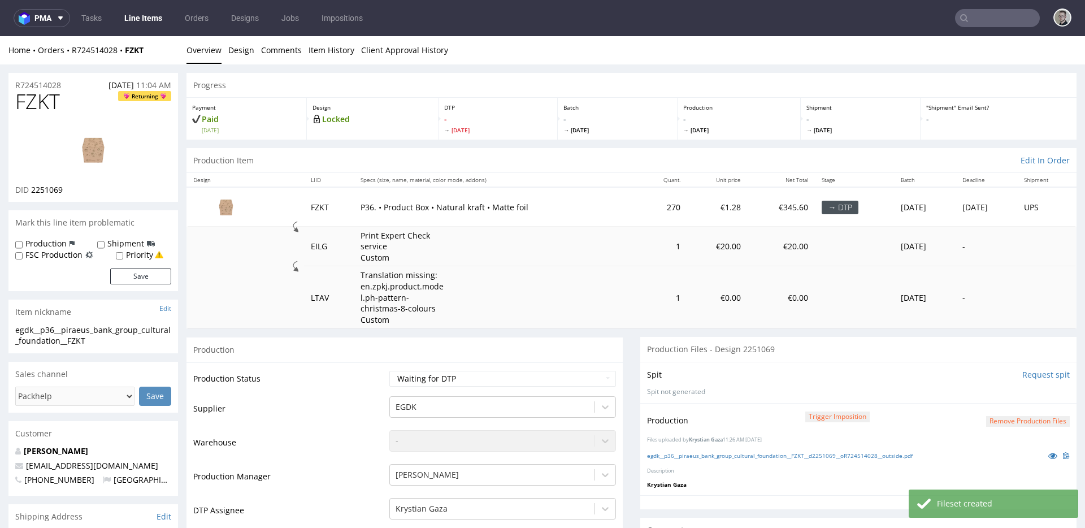
click at [125, 253] on div "Priority" at bounding box center [139, 254] width 47 height 11
click at [145, 254] on label "Priority" at bounding box center [139, 254] width 27 height 11
click at [123, 254] on input "Priority" at bounding box center [119, 256] width 7 height 9
checkbox input "true"
click at [146, 271] on button "Save" at bounding box center [140, 276] width 61 height 16
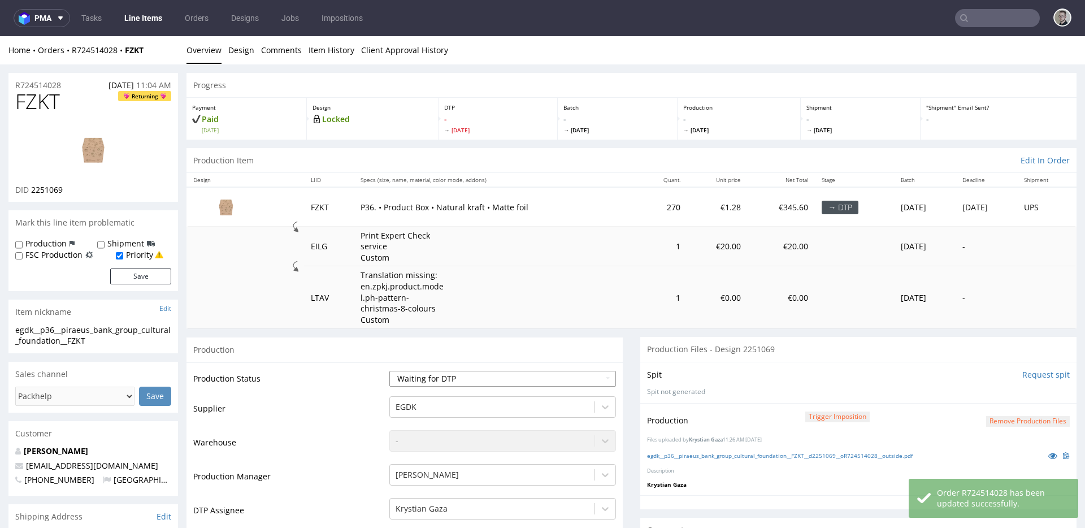
click at [489, 371] on select "Waiting for Artwork Waiting for Diecut Waiting for Mockup Waiting for DTP Waiti…" at bounding box center [502, 379] width 227 height 16
click at [389, 371] on select "Waiting for Artwork Waiting for Diecut Waiting for Mockup Waiting for DTP Waiti…" at bounding box center [502, 379] width 227 height 16
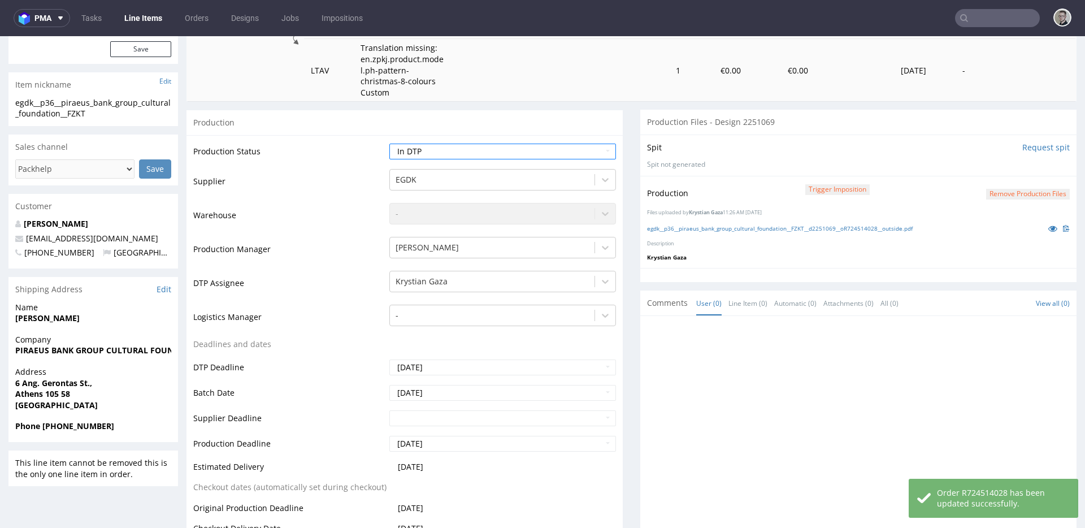
scroll to position [374, 0]
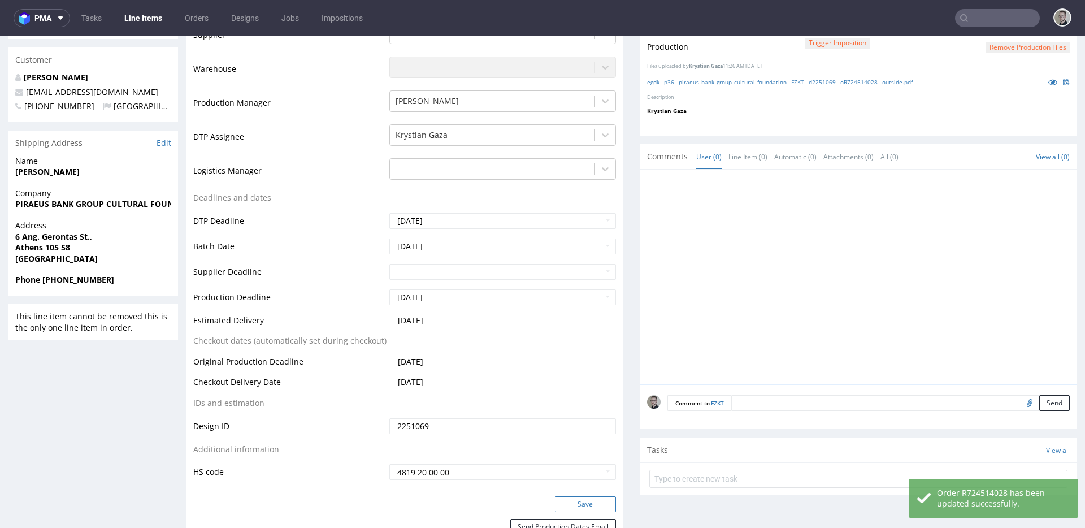
click at [596, 504] on button "Save" at bounding box center [585, 504] width 61 height 16
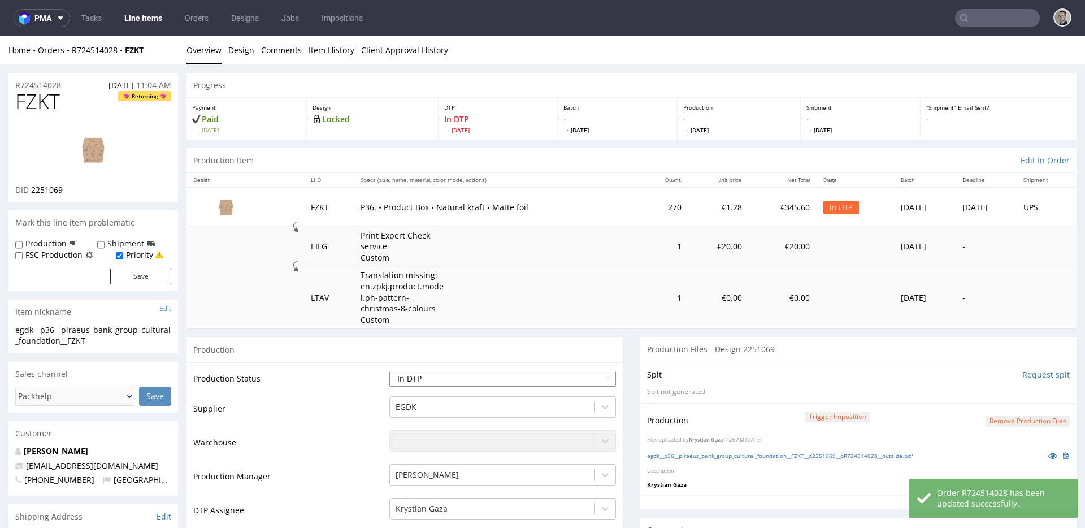
click at [489, 378] on select "Waiting for Artwork Waiting for Diecut Waiting for Mockup Waiting for DTP Waiti…" at bounding box center [502, 379] width 227 height 16
select select "dtp_production_ready"
click at [389, 371] on select "Waiting for Artwork Waiting for Diecut Waiting for Mockup Waiting for DTP Waiti…" at bounding box center [502, 379] width 227 height 16
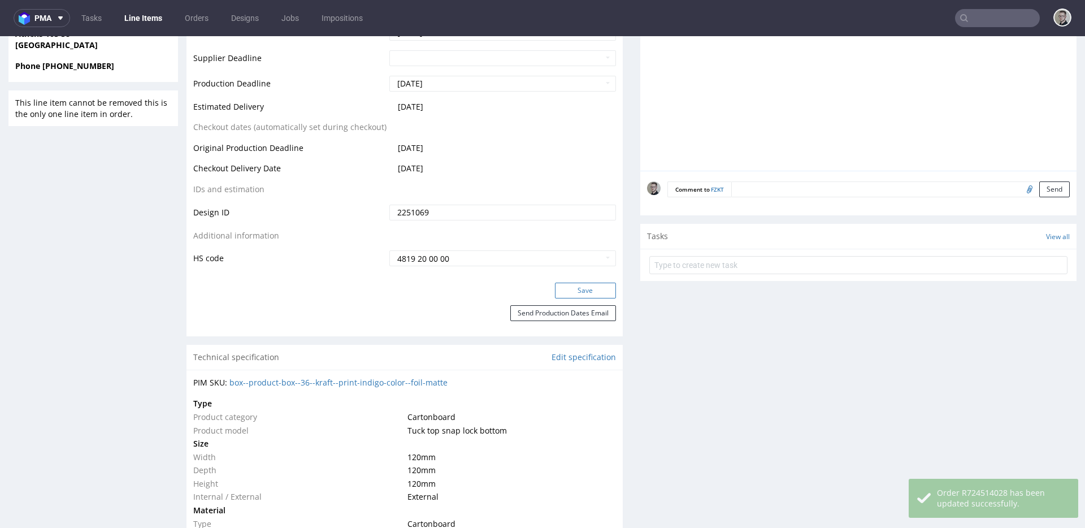
click at [584, 291] on button "Save" at bounding box center [585, 291] width 61 height 16
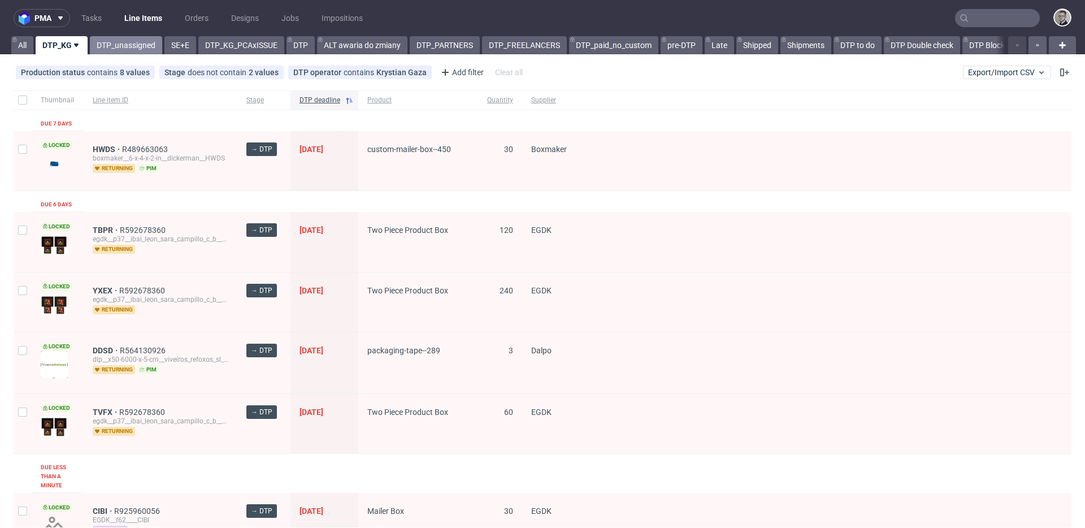
click at [125, 49] on link "DTP_unassigned" at bounding box center [126, 45] width 72 height 18
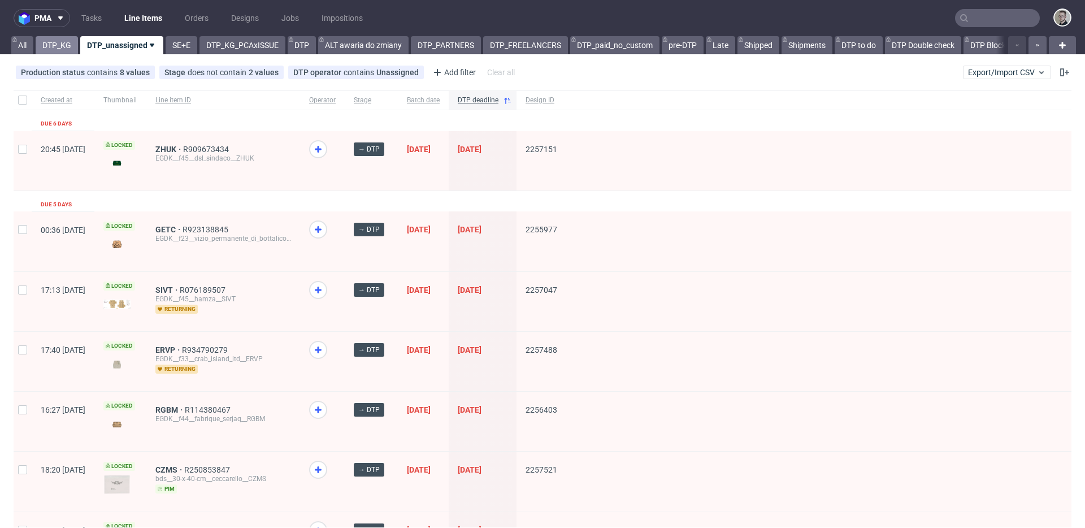
click at [72, 50] on link "DTP_KG" at bounding box center [57, 45] width 42 height 18
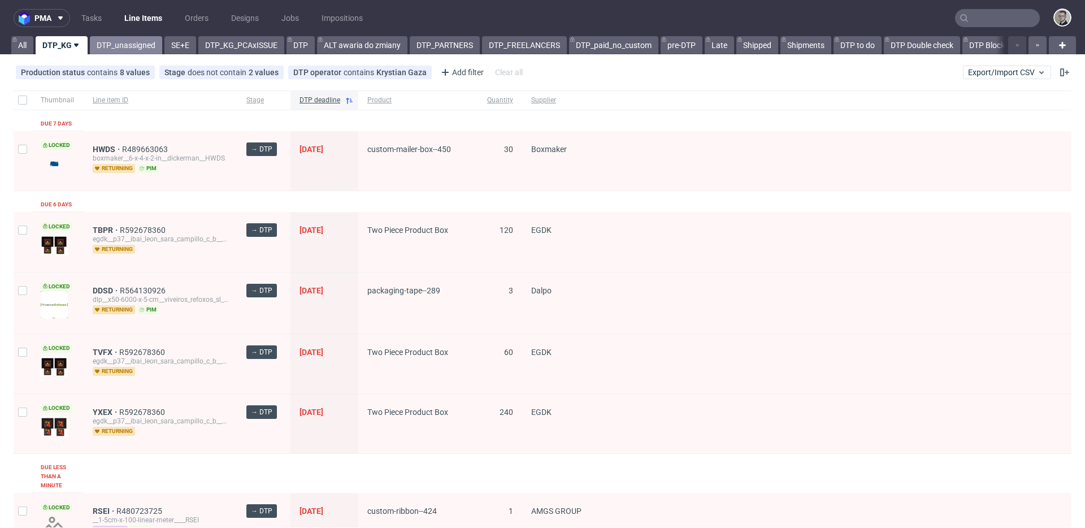
click at [128, 46] on link "DTP_unassigned" at bounding box center [126, 45] width 72 height 18
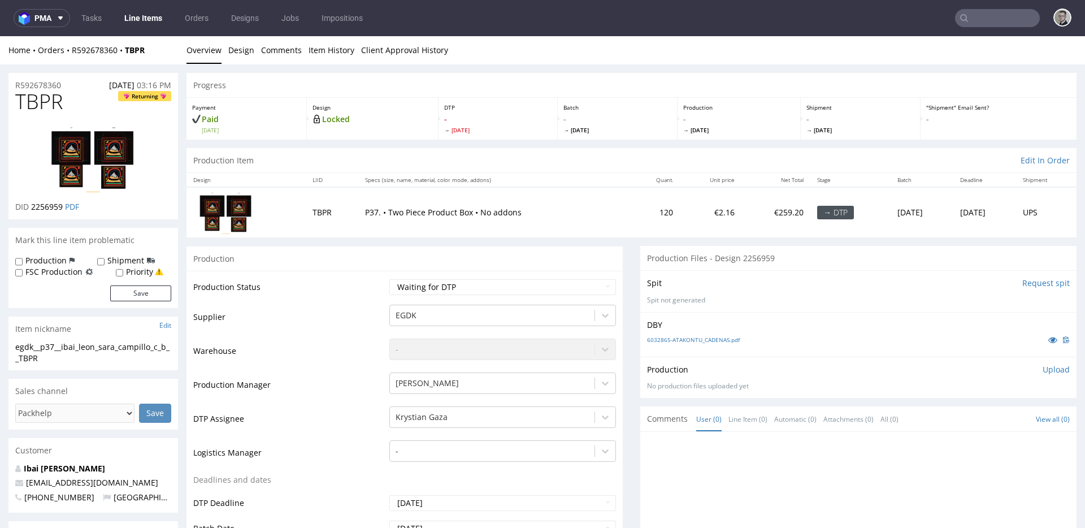
click at [1035, 282] on input "Request spit" at bounding box center [1045, 283] width 47 height 11
click at [1048, 339] on icon at bounding box center [1052, 340] width 9 height 8
click at [126, 273] on label "Priority" at bounding box center [139, 271] width 27 height 11
click at [123, 273] on input "Priority" at bounding box center [119, 272] width 7 height 9
checkbox input "true"
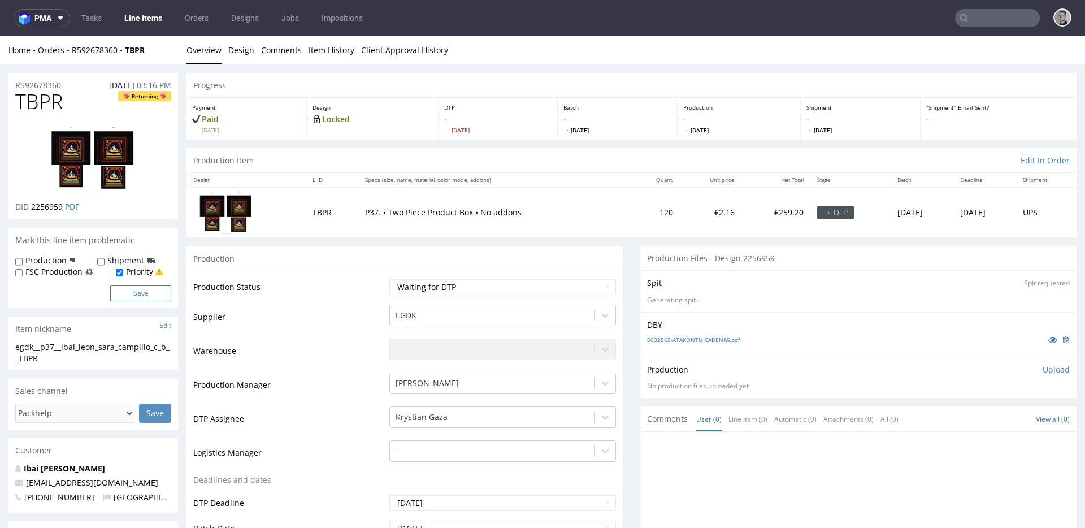
click at [139, 292] on button "Save" at bounding box center [140, 293] width 61 height 16
click at [1022, 284] on input "Request spit" at bounding box center [1045, 283] width 47 height 11
click at [688, 337] on link "6032865-ATAKONTU_CADENAS.pdf" at bounding box center [693, 340] width 93 height 8
click at [88, 341] on div "Item nickname Edit" at bounding box center [93, 329] width 170 height 25
click at [90, 350] on div "egdk__p37__ibai_leon_sara_campillo_c_b__TBPR" at bounding box center [93, 352] width 156 height 22
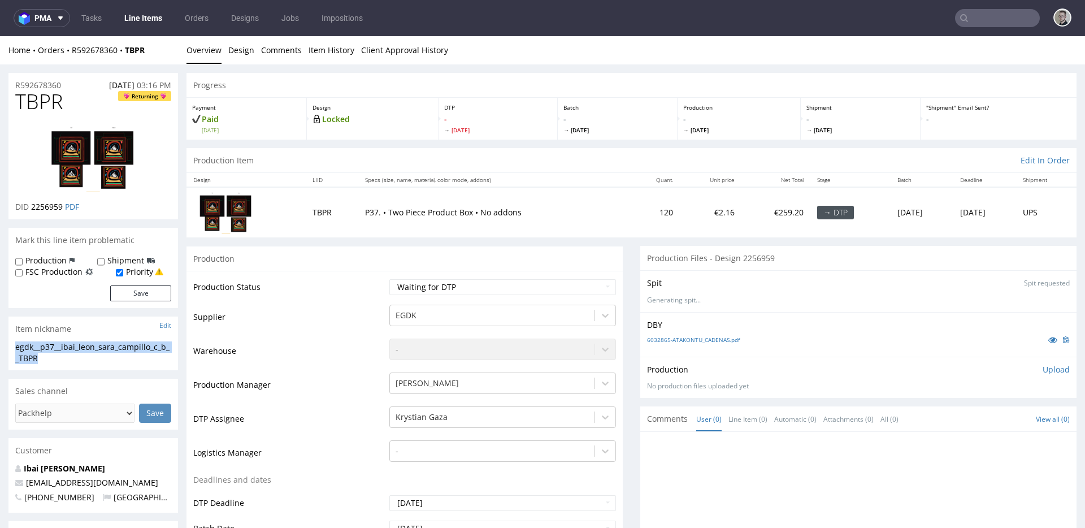
click at [91, 350] on div "egdk__p37__ibai_leon_sara_campillo_c_b__TBPR" at bounding box center [93, 352] width 156 height 22
copy div "egdk__p37__ibai_leon_sara_campillo_c_b__TBPR"
click at [47, 203] on span "2256959" at bounding box center [47, 206] width 32 height 11
copy span "2256959"
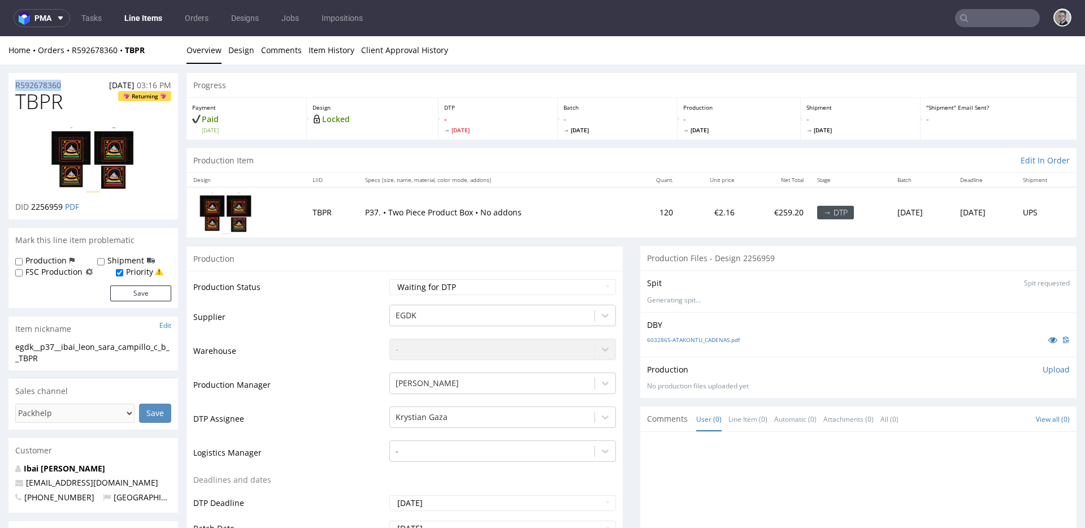
drag, startPoint x: 75, startPoint y: 86, endPoint x: 0, endPoint y: 81, distance: 74.8
copy p "R592678360"
click at [47, 259] on label "Production" at bounding box center [45, 260] width 41 height 11
click at [23, 259] on input "Production" at bounding box center [18, 261] width 7 height 9
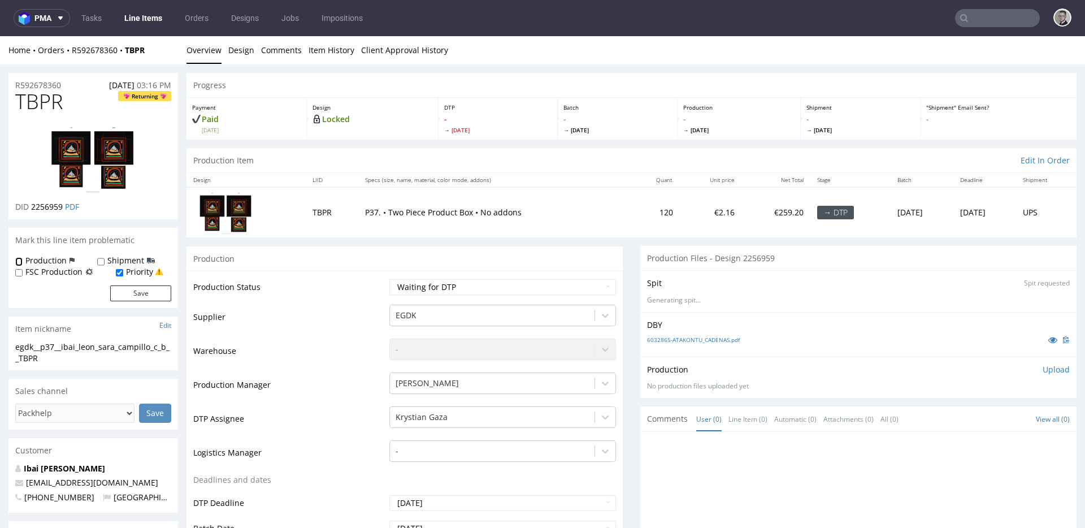
checkbox input "true"
click at [156, 299] on button "Save" at bounding box center [140, 293] width 61 height 16
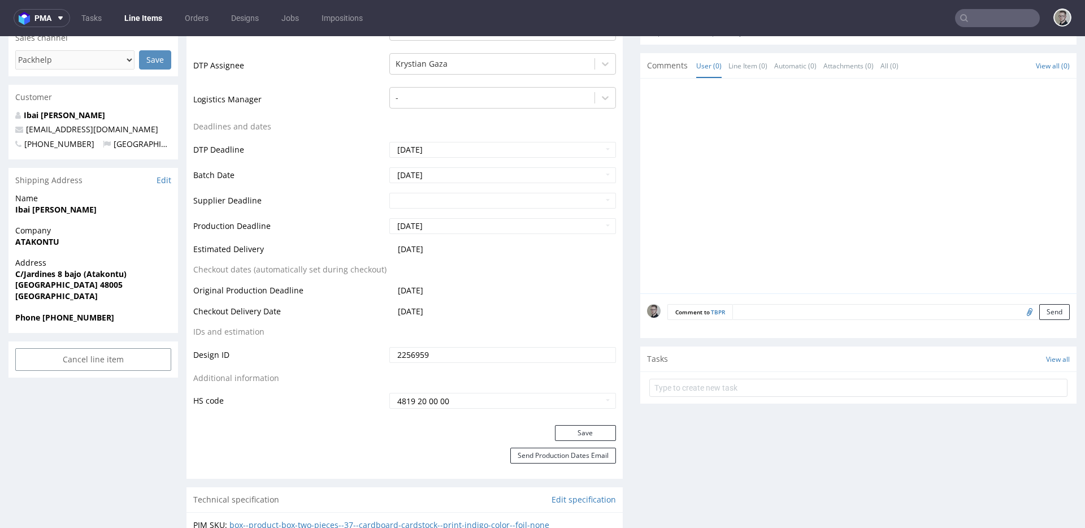
scroll to position [358, 0]
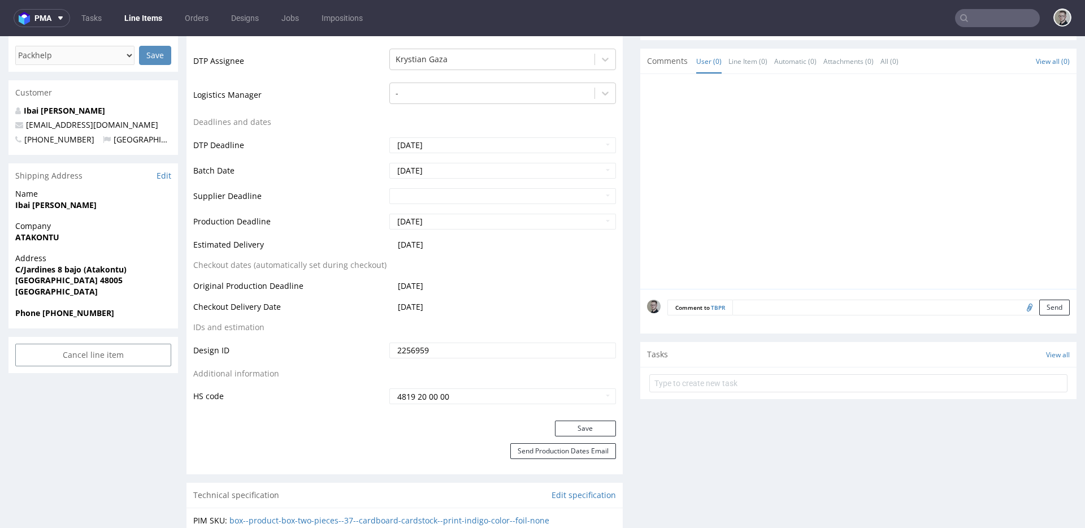
click at [942, 310] on textarea at bounding box center [901, 308] width 337 height 16
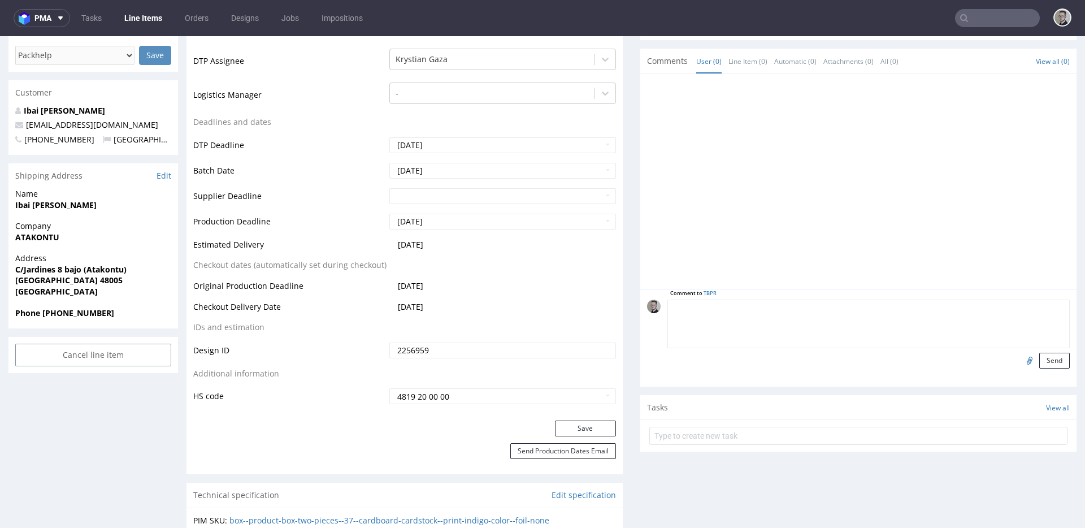
paste textarea "marginesy 3mm i nafarbienie 320%, prośba do vendora o upewnienie się, że są w s…"
type textarea "marginesy 3mm i nafarbienie 320%, prośba do vendora o upewnienie się, że są w s…"
click at [1039, 359] on button "Send" at bounding box center [1054, 361] width 31 height 16
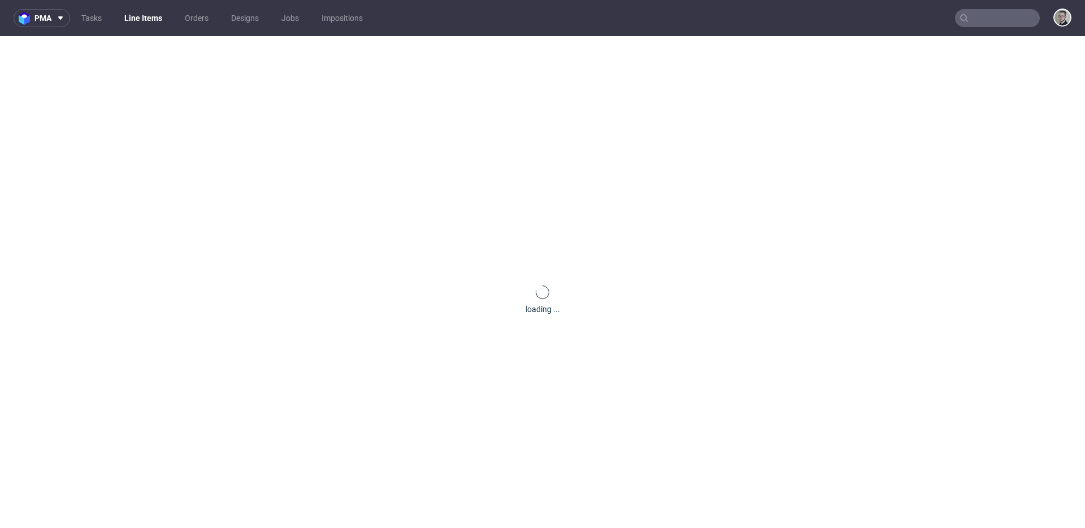
scroll to position [0, 0]
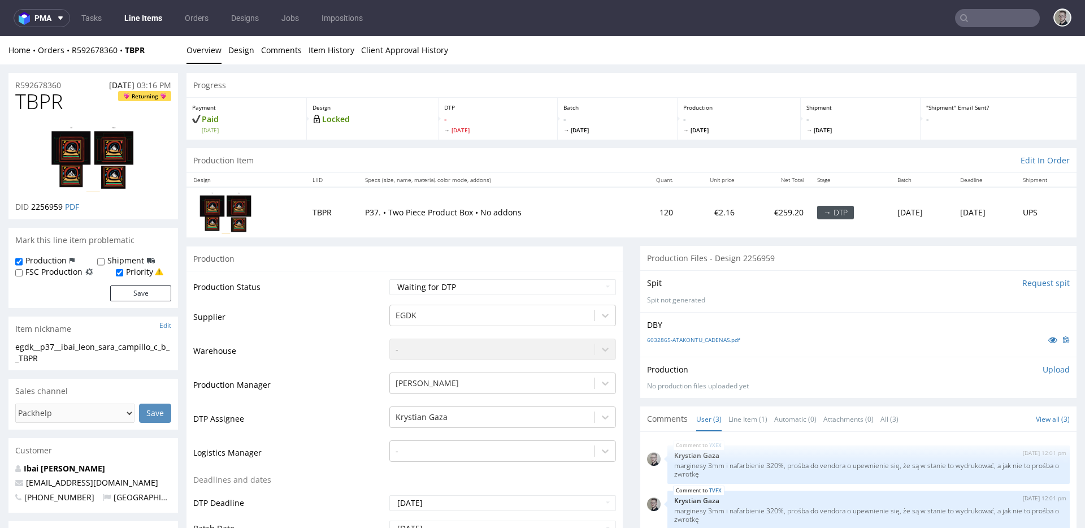
click at [1043, 370] on p "Upload" at bounding box center [1056, 369] width 27 height 11
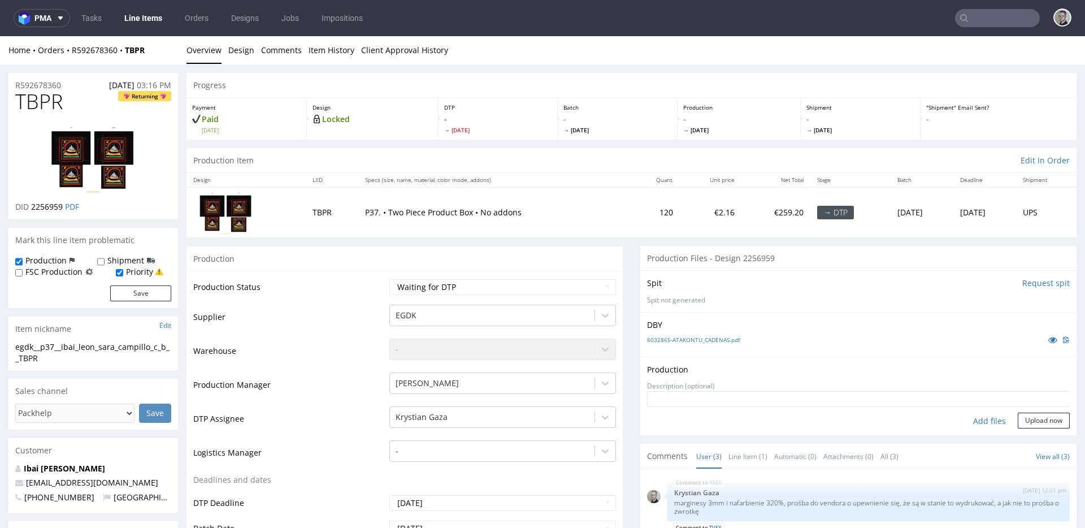
click at [983, 419] on div "Add files" at bounding box center [989, 421] width 57 height 17
type input "C:\fakepath\egdk__p37__ibai_leon_sara_campillo_c_b__TBPR__d2256959__oR592678360…"
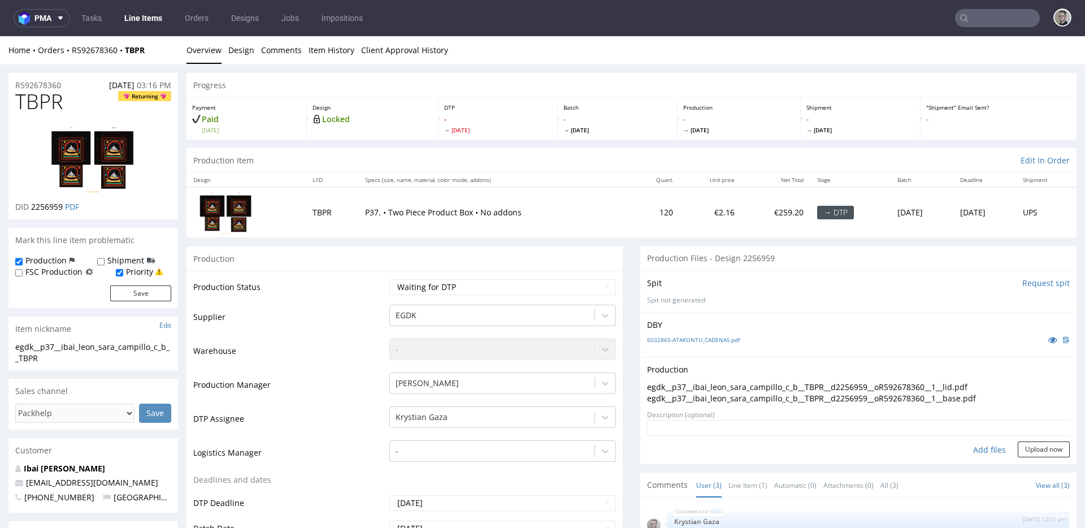
click at [1026, 435] on textarea at bounding box center [858, 428] width 423 height 16
click at [1035, 449] on button "Upload now" at bounding box center [1044, 449] width 52 height 16
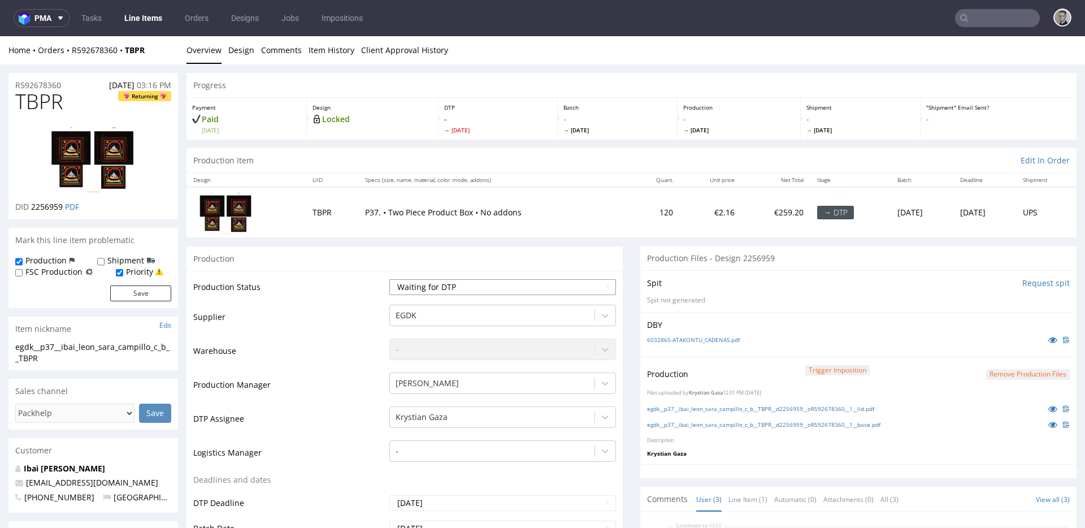
click at [428, 288] on select "Waiting for Artwork Waiting for Diecut Waiting for Mockup Waiting for DTP Waiti…" at bounding box center [502, 287] width 227 height 16
click at [389, 279] on select "Waiting for Artwork Waiting for Diecut Waiting for Mockup Waiting for DTP Waiti…" at bounding box center [502, 287] width 227 height 16
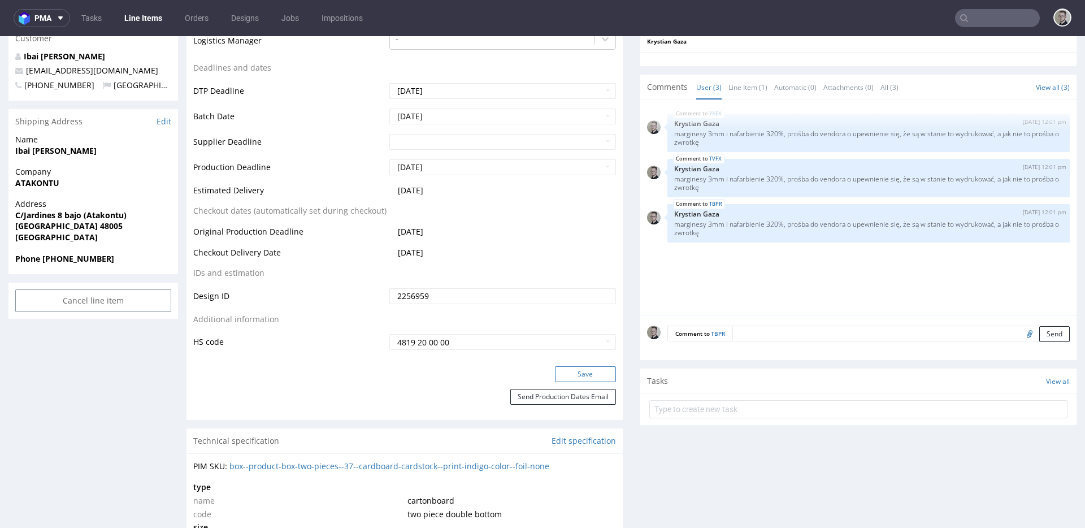
click at [584, 370] on button "Save" at bounding box center [585, 374] width 61 height 16
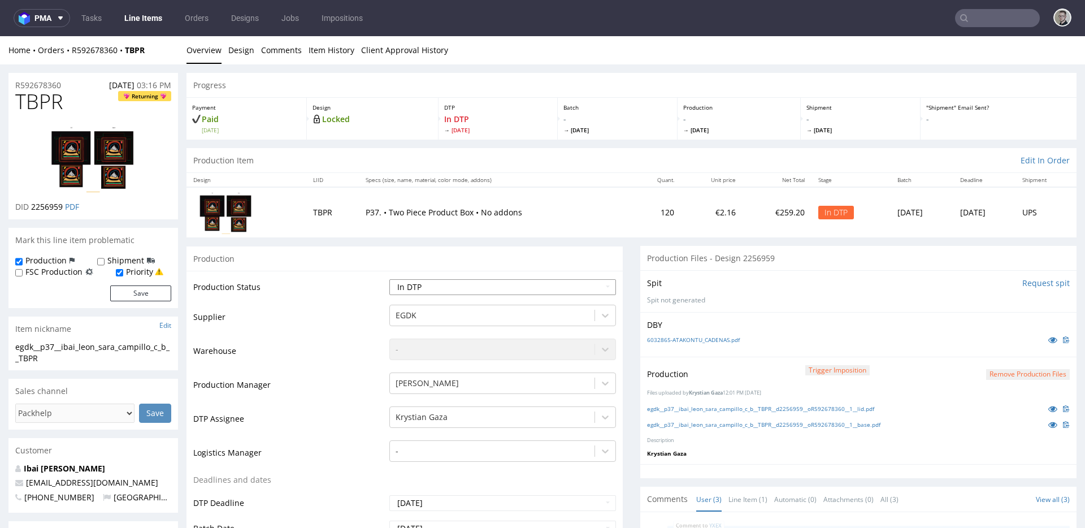
click at [469, 282] on select "Waiting for Artwork Waiting for Diecut Waiting for Mockup Waiting for DTP Waiti…" at bounding box center [502, 287] width 227 height 16
select select "dtp_production_ready"
click at [389, 279] on select "Waiting for Artwork Waiting for Diecut Waiting for Mockup Waiting for DTP Waiti…" at bounding box center [502, 287] width 227 height 16
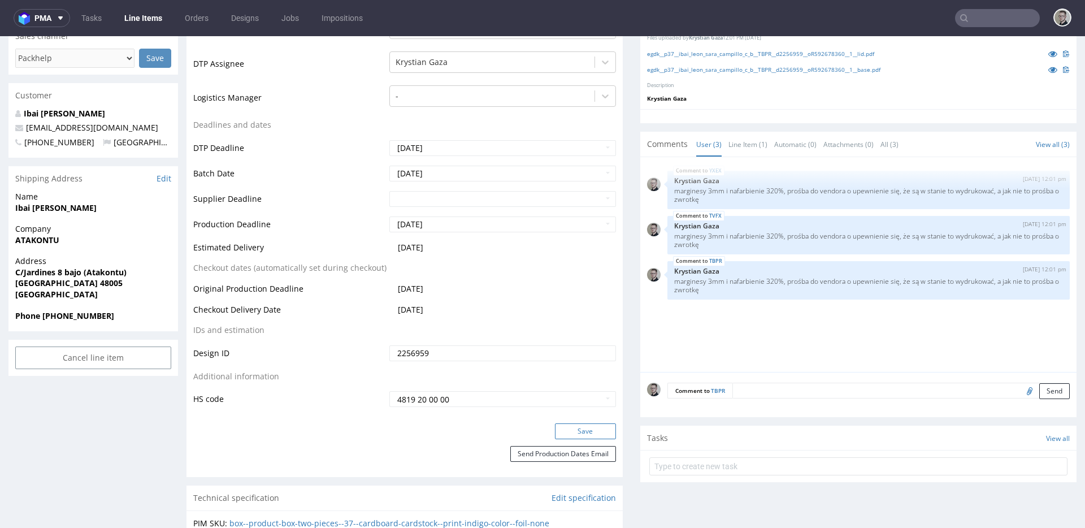
click at [588, 430] on button "Save" at bounding box center [585, 431] width 61 height 16
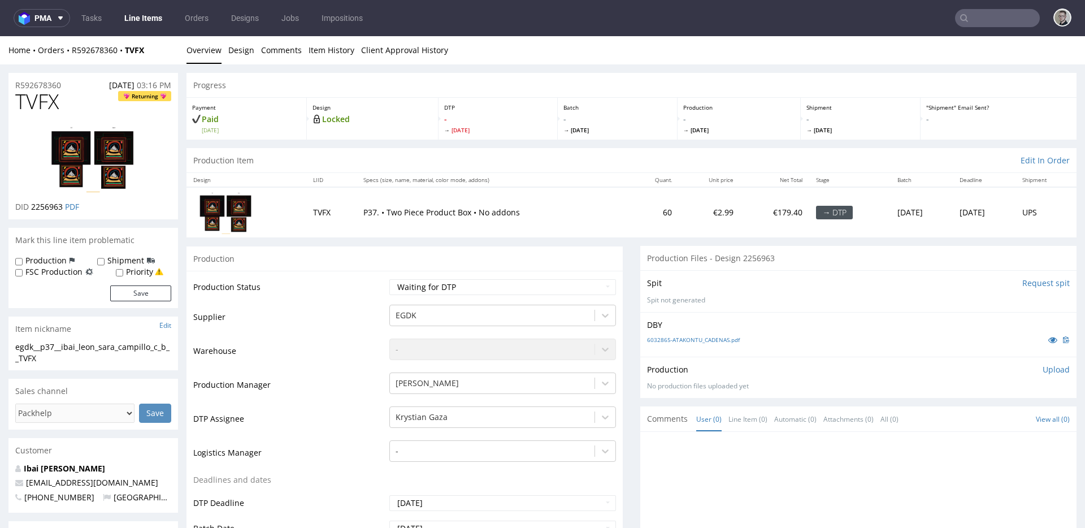
click at [1029, 287] on input "Request spit" at bounding box center [1045, 283] width 47 height 11
click at [138, 268] on label "Priority" at bounding box center [139, 271] width 27 height 11
click at [123, 268] on input "Priority" at bounding box center [119, 272] width 7 height 9
checkbox input "true"
click at [144, 298] on button "Save" at bounding box center [140, 293] width 61 height 16
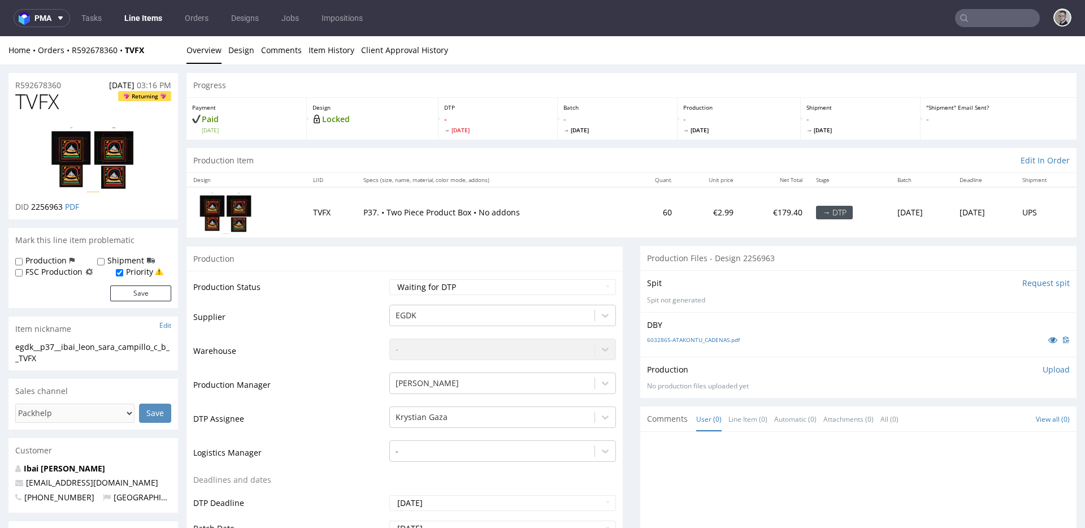
click at [1026, 281] on input "Request spit" at bounding box center [1045, 283] width 47 height 11
click at [721, 341] on link "6032865-ATAKONTU_CADENAS.pdf" at bounding box center [693, 340] width 93 height 8
click at [65, 343] on div "egdk__p37__ibai_leon_sara_campillo_c_b__TVFX" at bounding box center [93, 352] width 156 height 22
copy div "egdk__p37__ibai_leon_sara_campillo_c_b__TVFX"
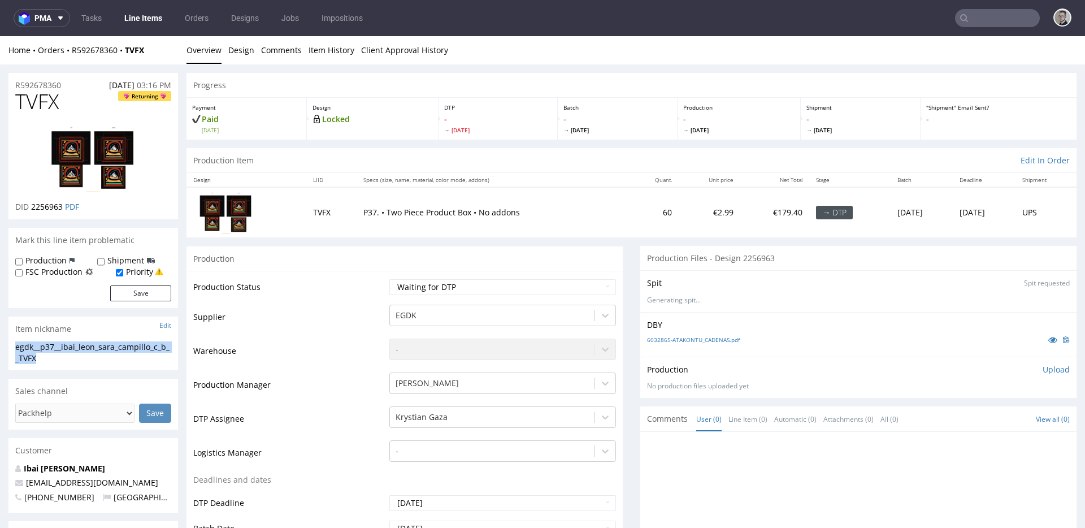
click at [51, 209] on span "2256963" at bounding box center [47, 206] width 32 height 11
copy span "2256963"
drag, startPoint x: 75, startPoint y: 82, endPoint x: 0, endPoint y: 77, distance: 74.8
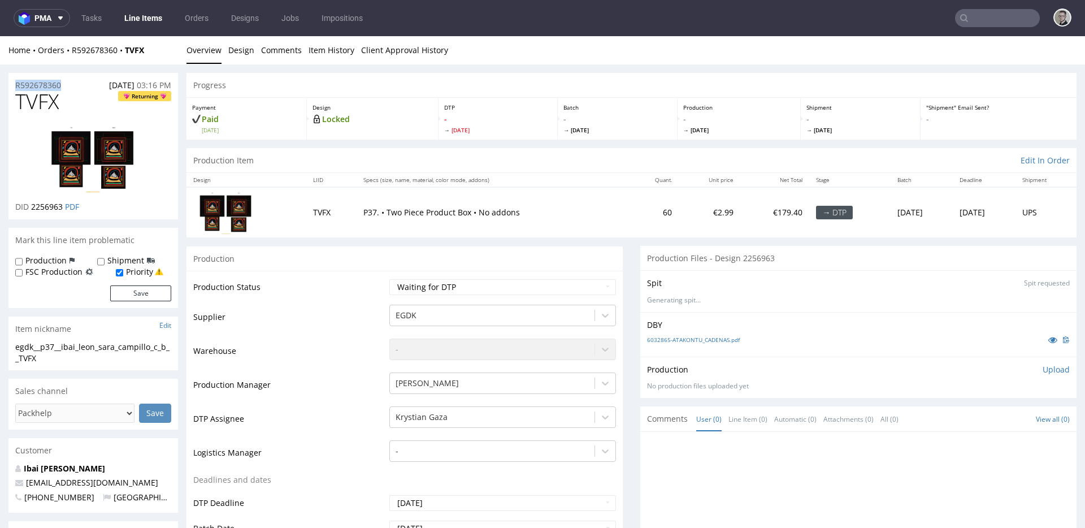
copy p "R592678360"
click at [54, 262] on label "Production" at bounding box center [45, 260] width 41 height 11
click at [23, 262] on input "Production" at bounding box center [18, 261] width 7 height 9
checkbox input "true"
click at [162, 297] on button "Save" at bounding box center [140, 293] width 61 height 16
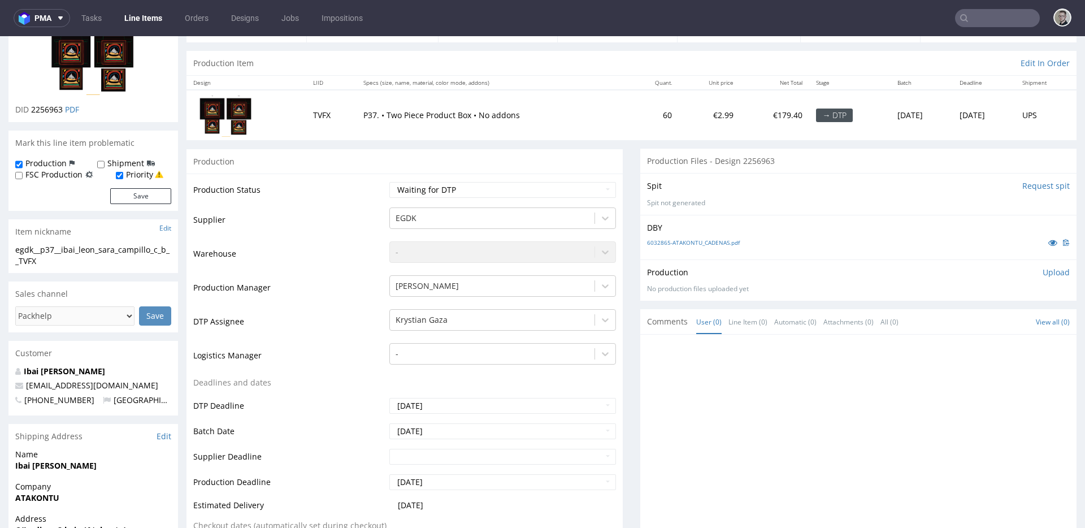
scroll to position [209, 0]
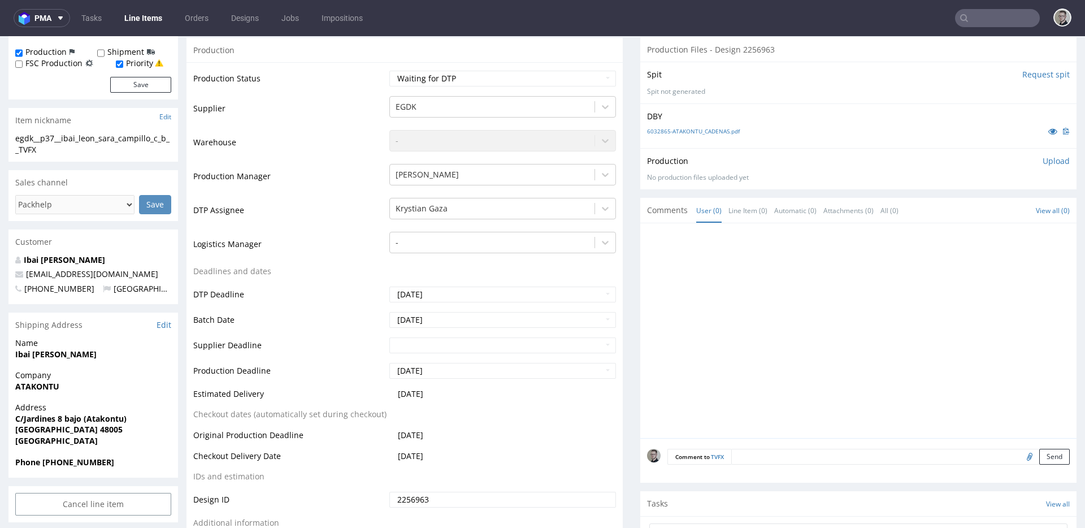
click at [843, 453] on textarea at bounding box center [900, 457] width 339 height 16
paste textarea "marginesy 3mm i nafarbienie 320%, prośba do vendora o upewnienie się, że są w s…"
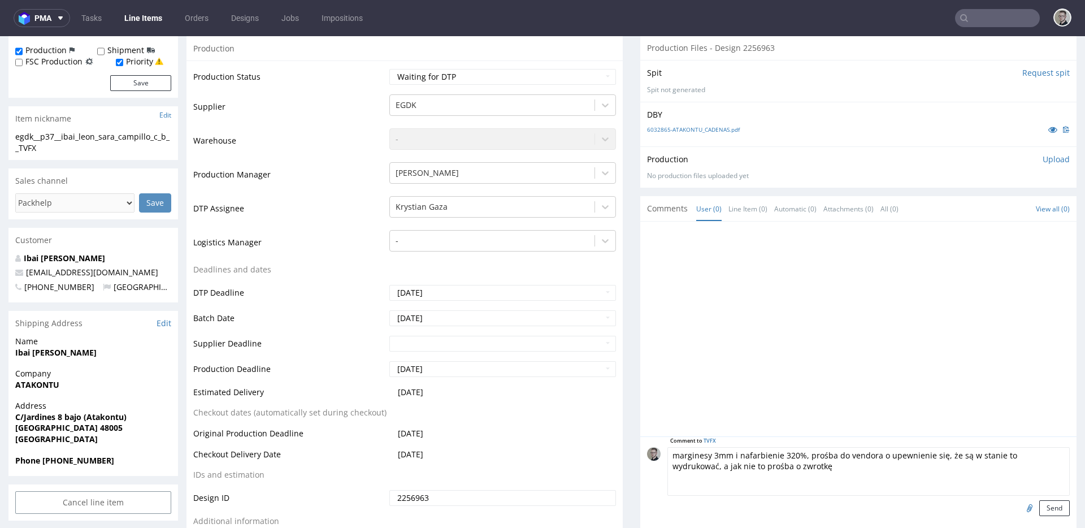
scroll to position [211, 0]
type textarea "marginesy 3mm i nafarbienie 320%, prośba do vendora o upewnienie się, że są w s…"
click at [1039, 511] on button "Send" at bounding box center [1054, 508] width 31 height 16
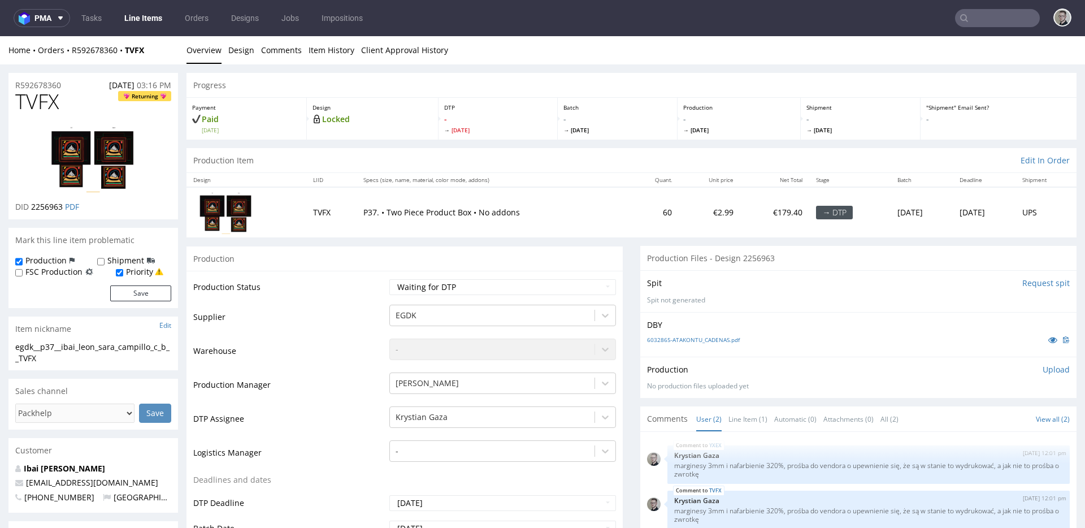
scroll to position [0, 0]
drag, startPoint x: 1046, startPoint y: 370, endPoint x: 992, endPoint y: 424, distance: 76.7
click at [1046, 370] on p "Upload" at bounding box center [1056, 369] width 27 height 11
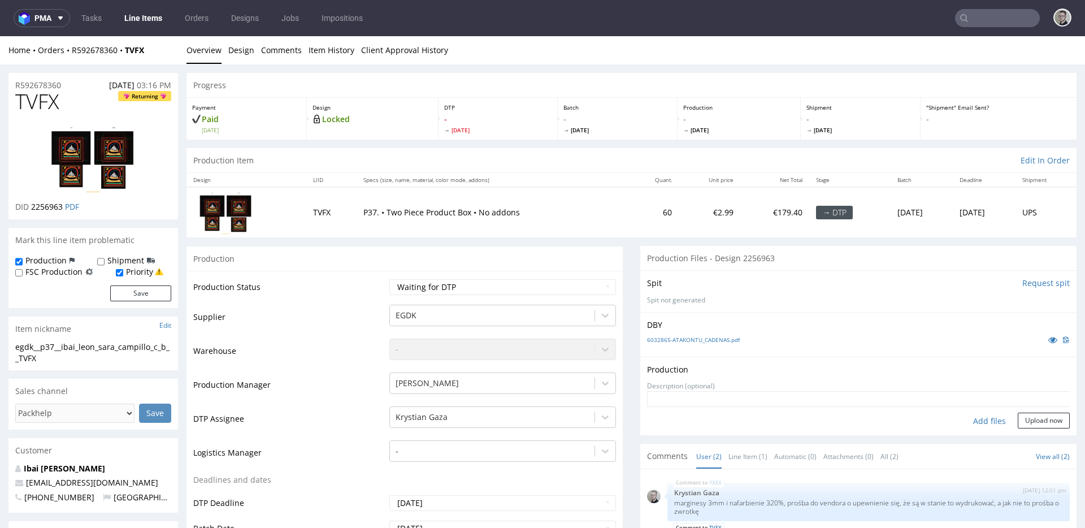
click at [982, 421] on div "Add files" at bounding box center [989, 421] width 57 height 17
type input "C:\fakepath\egdk__p37__ibai_leon_sara_campillo_c_b__TVFX__d2256963__oR592678360…"
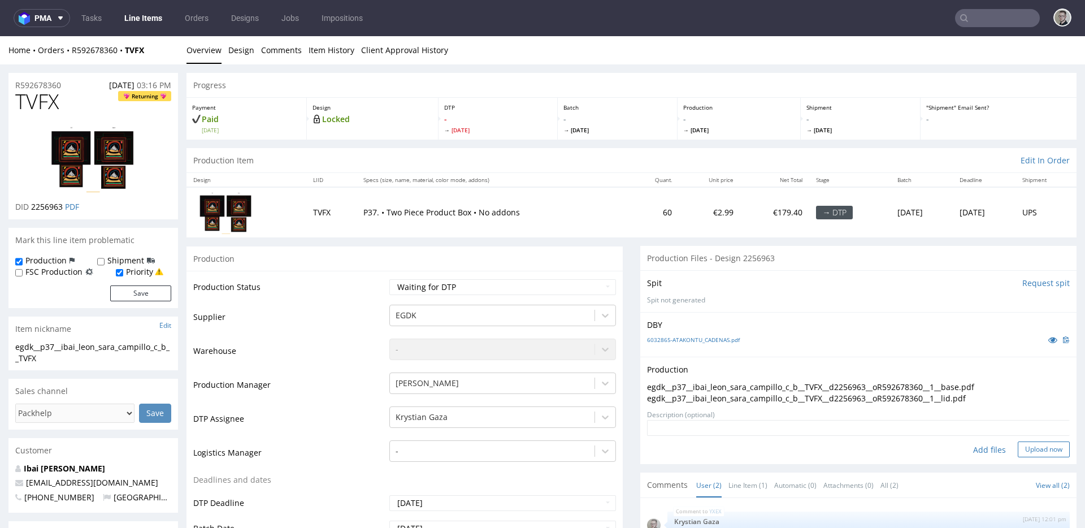
click at [1035, 443] on button "Upload now" at bounding box center [1044, 449] width 52 height 16
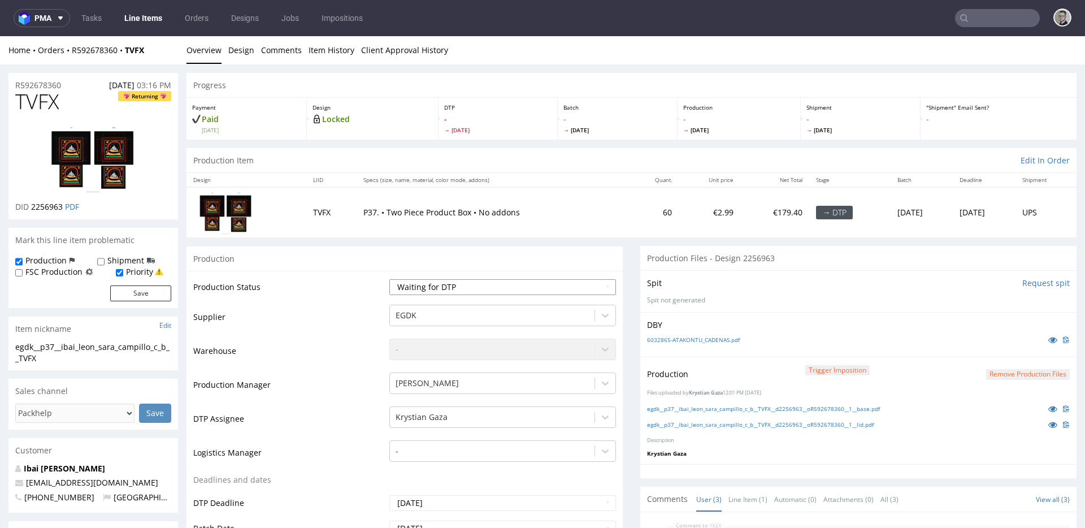
click at [474, 281] on select "Waiting for Artwork Waiting for Diecut Waiting for Mockup Waiting for DTP Waiti…" at bounding box center [502, 287] width 227 height 16
select select "dtp_in_process"
click at [389, 279] on select "Waiting for Artwork Waiting for Diecut Waiting for Mockup Waiting for DTP Waiti…" at bounding box center [502, 287] width 227 height 16
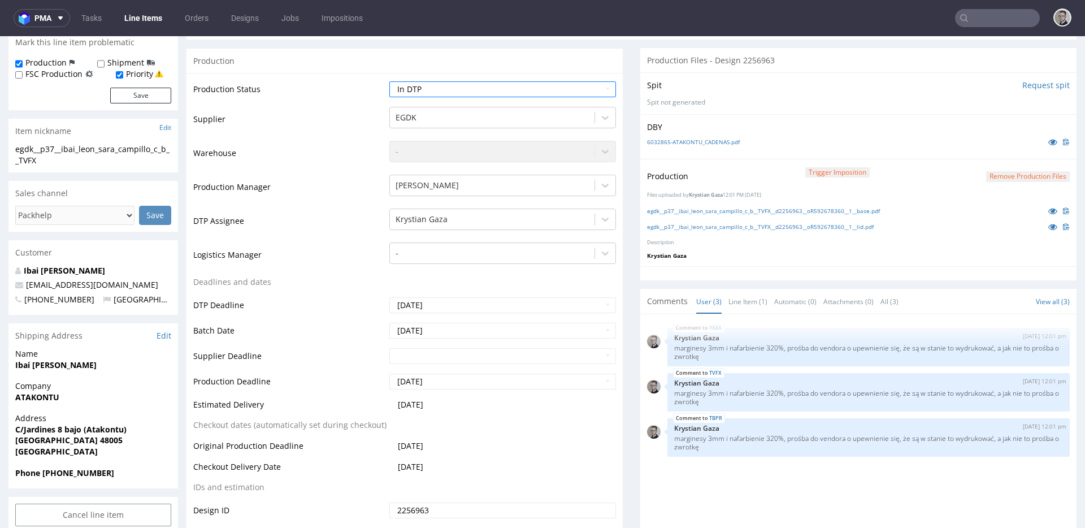
scroll to position [367, 0]
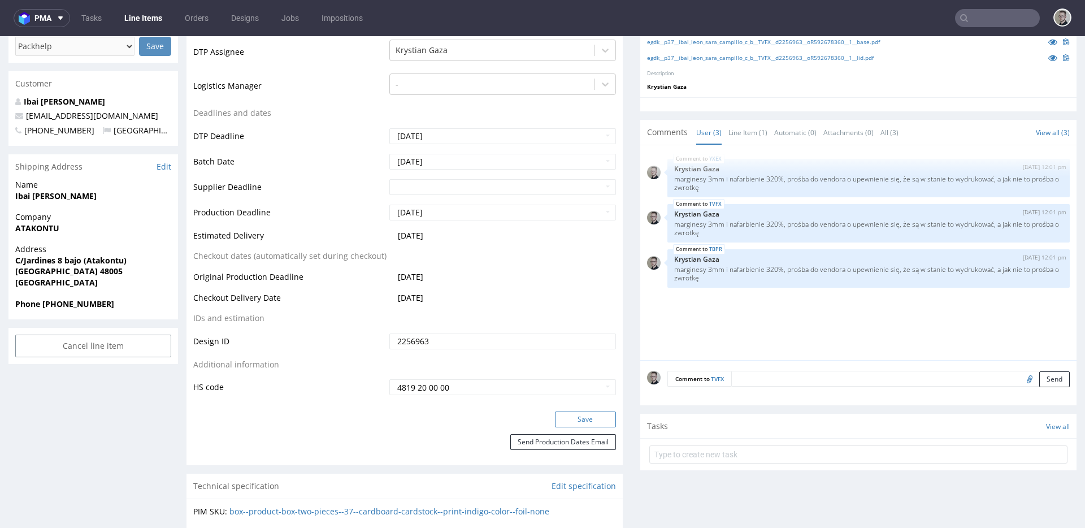
click at [600, 419] on button "Save" at bounding box center [585, 419] width 61 height 16
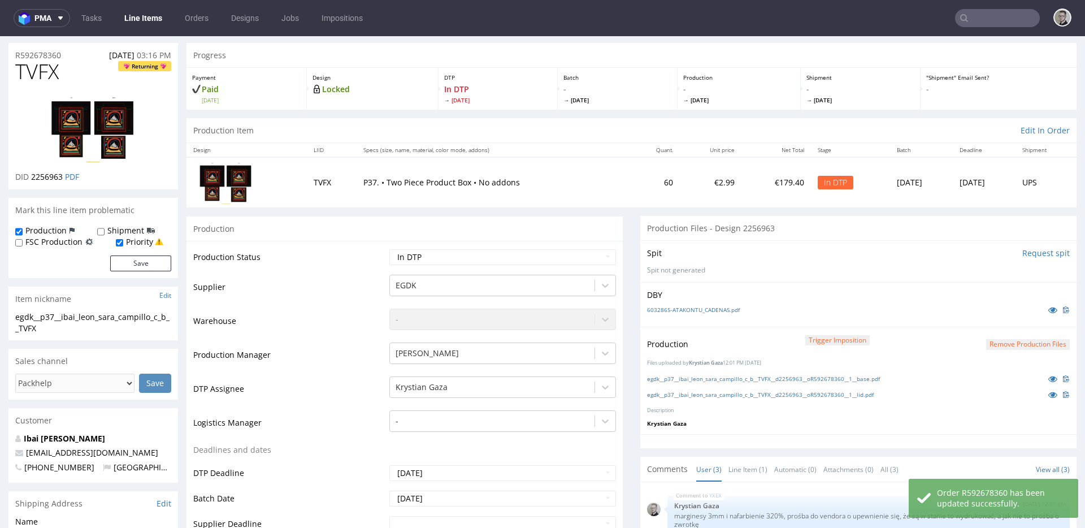
scroll to position [0, 0]
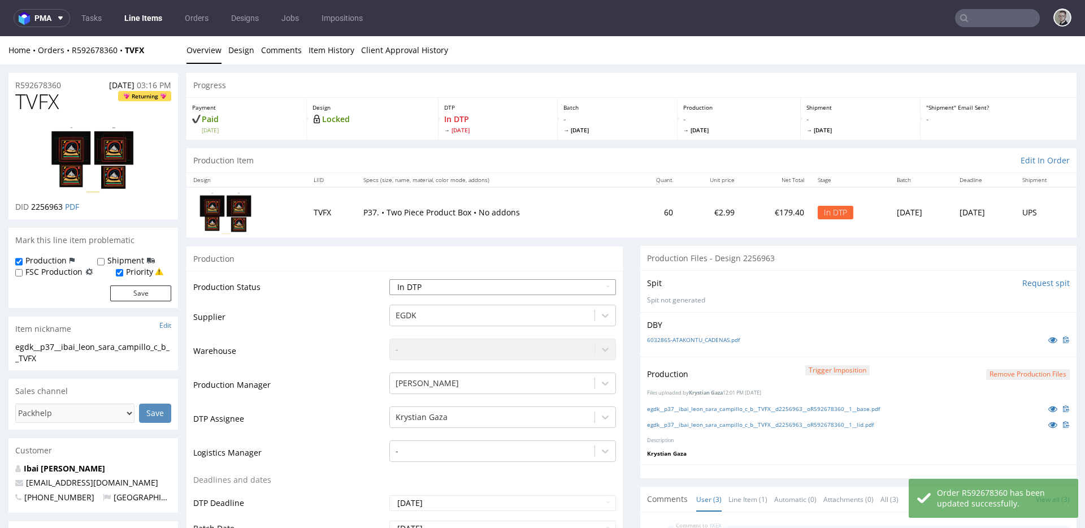
click at [492, 289] on select "Waiting for Artwork Waiting for Diecut Waiting for Mockup Waiting for DTP Waiti…" at bounding box center [502, 287] width 227 height 16
select select "dtp_production_ready"
click at [389, 279] on select "Waiting for Artwork Waiting for Diecut Waiting for Mockup Waiting for DTP Waiti…" at bounding box center [502, 287] width 227 height 16
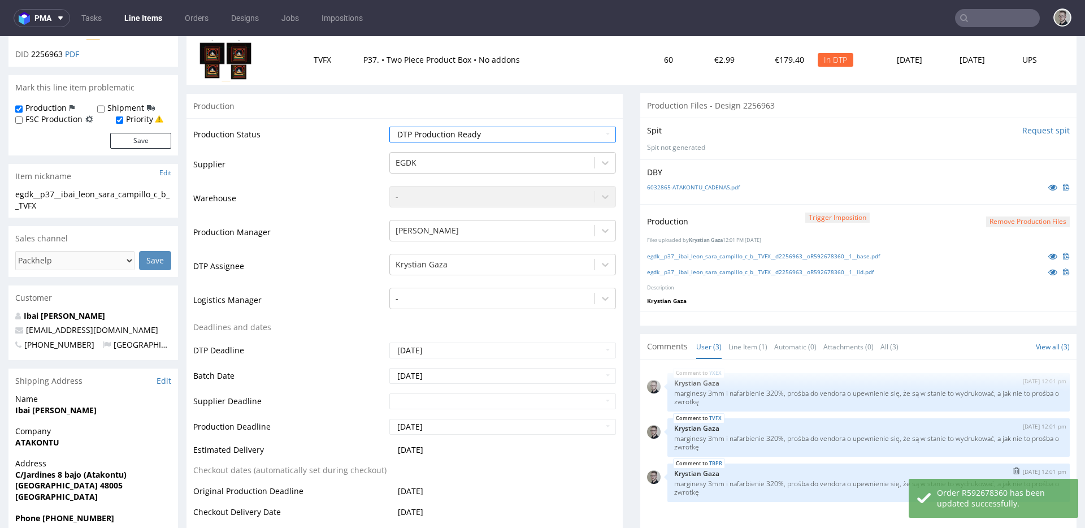
scroll to position [380, 0]
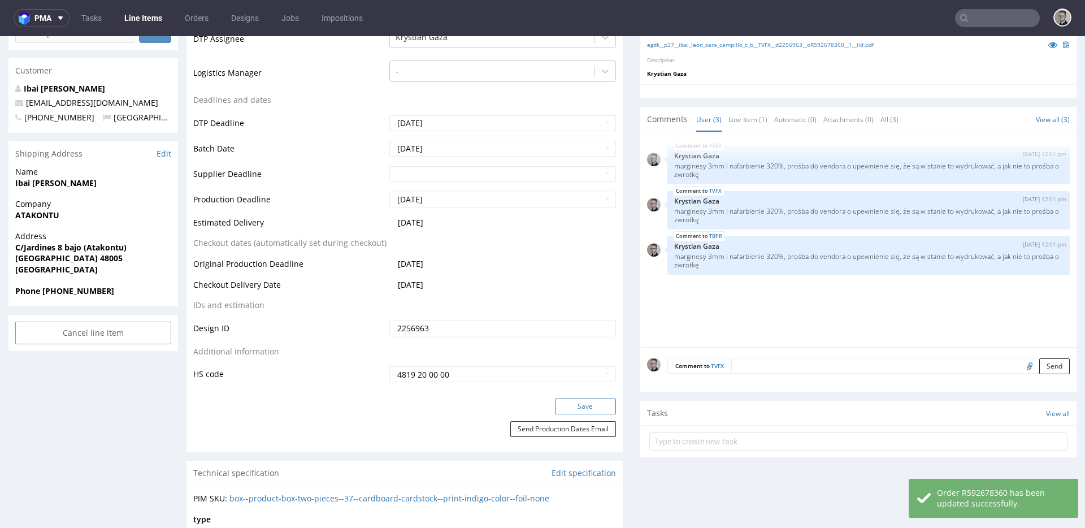
click at [583, 403] on button "Save" at bounding box center [585, 406] width 61 height 16
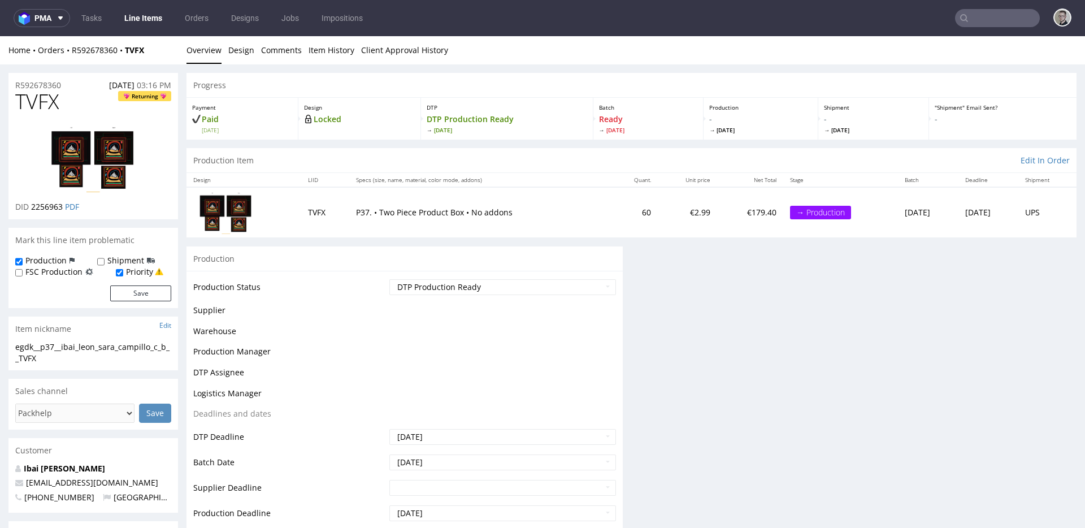
scroll to position [0, 0]
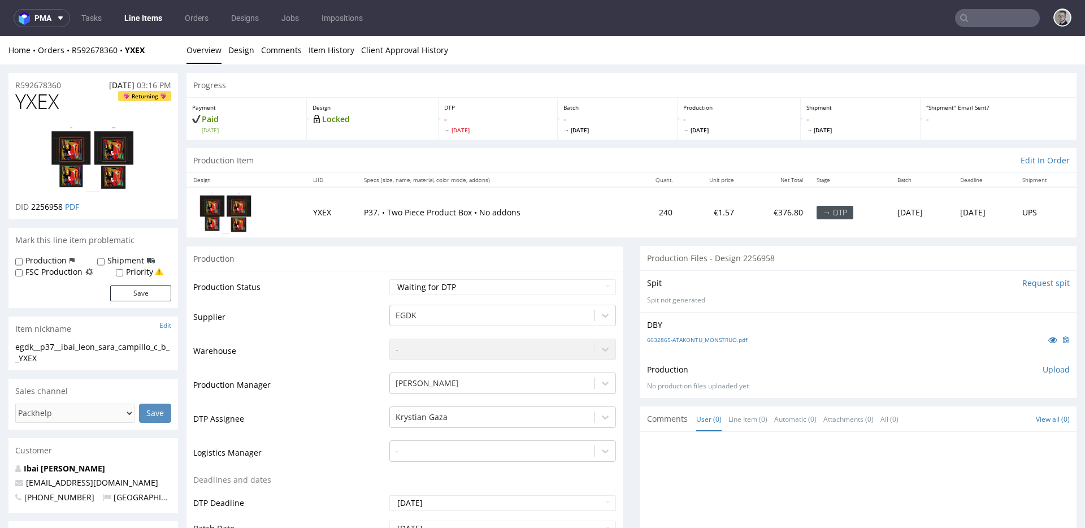
click at [1022, 283] on input "Request spit" at bounding box center [1045, 283] width 47 height 11
click at [129, 273] on label "Priority" at bounding box center [139, 271] width 27 height 11
click at [123, 273] on input "Priority" at bounding box center [119, 272] width 7 height 9
checkbox input "true"
click at [142, 294] on button "Save" at bounding box center [140, 293] width 61 height 16
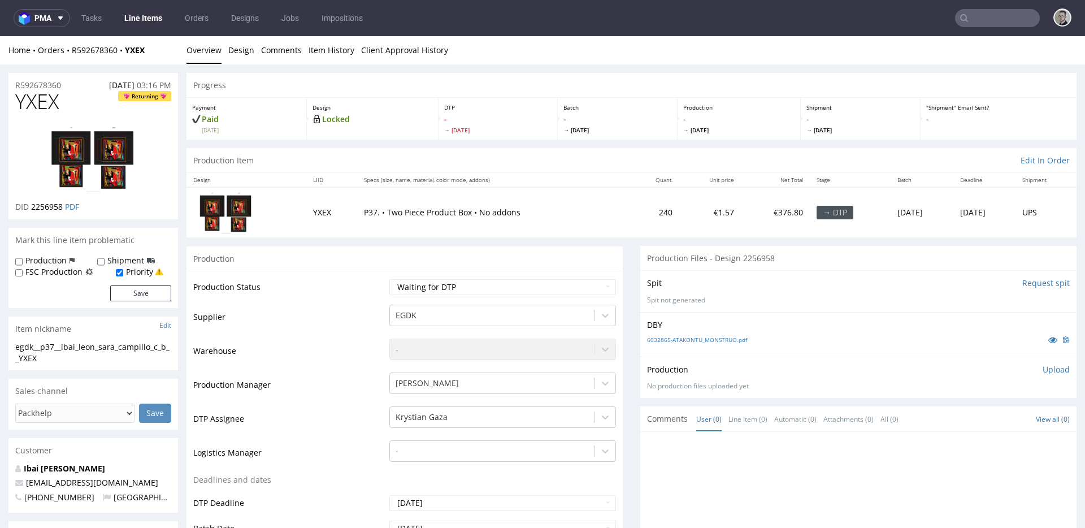
click at [1023, 280] on input "Request spit" at bounding box center [1045, 283] width 47 height 11
click at [719, 317] on div "DBY 6032865-ATAKONTU_MONSTRUO.pdf" at bounding box center [858, 334] width 436 height 45
click at [728, 337] on link "6032865-ATAKONTU_MONSTRUO.pdf" at bounding box center [697, 340] width 100 height 8
click at [49, 343] on div "egdk__p37__ibai_leon_sara_campillo_c_b__YXEX" at bounding box center [93, 352] width 156 height 22
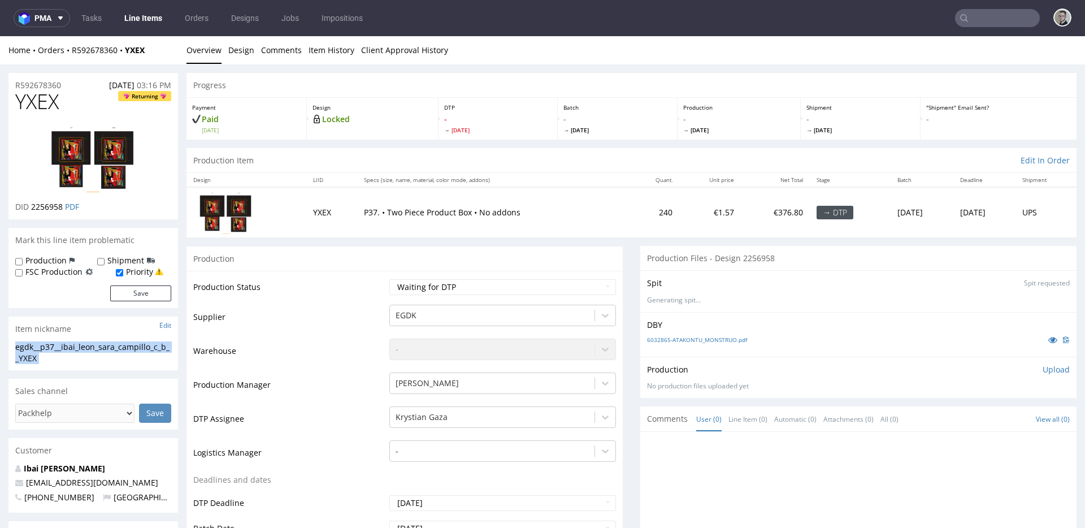
click at [49, 343] on div "egdk__p37__ibai_leon_sara_campillo_c_b__YXEX" at bounding box center [93, 352] width 156 height 22
copy div "egdk__p37__ibai_leon_sara_campillo_c_b__YXEX Update"
click at [47, 202] on span "2256958" at bounding box center [47, 206] width 32 height 11
copy span "2256958"
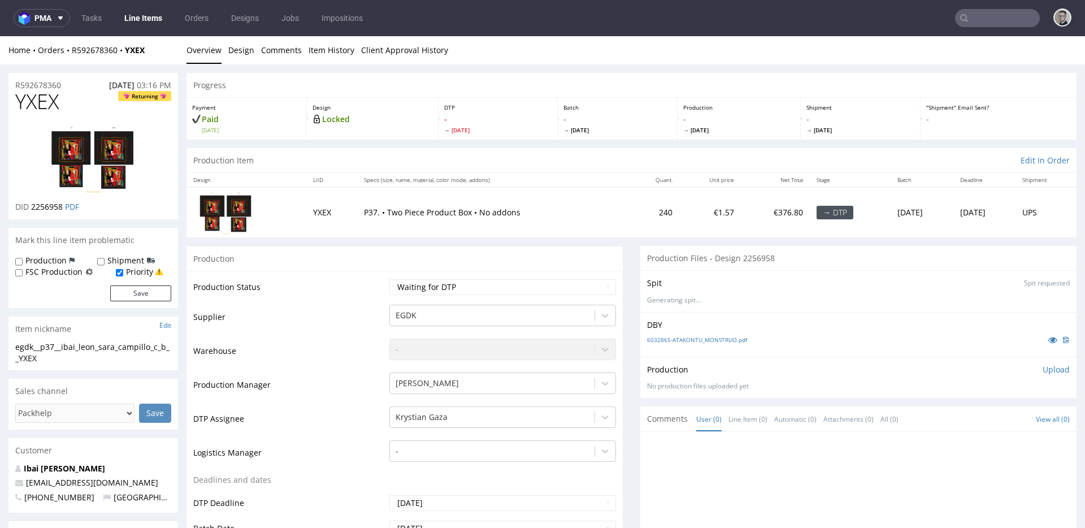
click at [46, 259] on label "Production" at bounding box center [45, 260] width 41 height 11
click at [23, 259] on input "Production" at bounding box center [18, 261] width 7 height 9
checkbox input "true"
click at [165, 299] on button "Save" at bounding box center [140, 293] width 61 height 16
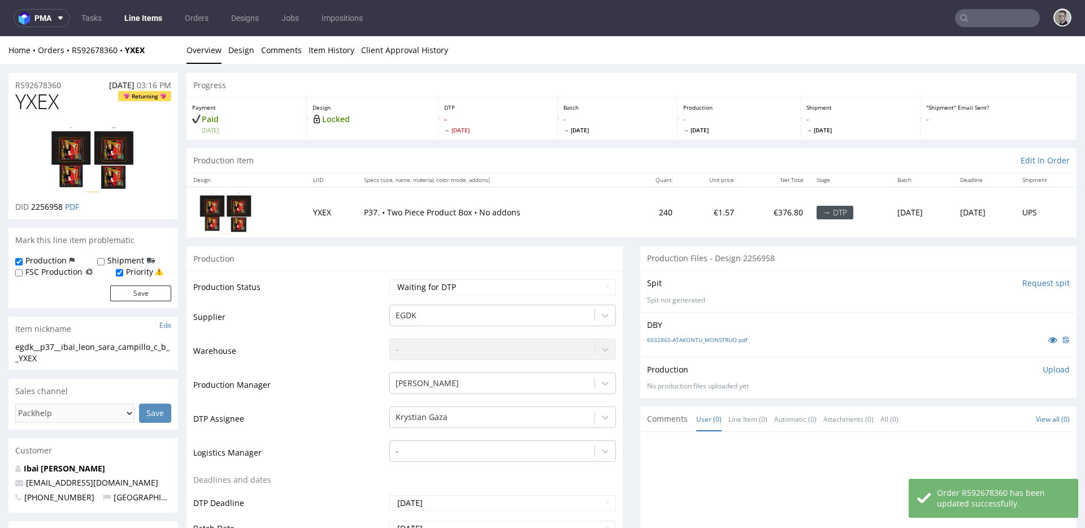
scroll to position [218, 0]
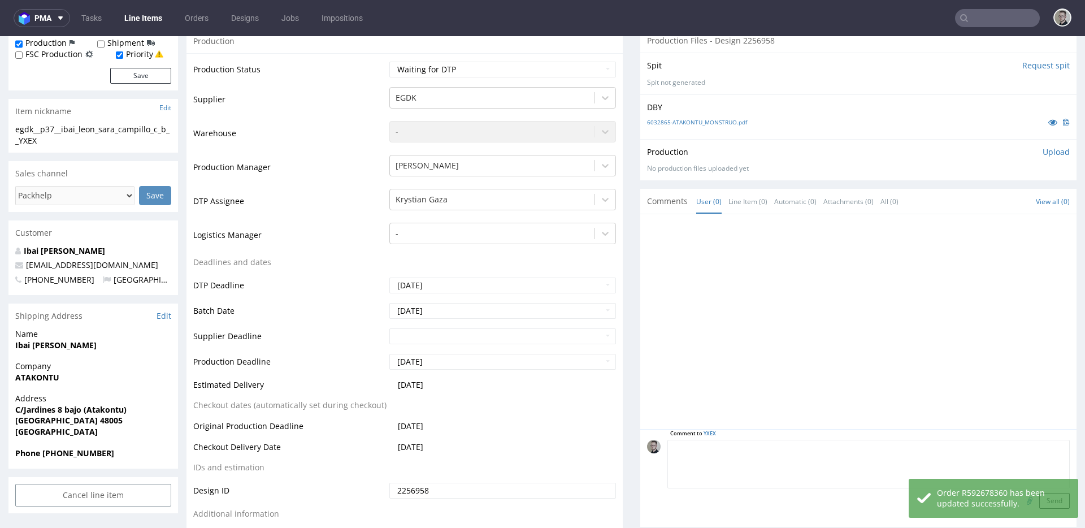
click at [775, 450] on textarea at bounding box center [869, 464] width 402 height 49
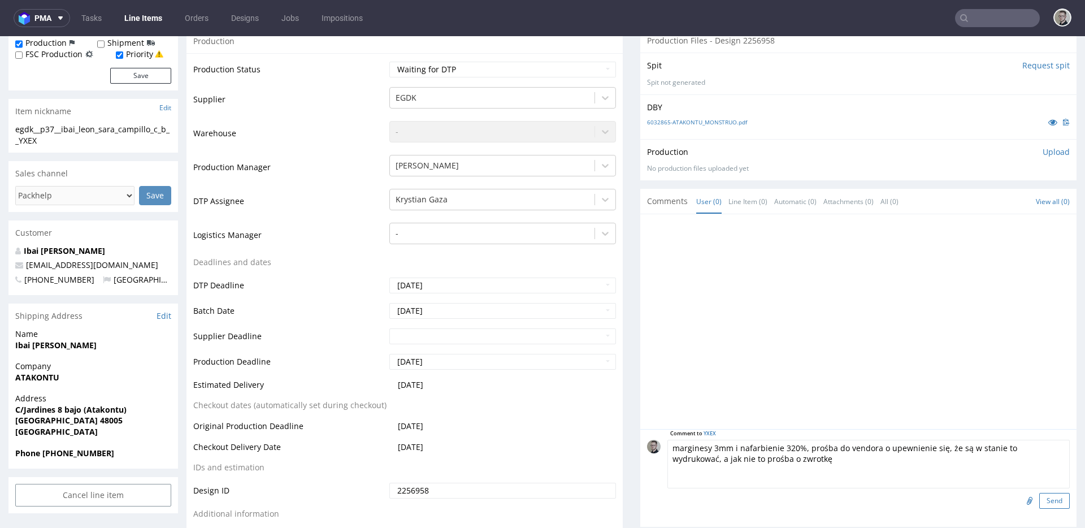
type textarea "marginesy 3mm i nafarbienie 320%, prośba do vendora o upewnienie się, że są w s…"
click at [1041, 498] on button "Send" at bounding box center [1054, 501] width 31 height 16
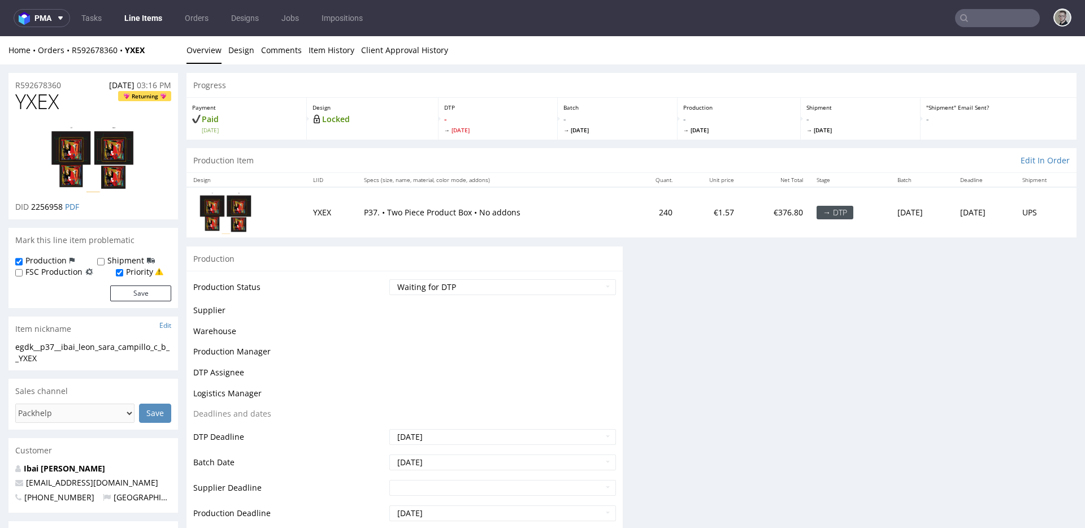
scroll to position [0, 0]
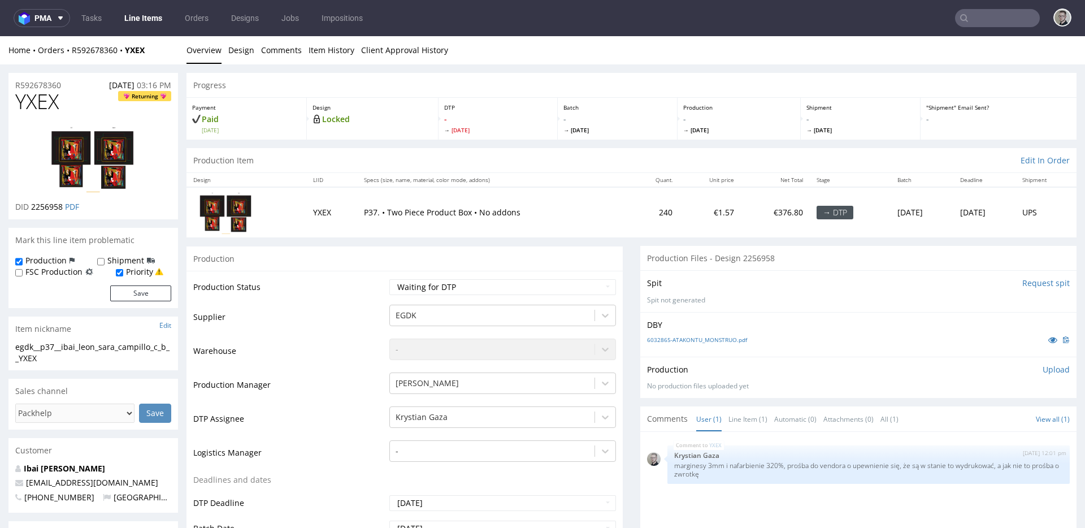
click at [1045, 370] on p "Upload" at bounding box center [1056, 369] width 27 height 11
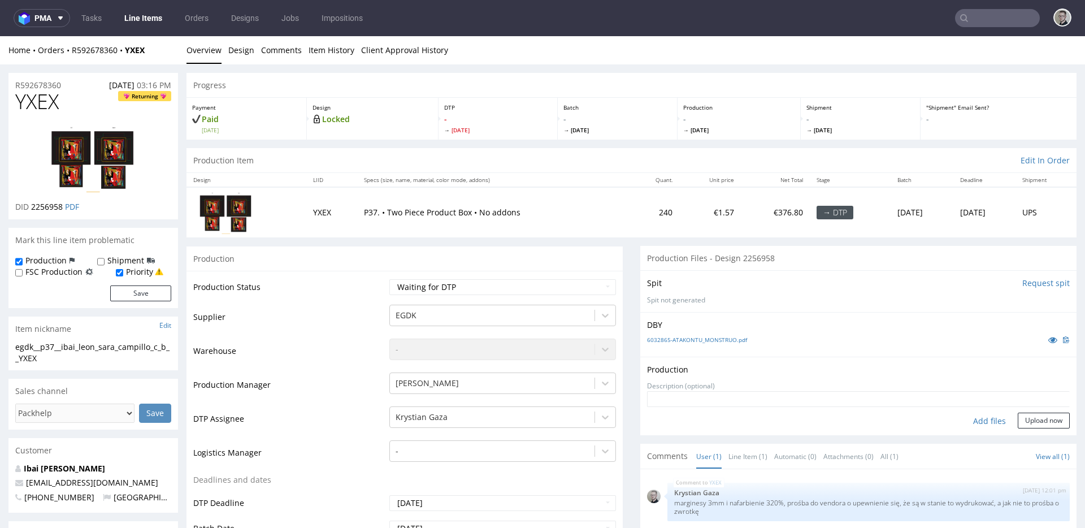
click at [970, 423] on div "Add files" at bounding box center [989, 421] width 57 height 17
type input "C:\fakepath\egdk__p37__ibai_leon_sara_campillo_c_b__YXEX__d2256958__oR592678360…"
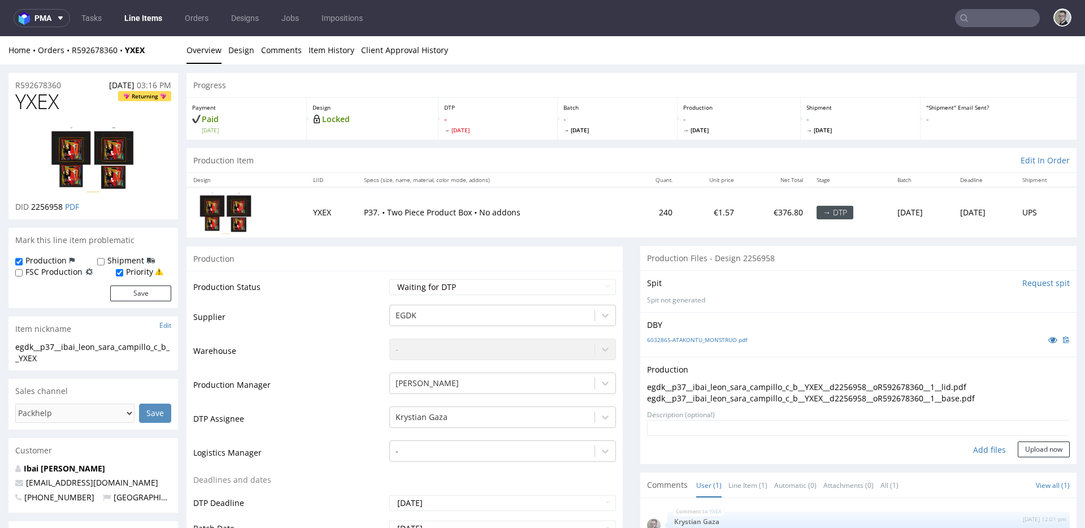
click at [1017, 440] on form "Add files Upload now" at bounding box center [858, 438] width 423 height 37
click at [1022, 447] on button "Upload now" at bounding box center [1044, 449] width 52 height 16
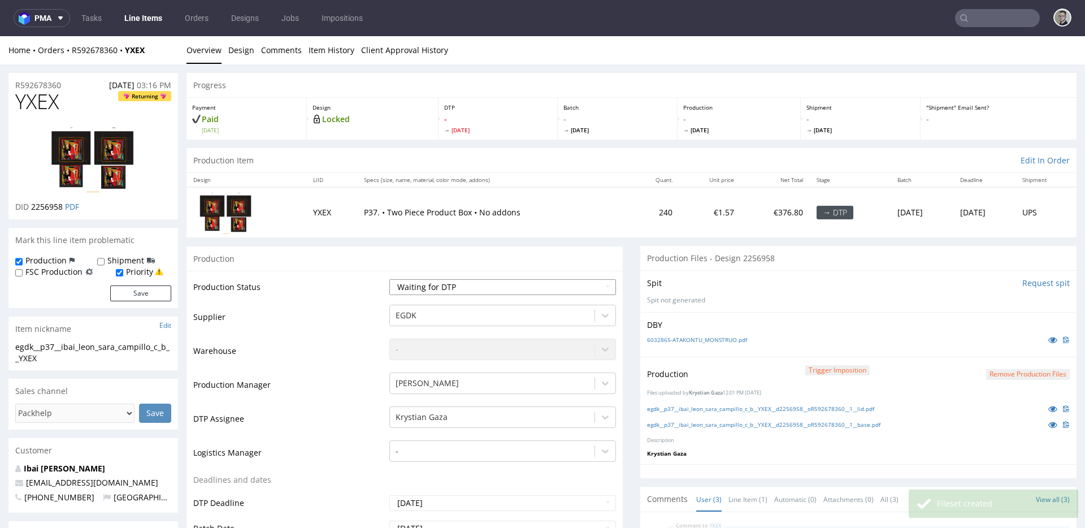
click at [488, 293] on select "Waiting for Artwork Waiting for Diecut Waiting for Mockup Waiting for DTP Waiti…" at bounding box center [502, 287] width 227 height 16
click at [389, 279] on select "Waiting for Artwork Waiting for Diecut Waiting for Mockup Waiting for DTP Waiti…" at bounding box center [502, 287] width 227 height 16
click at [452, 286] on select "Waiting for Artwork Waiting for Diecut Waiting for Mockup Waiting for DTP Waiti…" at bounding box center [502, 287] width 227 height 16
select select "dtp_in_process"
click at [389, 279] on select "Waiting for Artwork Waiting for Diecut Waiting for Mockup Waiting for DTP Waiti…" at bounding box center [502, 287] width 227 height 16
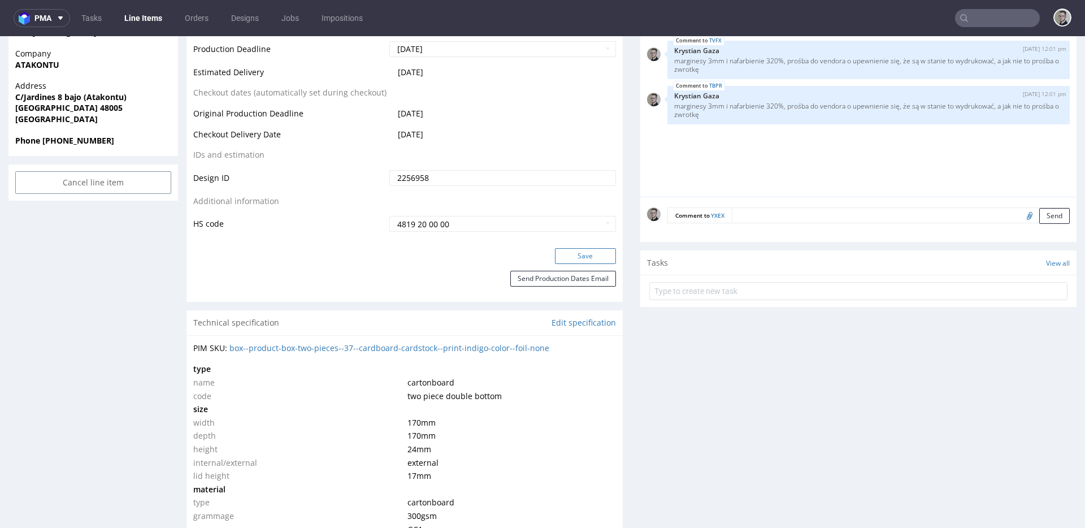
click at [596, 257] on button "Save" at bounding box center [585, 256] width 61 height 16
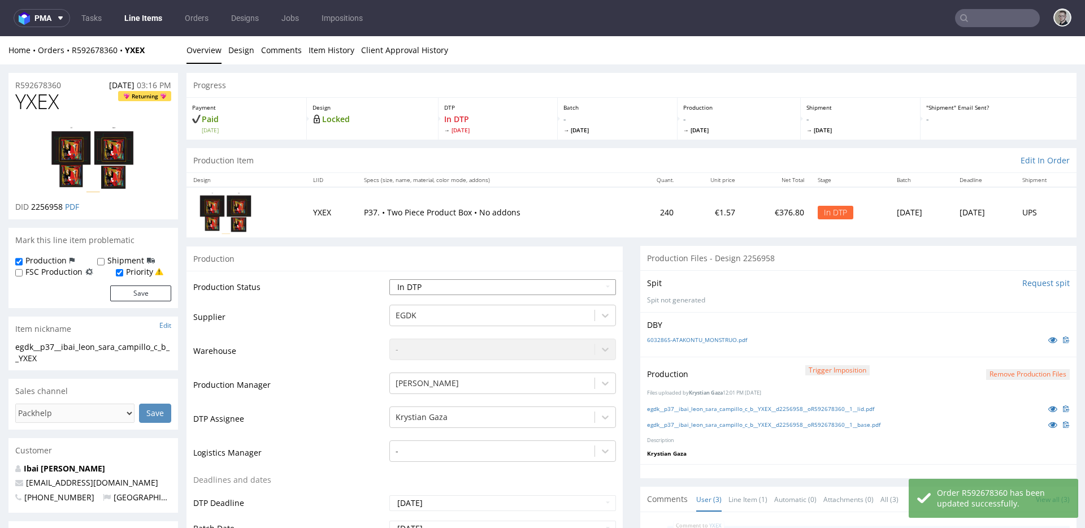
click at [458, 292] on select "Waiting for Artwork Waiting for Diecut Waiting for Mockup Waiting for DTP Waiti…" at bounding box center [502, 287] width 227 height 16
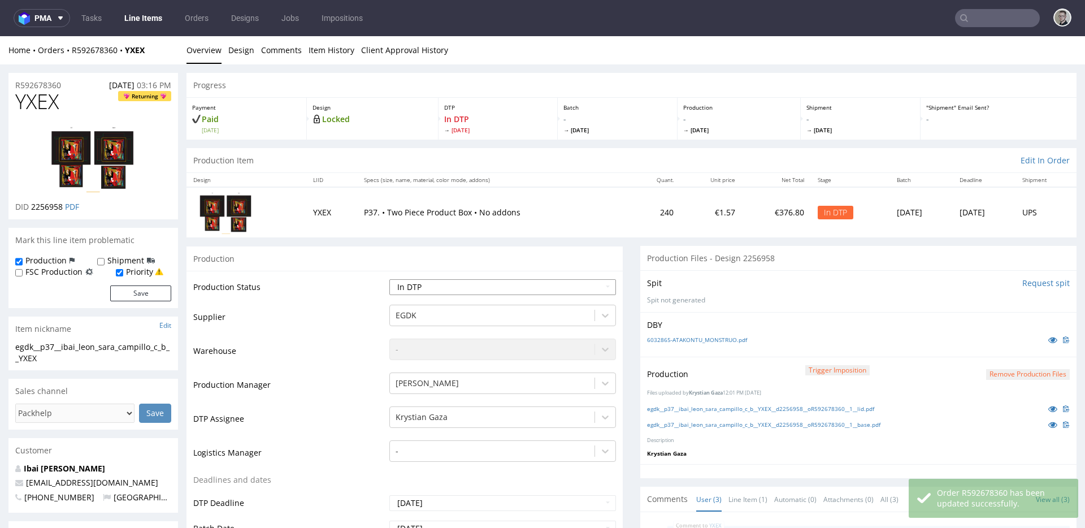
select select "dtp_production_ready"
click at [389, 279] on select "Waiting for Artwork Waiting for Diecut Waiting for Mockup Waiting for DTP Waiti…" at bounding box center [502, 287] width 227 height 16
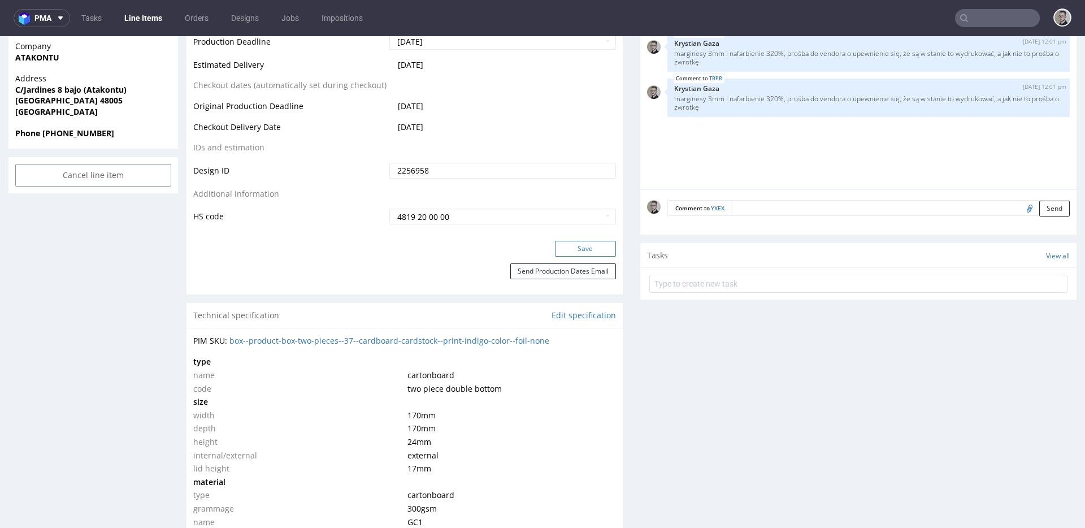
click at [583, 251] on button "Save" at bounding box center [585, 249] width 61 height 16
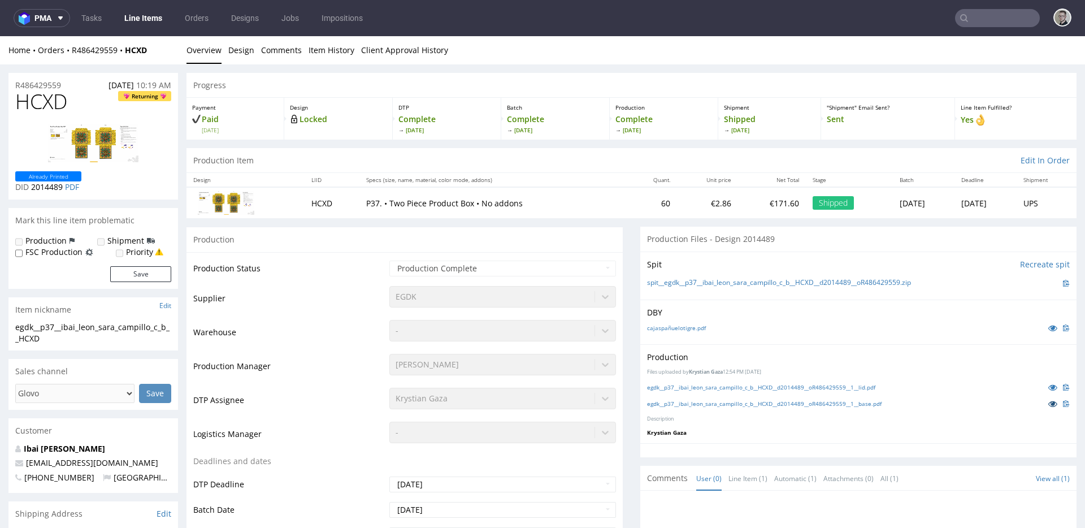
click at [1048, 404] on icon at bounding box center [1052, 404] width 9 height 8
click at [1048, 329] on icon at bounding box center [1052, 328] width 9 height 8
click at [742, 389] on link "egdk__p37__ibai_leon_sara_campillo_c_b__HCXD__d2014489__oR486429559__1__lid.pdf" at bounding box center [761, 387] width 228 height 8
click at [742, 406] on link "egdk__p37__ibai_leon_sara_campillo_c_b__HCXD__d2014489__oR486429559__1__base.pdf" at bounding box center [764, 404] width 235 height 8
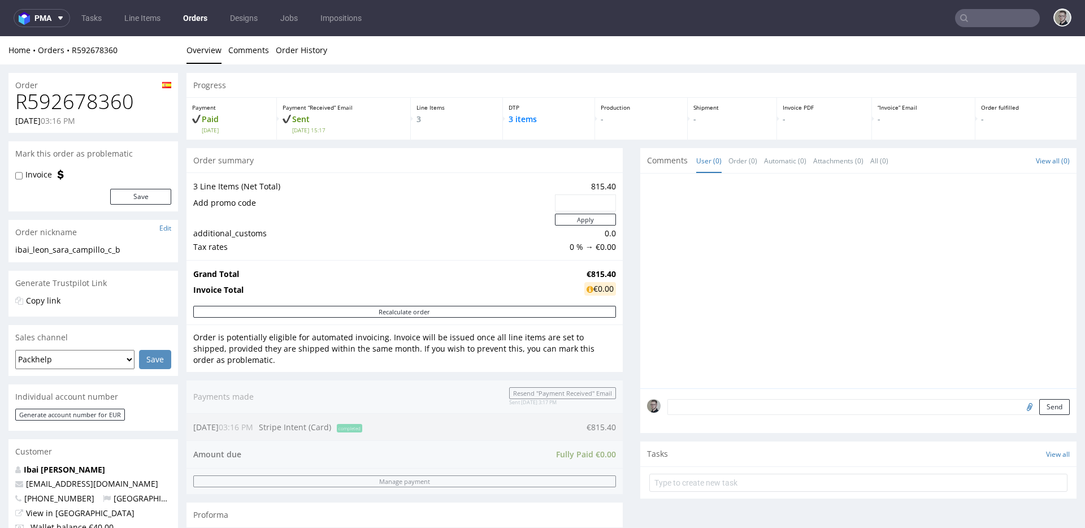
click at [991, 16] on input "text" at bounding box center [997, 18] width 85 height 18
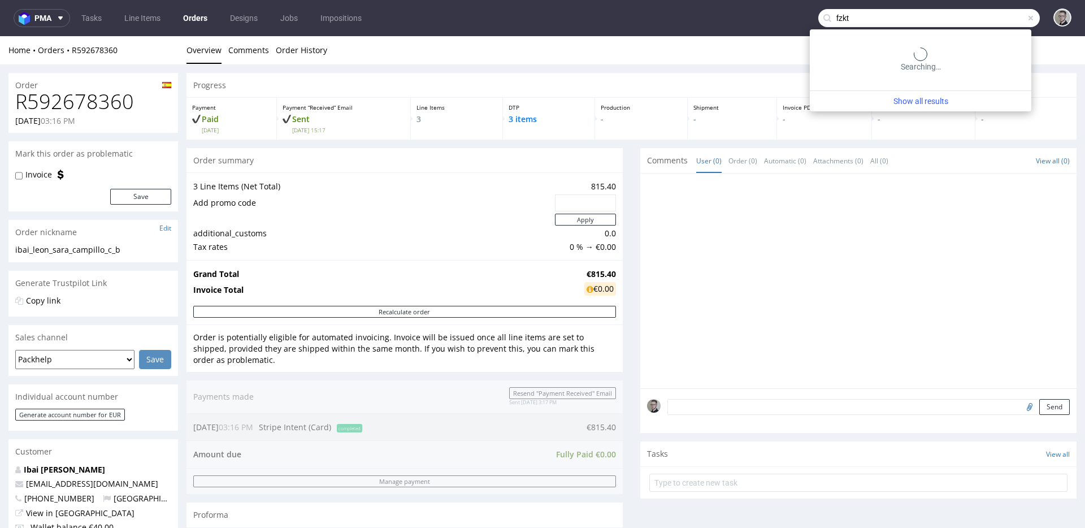
type input "fzkt"
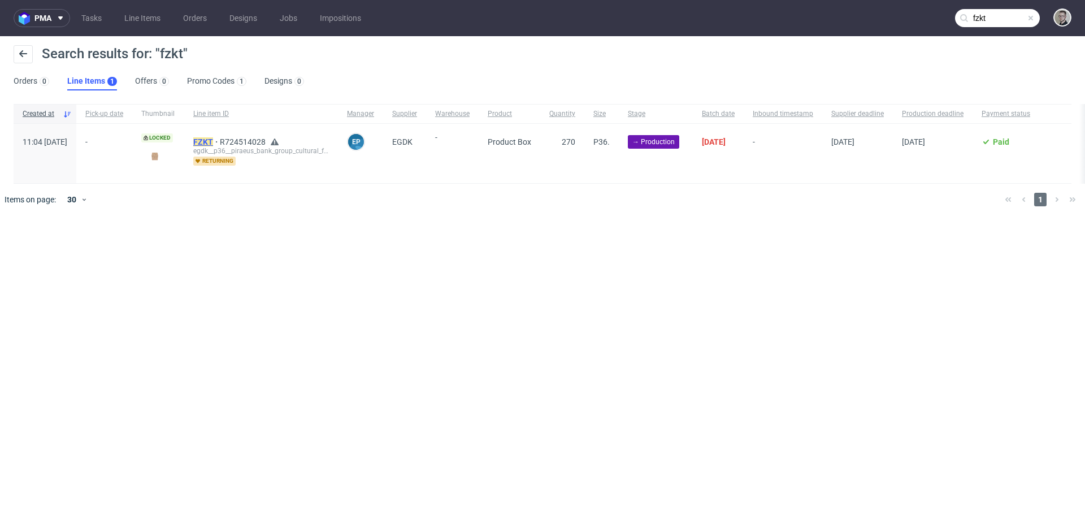
click at [213, 140] on mark "FZKT" at bounding box center [203, 141] width 20 height 9
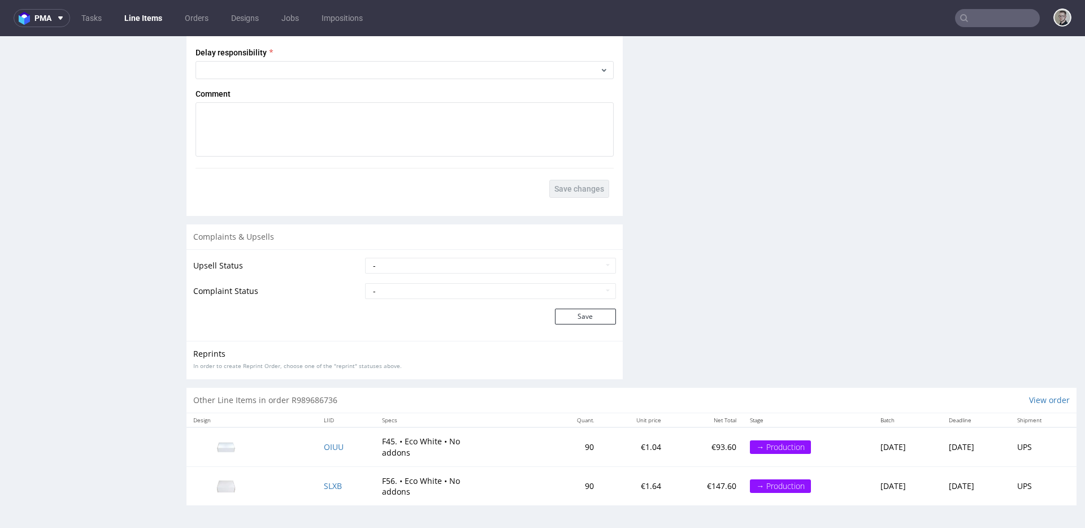
scroll to position [3, 0]
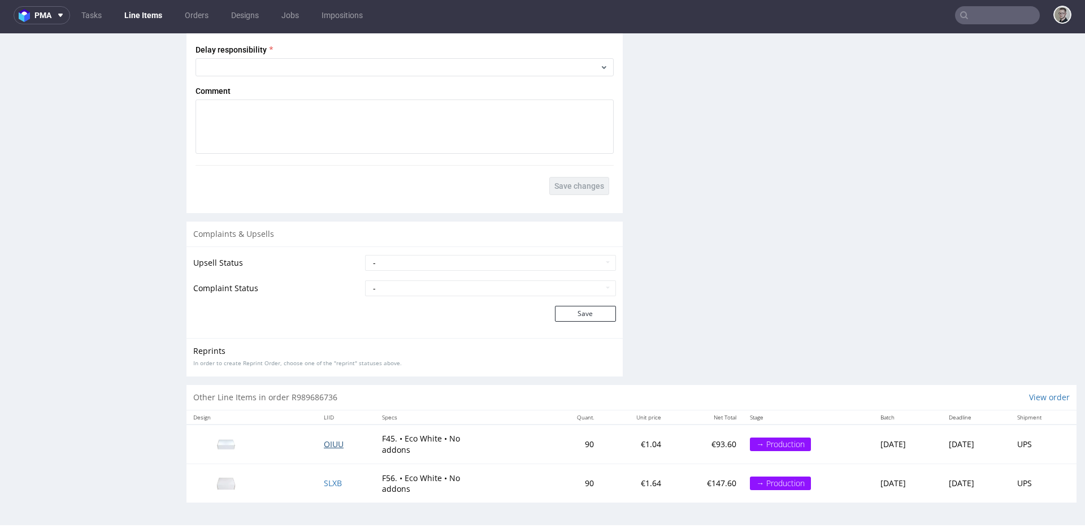
drag, startPoint x: 321, startPoint y: 444, endPoint x: 322, endPoint y: 461, distance: 17.0
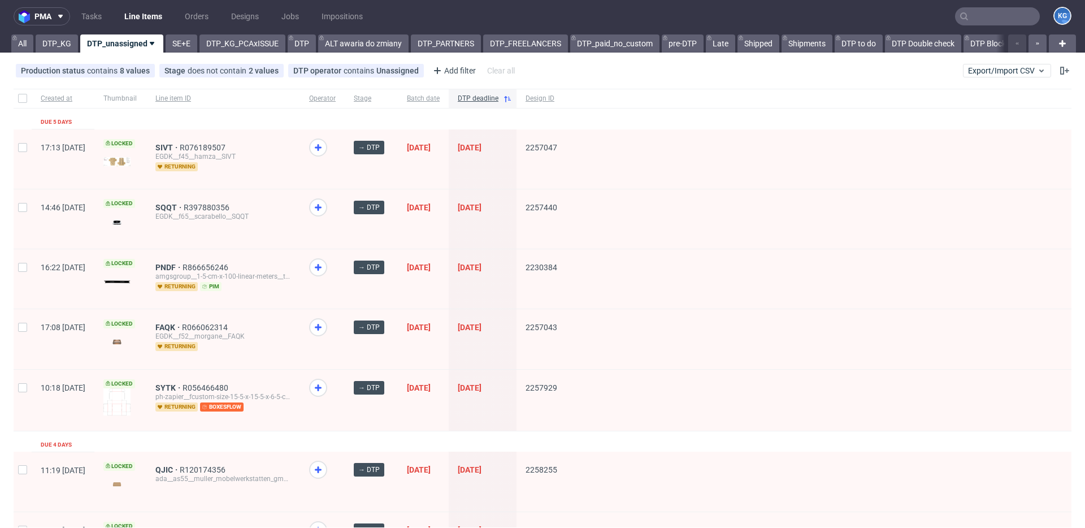
scroll to position [2, 0]
click at [49, 47] on link "DTP_KG" at bounding box center [57, 43] width 42 height 18
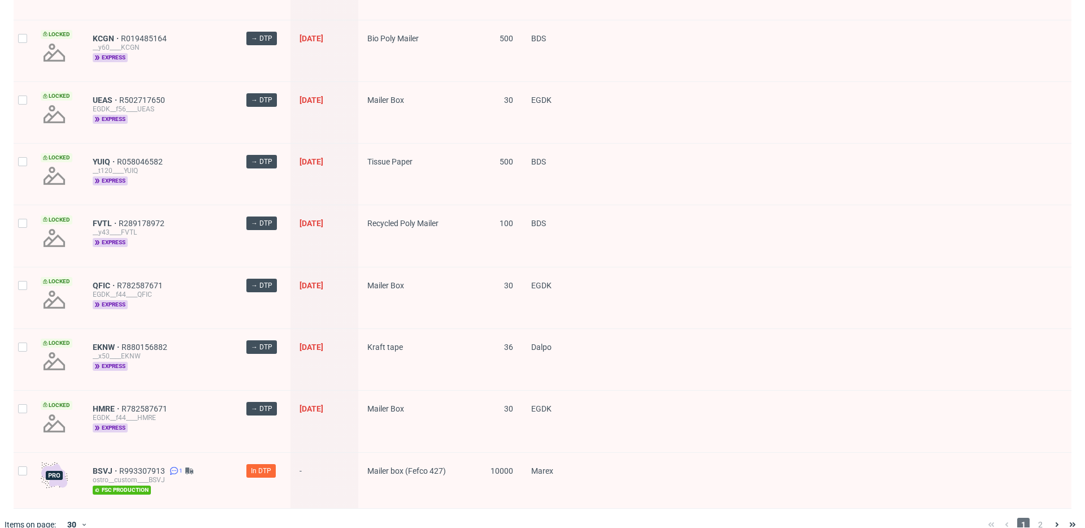
scroll to position [1545, 0]
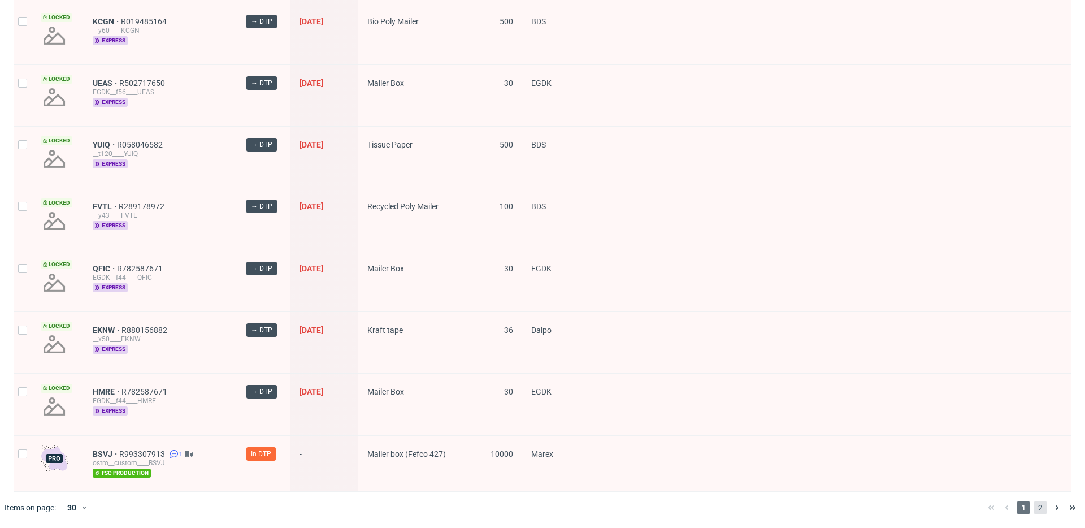
click at [1034, 505] on span "2" at bounding box center [1040, 508] width 12 height 14
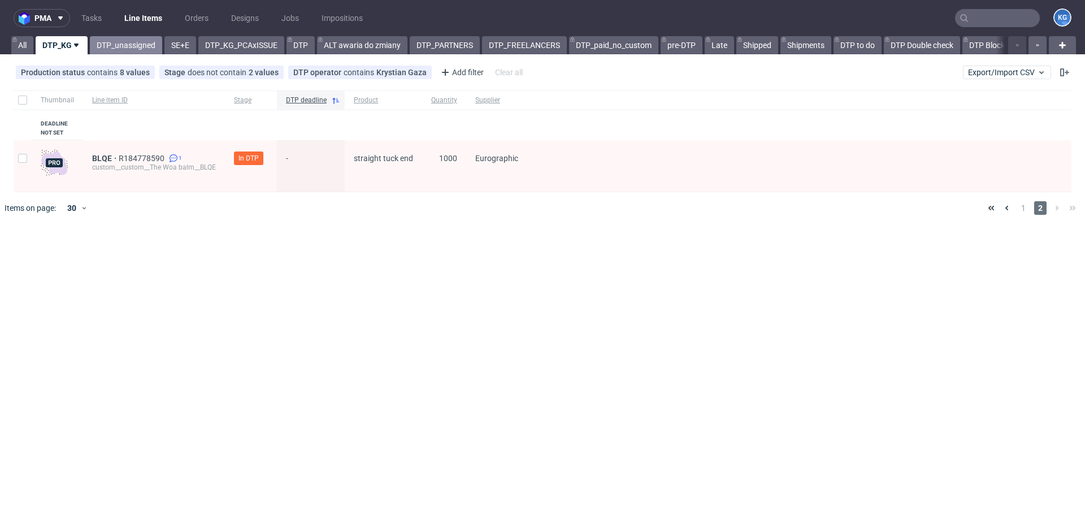
click at [118, 45] on link "DTP_unassigned" at bounding box center [126, 45] width 72 height 18
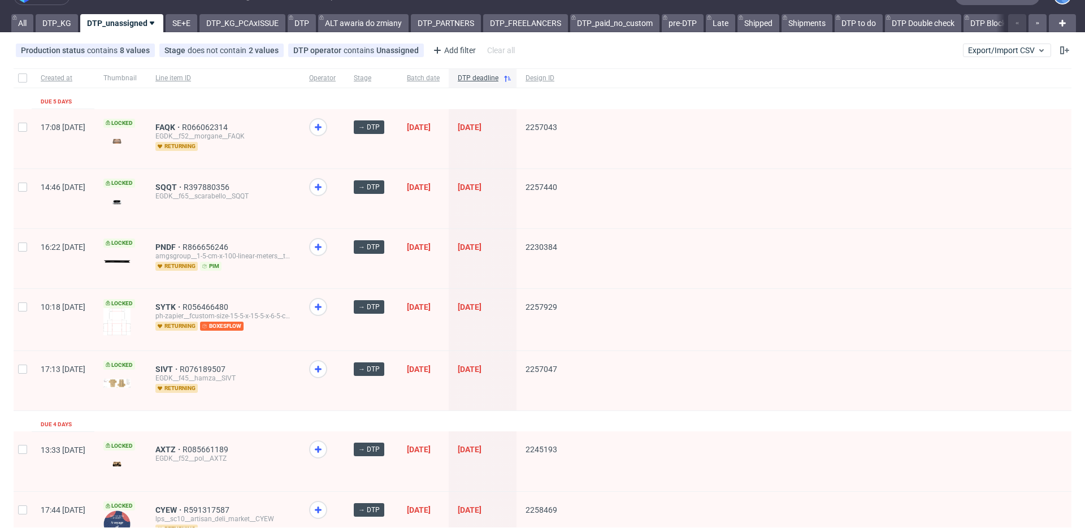
scroll to position [24, 0]
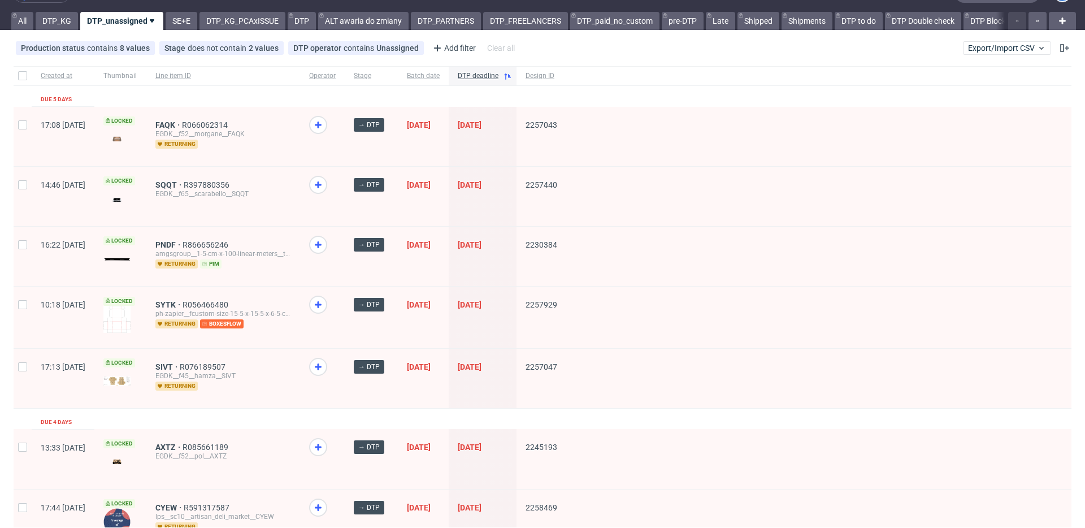
drag, startPoint x: 197, startPoint y: 305, endPoint x: 201, endPoint y: 279, distance: 25.7
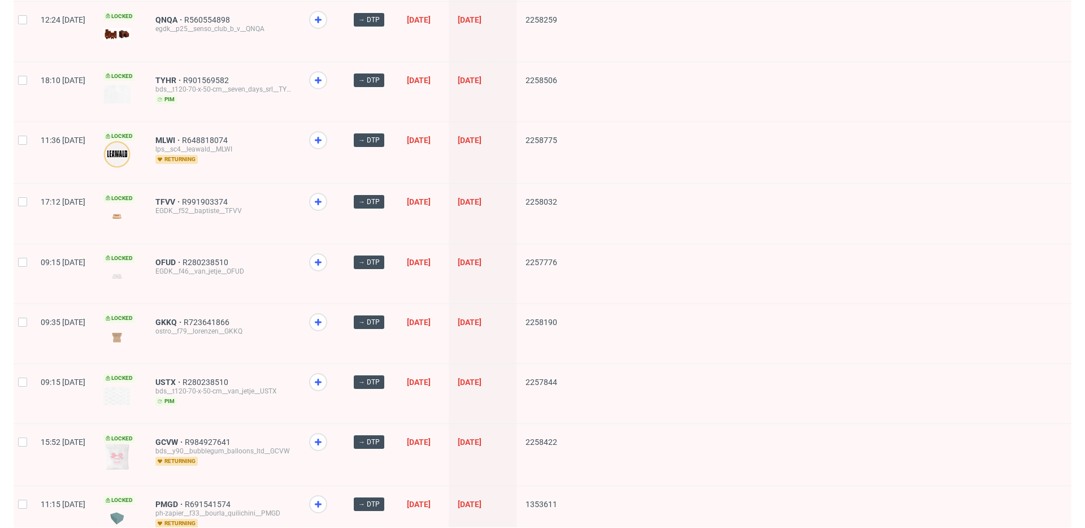
scroll to position [1462, 0]
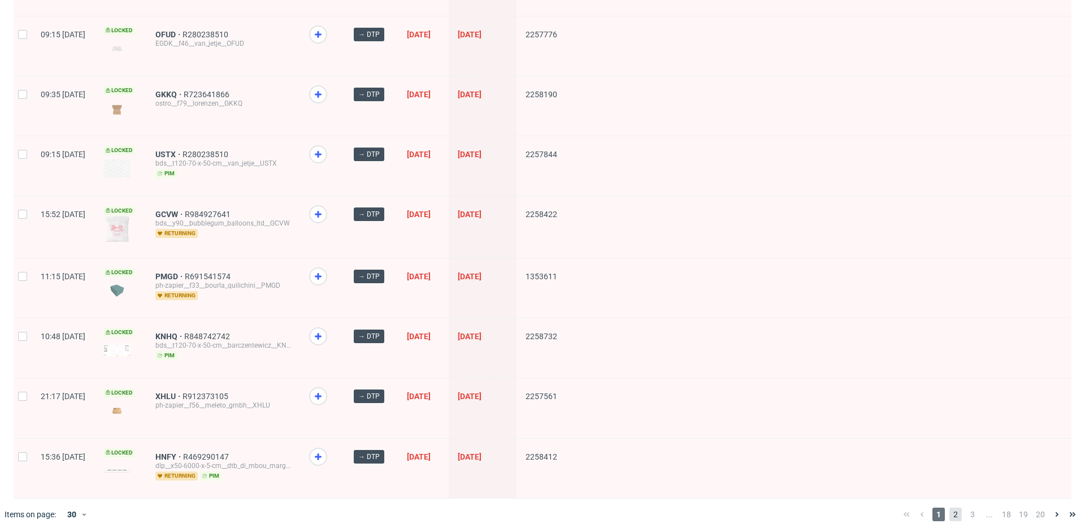
click at [952, 508] on span "2" at bounding box center [956, 515] width 12 height 14
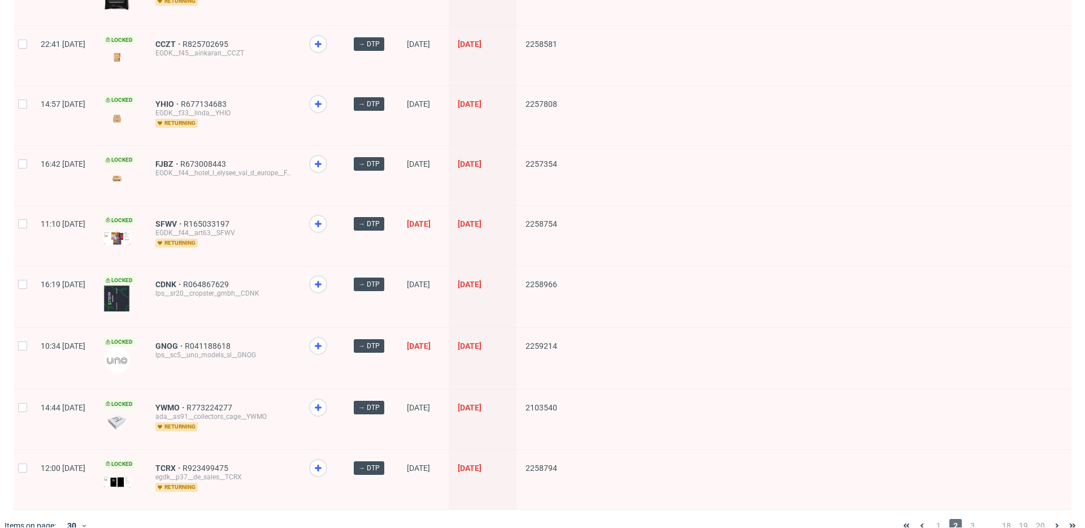
scroll to position [1466, 0]
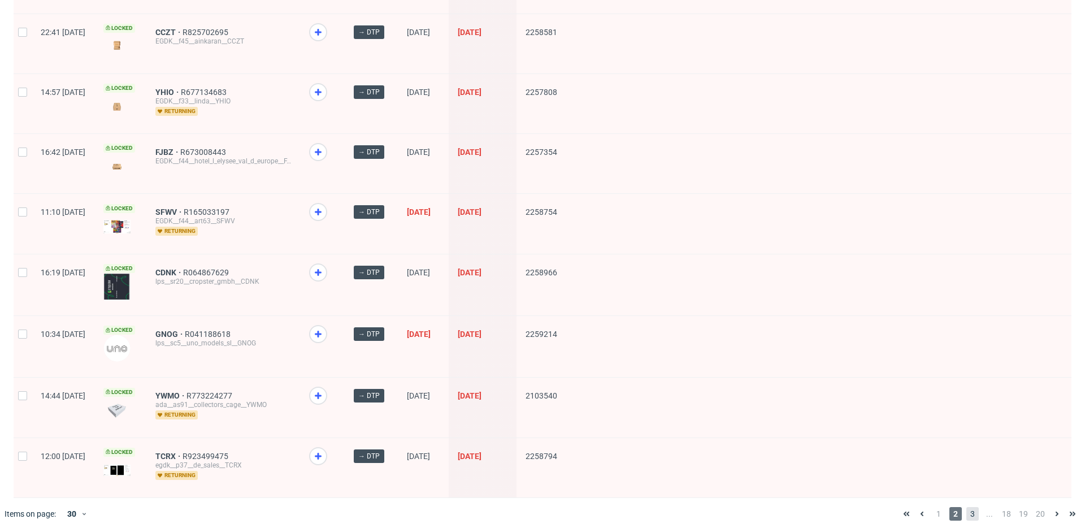
click at [967, 507] on span "3" at bounding box center [973, 514] width 12 height 14
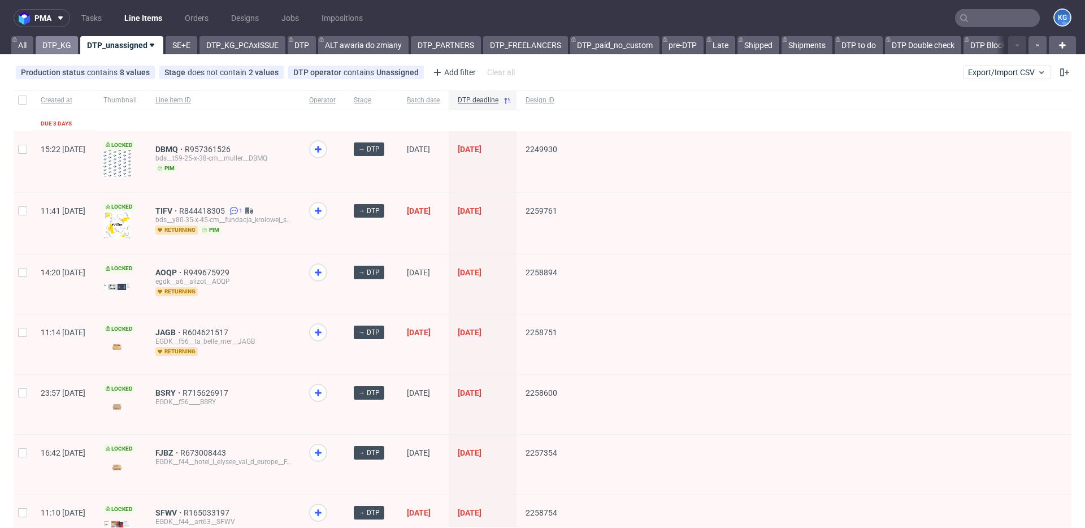
click at [66, 41] on link "DTP_KG" at bounding box center [57, 45] width 42 height 18
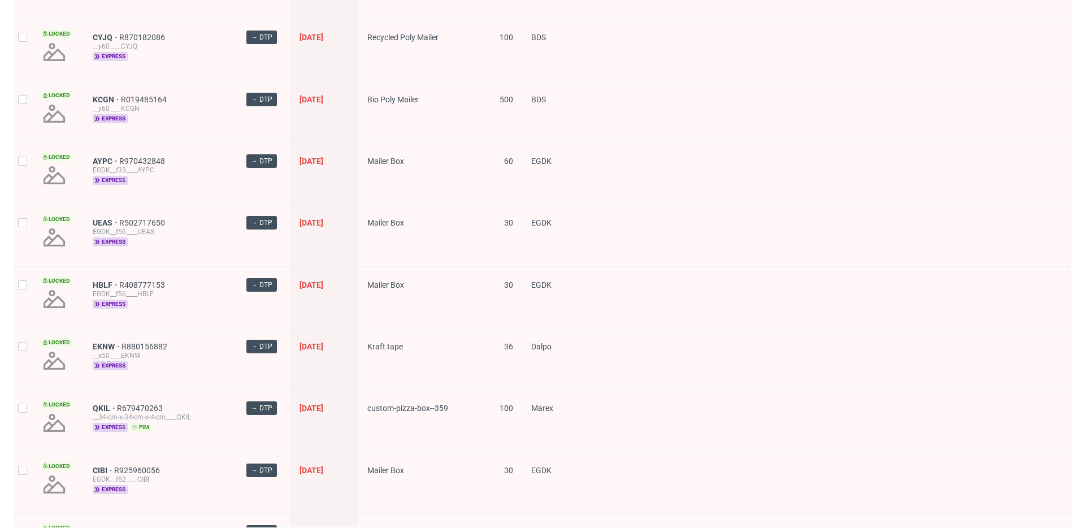
scroll to position [1570, 0]
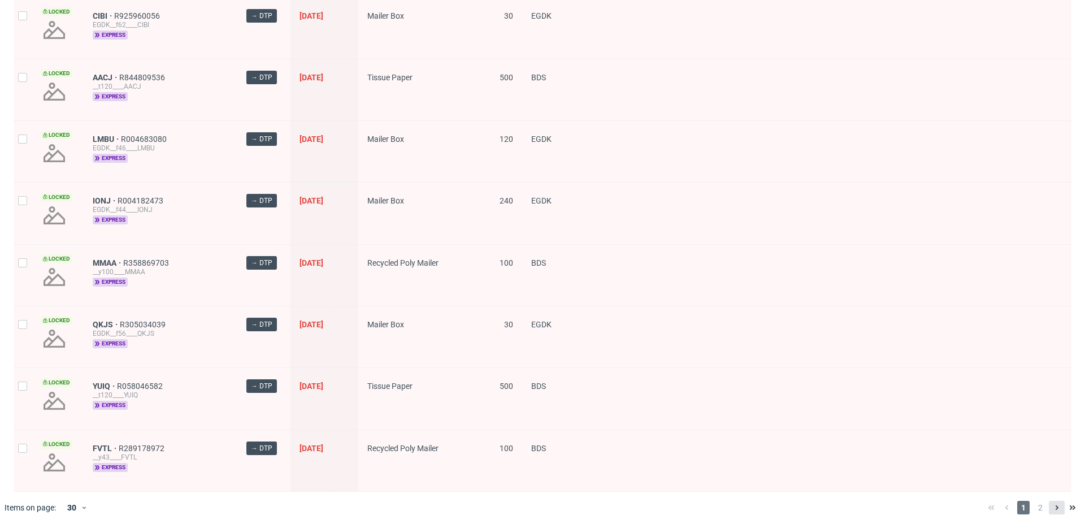
click at [1049, 505] on button at bounding box center [1057, 508] width 16 height 14
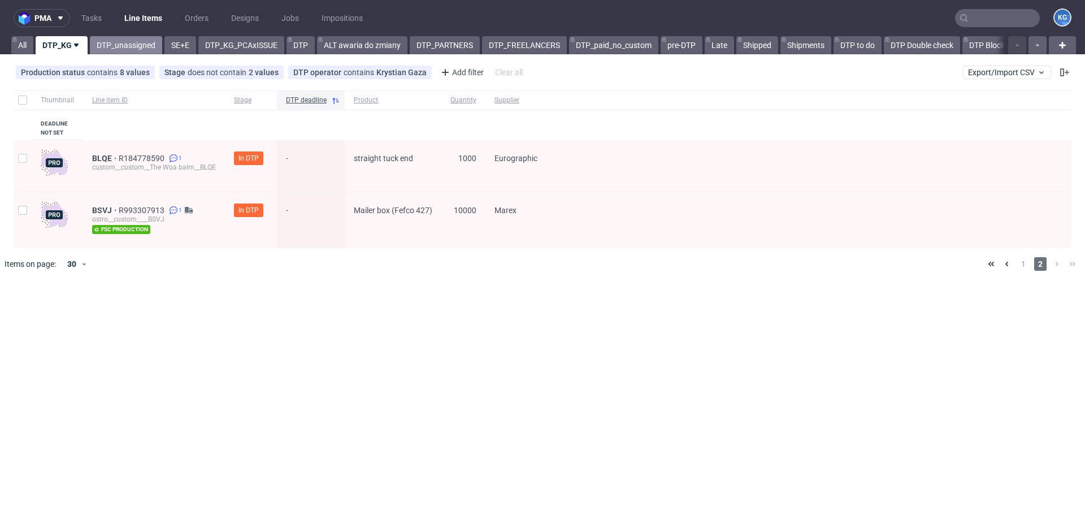
click at [122, 53] on link "DTP_unassigned" at bounding box center [126, 45] width 72 height 18
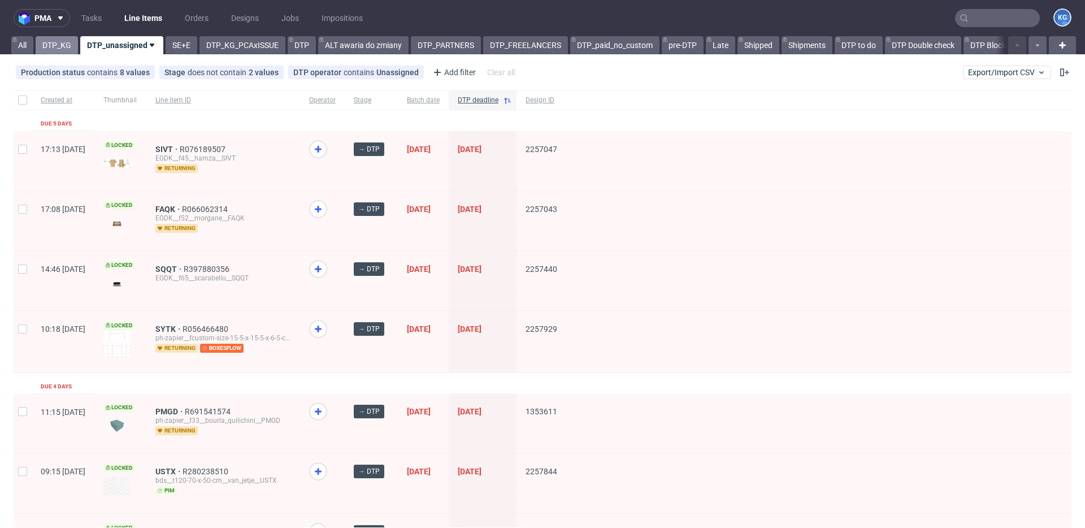
click at [56, 53] on link "DTP_KG" at bounding box center [57, 45] width 42 height 18
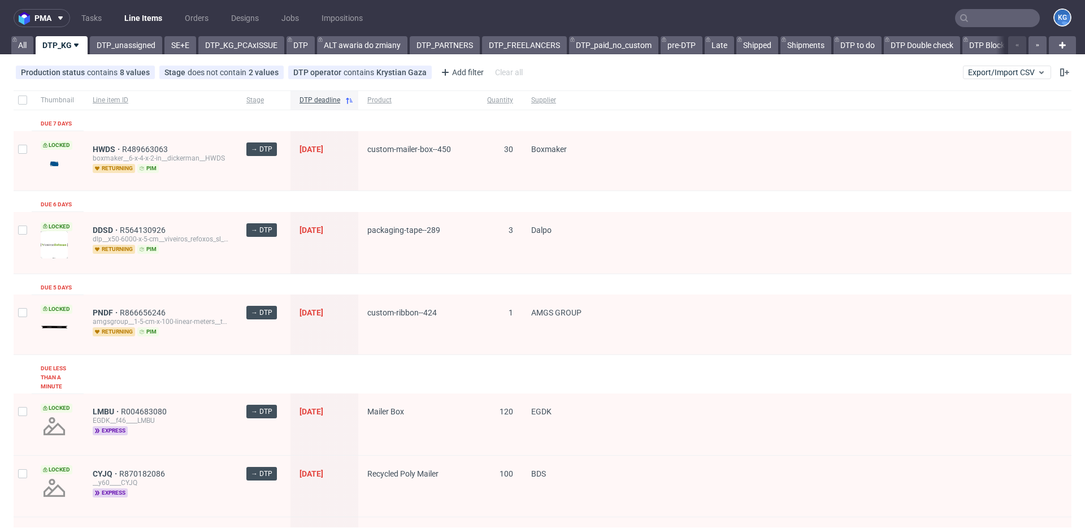
click at [162, 272] on div "DDSD R564130926 dlp__x50-6000-x-5-cm__viveiros_refoxos_sl__DDSD returning pim" at bounding box center [161, 243] width 154 height 62
click at [138, 42] on link "DTP_unassigned" at bounding box center [126, 45] width 72 height 18
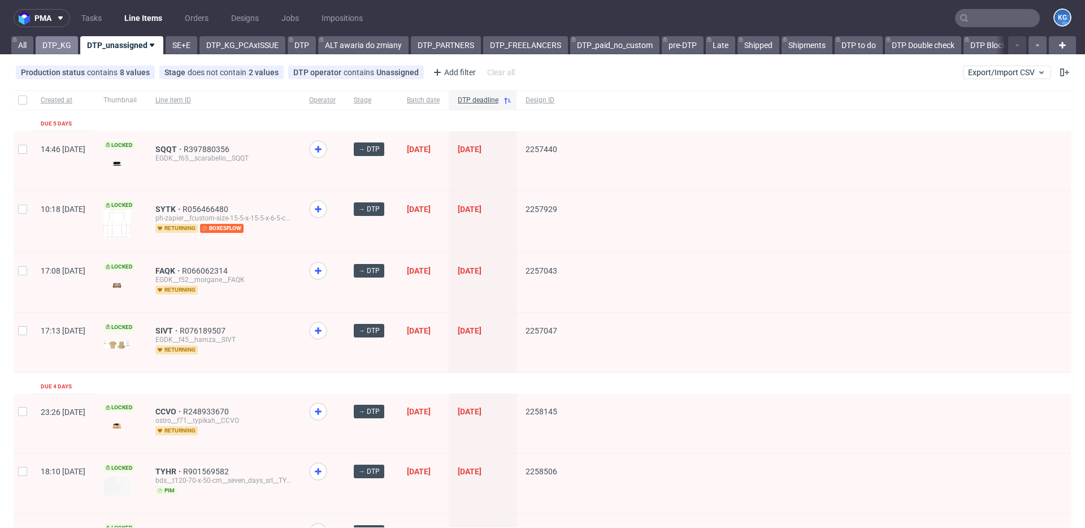
click at [59, 53] on link "DTP_KG" at bounding box center [57, 45] width 42 height 18
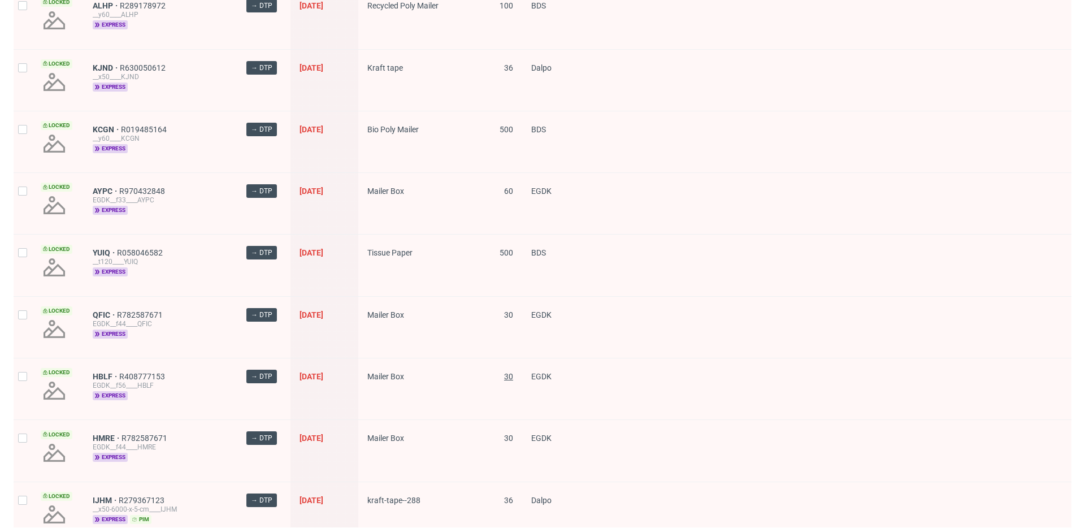
scroll to position [1570, 0]
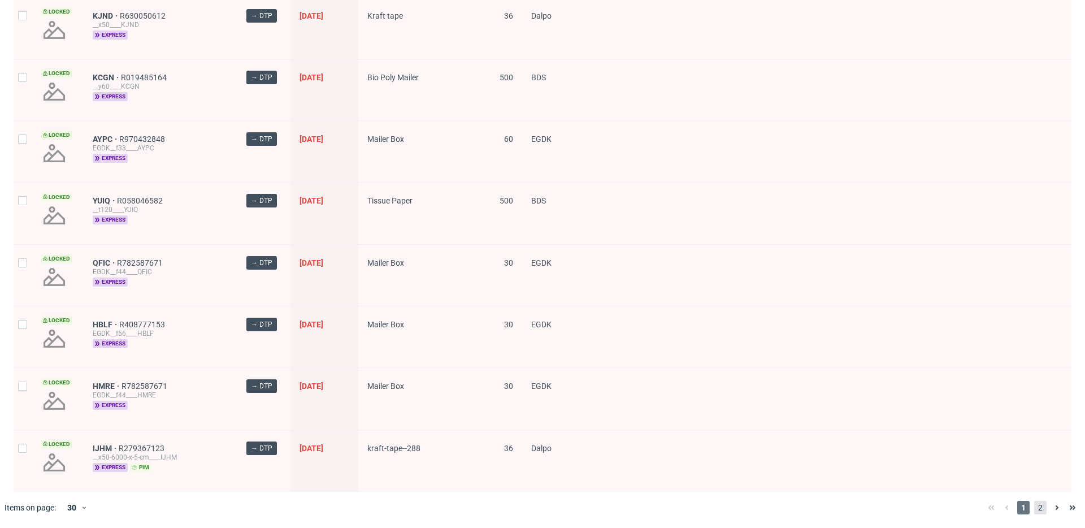
click at [1034, 507] on span "2" at bounding box center [1040, 508] width 12 height 14
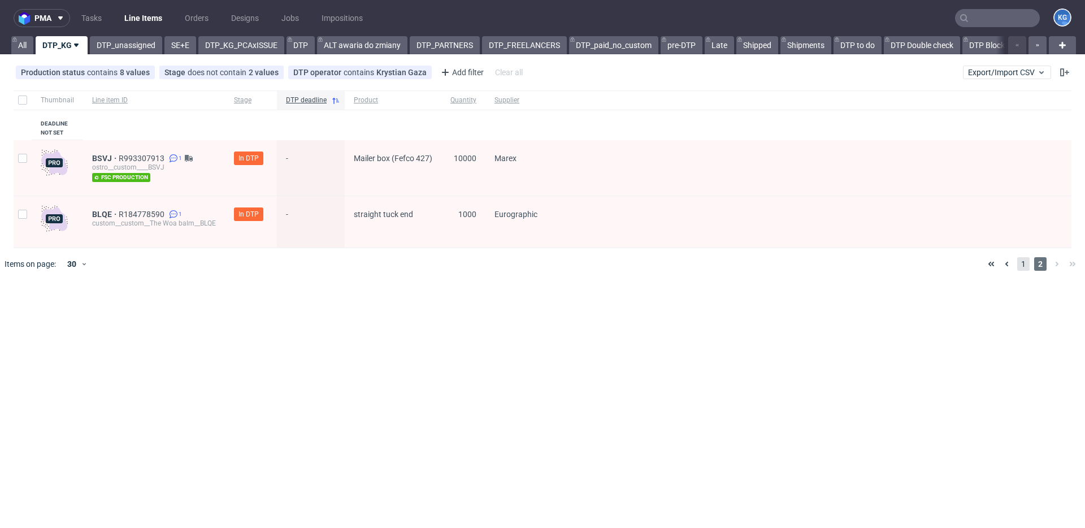
click at [1020, 265] on span "1" at bounding box center [1023, 264] width 12 height 14
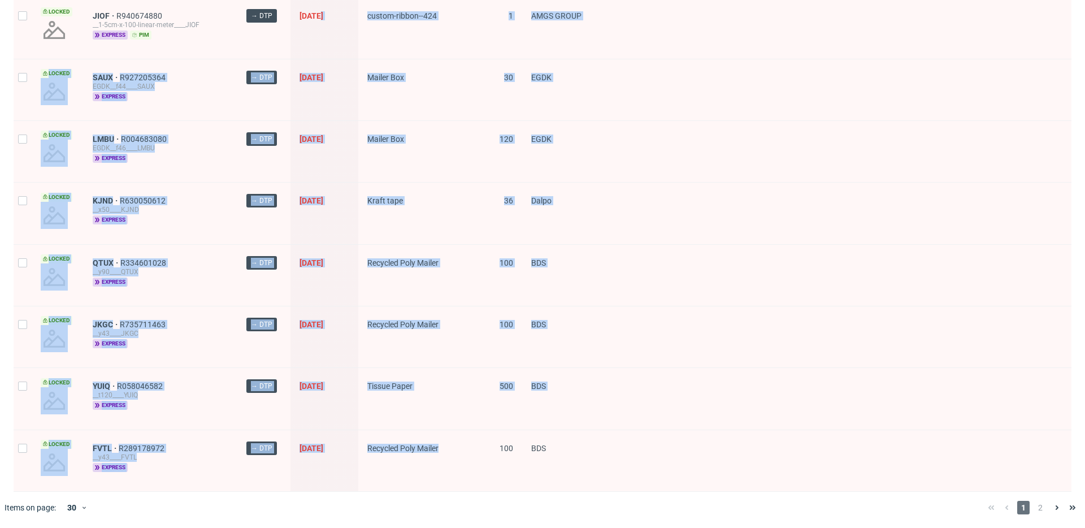
drag, startPoint x: 454, startPoint y: 447, endPoint x: 309, endPoint y: -68, distance: 535.6
click at [309, 0] on html "pma Tasks Line Items Orders Designs Jobs Impositions KG All DTP_KG DTP_unassign…" at bounding box center [542, 264] width 1085 height 528
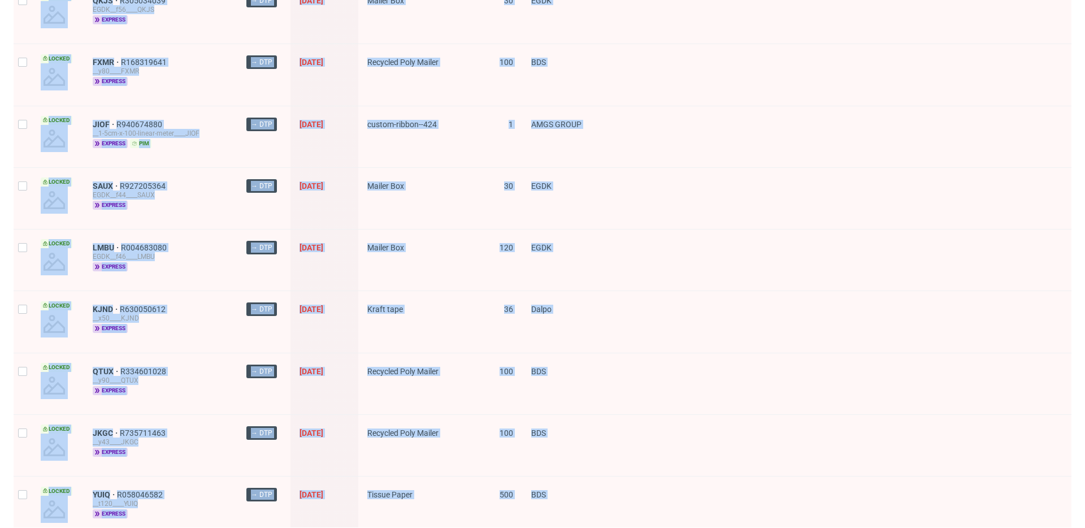
click at [667, 267] on div at bounding box center [840, 259] width 463 height 61
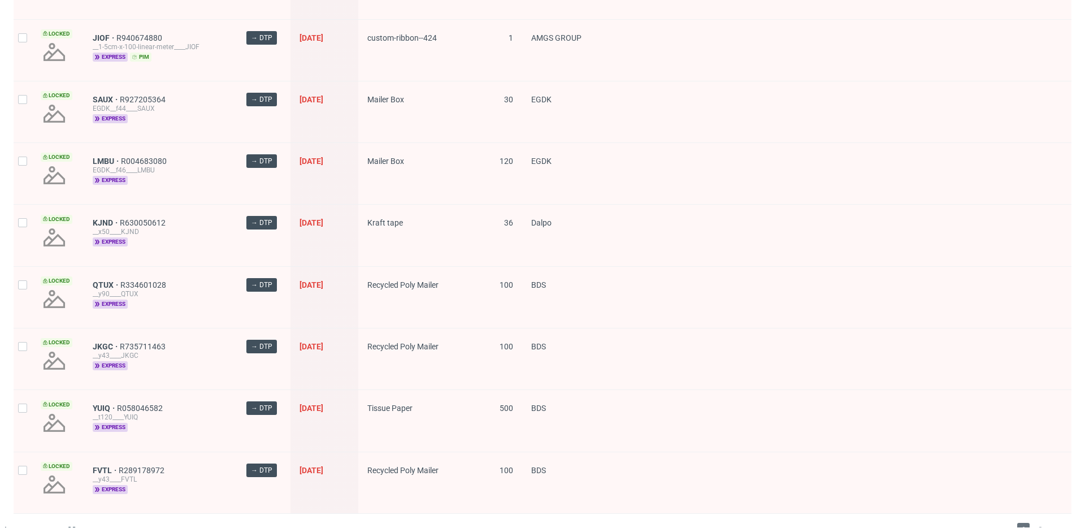
scroll to position [1570, 0]
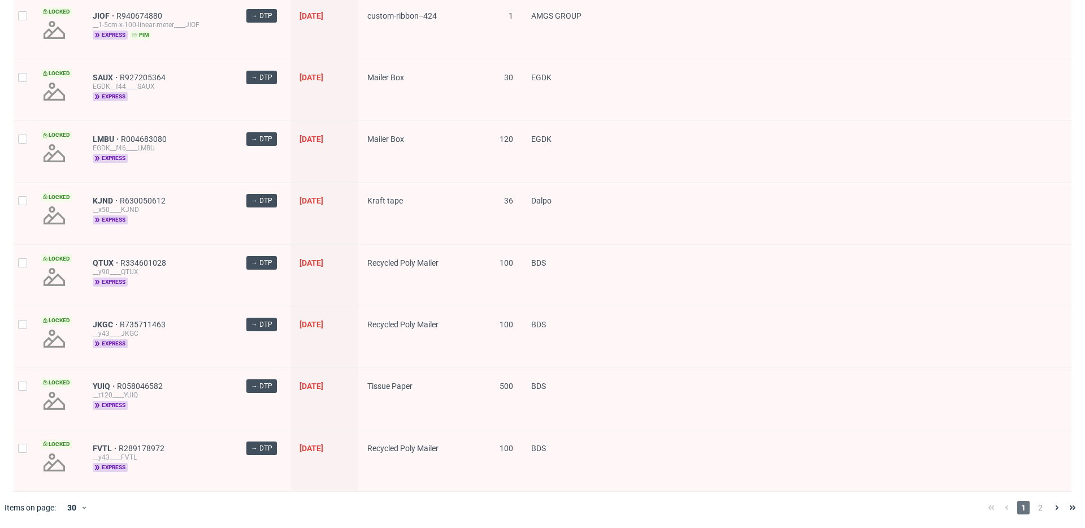
drag, startPoint x: 409, startPoint y: 266, endPoint x: 297, endPoint y: 7, distance: 281.5
click at [806, 308] on div at bounding box center [840, 336] width 463 height 61
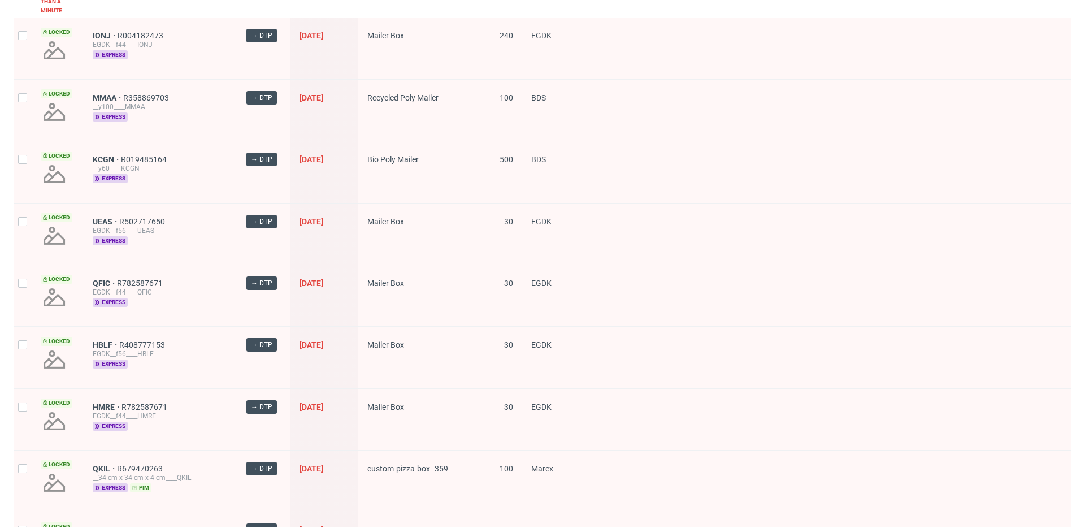
scroll to position [0, 0]
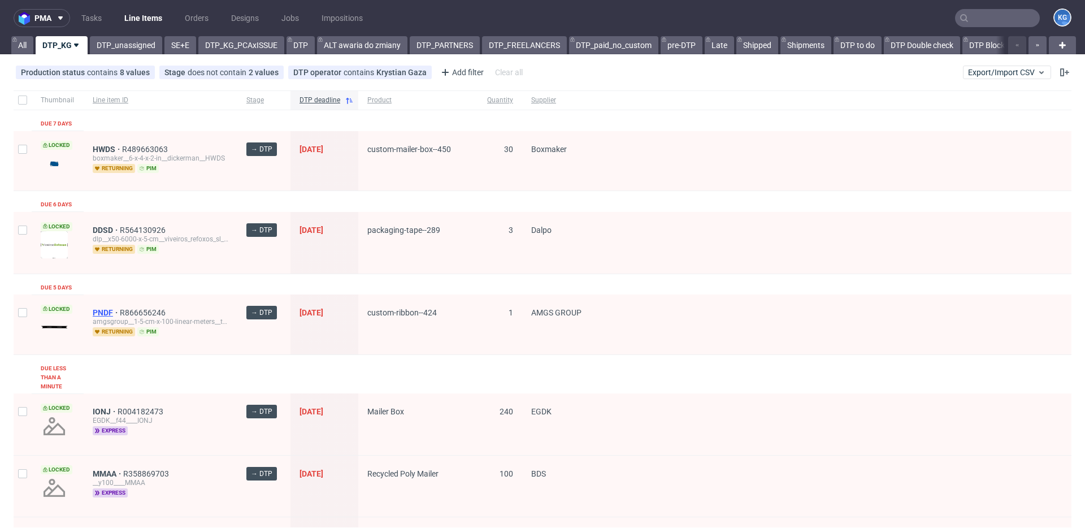
click at [107, 314] on span "PNDF" at bounding box center [106, 312] width 27 height 9
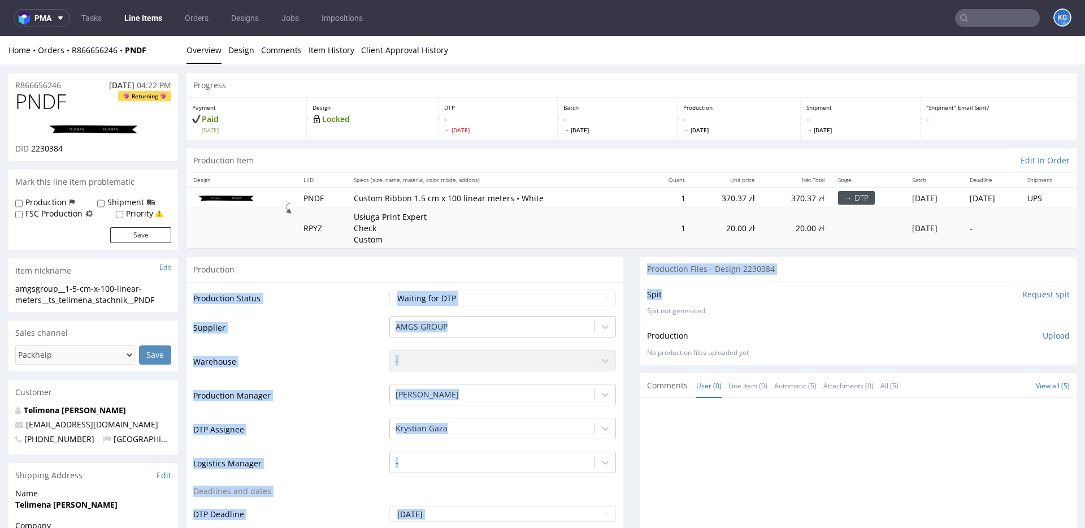
drag, startPoint x: 585, startPoint y: 297, endPoint x: 779, endPoint y: 288, distance: 194.1
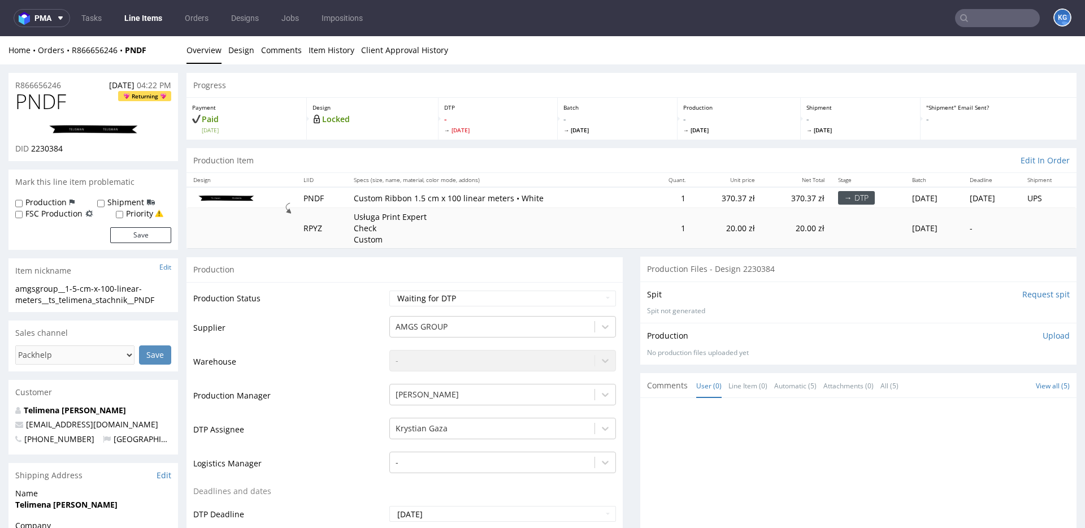
click at [823, 286] on div "Spit Request spit Spit not generated" at bounding box center [858, 301] width 436 height 41
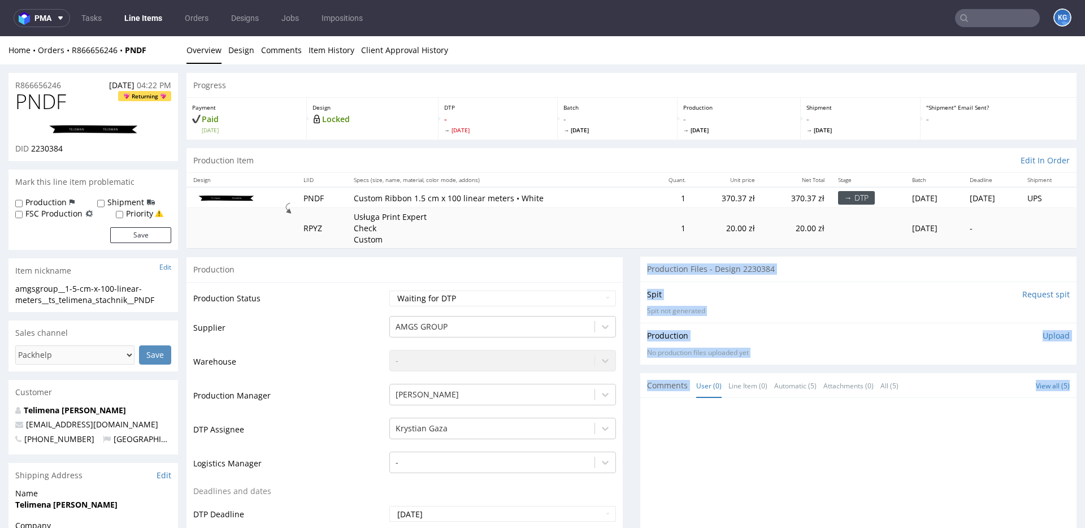
drag, startPoint x: 661, startPoint y: 256, endPoint x: 1035, endPoint y: 527, distance: 462.2
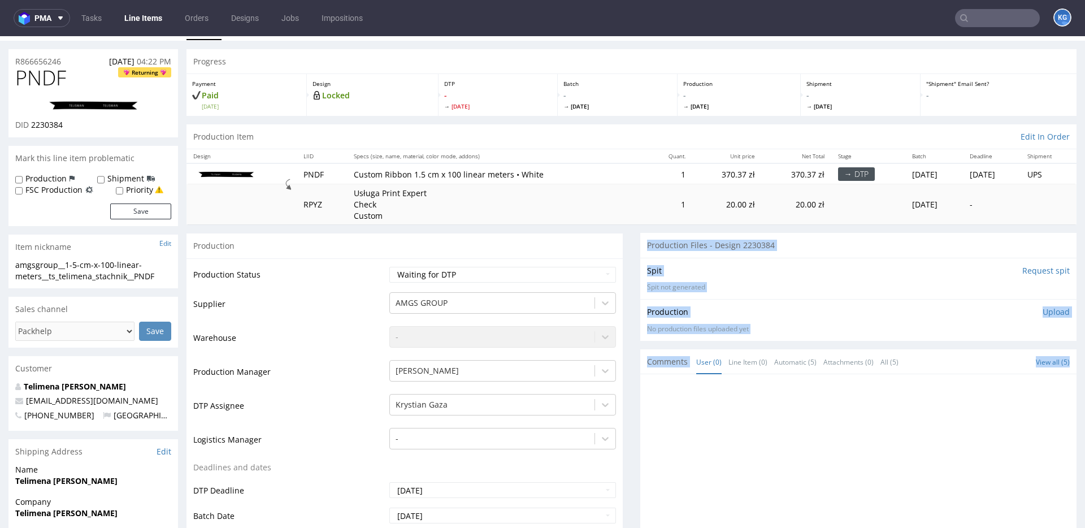
click at [947, 245] on div "Production Files - Design 2230384" at bounding box center [858, 245] width 436 height 25
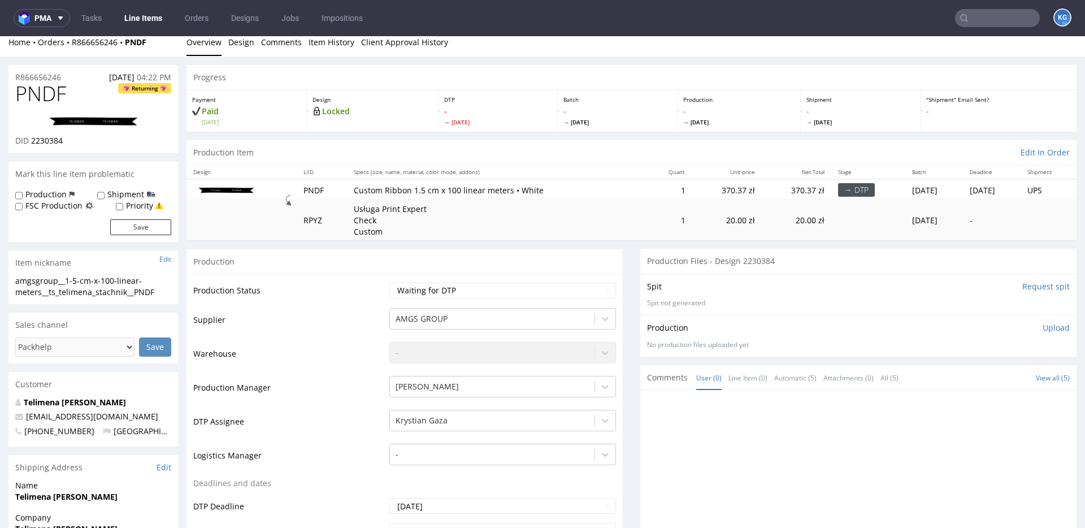
scroll to position [0, 0]
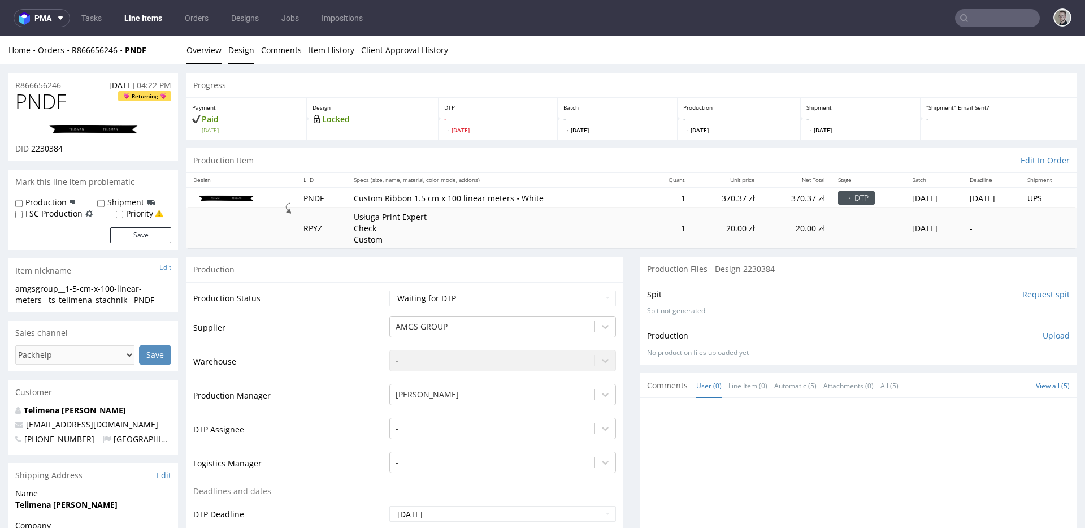
click at [237, 46] on link "Design" at bounding box center [241, 50] width 26 height 28
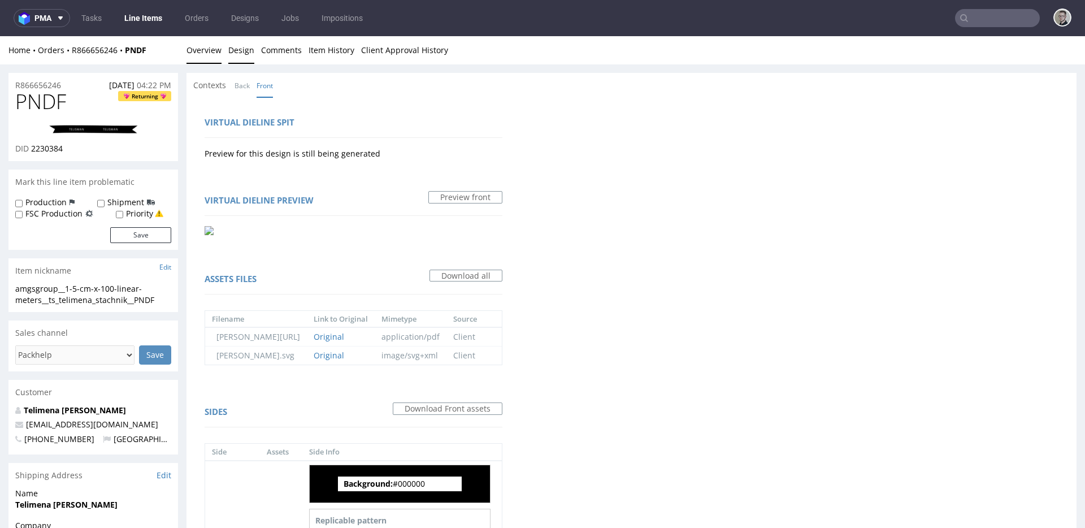
click at [205, 55] on link "Overview" at bounding box center [204, 50] width 35 height 28
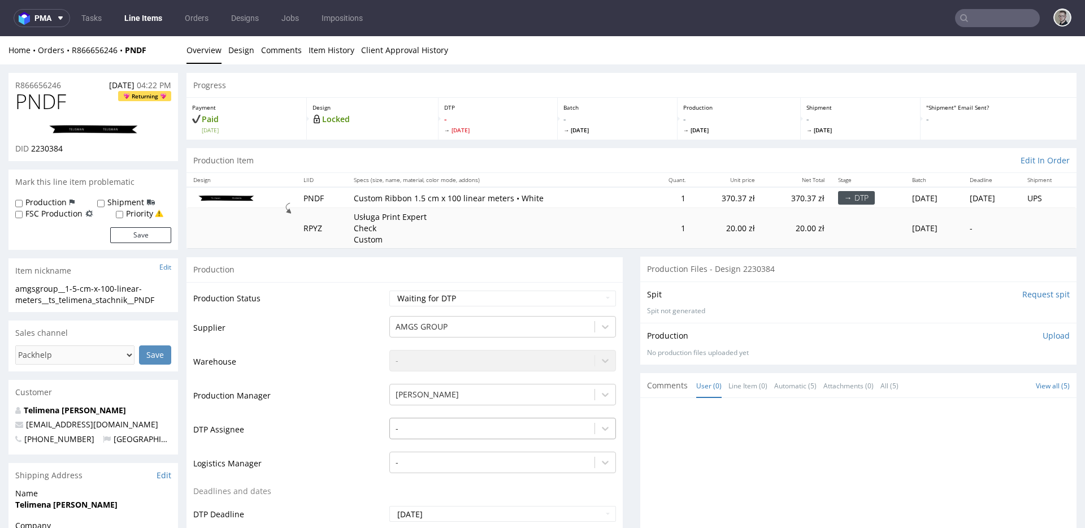
click at [435, 430] on div "-" at bounding box center [502, 426] width 227 height 16
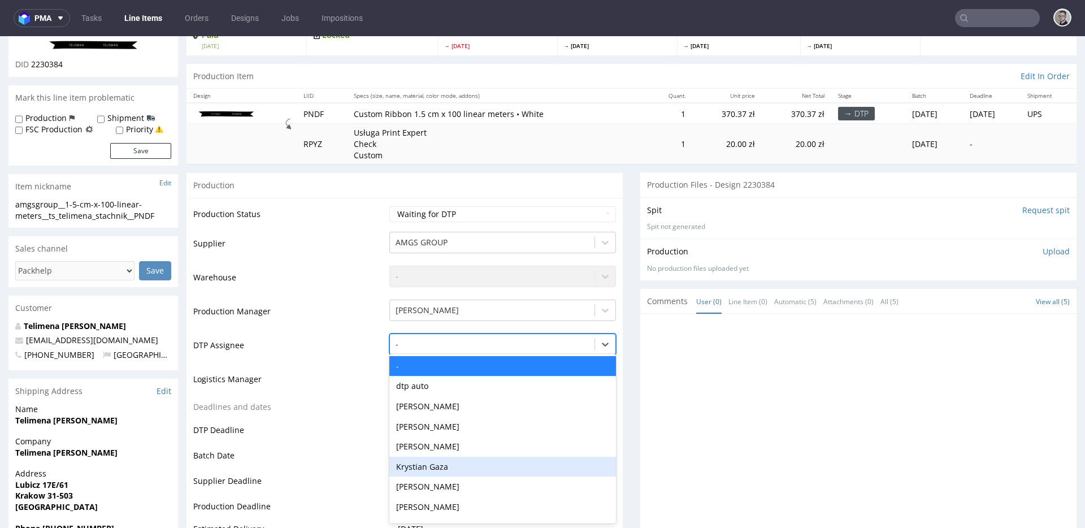
click at [443, 470] on div "Krystian Gaza" at bounding box center [502, 467] width 227 height 20
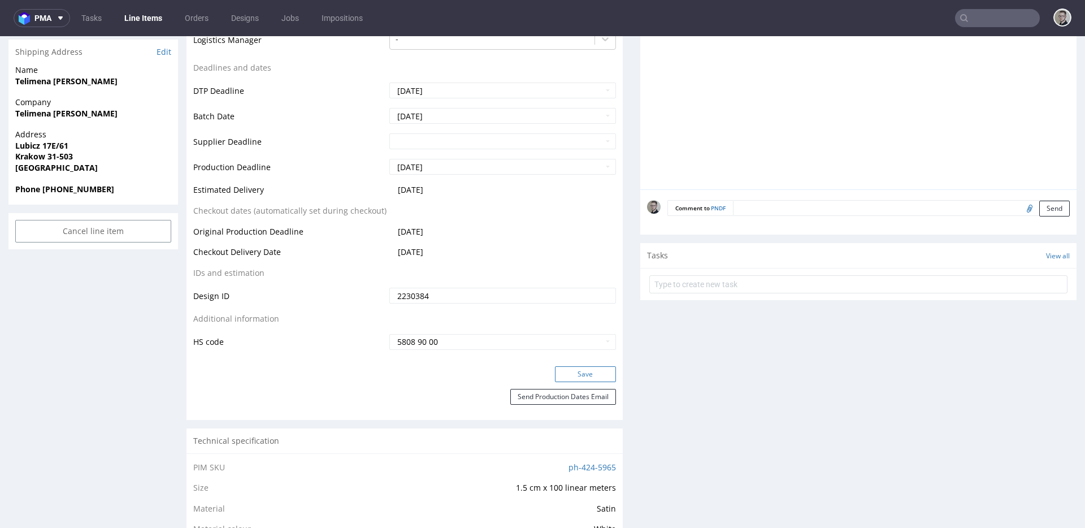
click at [591, 378] on button "Save" at bounding box center [585, 374] width 61 height 16
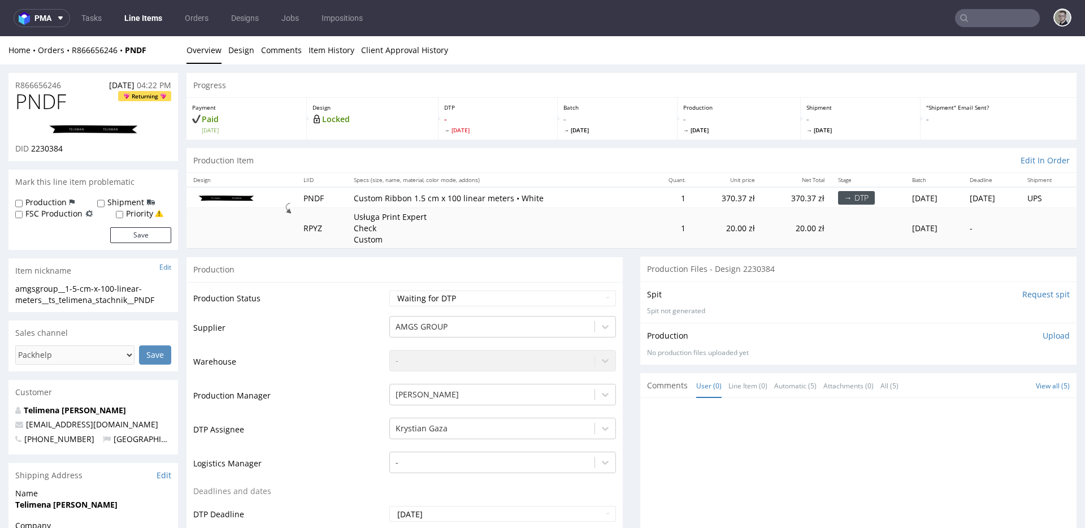
click at [1025, 295] on input "Request spit" at bounding box center [1045, 294] width 47 height 11
click at [807, 272] on section "Production Files - Design 2230384 Spit Spit requested Generating spit... Produc…" at bounding box center [858, 310] width 436 height 107
click at [768, 285] on div "Spit Spit requested Generating spit..." at bounding box center [858, 301] width 436 height 41
click at [506, 128] on span "[DATE]" at bounding box center [497, 130] width 107 height 8
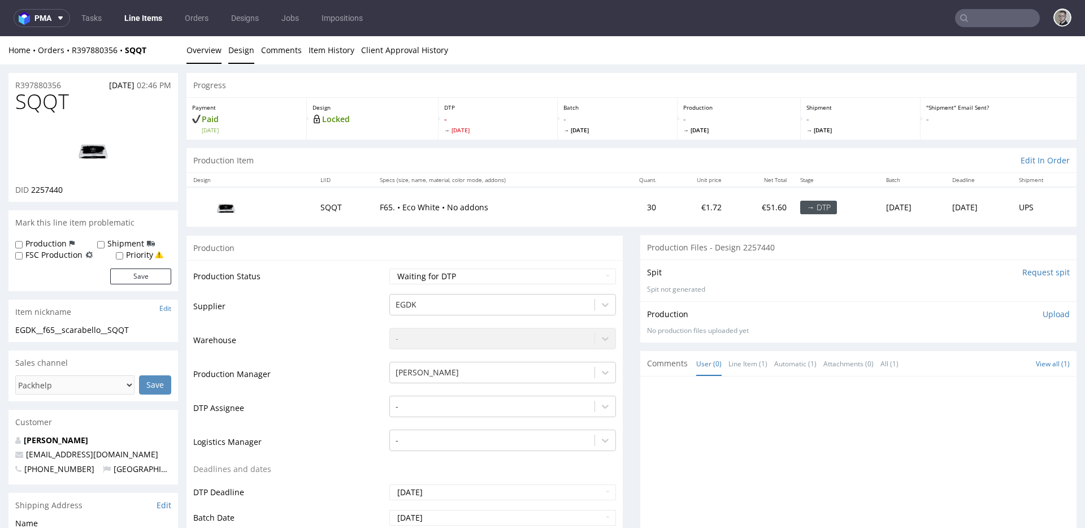
click at [245, 51] on link "Design" at bounding box center [241, 50] width 26 height 28
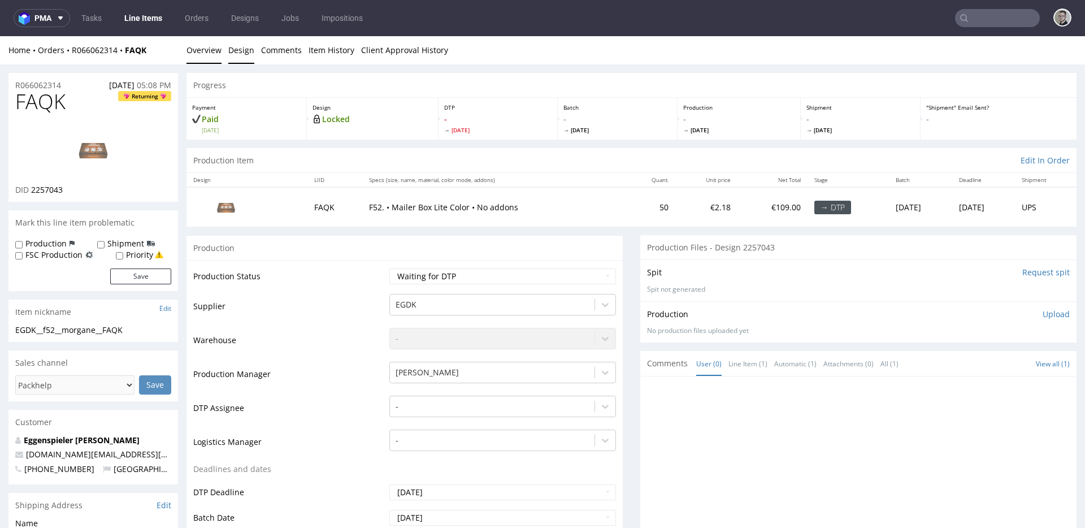
click at [229, 45] on link "Design" at bounding box center [241, 50] width 26 height 28
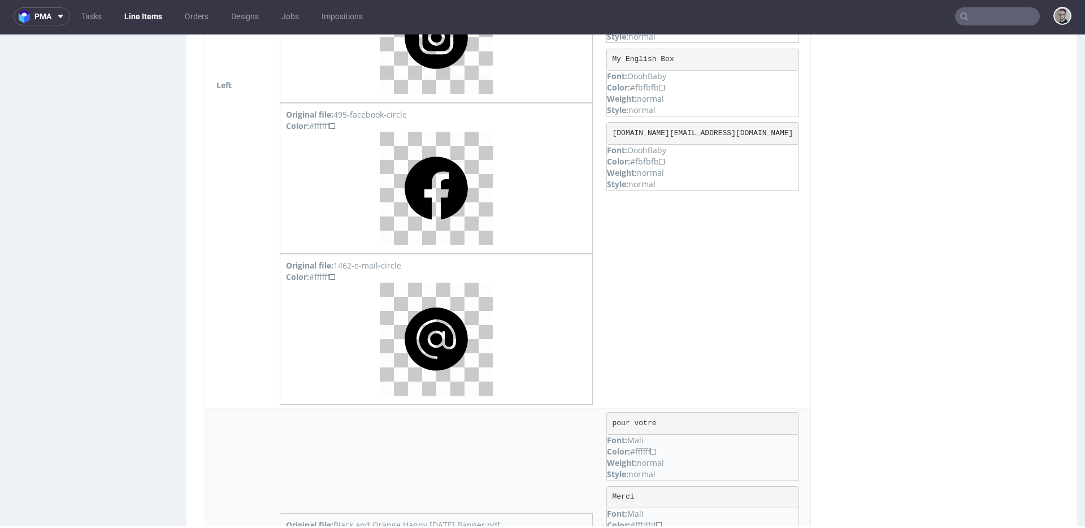
scroll to position [3, 0]
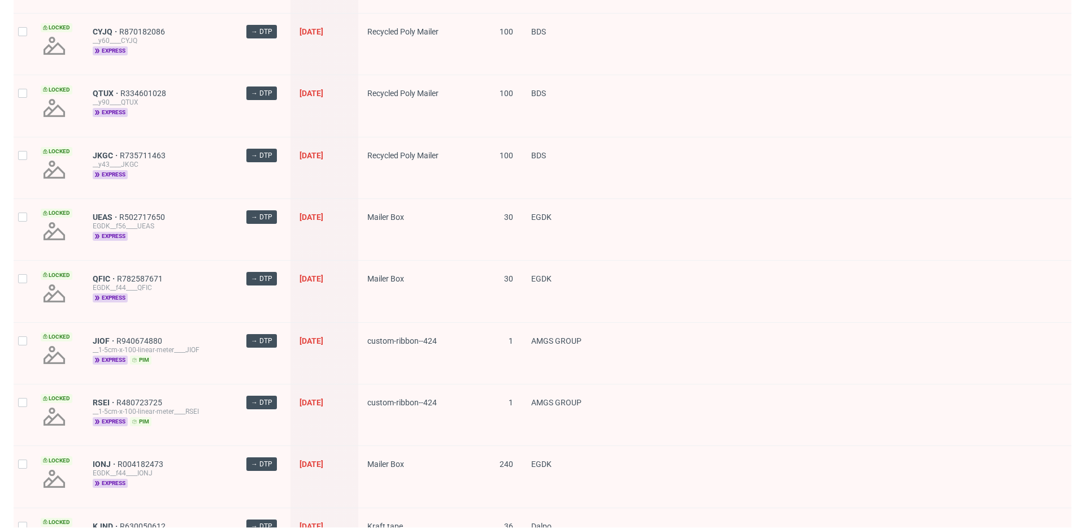
scroll to position [463, 0]
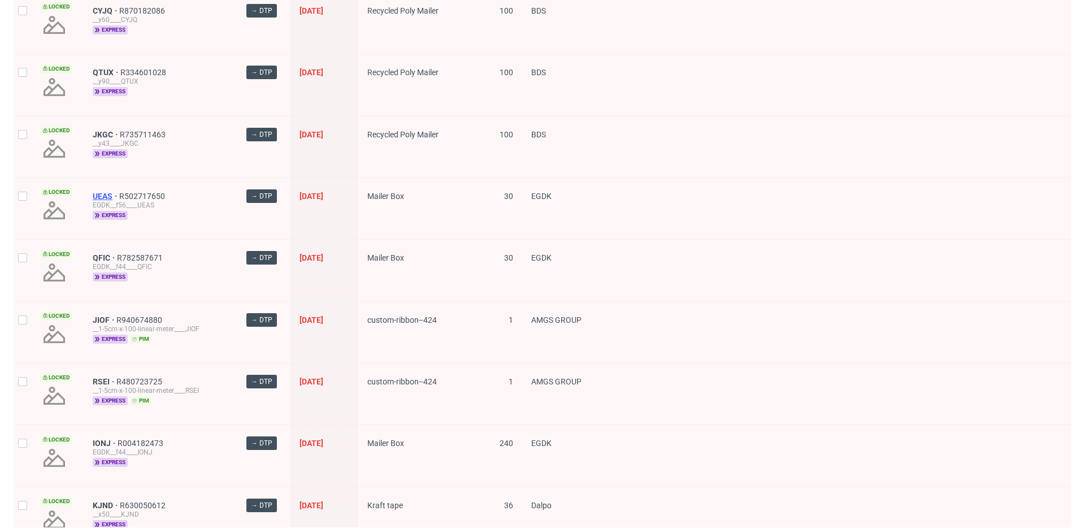
click at [102, 194] on span "UEAS" at bounding box center [106, 196] width 27 height 9
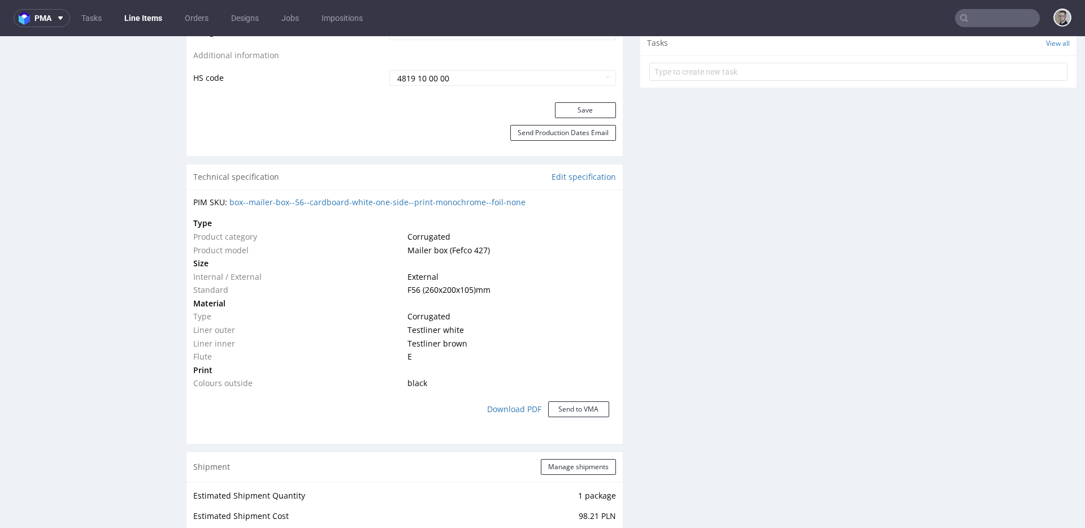
scroll to position [751, 0]
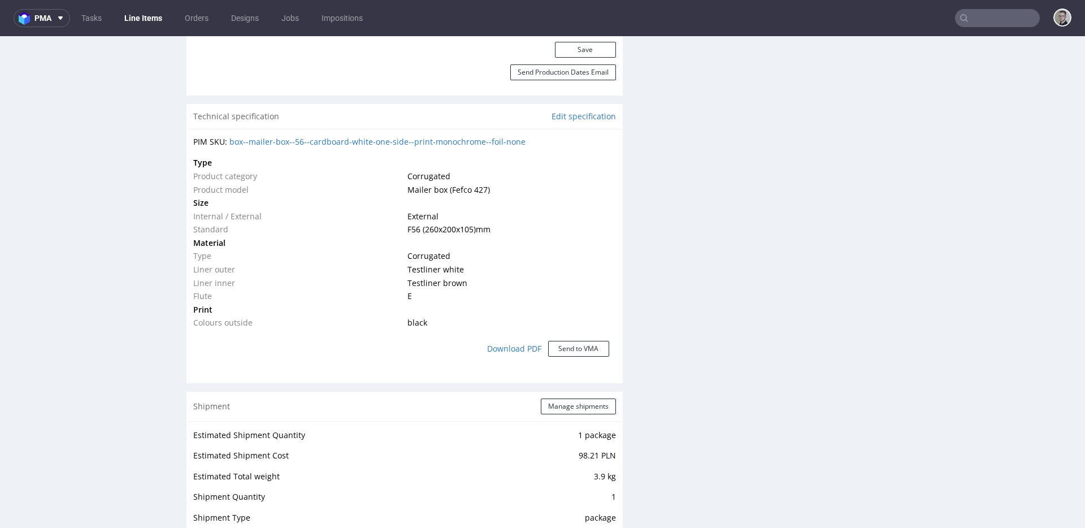
click at [337, 322] on td "Colours outside" at bounding box center [298, 323] width 211 height 14
drag, startPoint x: 432, startPoint y: 324, endPoint x: 209, endPoint y: 258, distance: 232.5
click at [209, 257] on tbody "Type Product category Corrugated Product model Mailer box (Fefco 427) Size Inte…" at bounding box center [404, 243] width 423 height 174
drag, startPoint x: 246, startPoint y: 325, endPoint x: 191, endPoint y: 319, distance: 55.7
click at [246, 325] on td "Colours outside" at bounding box center [298, 323] width 211 height 14
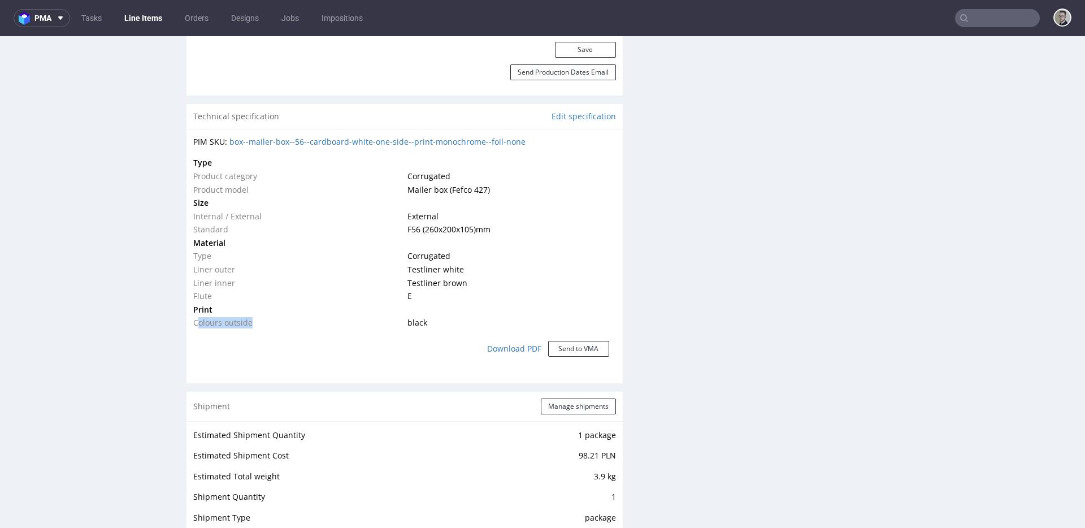
click at [301, 328] on td "Colours outside" at bounding box center [298, 323] width 211 height 14
click at [240, 326] on td "Colours outside" at bounding box center [298, 323] width 211 height 14
drag, startPoint x: 427, startPoint y: 324, endPoint x: 400, endPoint y: 324, distance: 27.1
click at [405, 324] on td "black" at bounding box center [510, 323] width 211 height 14
click at [405, 323] on td "black" at bounding box center [510, 323] width 211 height 14
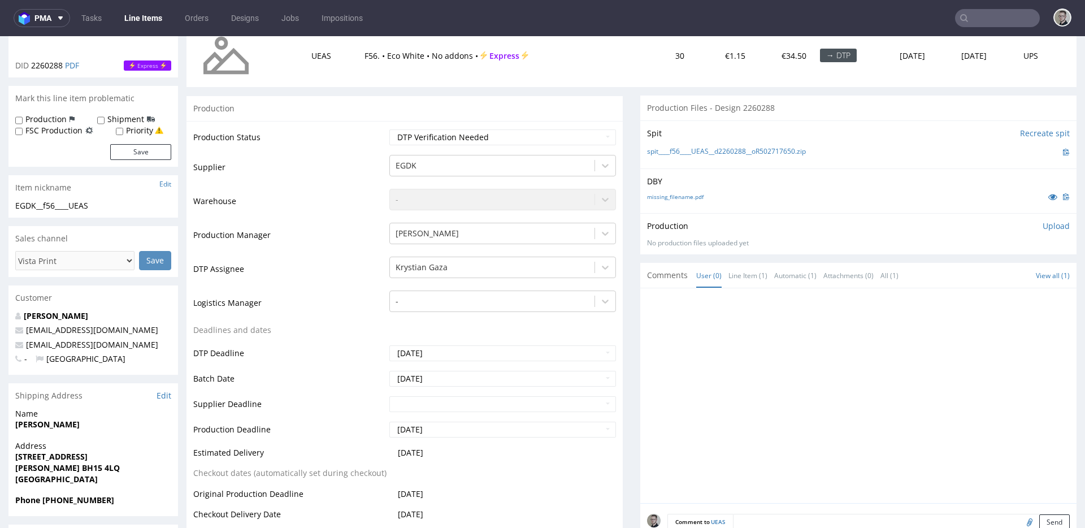
scroll to position [218, 0]
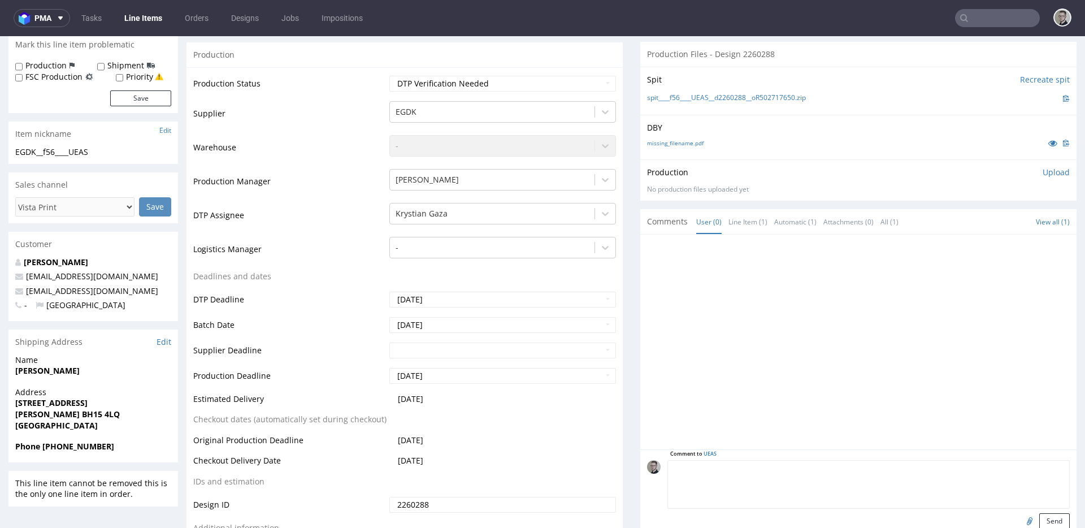
click at [812, 464] on textarea at bounding box center [869, 484] width 402 height 49
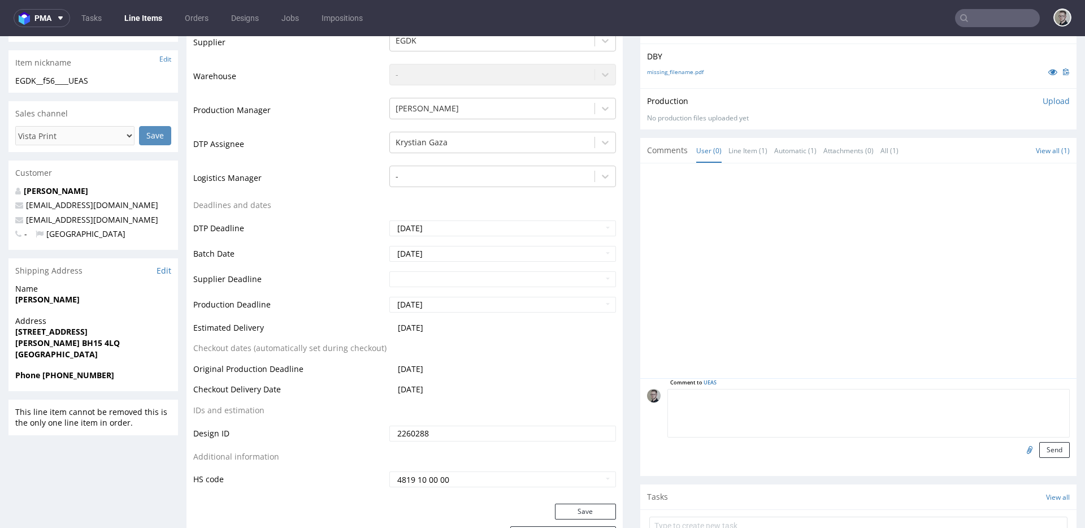
scroll to position [314, 0]
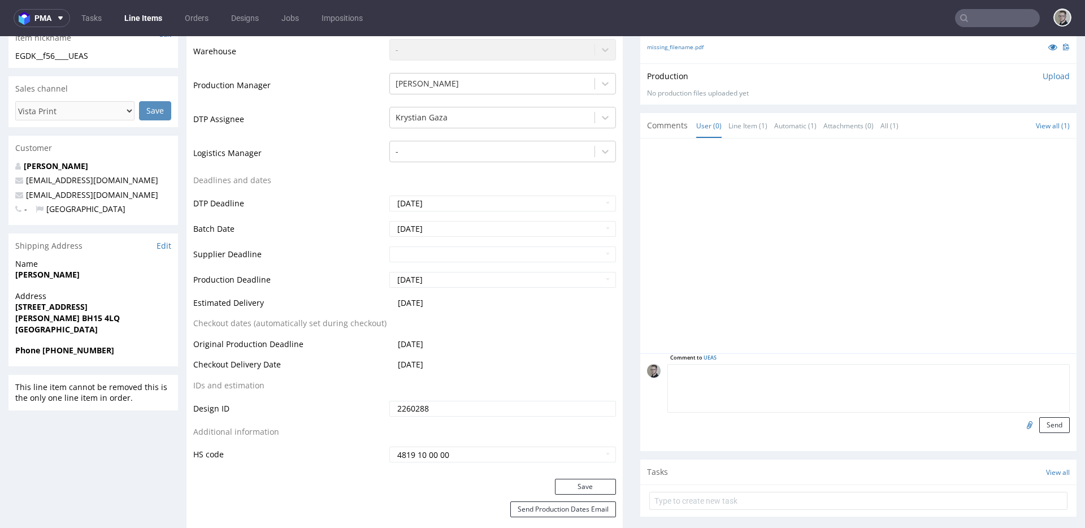
click at [757, 374] on textarea at bounding box center [869, 388] width 402 height 49
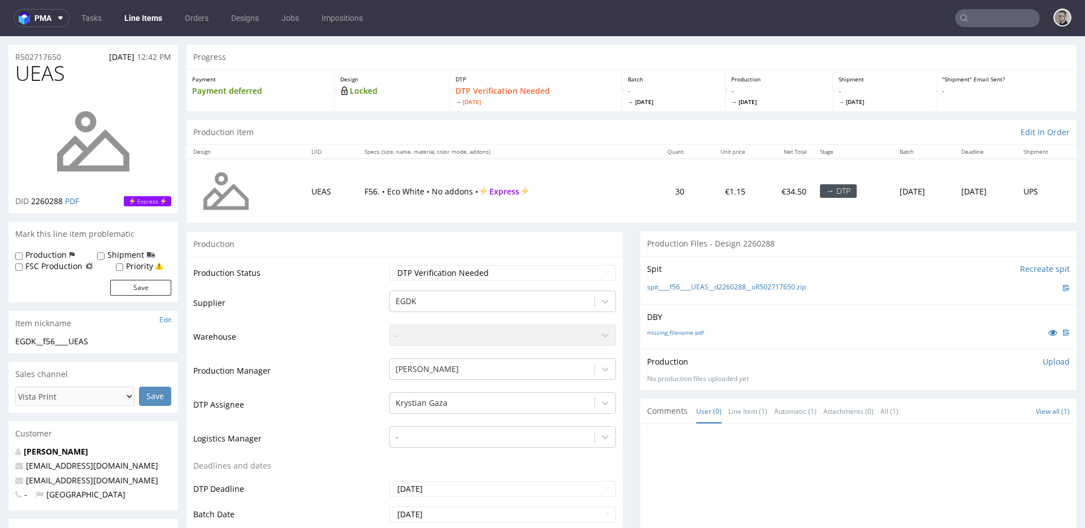
scroll to position [0, 0]
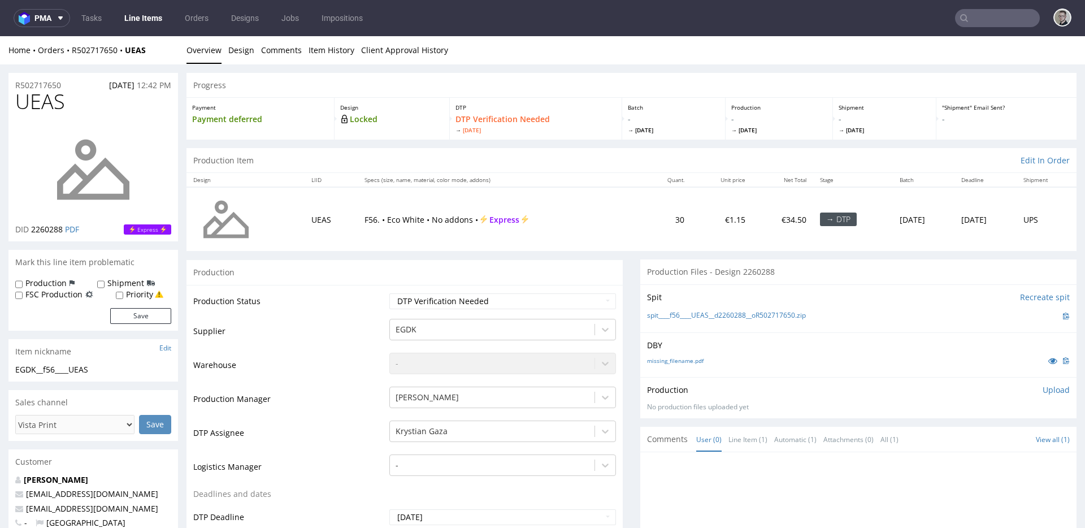
click at [706, 274] on div "Production Files - Design 2260288" at bounding box center [858, 271] width 436 height 25
click at [799, 346] on p "DBY" at bounding box center [858, 345] width 423 height 11
drag, startPoint x: 374, startPoint y: 288, endPoint x: 714, endPoint y: 328, distance: 342.7
click at [750, 360] on div "missing_filename.pdf" at bounding box center [858, 360] width 423 height 12
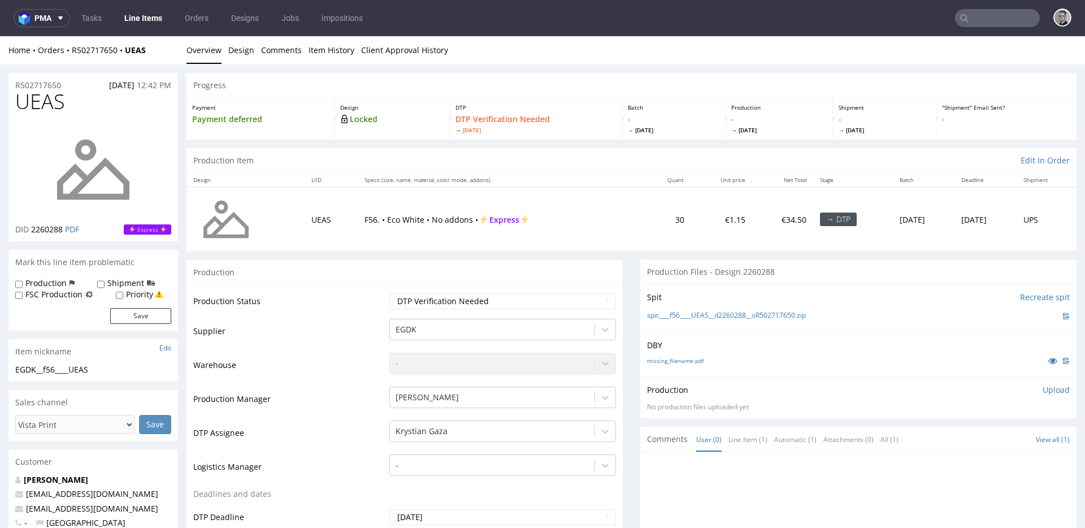
click at [800, 358] on div "missing_filename.pdf" at bounding box center [858, 360] width 423 height 12
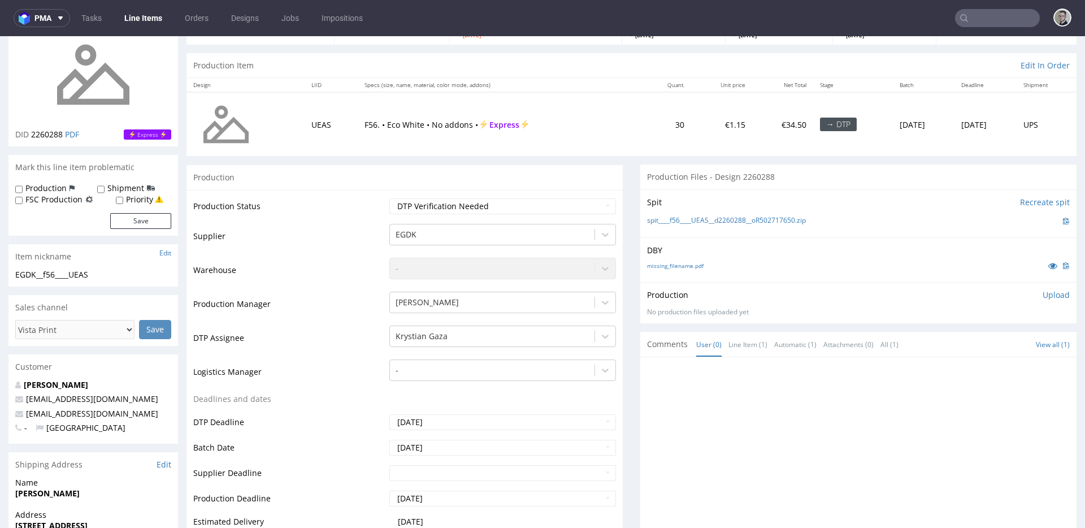
scroll to position [106, 0]
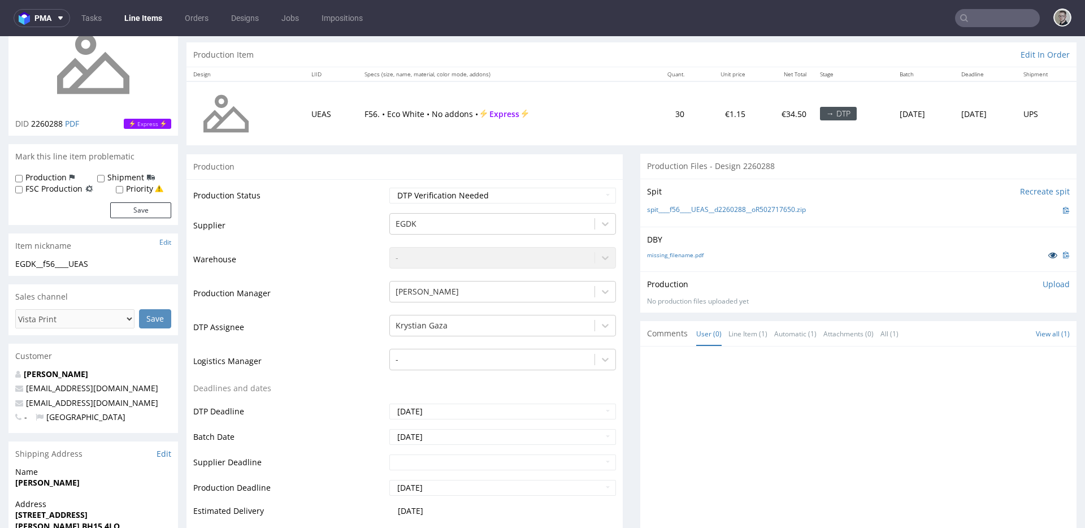
click at [1048, 254] on icon at bounding box center [1052, 255] width 9 height 8
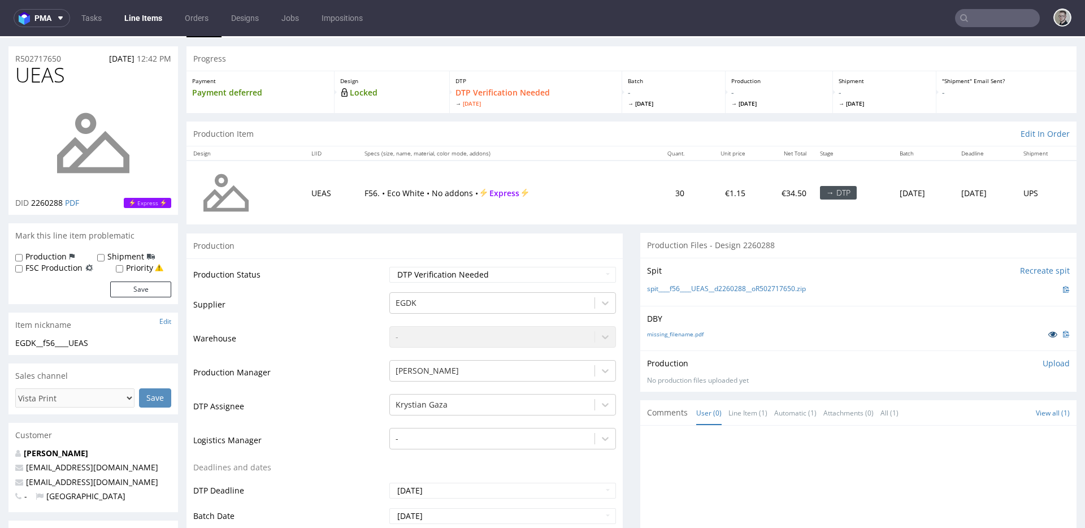
scroll to position [0, 0]
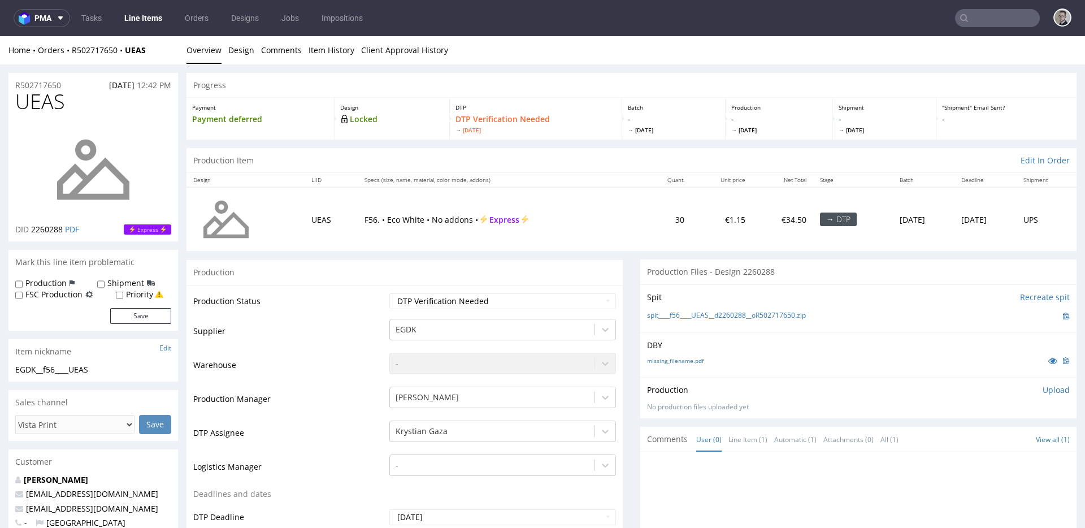
click at [982, 16] on input "text" at bounding box center [997, 18] width 85 height 18
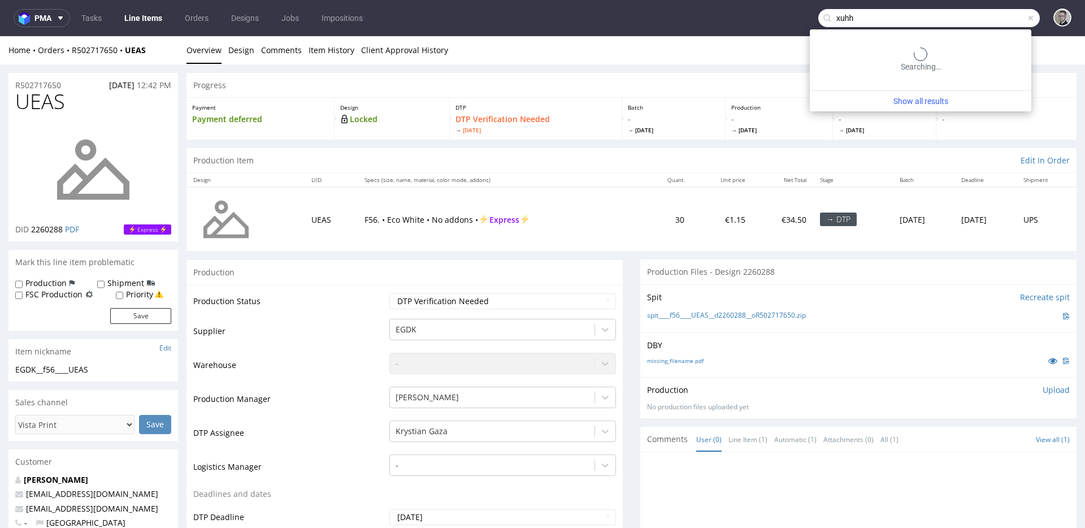
type input "xuhh"
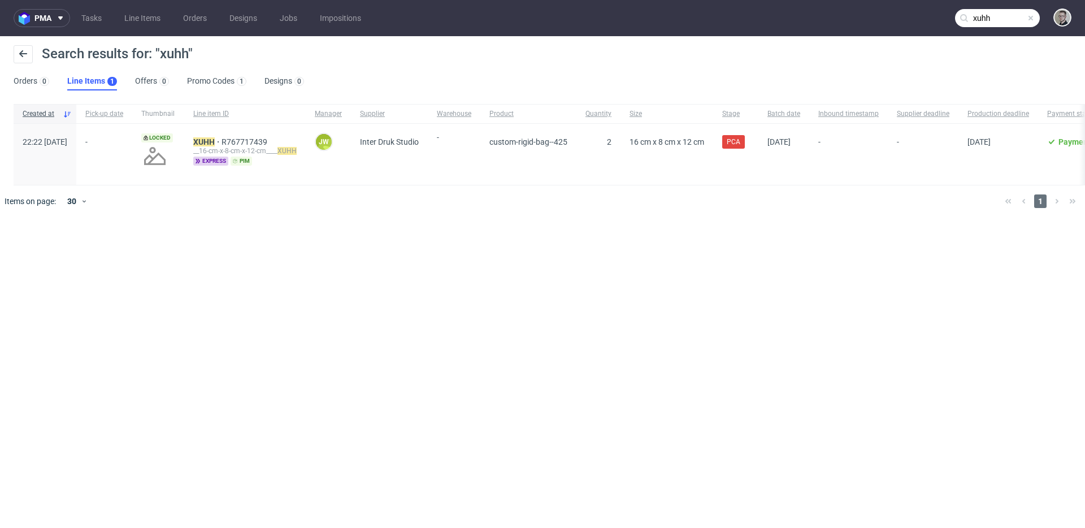
click at [237, 137] on div "XUHH R767717439 __16-cm-x-8-cm-x-12-cm____ XUHH express pim" at bounding box center [245, 154] width 122 height 61
click at [215, 143] on mark "XUHH" at bounding box center [203, 141] width 21 height 9
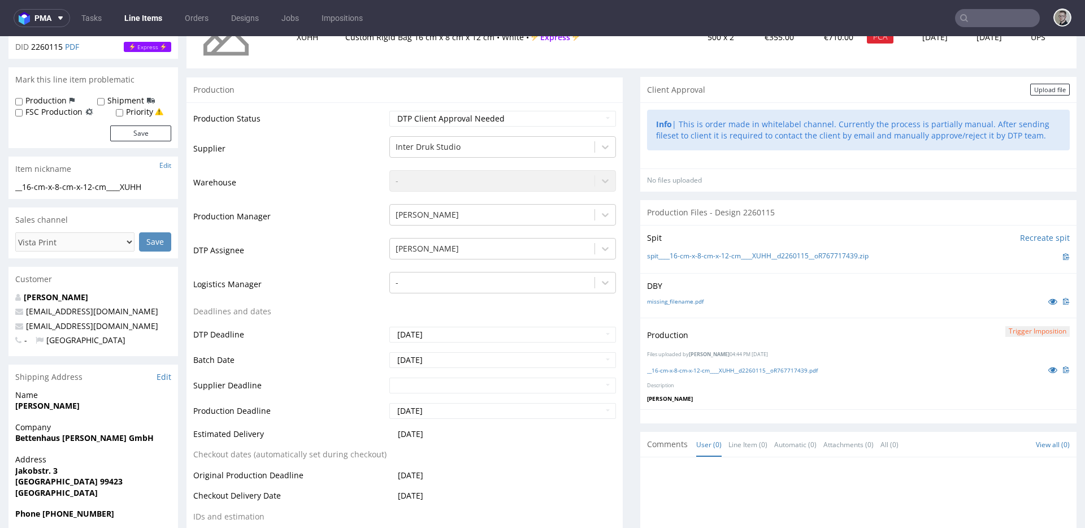
scroll to position [222, 0]
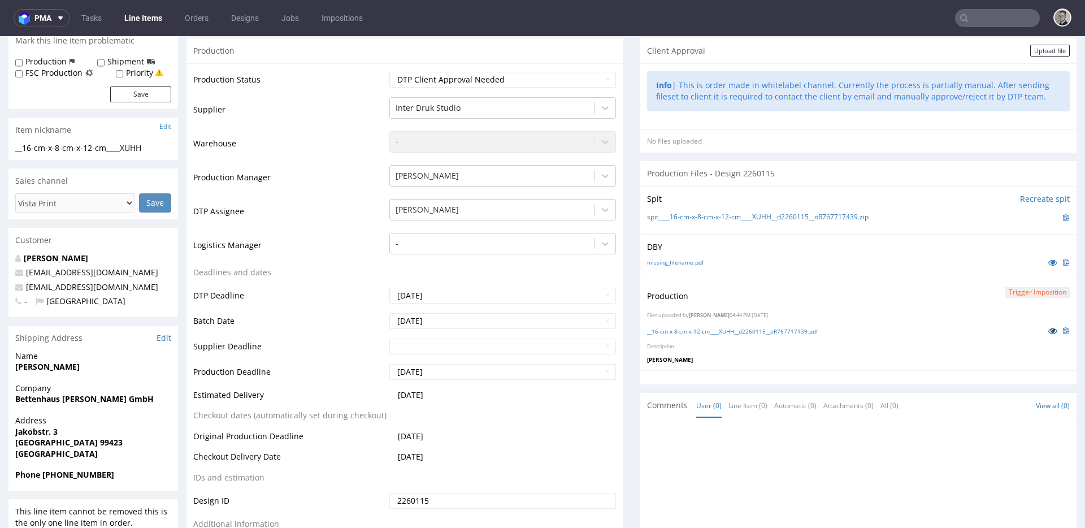
click at [1048, 329] on icon at bounding box center [1052, 331] width 9 height 8
click at [692, 259] on link "missing_filename.pdf" at bounding box center [675, 262] width 57 height 8
click at [1048, 332] on icon at bounding box center [1052, 331] width 9 height 8
click at [769, 266] on div "missing_filename.pdf" at bounding box center [858, 262] width 423 height 12
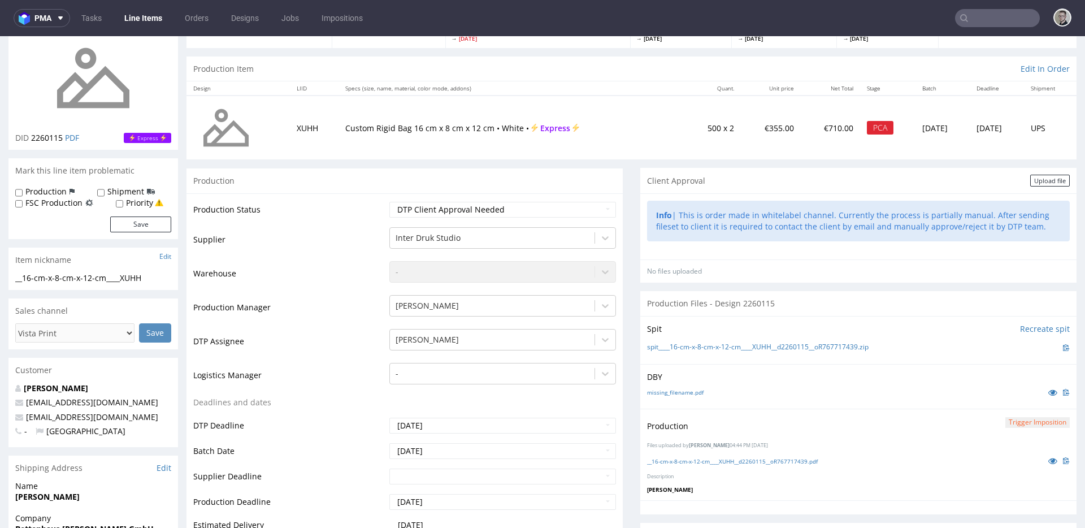
scroll to position [0, 0]
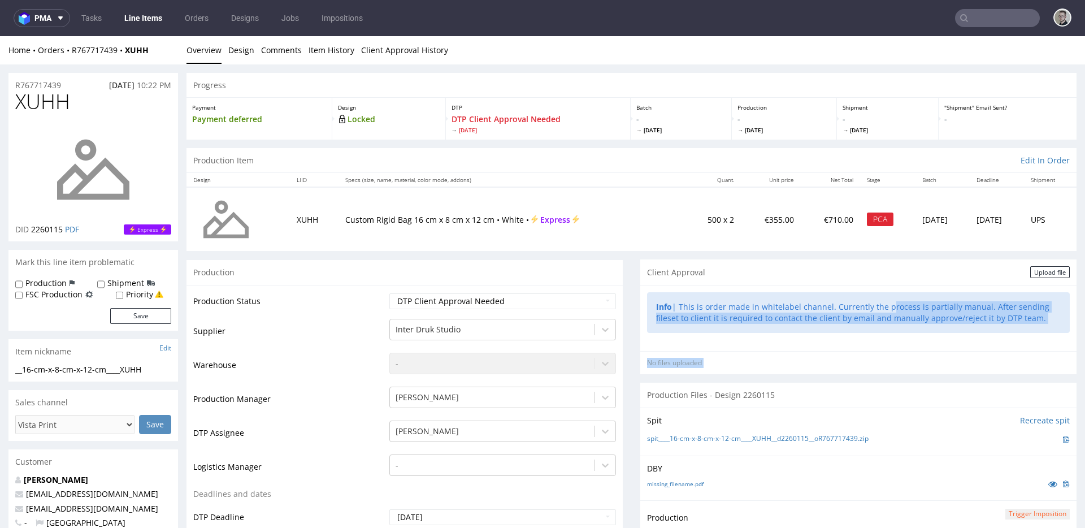
drag, startPoint x: 928, startPoint y: 365, endPoint x: 957, endPoint y: 395, distance: 41.6
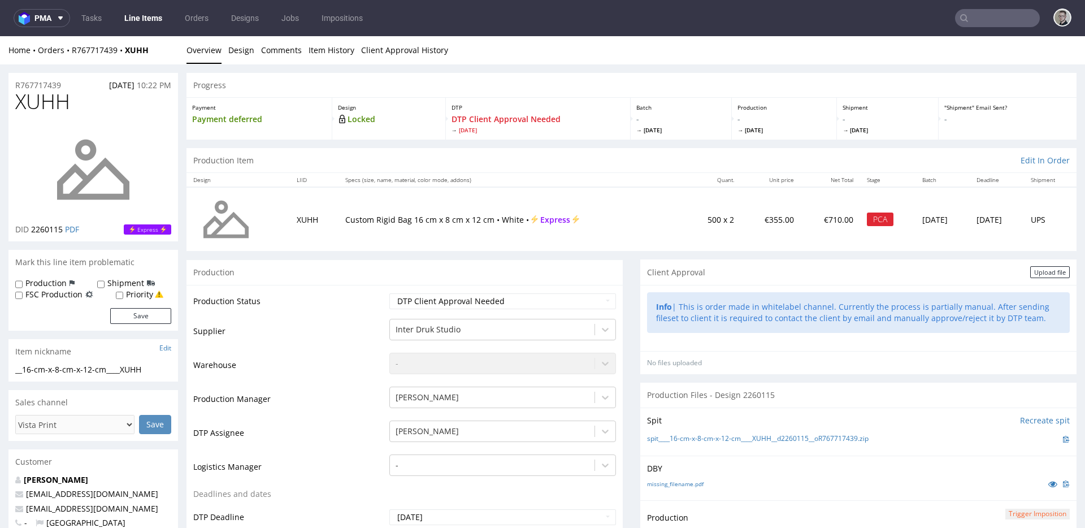
click at [931, 396] on div "Production Files - Design 2260115" at bounding box center [858, 395] width 436 height 25
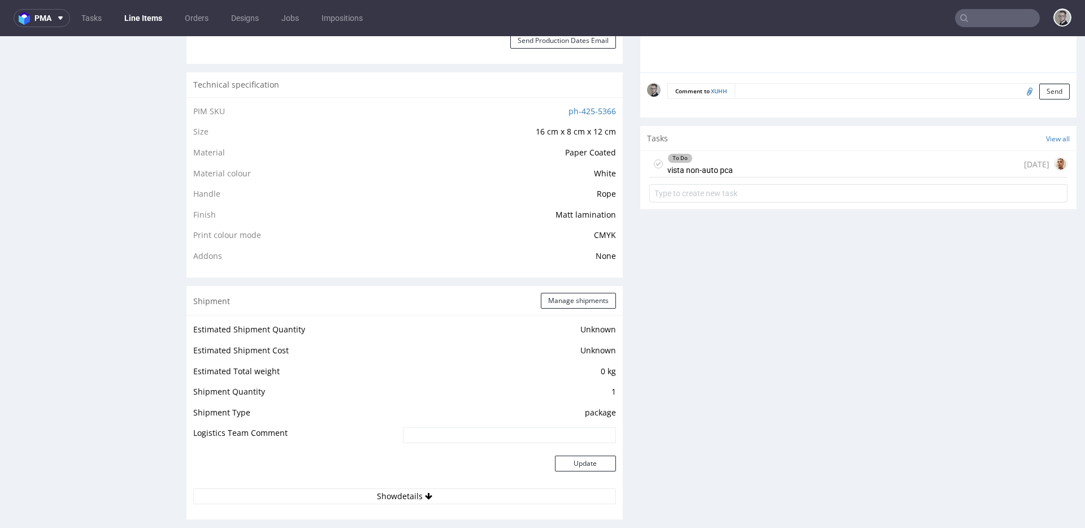
scroll to position [678, 0]
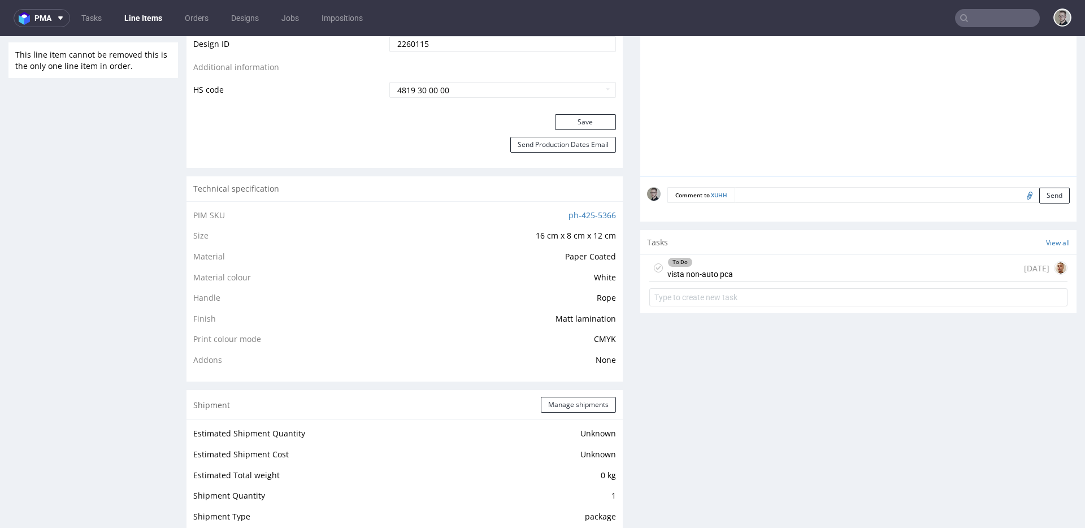
click at [775, 263] on div "To Do vista non-auto pca [DATE]" at bounding box center [858, 268] width 418 height 27
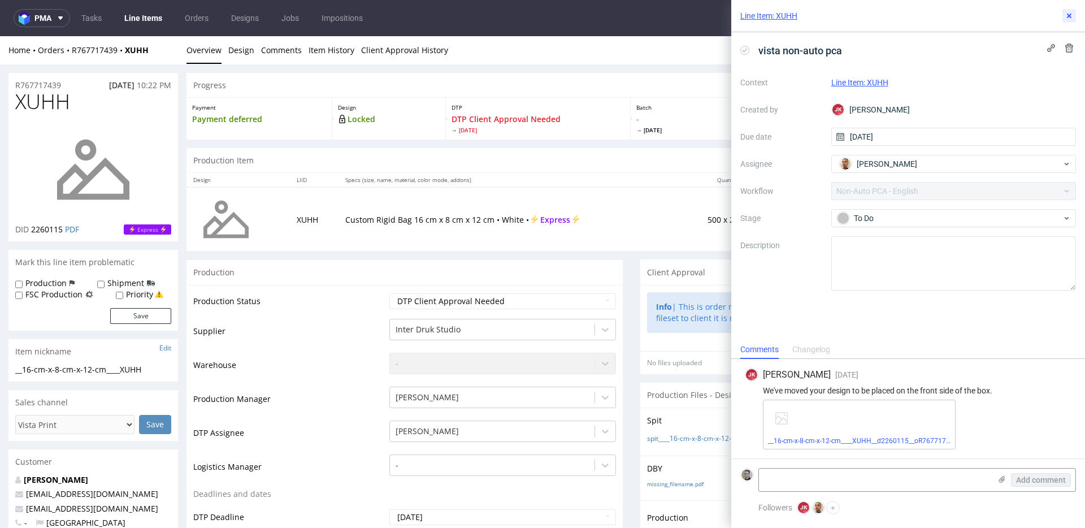
click at [1069, 10] on button at bounding box center [1070, 16] width 14 height 14
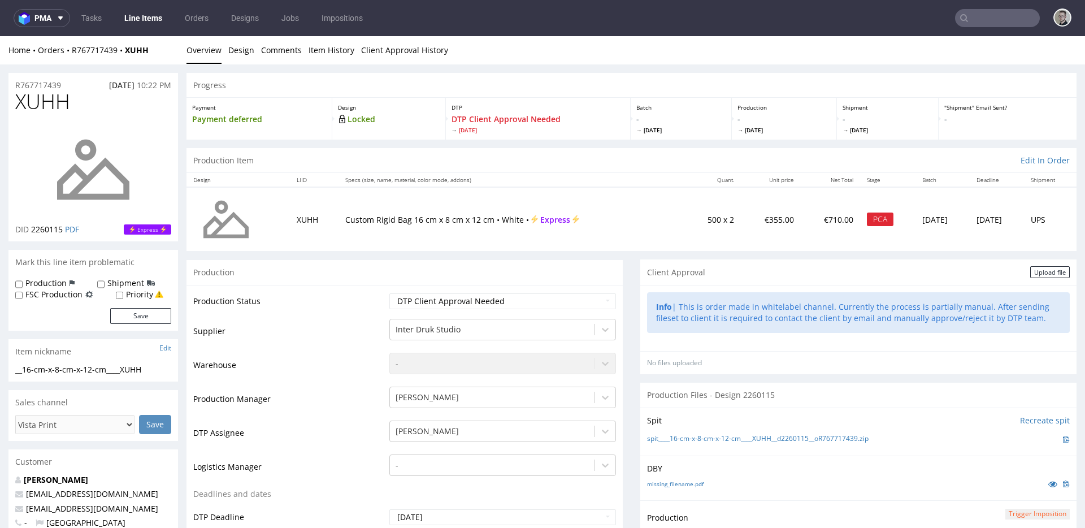
drag, startPoint x: 763, startPoint y: 276, endPoint x: 932, endPoint y: 336, distance: 179.3
click at [906, 330] on section "Client Approval Upload file Info | This is order made in whitelabel channel. Cu…" at bounding box center [858, 316] width 436 height 115
drag, startPoint x: 764, startPoint y: 285, endPoint x: 785, endPoint y: 294, distance: 23.1
click at [770, 285] on div "Info | This is order made in whitelabel channel. Currently the process is parti…" at bounding box center [858, 318] width 436 height 66
drag, startPoint x: 707, startPoint y: 332, endPoint x: 1019, endPoint y: 314, distance: 312.5
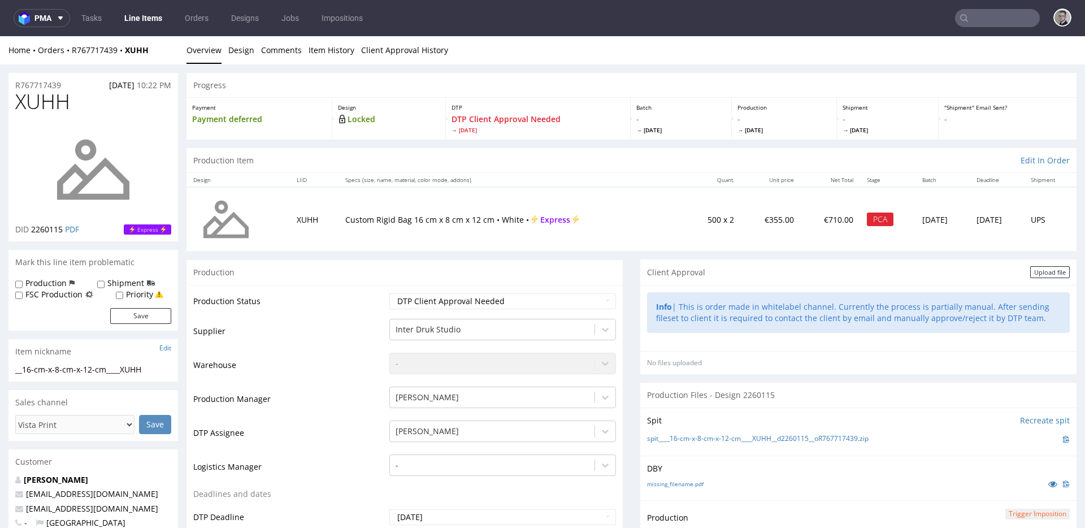
click at [984, 314] on div "Info | This is order made in whitelabel channel. Currently the process is parti…" at bounding box center [858, 318] width 436 height 66
click at [850, 330] on div "Info | This is order made in whitelabel channel. Currently the process is parti…" at bounding box center [858, 312] width 423 height 40
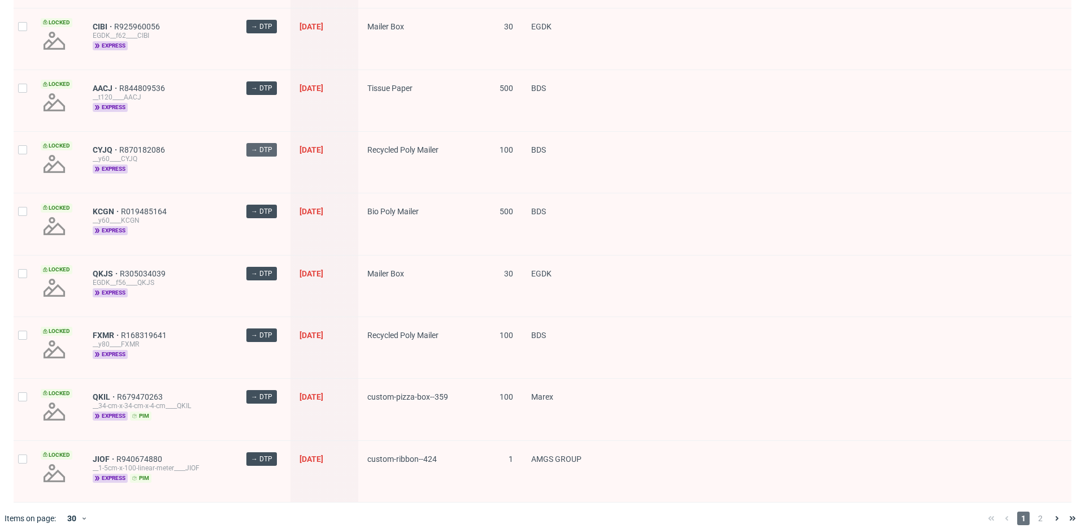
scroll to position [1570, 0]
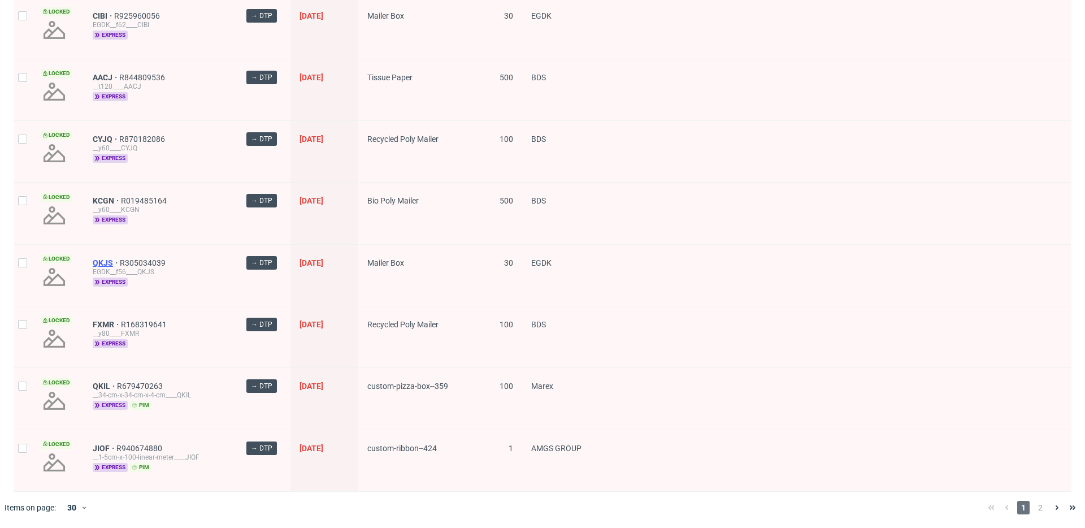
click at [105, 262] on span "QKJS" at bounding box center [106, 262] width 27 height 9
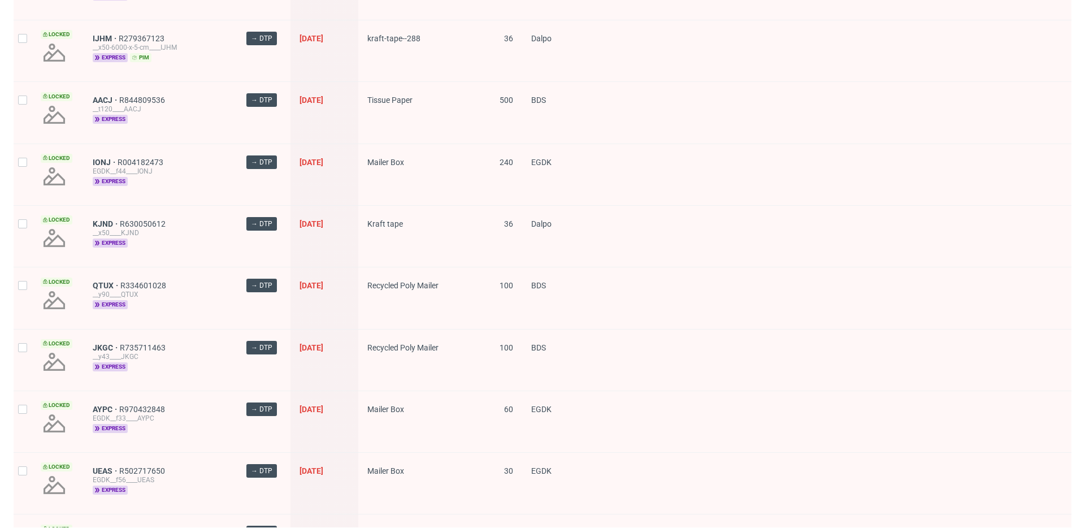
scroll to position [1454, 0]
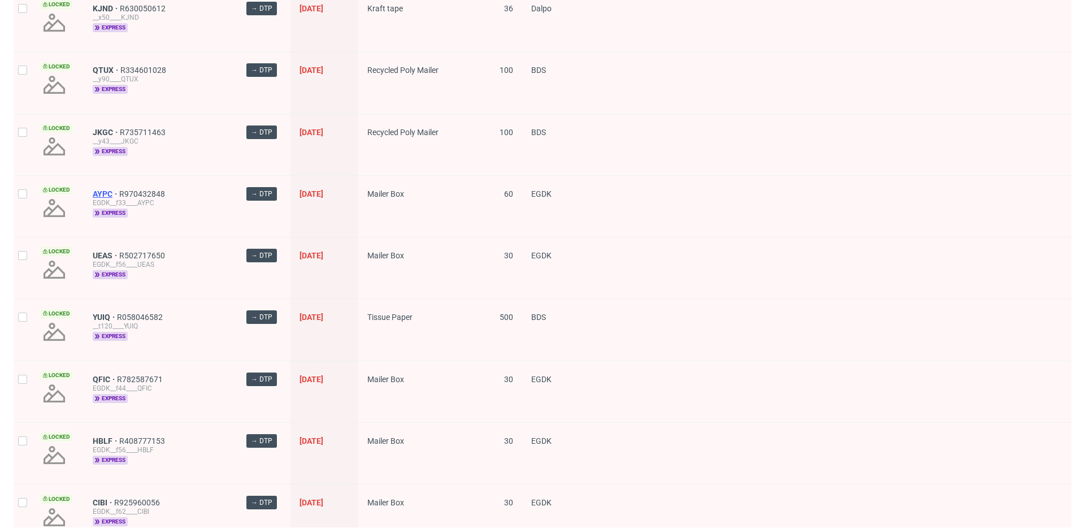
click at [99, 193] on span "AYPC" at bounding box center [106, 193] width 27 height 9
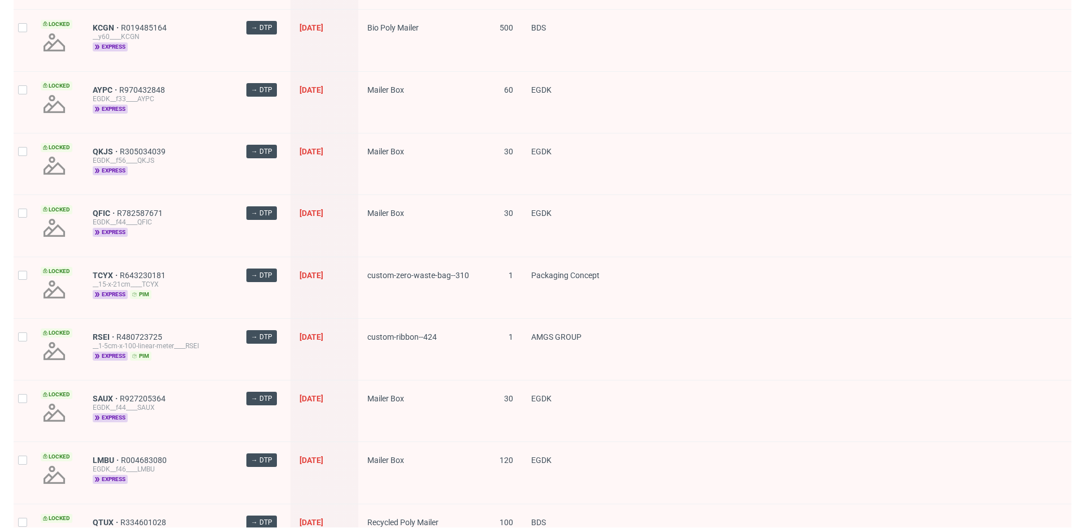
scroll to position [1311, 0]
click at [98, 146] on span "QKJS" at bounding box center [106, 150] width 27 height 9
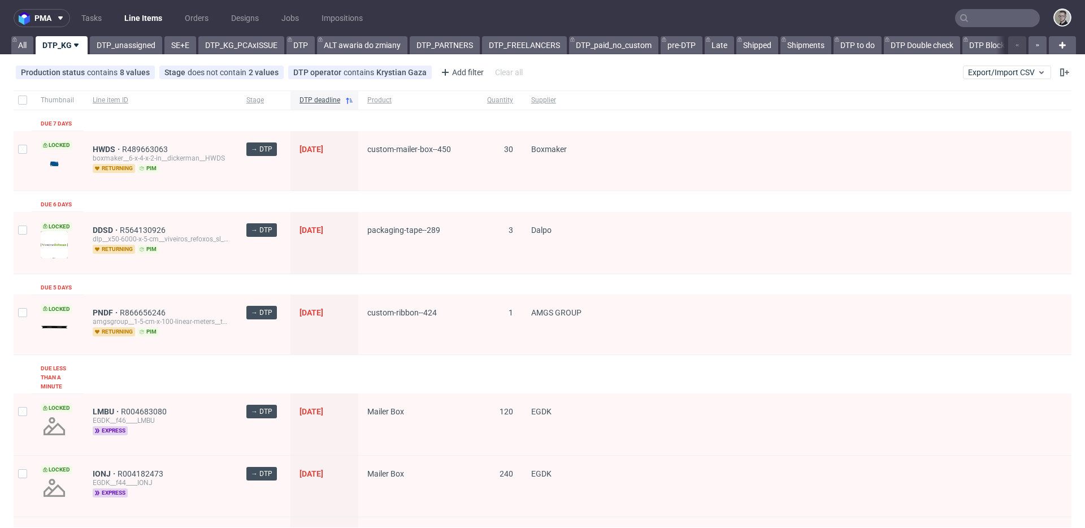
click at [653, 70] on div "Production status contains 8 values Not Defined, Waiting for DTP, Waiting for D…" at bounding box center [542, 72] width 1085 height 27
click at [96, 43] on link "DTP_unassigned" at bounding box center [126, 45] width 72 height 18
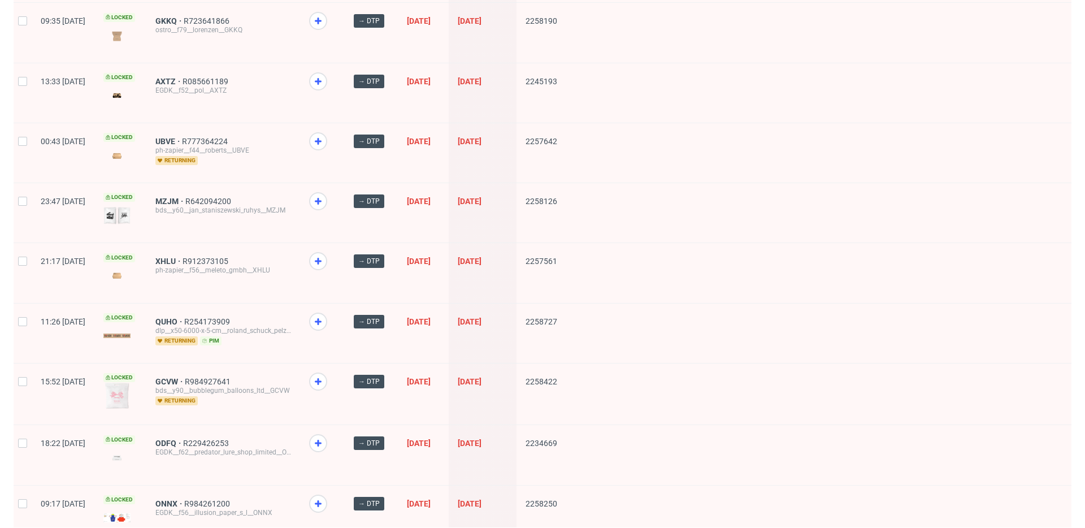
scroll to position [1460, 0]
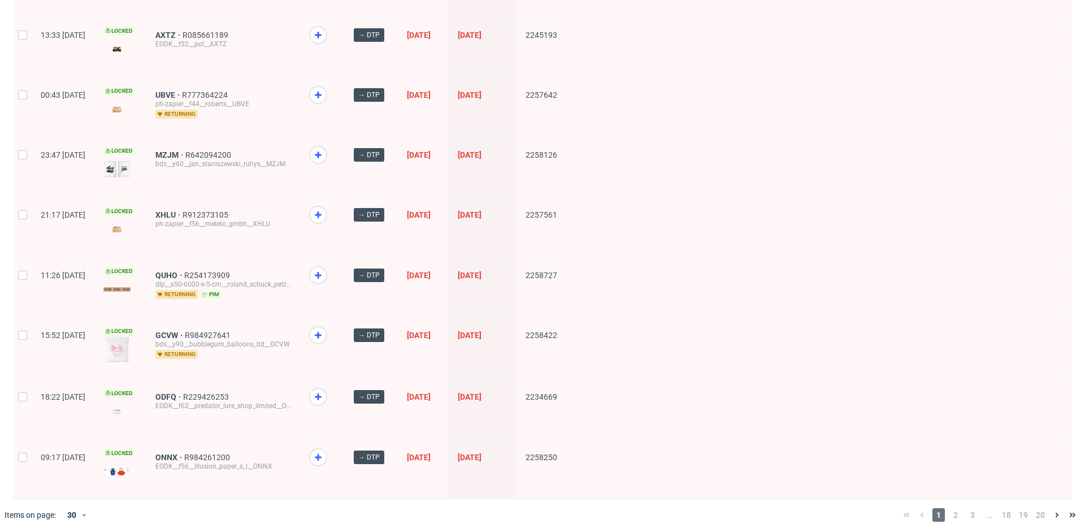
click at [953, 510] on span "2" at bounding box center [956, 515] width 12 height 14
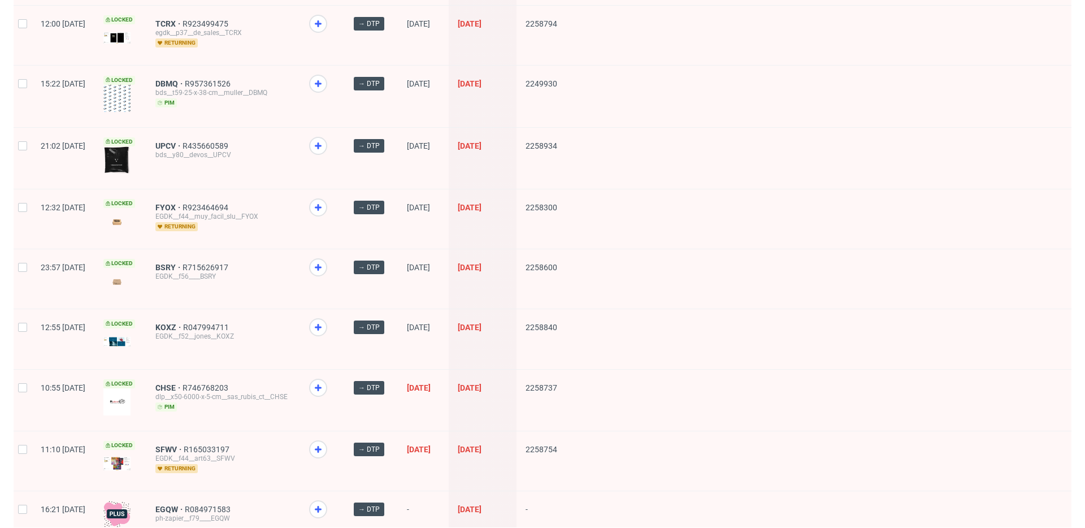
scroll to position [1459, 0]
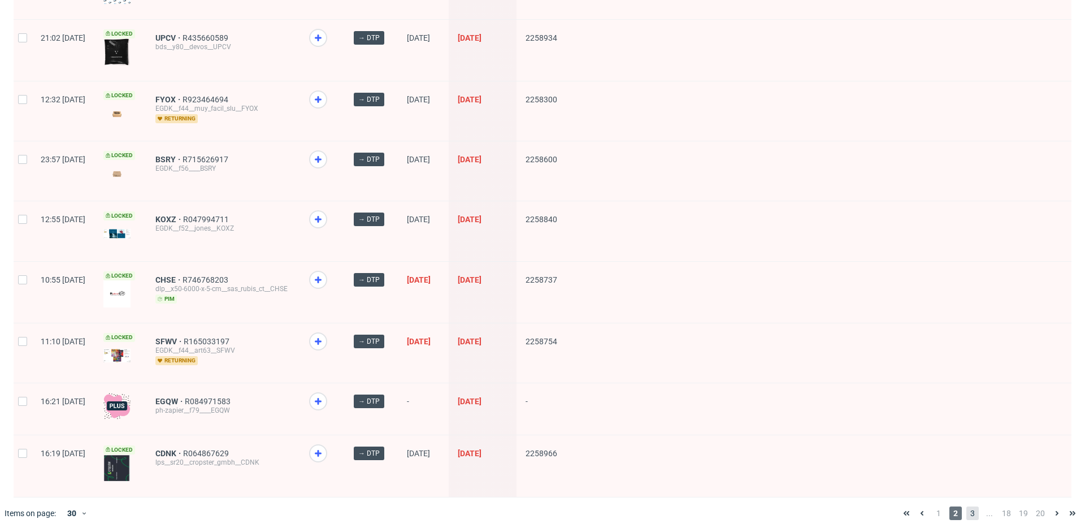
click at [967, 506] on span "3" at bounding box center [973, 513] width 12 height 14
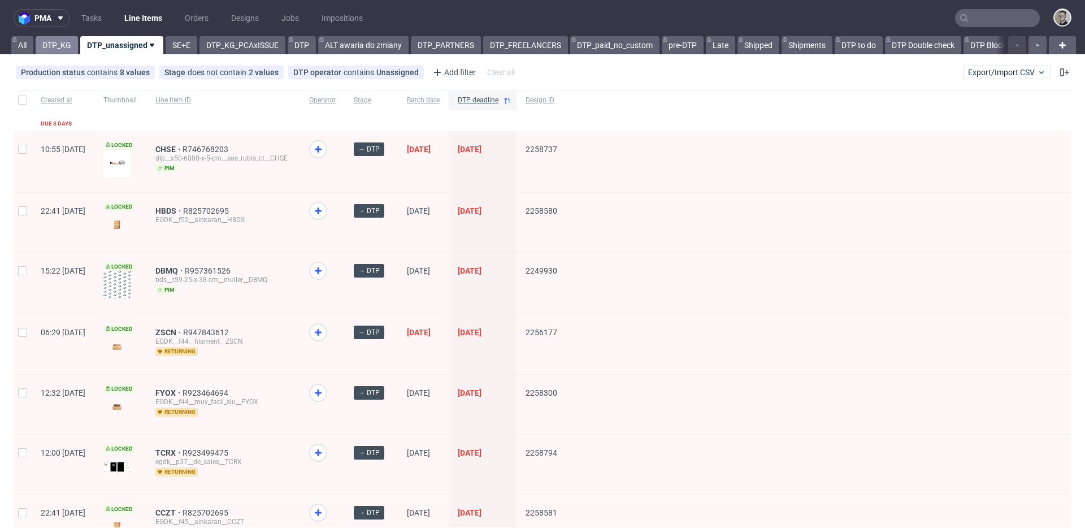
click at [52, 44] on link "DTP_KG" at bounding box center [57, 45] width 42 height 18
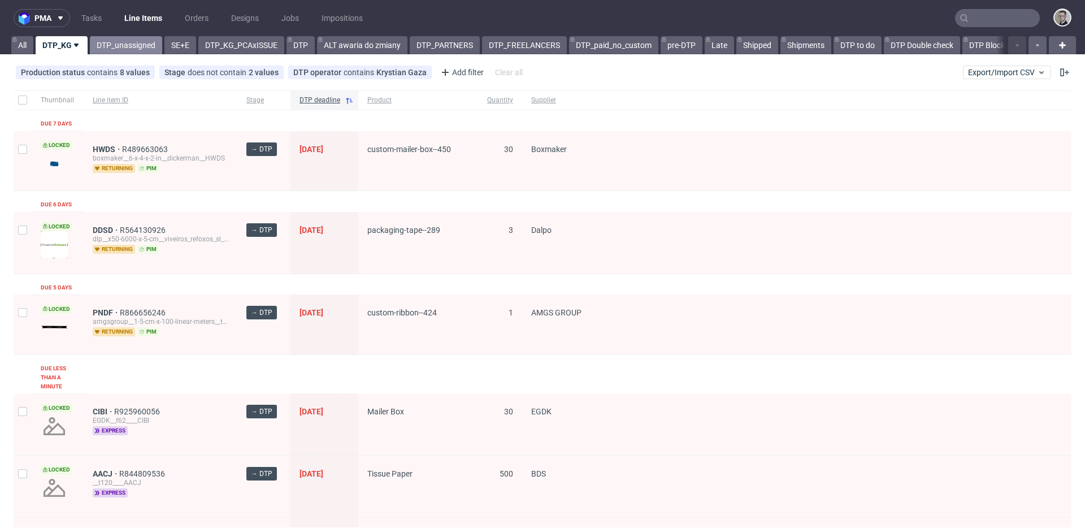
click at [140, 49] on link "DTP_unassigned" at bounding box center [126, 45] width 72 height 18
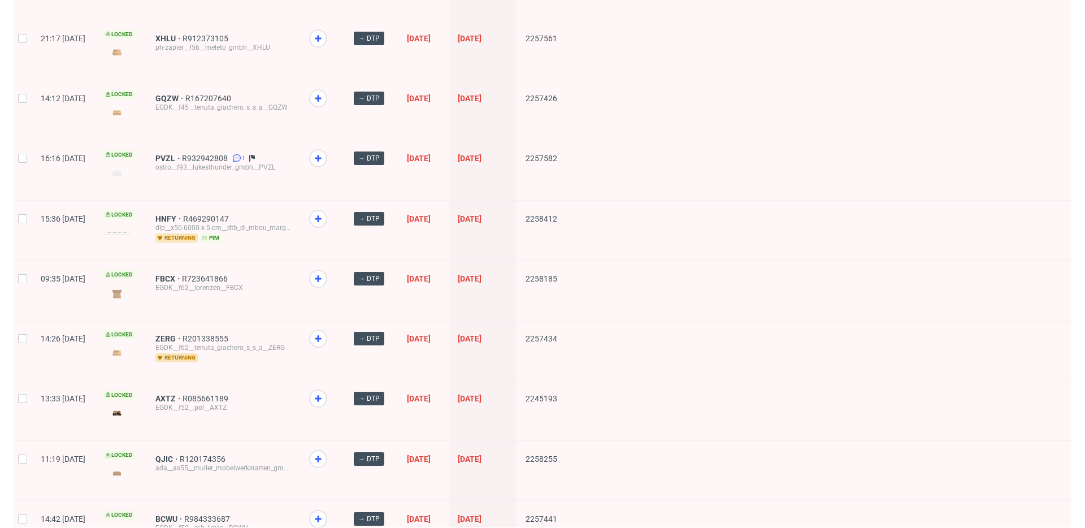
scroll to position [1458, 0]
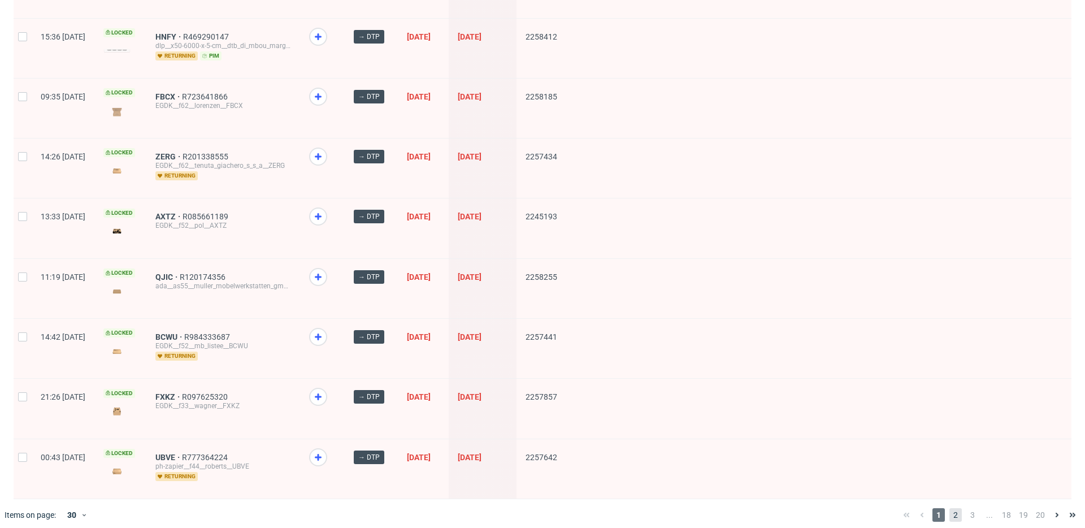
click at [951, 508] on span "2" at bounding box center [956, 515] width 12 height 14
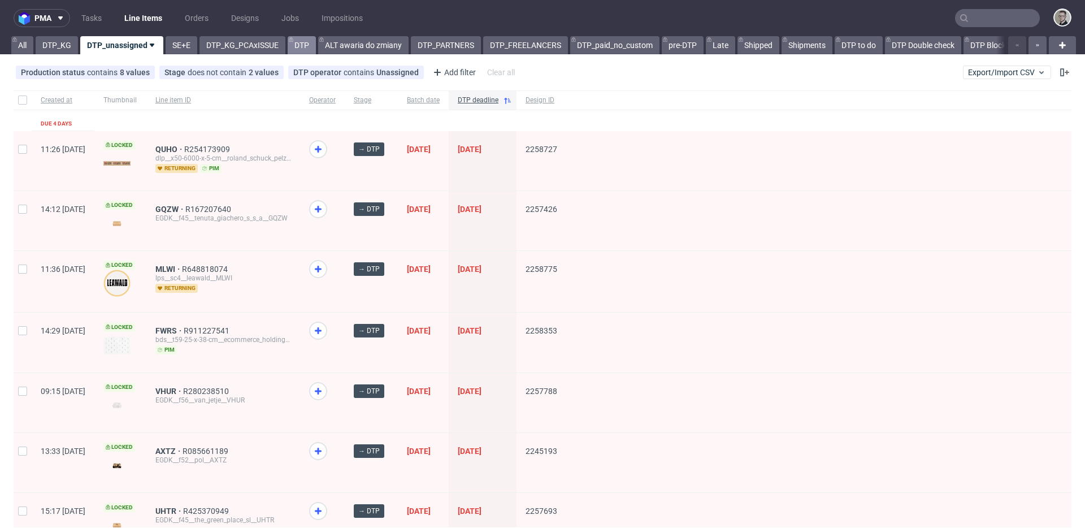
click at [297, 45] on link "DTP" at bounding box center [302, 45] width 28 height 18
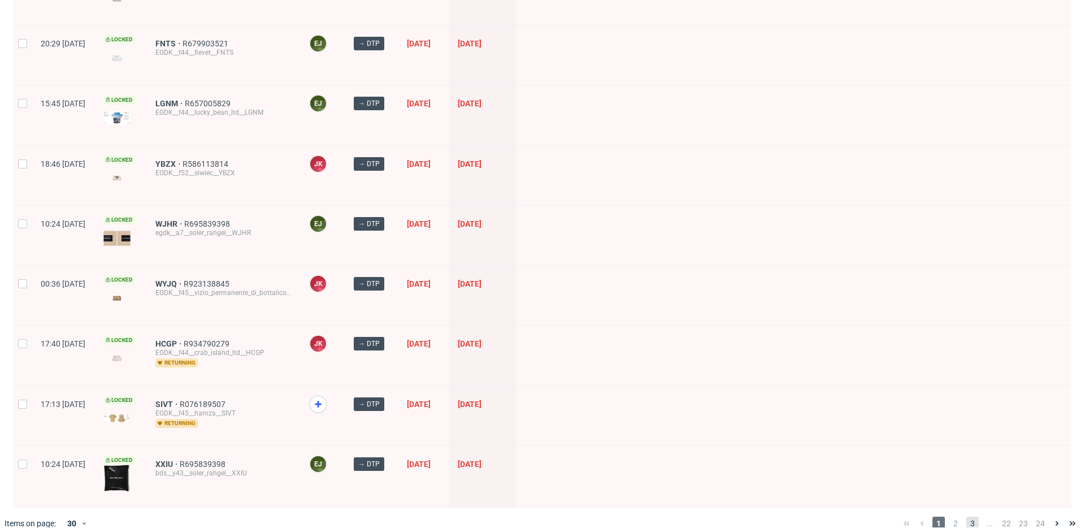
click at [967, 517] on span "3" at bounding box center [973, 524] width 12 height 14
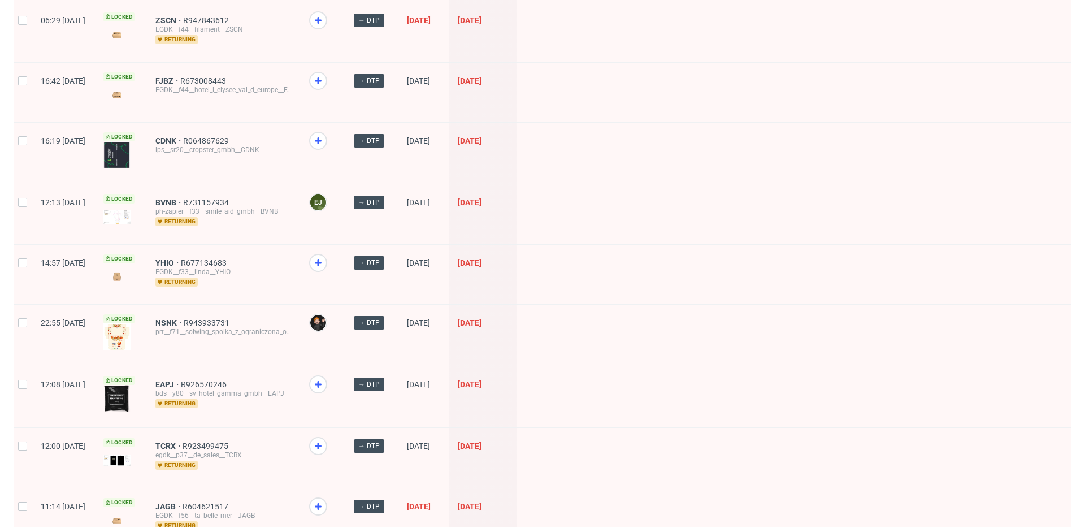
scroll to position [1457, 0]
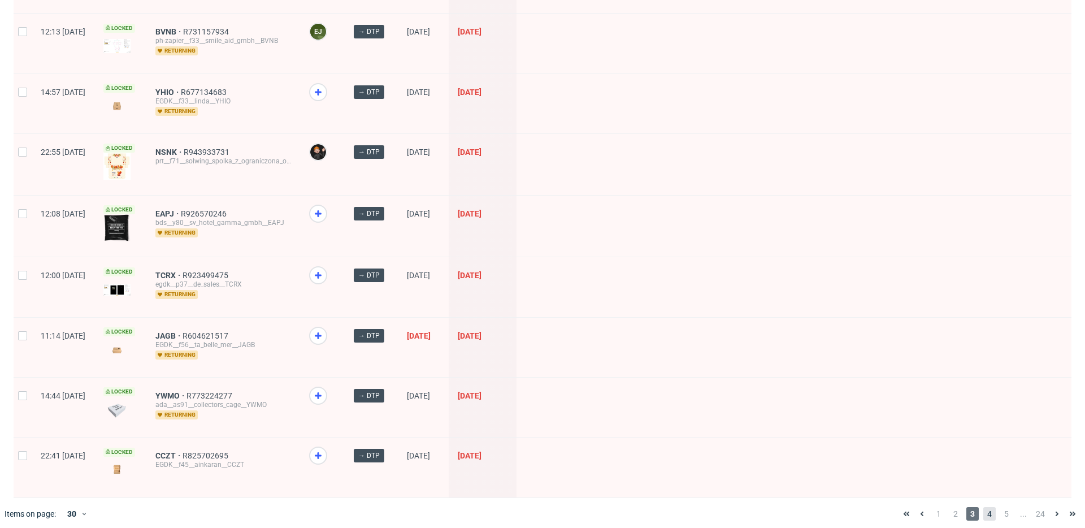
click at [983, 507] on span "4" at bounding box center [989, 514] width 12 height 14
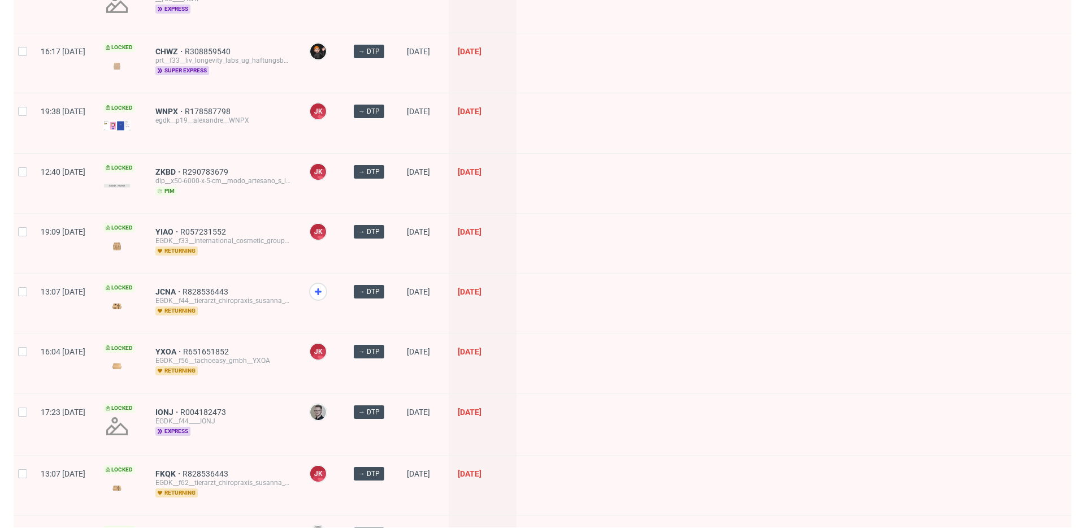
scroll to position [1464, 0]
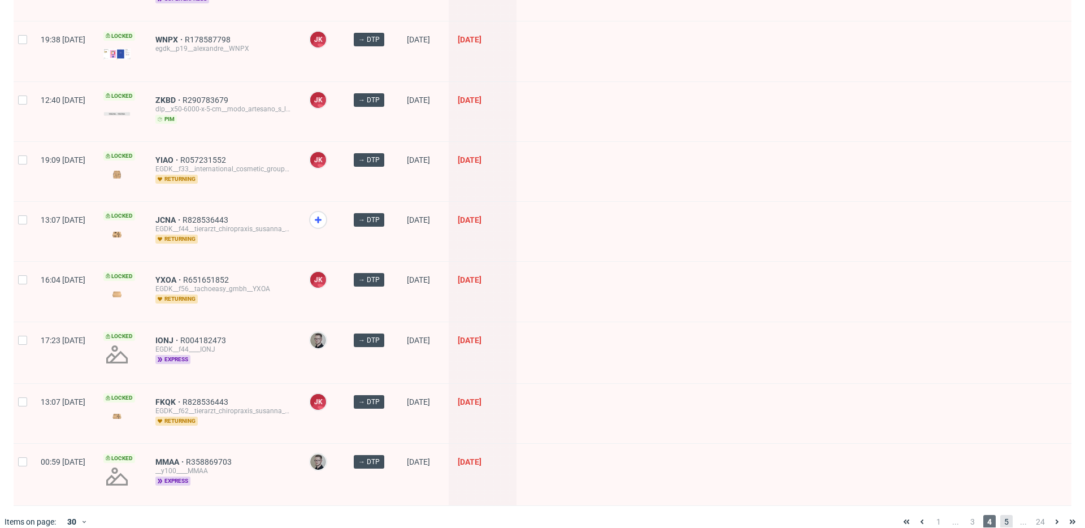
click at [1000, 515] on span "5" at bounding box center [1006, 522] width 12 height 14
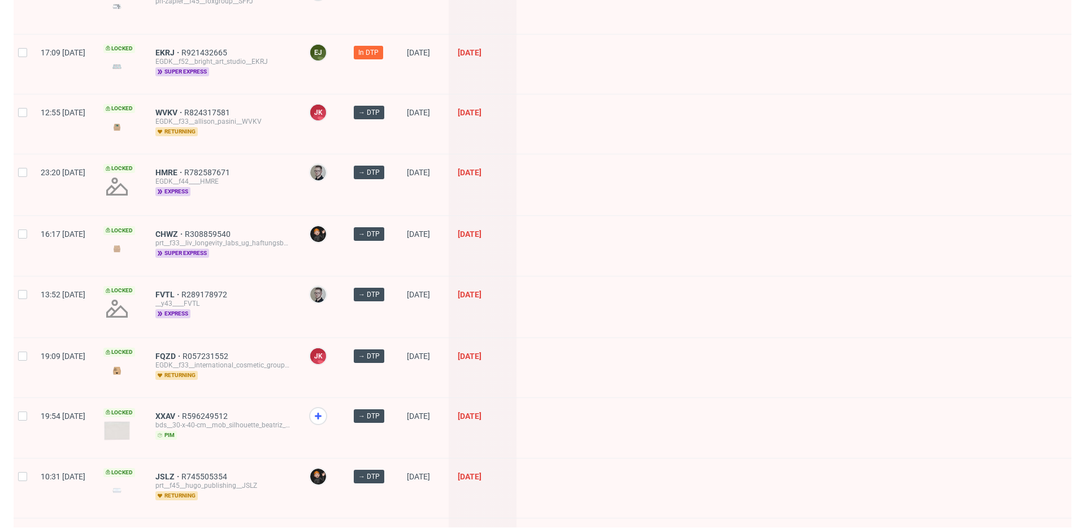
scroll to position [1438, 0]
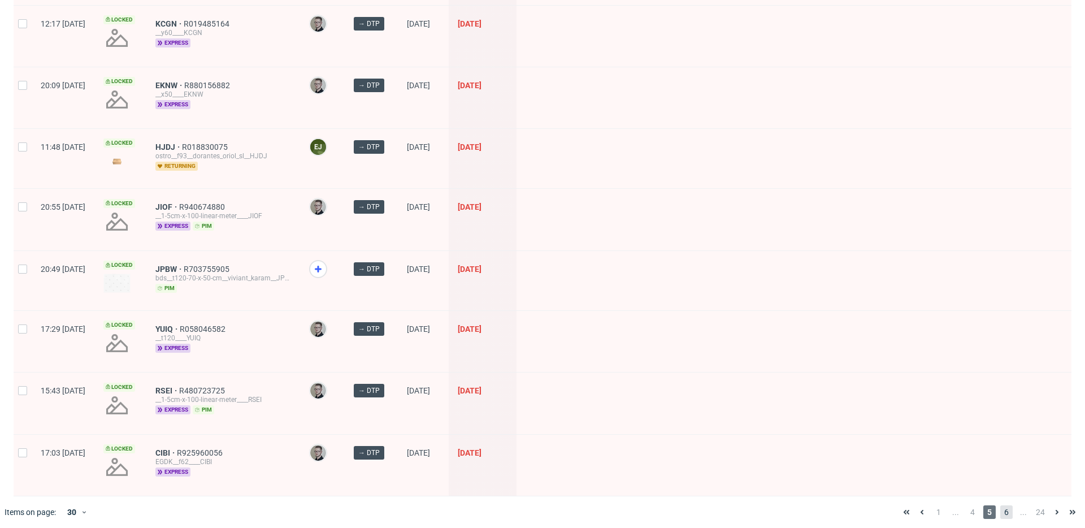
click at [1000, 509] on span "6" at bounding box center [1006, 512] width 12 height 14
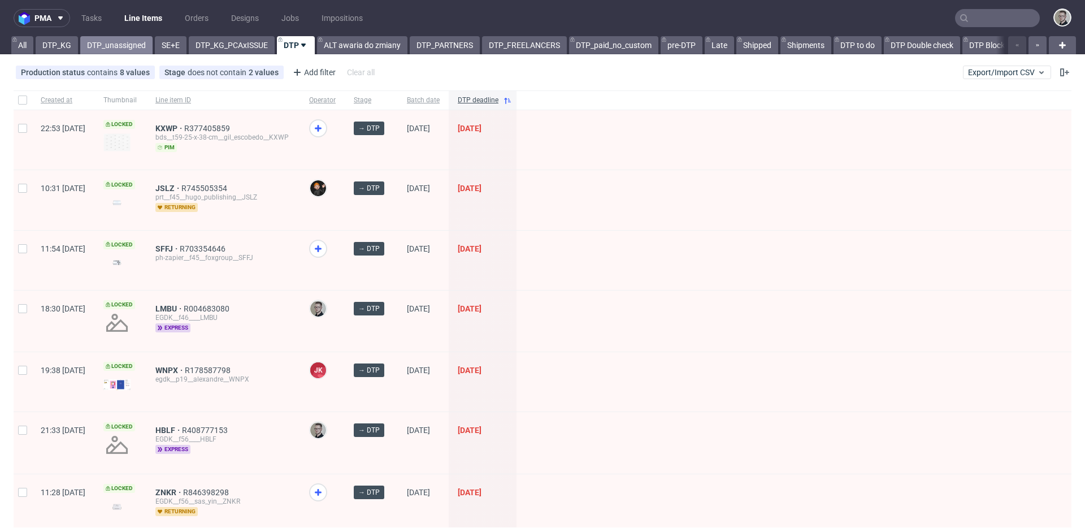
click at [115, 42] on link "DTP_unassigned" at bounding box center [116, 45] width 72 height 18
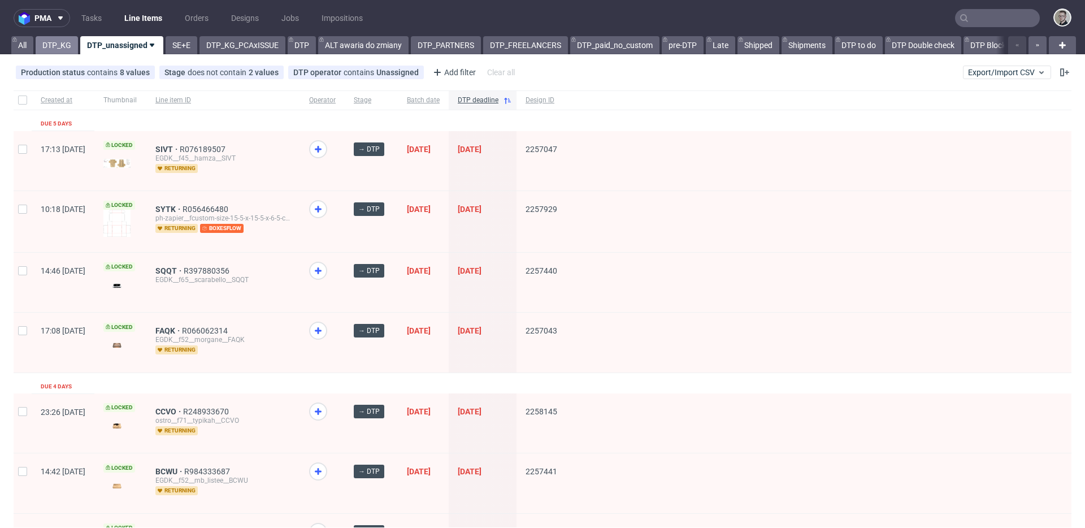
click at [64, 46] on link "DTP_KG" at bounding box center [57, 45] width 42 height 18
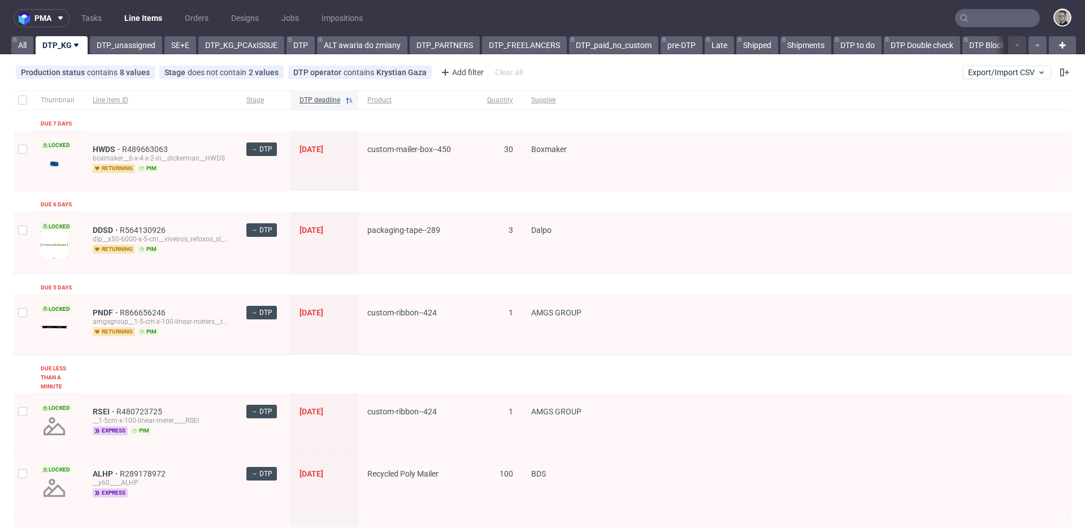
drag, startPoint x: 582, startPoint y: 185, endPoint x: 588, endPoint y: 181, distance: 7.9
click at [583, 184] on div "Boxmaker" at bounding box center [565, 161] width 86 height 60
drag, startPoint x: 409, startPoint y: 249, endPoint x: 939, endPoint y: 254, distance: 530.8
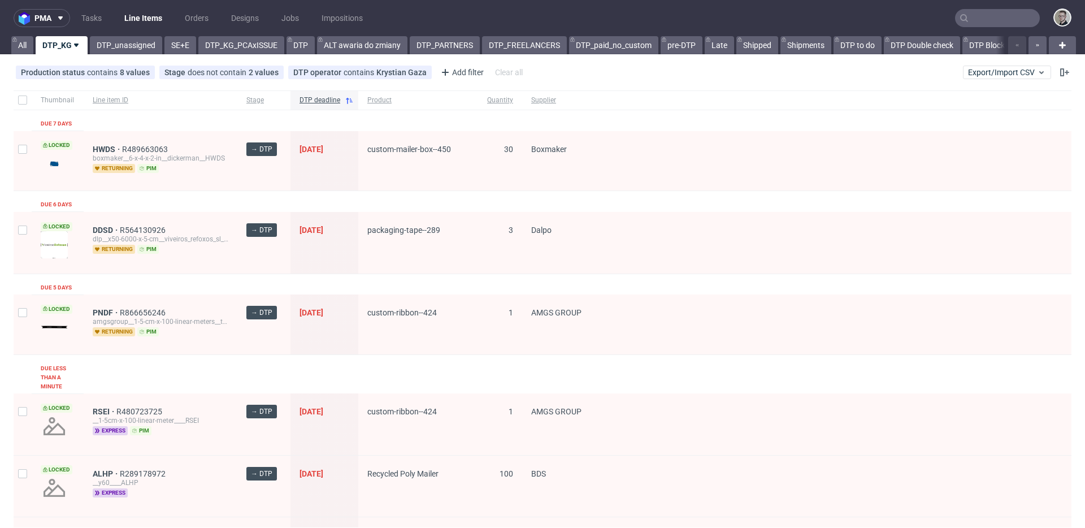
click at [587, 248] on div "Locked DDSD R564130926 dlp__x50-6000-x-5-cm__viveiros_refoxos_sl__DDSD returnin…" at bounding box center [543, 243] width 1058 height 62
click at [645, 239] on div at bounding box center [840, 243] width 463 height 62
drag, startPoint x: 504, startPoint y: 221, endPoint x: 743, endPoint y: 273, distance: 244.7
click at [725, 262] on div "Locked DDSD R564130926 dlp__x50-6000-x-5-cm__viveiros_refoxos_sl__DDSD returnin…" at bounding box center [543, 243] width 1058 height 62
click at [743, 273] on div at bounding box center [840, 243] width 463 height 62
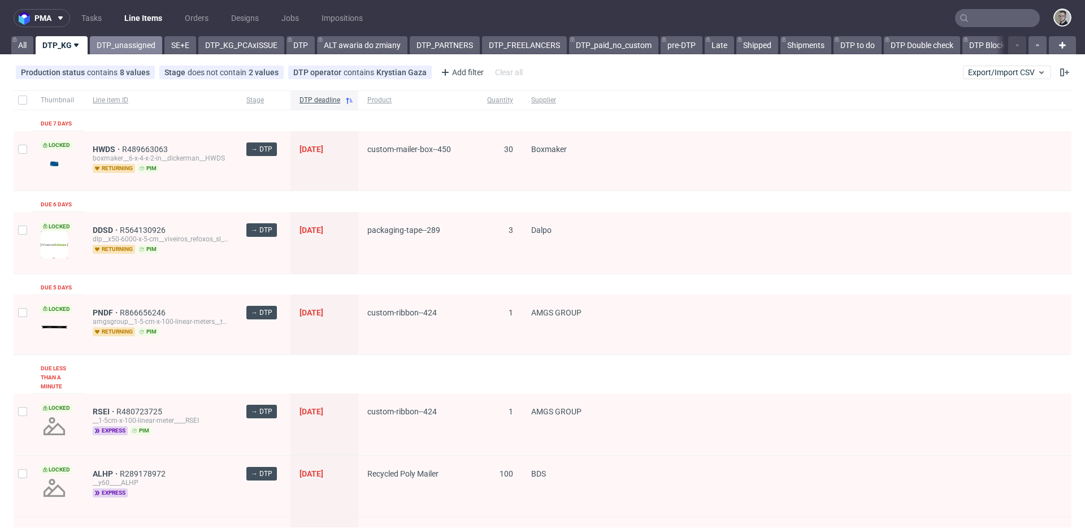
click at [122, 48] on link "DTP_unassigned" at bounding box center [126, 45] width 72 height 18
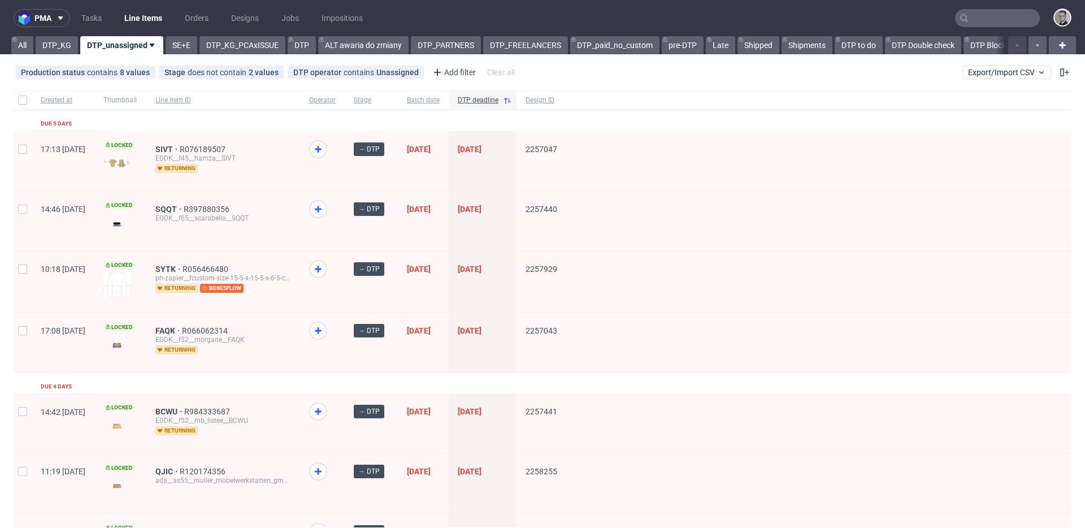
click at [280, 174] on span "SIVT R076189507 EGDK__f45__hamza__SIVT returning" at bounding box center [223, 161] width 136 height 32
click at [60, 42] on link "DTP_KG" at bounding box center [57, 45] width 42 height 18
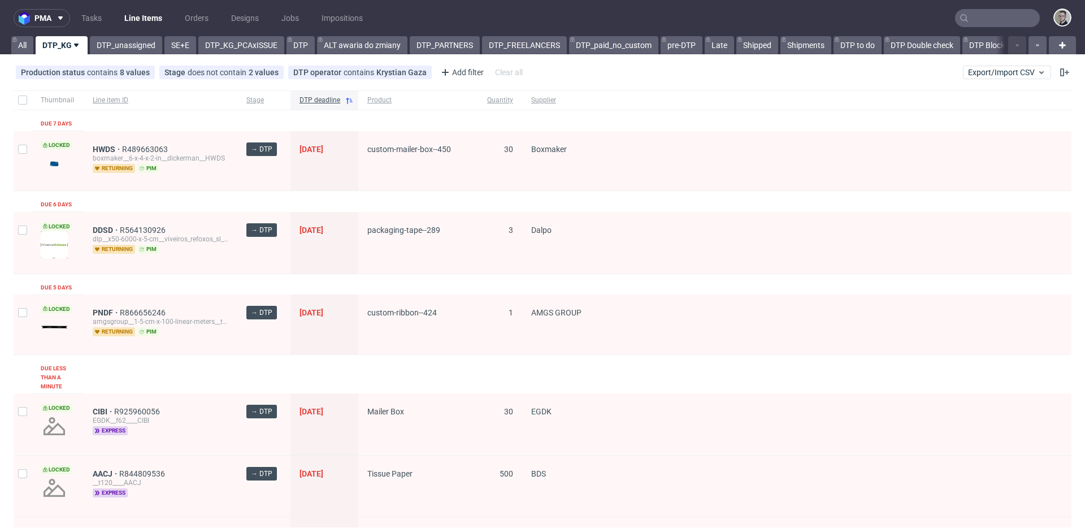
drag, startPoint x: 183, startPoint y: 270, endPoint x: 172, endPoint y: 301, distance: 32.7
click at [183, 270] on div "DDSD R564130926 dlp__x50-6000-x-5-cm__viveiros_refoxos_sl__DDSD returning pim" at bounding box center [161, 243] width 154 height 62
click at [120, 44] on link "DTP_unassigned" at bounding box center [126, 45] width 72 height 18
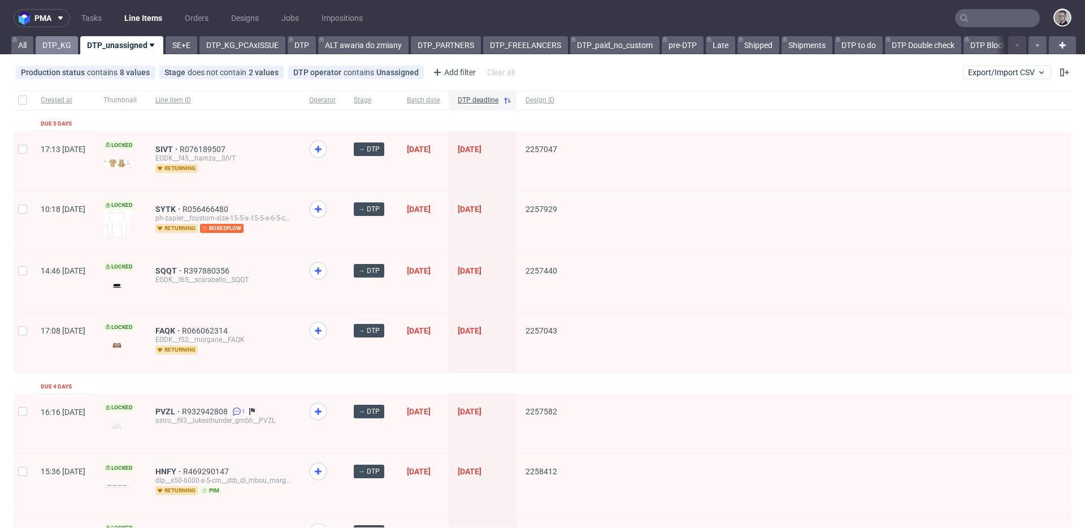
click at [57, 49] on link "DTP_KG" at bounding box center [57, 45] width 42 height 18
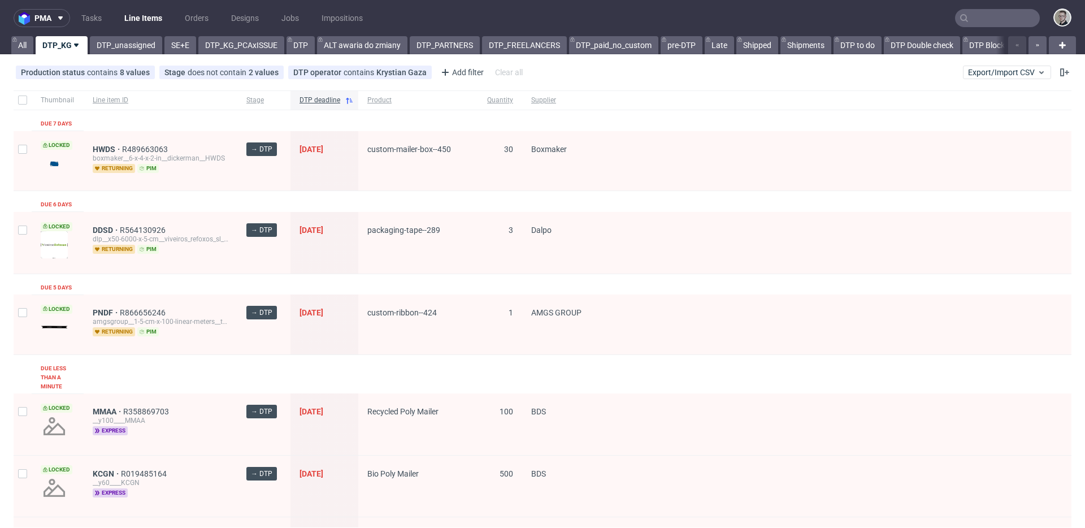
drag, startPoint x: 173, startPoint y: 158, endPoint x: 283, endPoint y: 167, distance: 110.6
click at [197, 156] on div "boxmaker__6-x-4-x-2-in__dickerman__HWDS" at bounding box center [161, 158] width 136 height 9
click at [196, 185] on div "HWDS R489663063 boxmaker__6-x-4-x-2-in__dickerman__HWDS returning pim" at bounding box center [161, 161] width 154 height 60
click at [235, 143] on div "HWDS R489663063 boxmaker__6-x-4-x-2-in__dickerman__HWDS returning pim" at bounding box center [161, 161] width 154 height 60
click at [215, 150] on div "HWDS R489663063" at bounding box center [161, 149] width 136 height 9
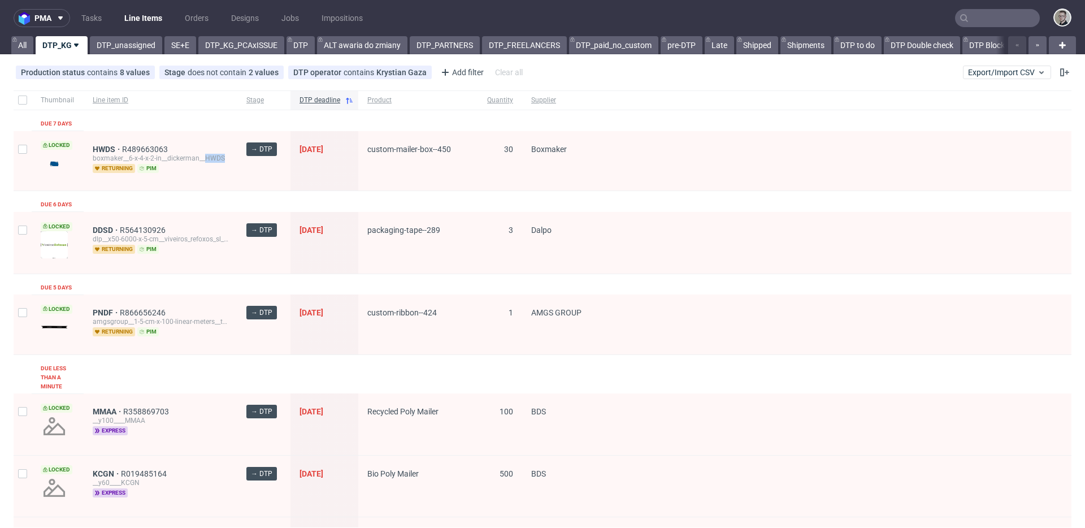
drag, startPoint x: 228, startPoint y: 161, endPoint x: 233, endPoint y: 163, distance: 6.1
click at [237, 160] on div "Locked HWDS R489663063 boxmaker__6-x-4-x-2-in__dickerman__HWDS returning pim → …" at bounding box center [543, 161] width 1058 height 60
drag, startPoint x: 222, startPoint y: 154, endPoint x: 197, endPoint y: 161, distance: 25.1
click at [221, 154] on div "boxmaker__6-x-4-x-2-in__dickerman__HWDS" at bounding box center [161, 158] width 136 height 9
click at [219, 157] on div "boxmaker__6-x-4-x-2-in__dickerman__HWDS" at bounding box center [161, 158] width 136 height 9
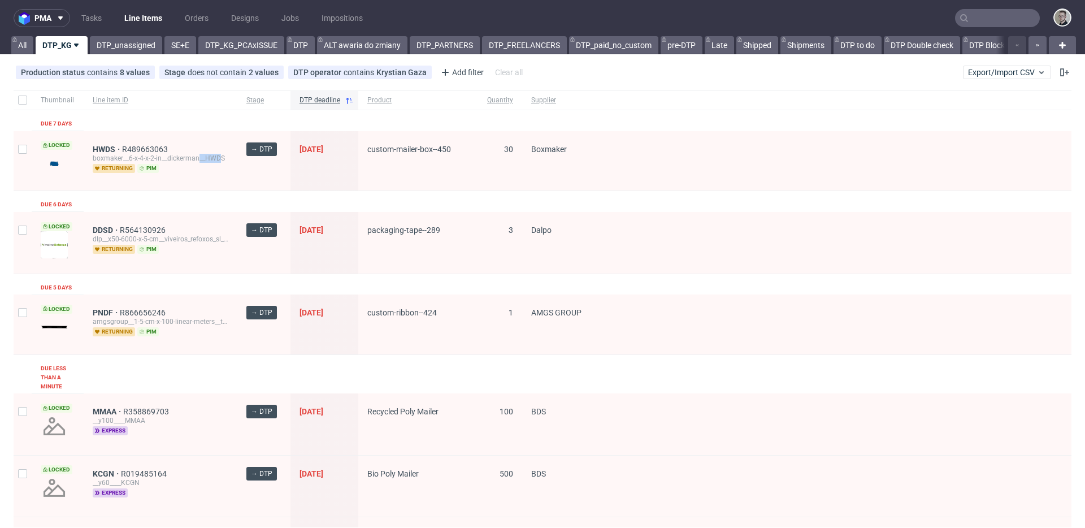
click at [210, 157] on div "boxmaker__6-x-4-x-2-in__dickerman__HWDS" at bounding box center [161, 158] width 136 height 9
drag, startPoint x: 199, startPoint y: 158, endPoint x: 227, endPoint y: 153, distance: 28.2
click at [222, 154] on div "boxmaker__6-x-4-x-2-in__dickerman__HWDS" at bounding box center [161, 158] width 136 height 9
click at [215, 153] on div "HWDS R489663063" at bounding box center [161, 149] width 136 height 9
drag, startPoint x: 205, startPoint y: 159, endPoint x: 116, endPoint y: 160, distance: 88.7
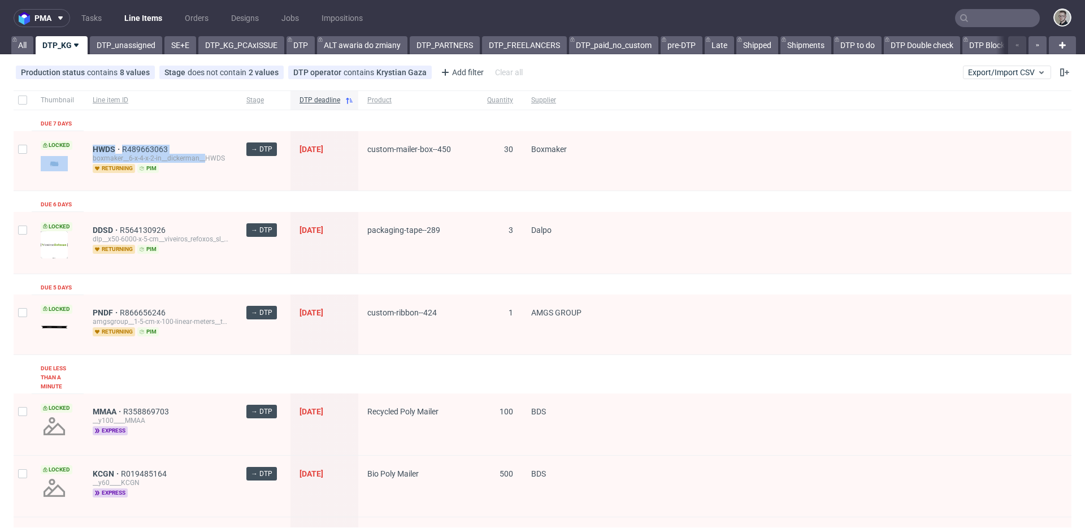
click at [66, 152] on div "Locked HWDS R489663063 boxmaker__6-x-4-x-2-in__dickerman__HWDS returning pim → …" at bounding box center [543, 161] width 1058 height 60
click at [215, 148] on div "HWDS R489663063" at bounding box center [161, 149] width 136 height 9
drag, startPoint x: 236, startPoint y: 157, endPoint x: 89, endPoint y: 149, distance: 147.7
click at [89, 149] on div "HWDS R489663063 boxmaker__6-x-4-x-2-in__dickerman__HWDS returning pim" at bounding box center [161, 161] width 154 height 60
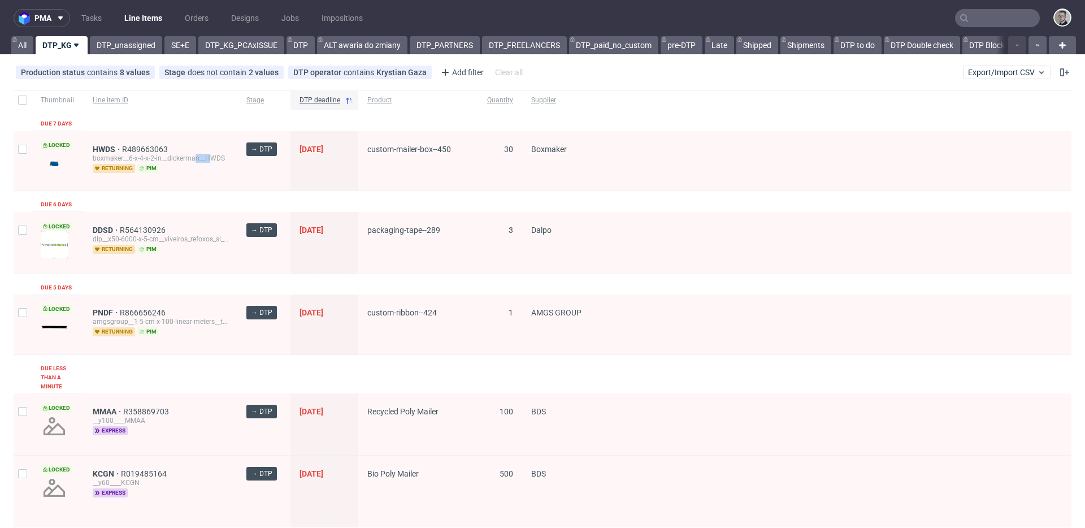
click at [230, 158] on div "HWDS R489663063 boxmaker__6-x-4-x-2-in__dickerman__HWDS returning pim" at bounding box center [161, 161] width 154 height 60
click at [213, 161] on div "boxmaker__6-x-4-x-2-in__dickerman__HWDS" at bounding box center [161, 158] width 136 height 9
click at [133, 45] on link "DTP_unassigned" at bounding box center [126, 45] width 72 height 18
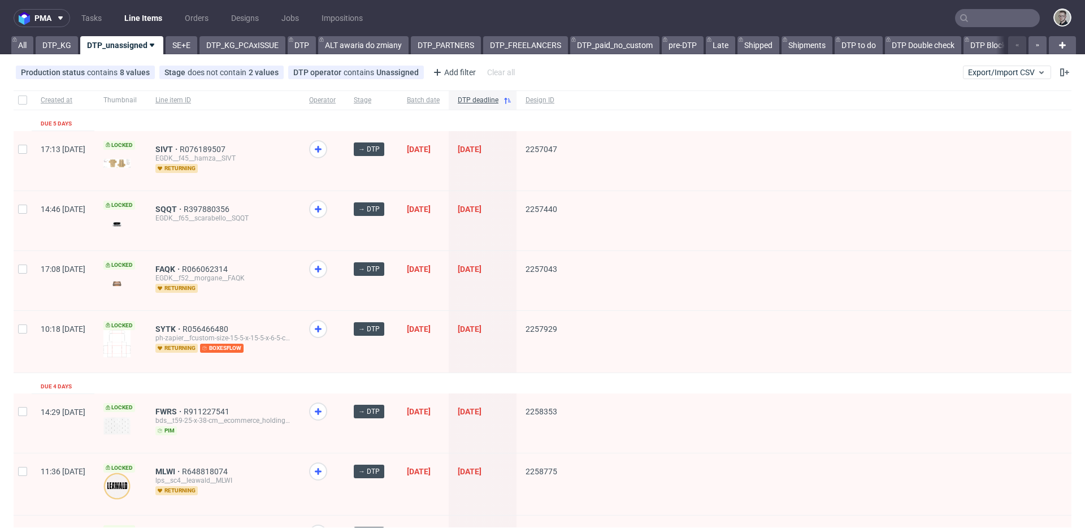
click at [345, 154] on div at bounding box center [322, 160] width 45 height 59
click at [291, 149] on div "SIVT R076189507" at bounding box center [223, 149] width 136 height 9
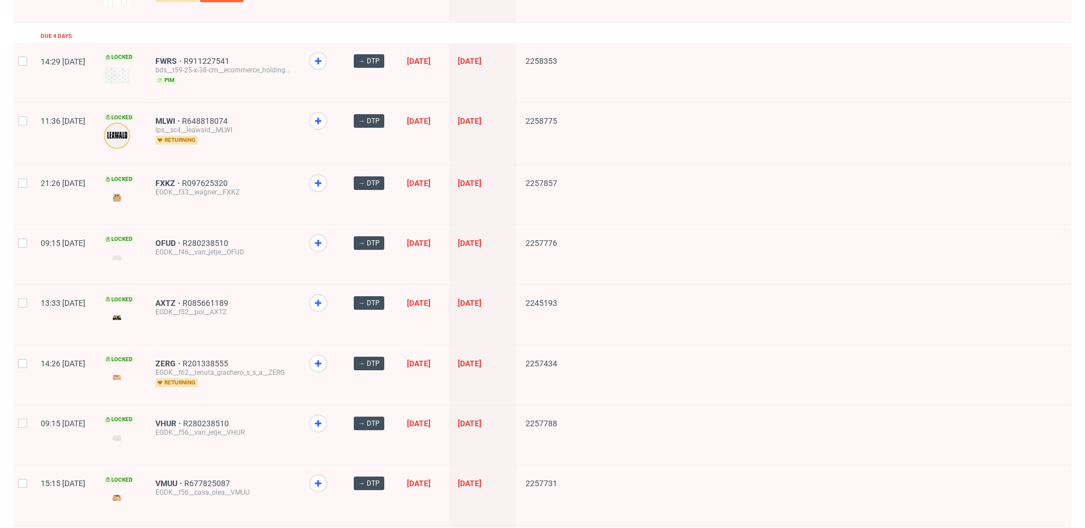
scroll to position [437, 0]
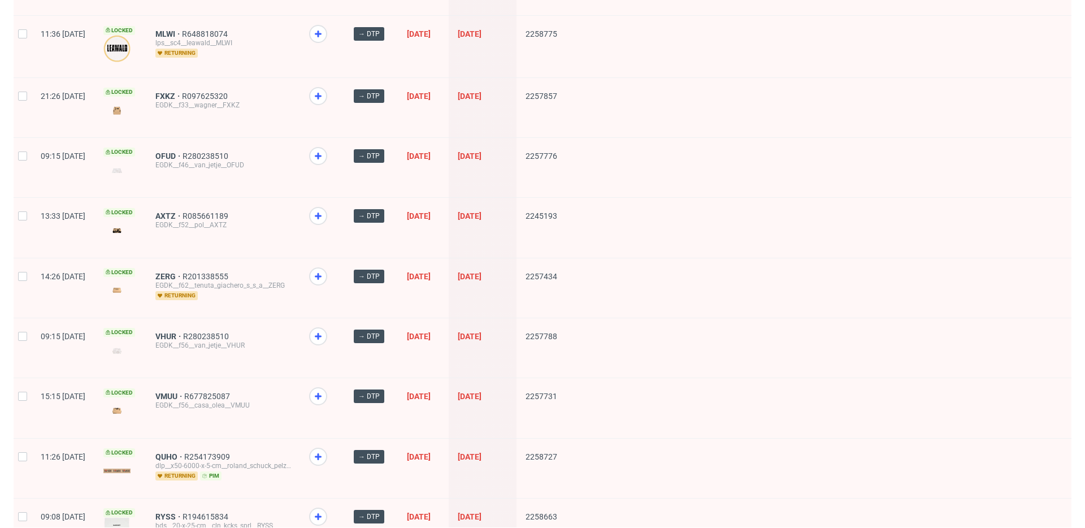
click at [335, 167] on div at bounding box center [322, 167] width 45 height 59
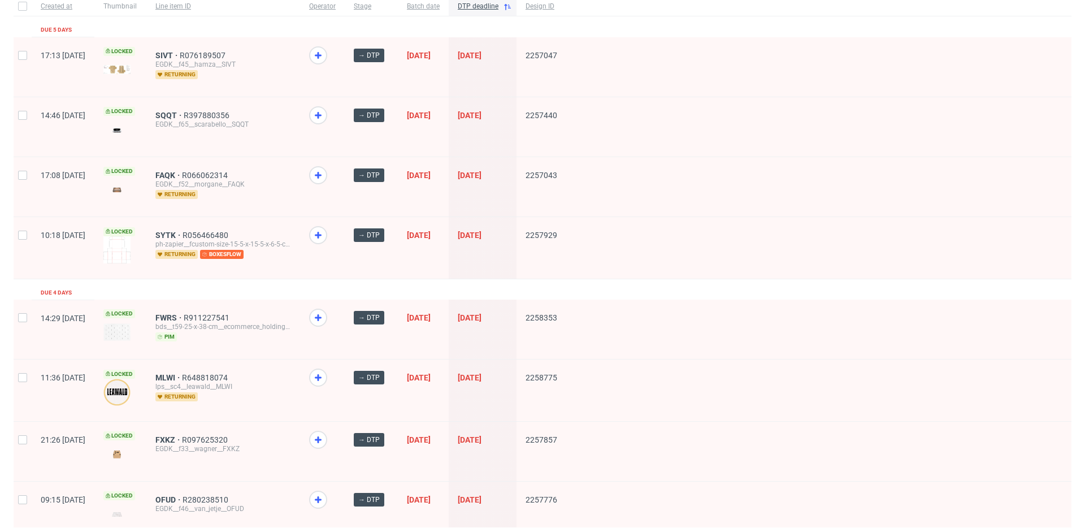
scroll to position [0, 0]
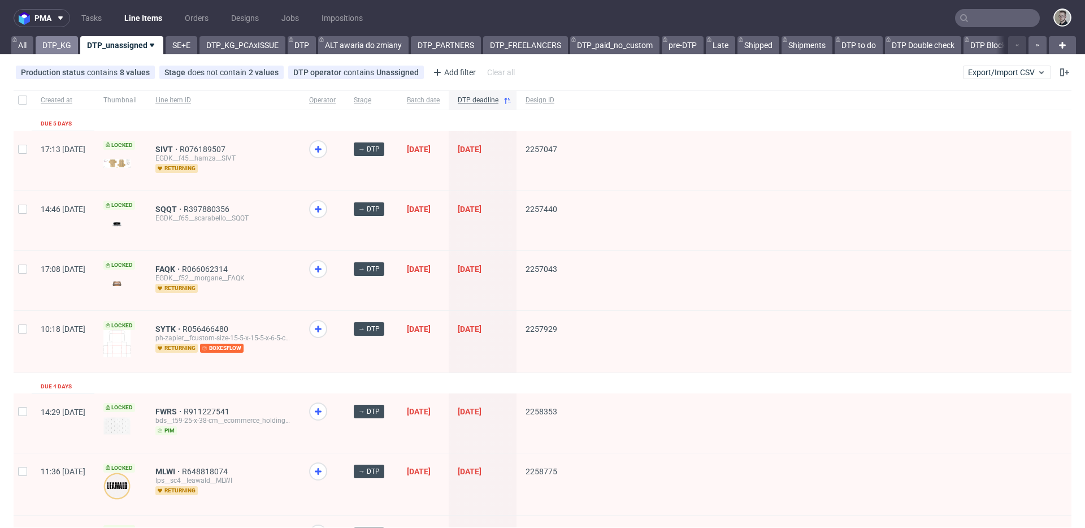
click at [60, 41] on link "DTP_KG" at bounding box center [57, 45] width 42 height 18
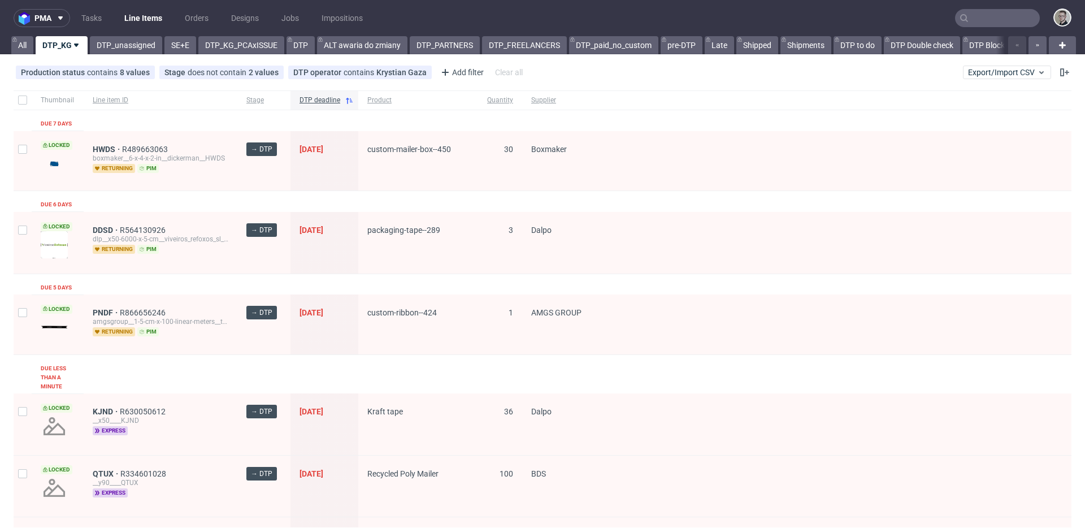
click at [487, 171] on span "30" at bounding box center [500, 161] width 26 height 33
click at [180, 50] on link "SE+E" at bounding box center [180, 45] width 32 height 18
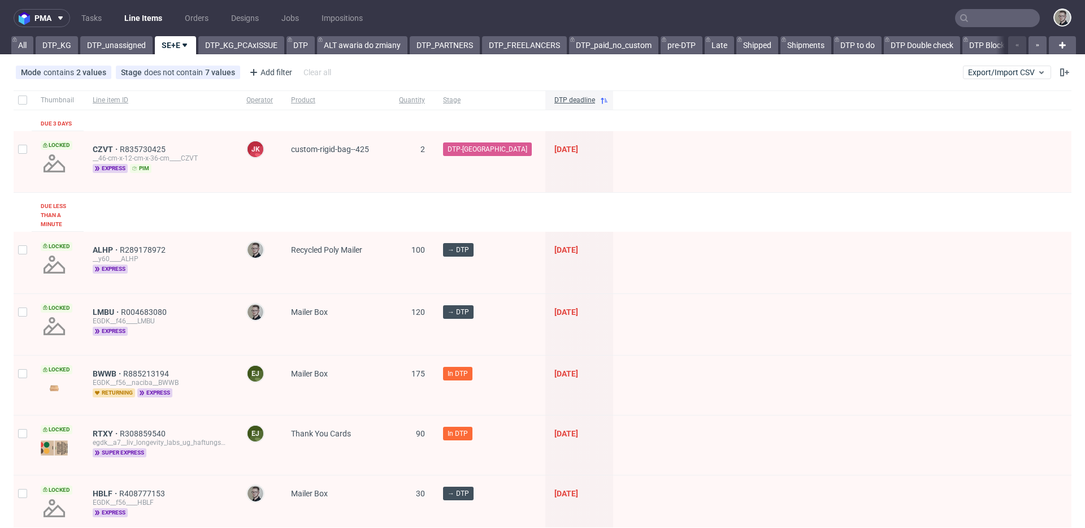
click at [56, 47] on link "DTP_KG" at bounding box center [57, 45] width 42 height 18
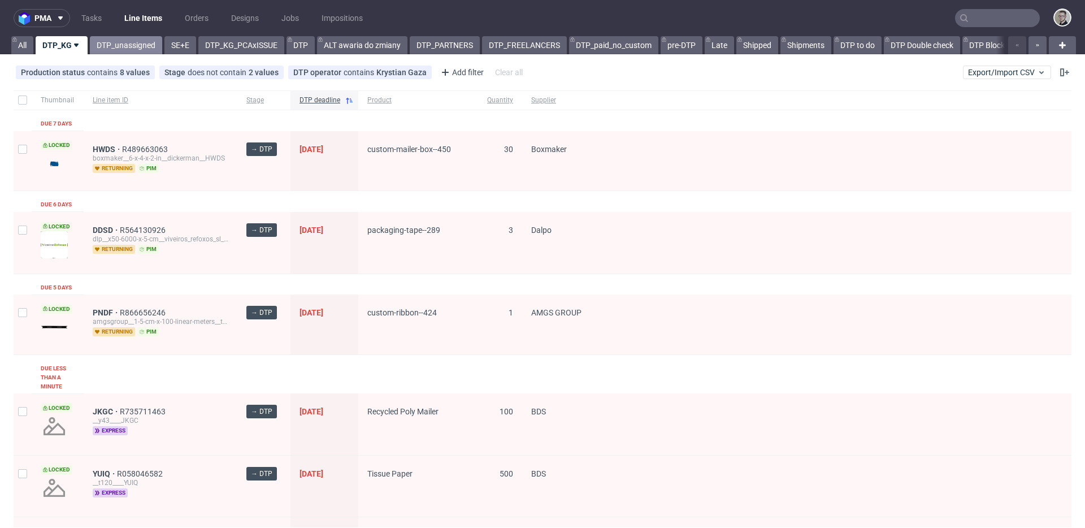
click at [128, 38] on link "DTP_unassigned" at bounding box center [126, 45] width 72 height 18
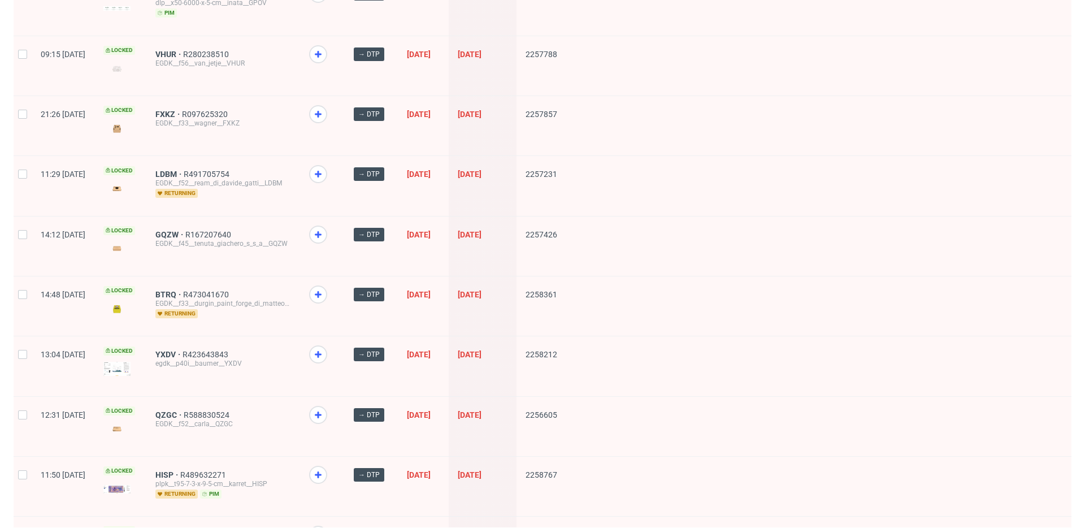
scroll to position [1460, 0]
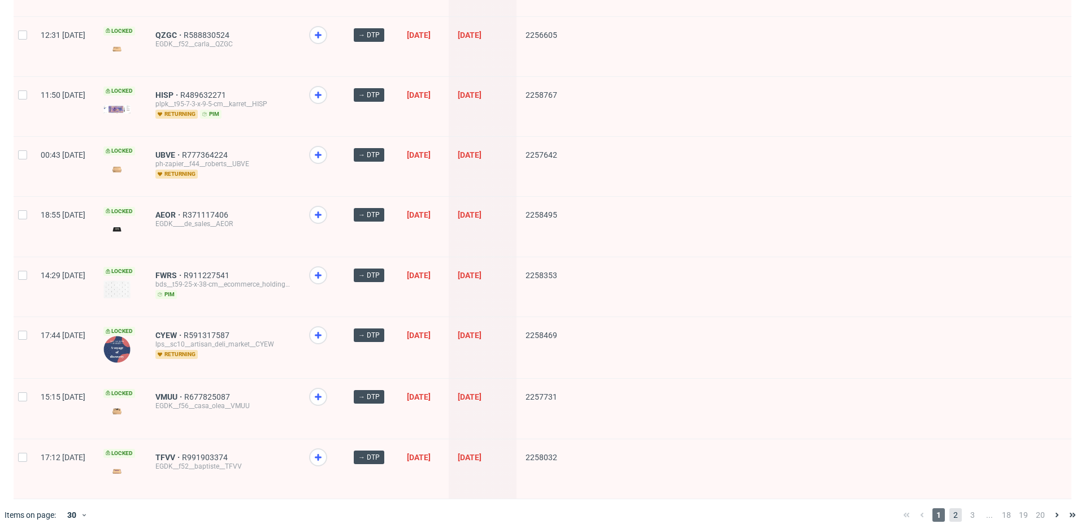
click at [950, 508] on span "2" at bounding box center [956, 515] width 12 height 14
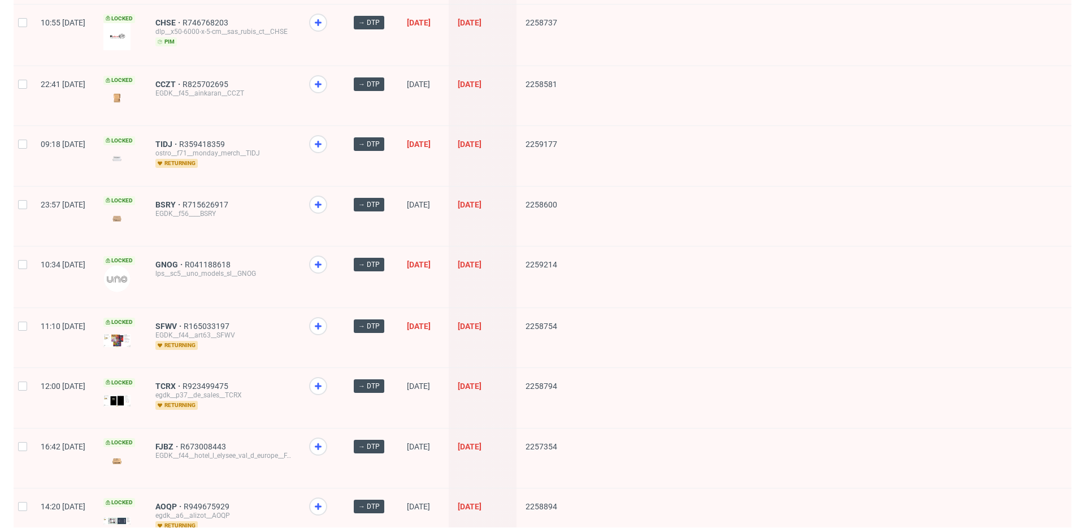
scroll to position [1464, 0]
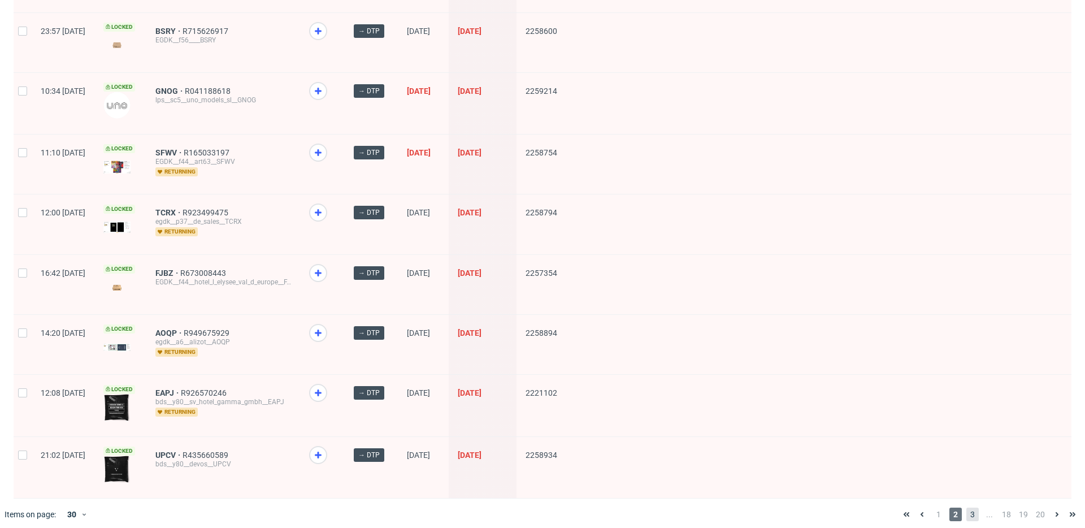
click at [967, 508] on span "3" at bounding box center [973, 515] width 12 height 14
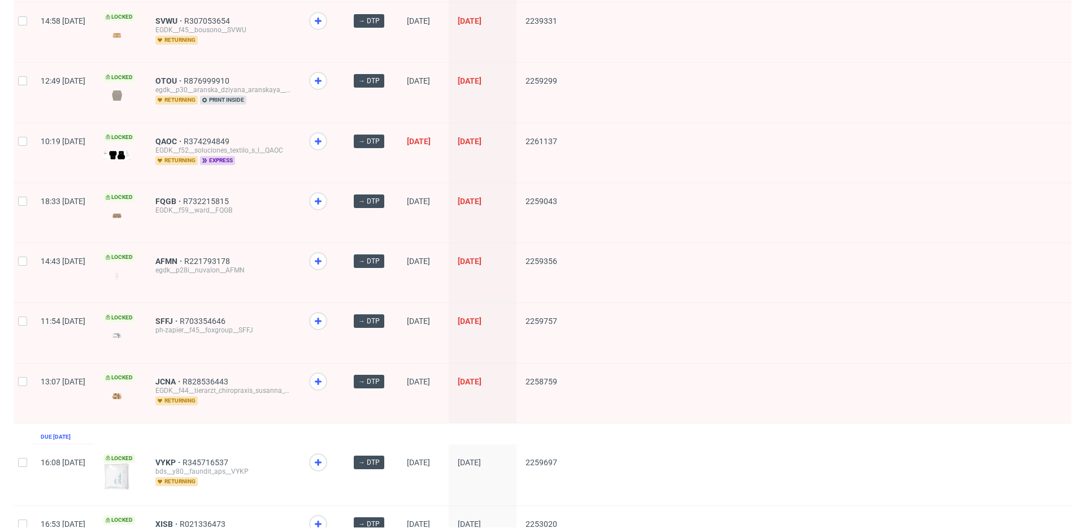
scroll to position [1477, 0]
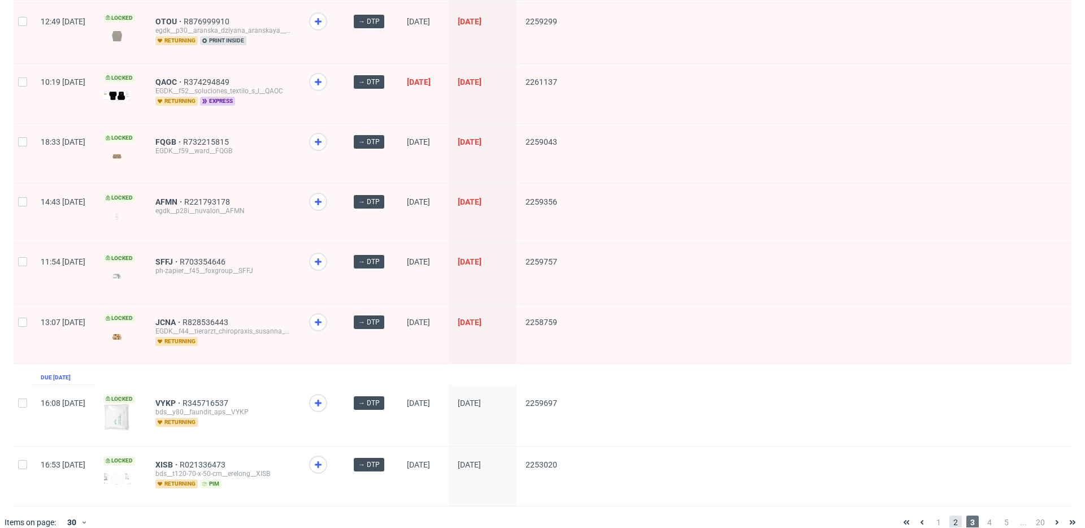
click at [951, 515] on span "2" at bounding box center [956, 522] width 12 height 14
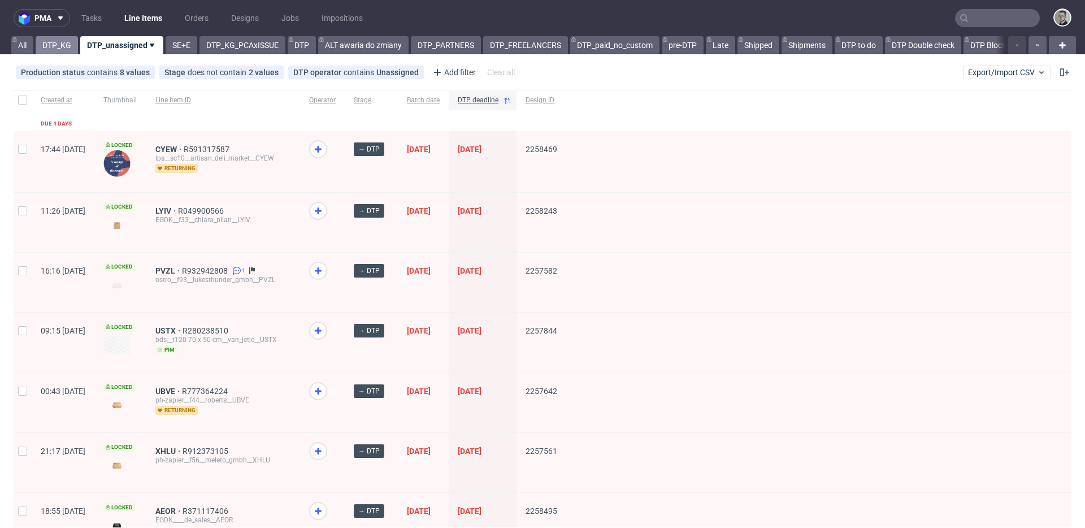
click at [55, 48] on link "DTP_KG" at bounding box center [57, 45] width 42 height 18
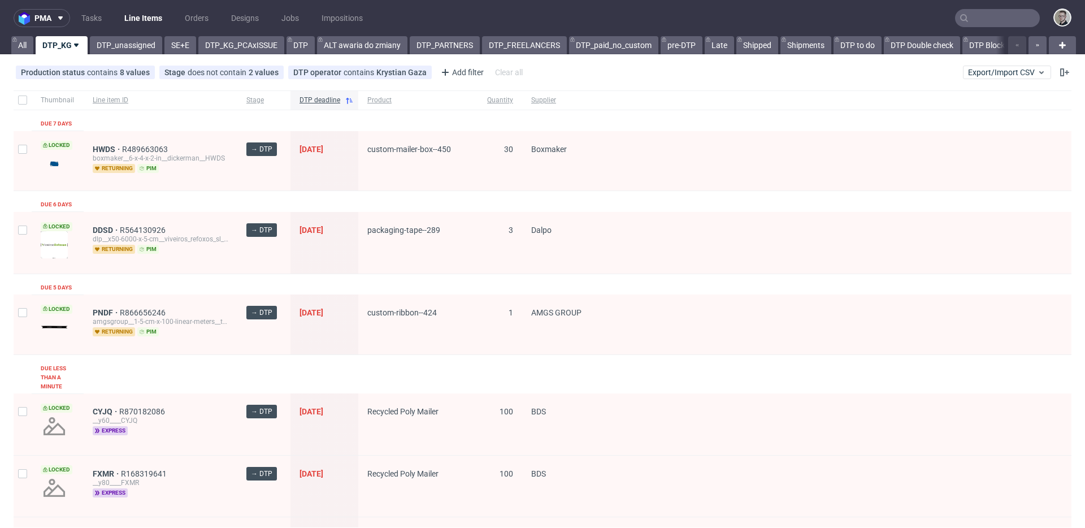
click at [131, 49] on link "DTP_unassigned" at bounding box center [126, 45] width 72 height 18
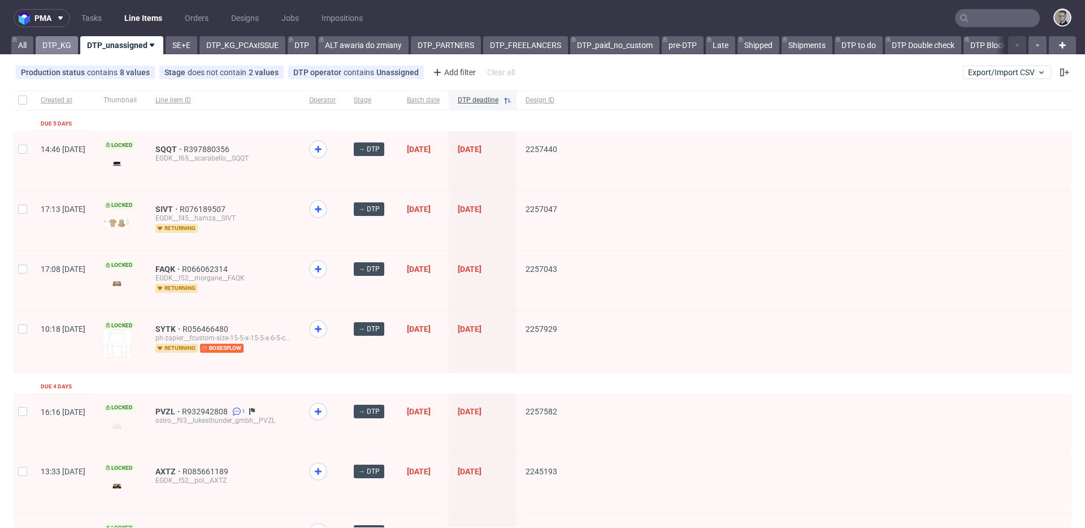
click at [61, 50] on link "DTP_KG" at bounding box center [57, 45] width 42 height 18
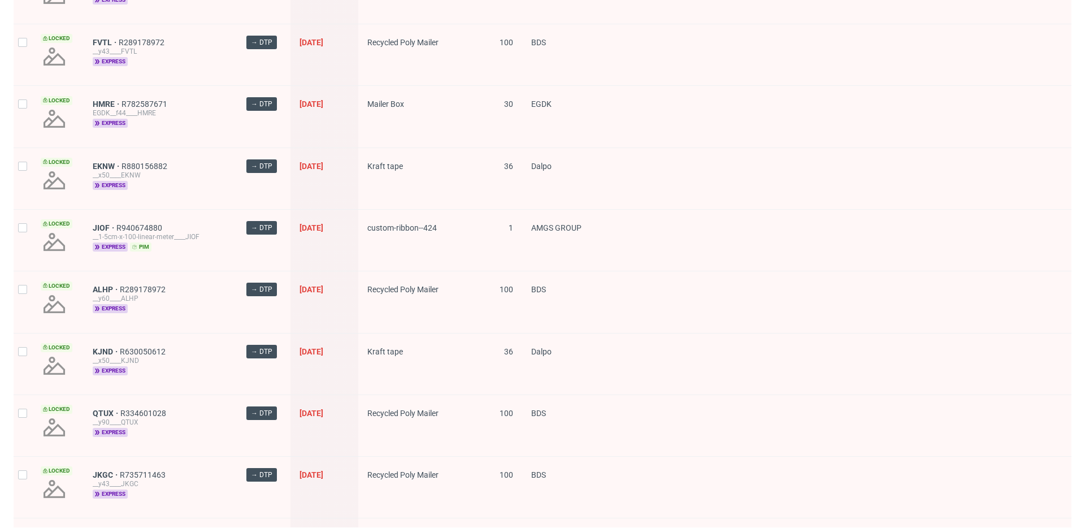
scroll to position [1570, 0]
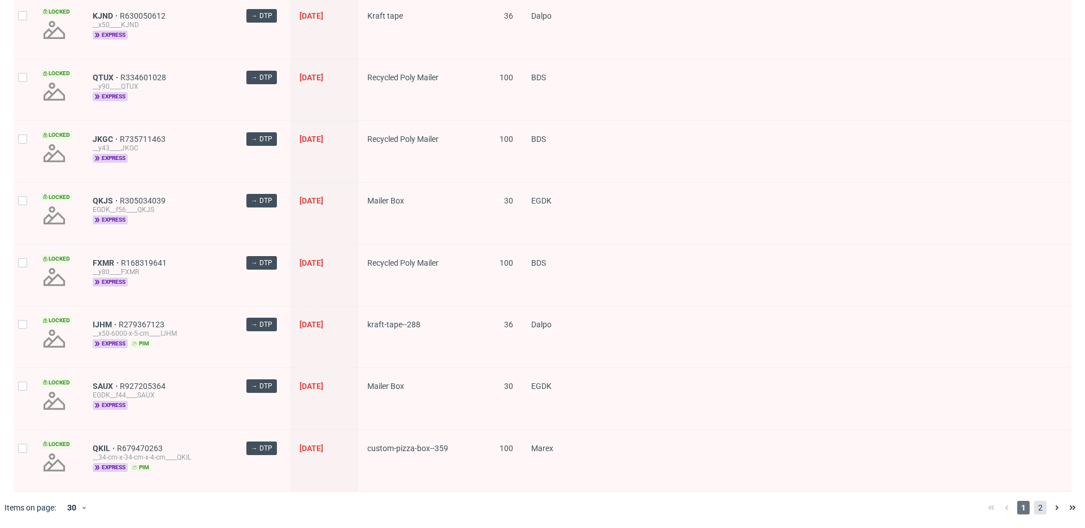
click at [1035, 512] on span "2" at bounding box center [1040, 508] width 12 height 14
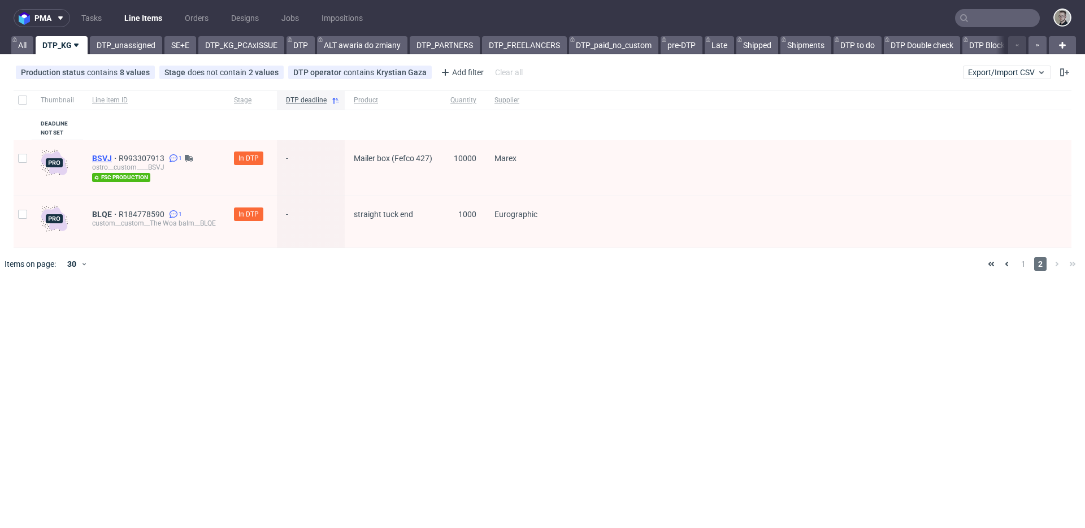
click at [102, 158] on span "BSVJ" at bounding box center [105, 158] width 27 height 9
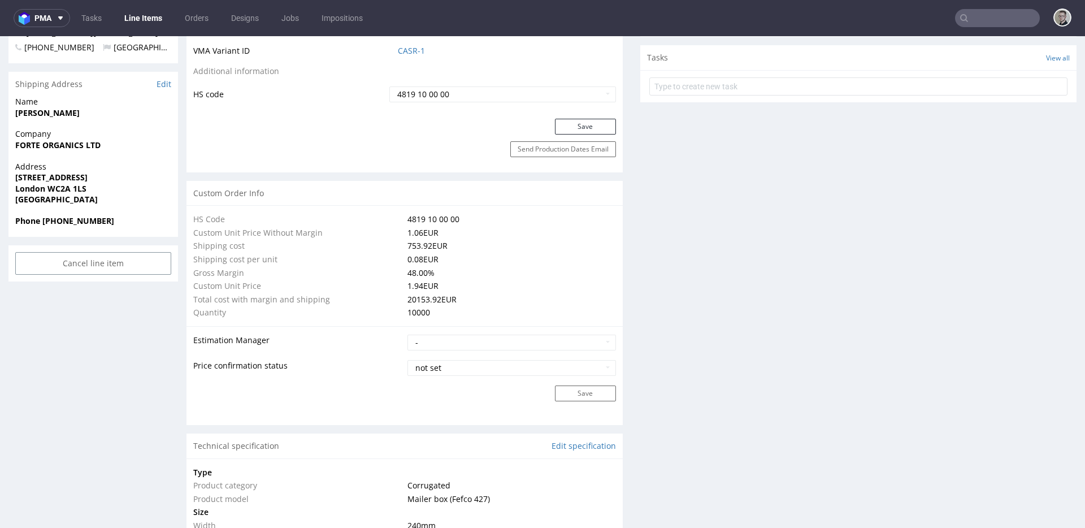
scroll to position [155, 0]
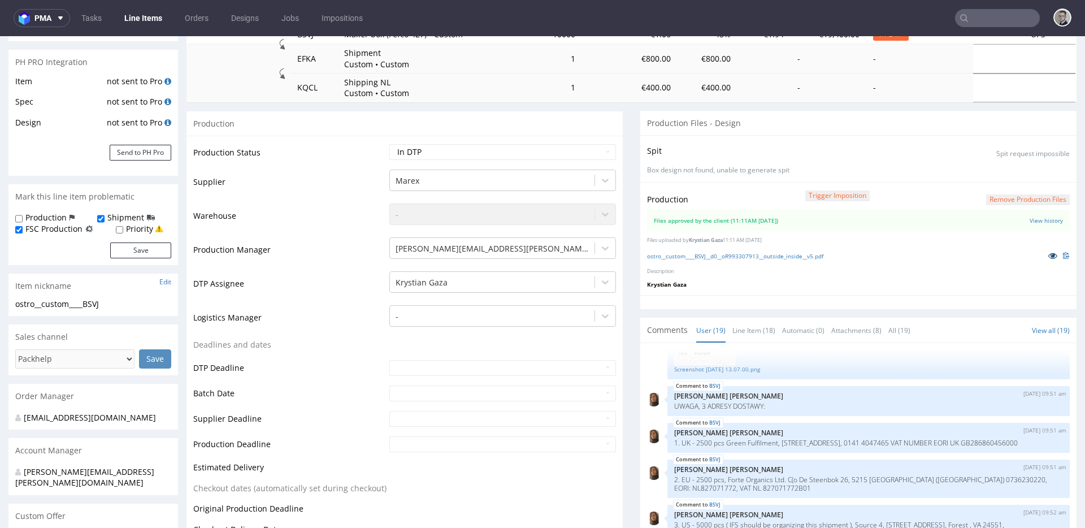
click at [1048, 257] on icon at bounding box center [1052, 256] width 9 height 8
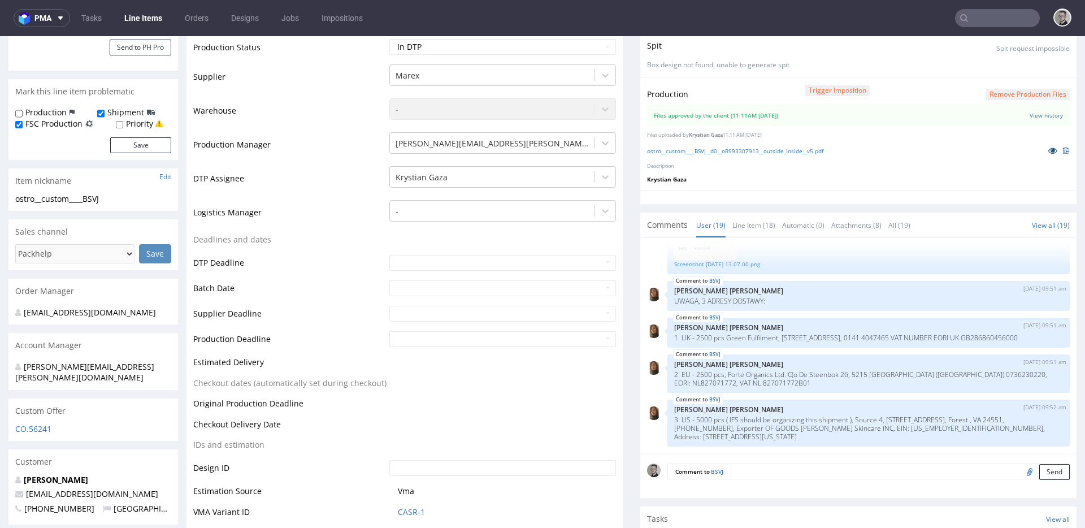
scroll to position [0, 0]
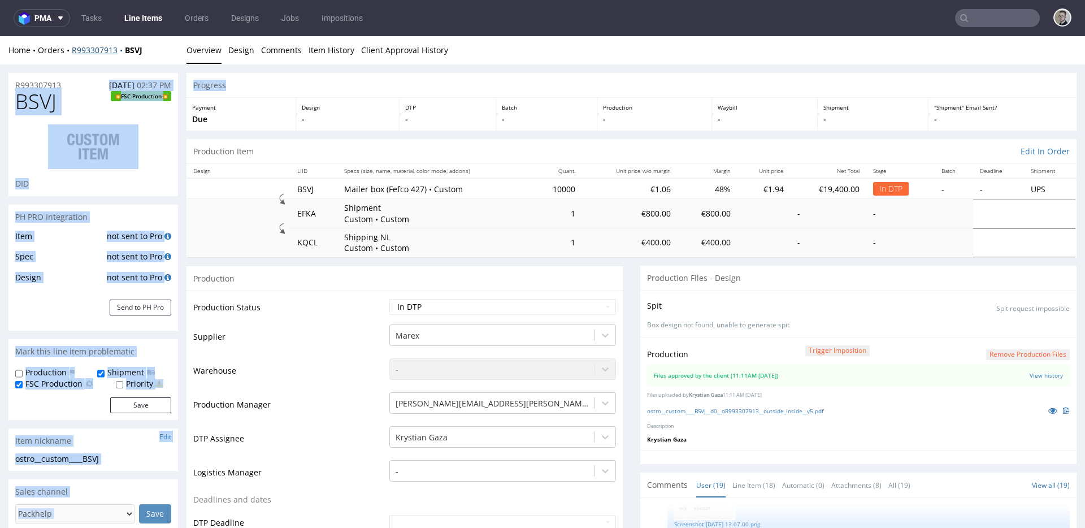
drag, startPoint x: 225, startPoint y: 95, endPoint x: 98, endPoint y: 46, distance: 135.6
click at [359, 81] on div "Progress" at bounding box center [632, 85] width 890 height 25
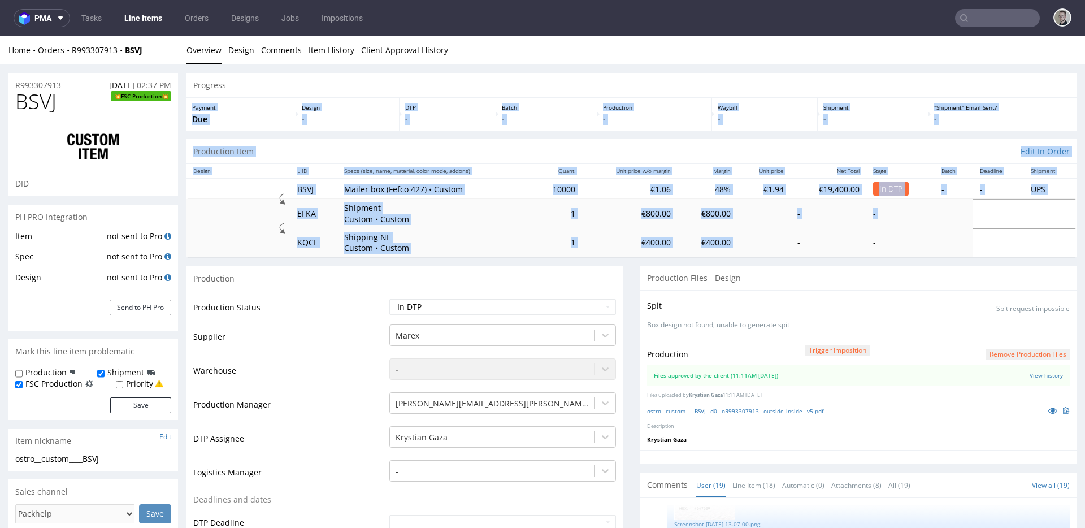
drag, startPoint x: 612, startPoint y: 123, endPoint x: 963, endPoint y: 292, distance: 389.3
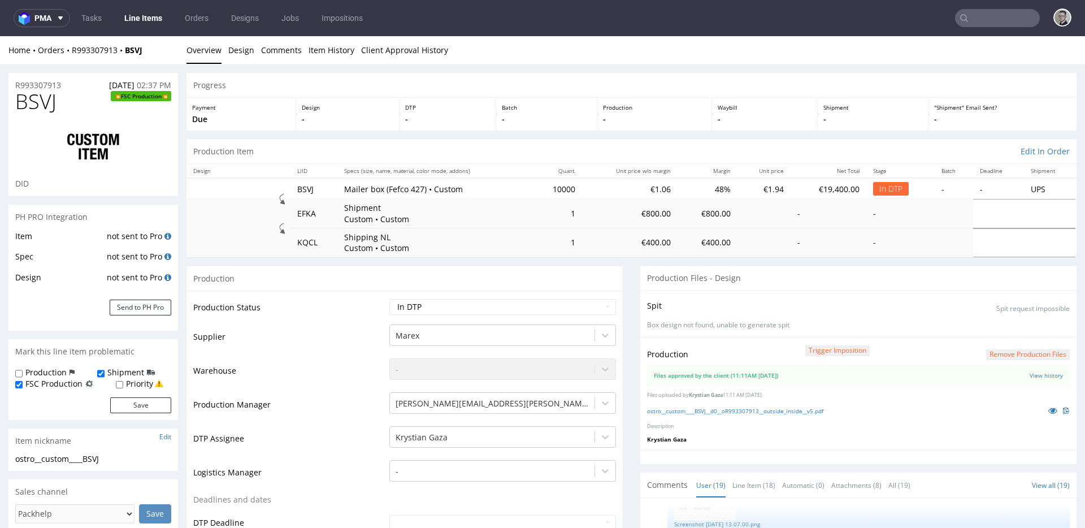
click at [895, 317] on div "Spit Spit request impossible Box design not found, unable to generate spit" at bounding box center [858, 313] width 436 height 47
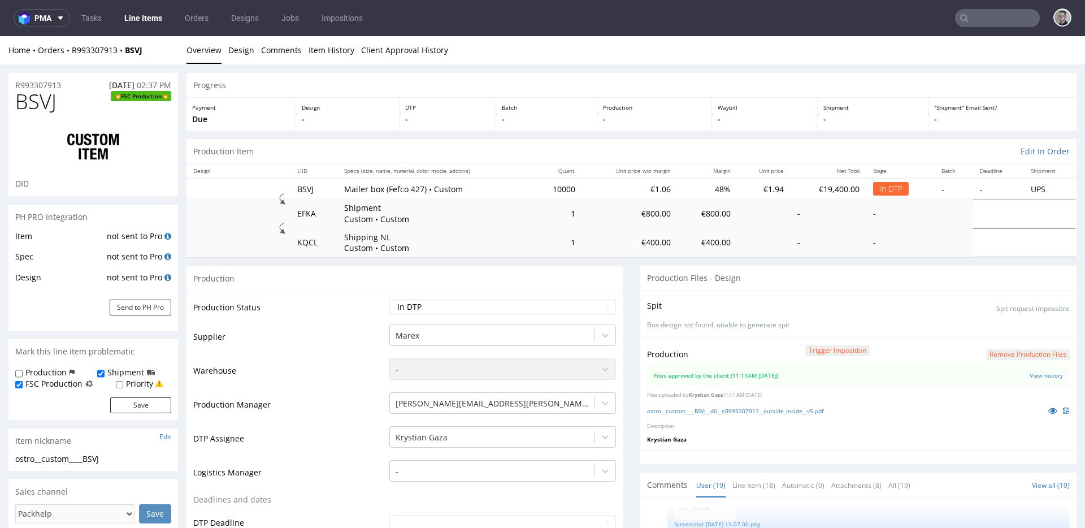
click at [971, 362] on section "Production Files - Design Spit Spit request impossible Box design not found, un…" at bounding box center [858, 365] width 436 height 199
click at [783, 319] on div "Spit Spit request impossible Box design not found, unable to generate spit" at bounding box center [858, 313] width 436 height 47
drag, startPoint x: 552, startPoint y: 188, endPoint x: 887, endPoint y: 237, distance: 338.8
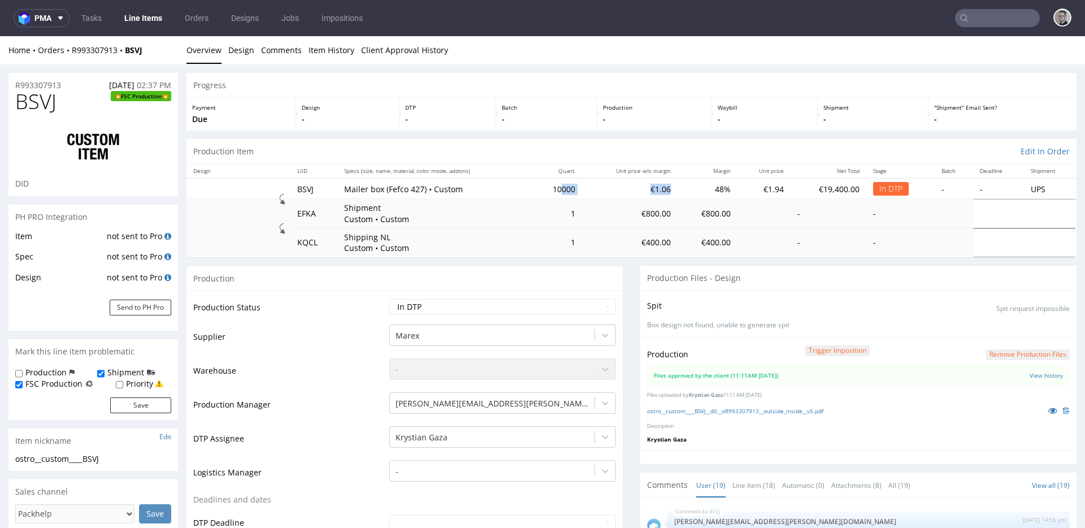
click at [808, 221] on tbody "BSVJ Mailer box (Fefco 427) • Custom 10000 €1.06 48% €1.94 €19,400.00 In DTP - …" at bounding box center [632, 217] width 890 height 79
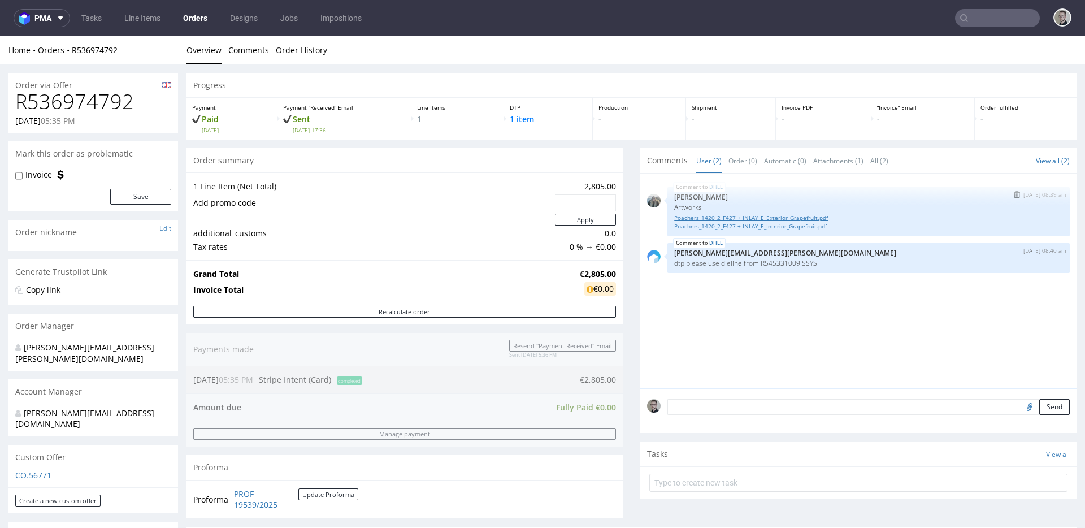
click at [763, 216] on link "Poachers_1420_2_F427 + INLAY_E_Exterior_Grapefruit.pdf" at bounding box center [868, 218] width 389 height 8
click at [809, 232] on div "DHLL [DATE] 08:39 am [PERSON_NAME] Artworks Poachers_1420_2_F427 + INLAY_E_Exte…" at bounding box center [869, 211] width 402 height 49
click at [818, 222] on link "Poachers_1420_2_F427 + INLAY_E_Interior_Grapefruit.pdf" at bounding box center [868, 226] width 389 height 8
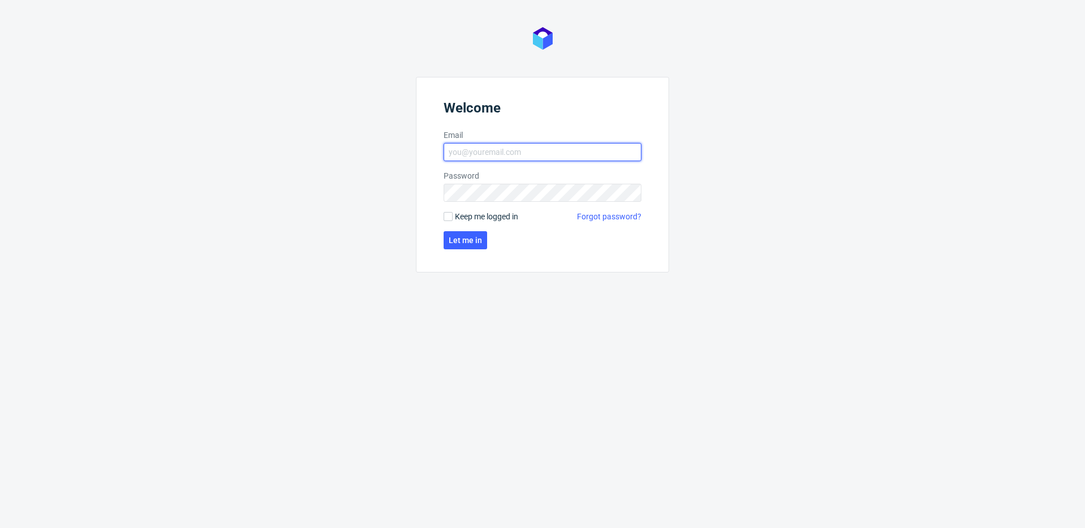
type input "[EMAIL_ADDRESS][DOMAIN_NAME]"
click at [483, 219] on span "Keep me logged in" at bounding box center [486, 216] width 63 height 11
click at [453, 219] on input "Keep me logged in" at bounding box center [448, 216] width 9 height 9
checkbox input "true"
click at [475, 242] on span "Let me in" at bounding box center [465, 240] width 33 height 8
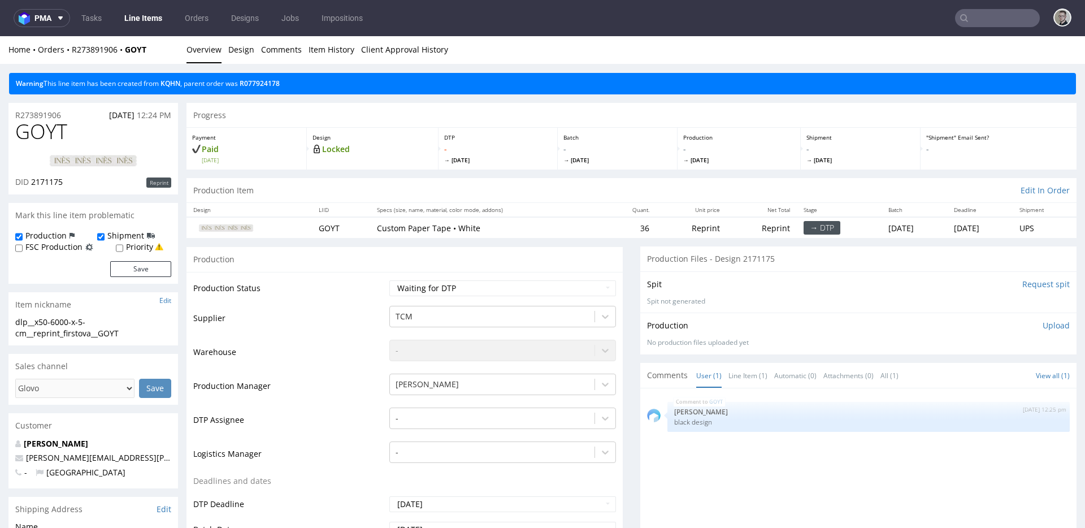
scroll to position [91, 0]
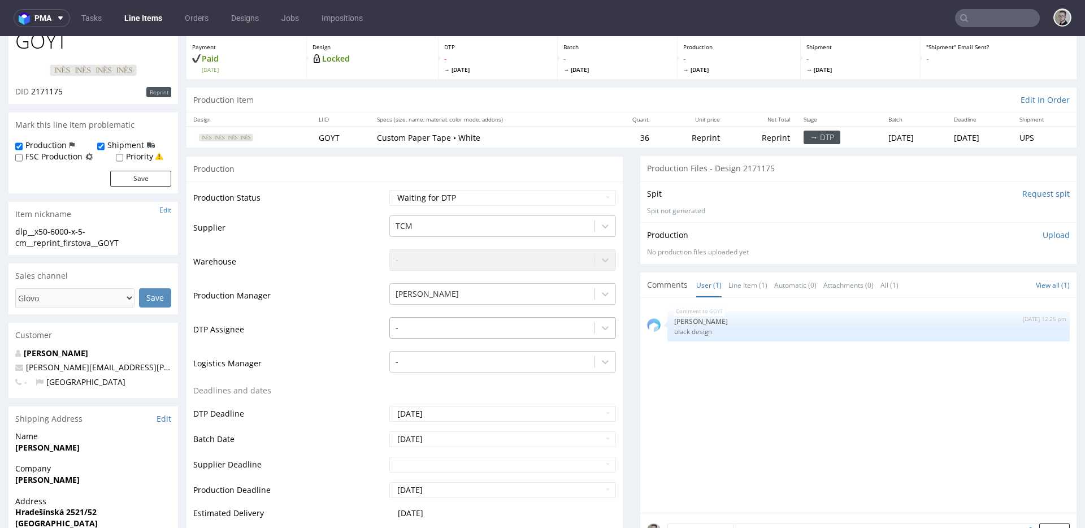
click at [451, 325] on div at bounding box center [492, 328] width 193 height 14
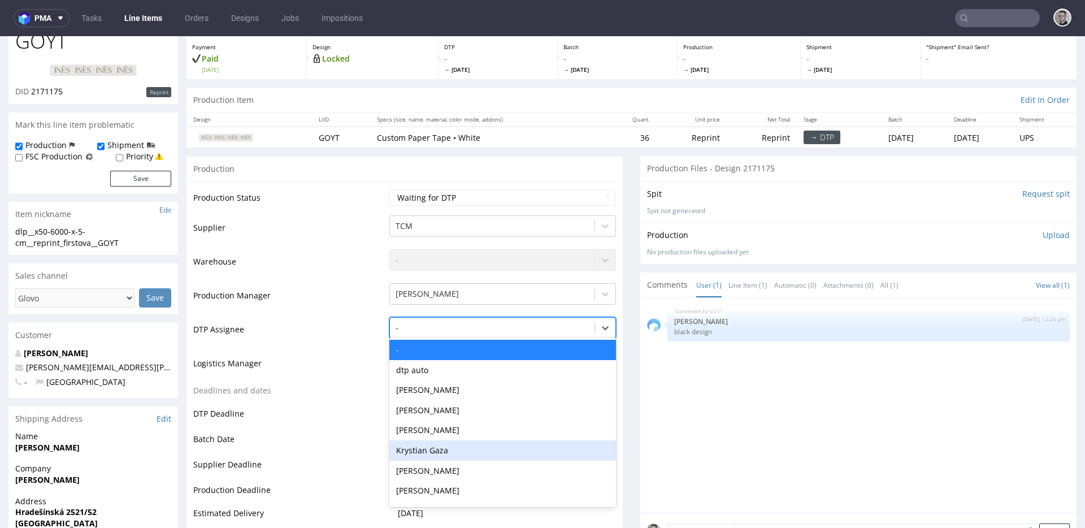
click at [449, 452] on div "Krystian Gaza" at bounding box center [502, 450] width 227 height 20
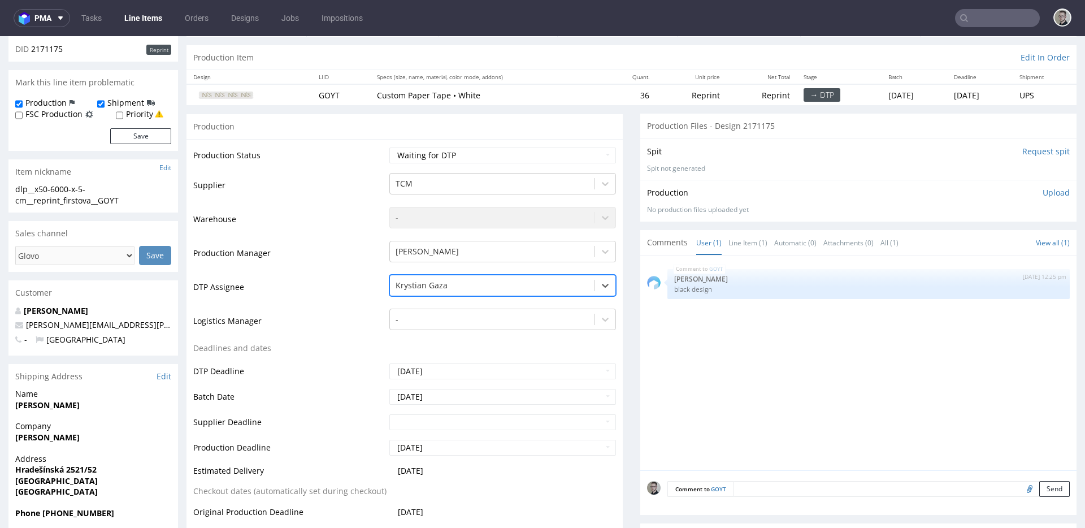
scroll to position [303, 0]
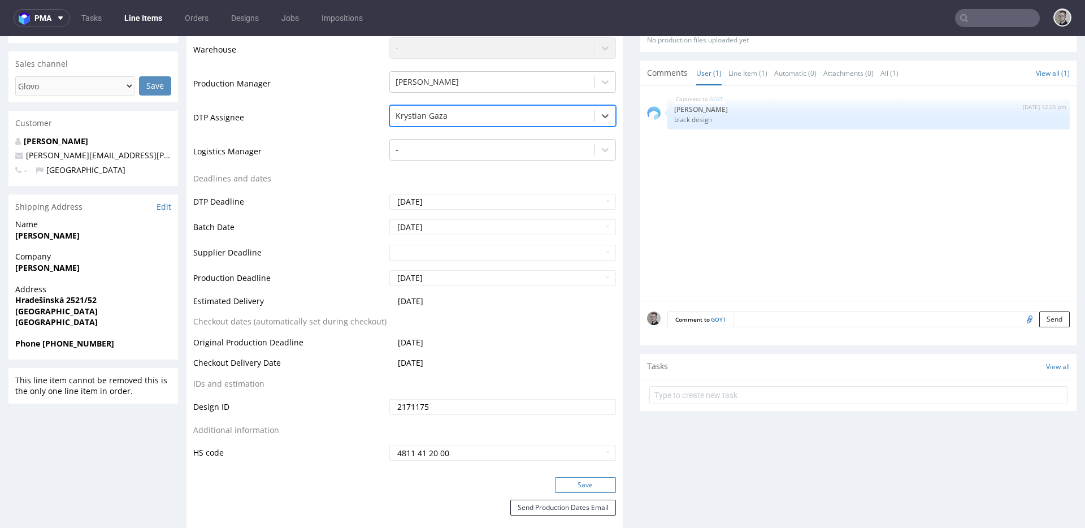
click at [592, 490] on button "Save" at bounding box center [585, 485] width 61 height 16
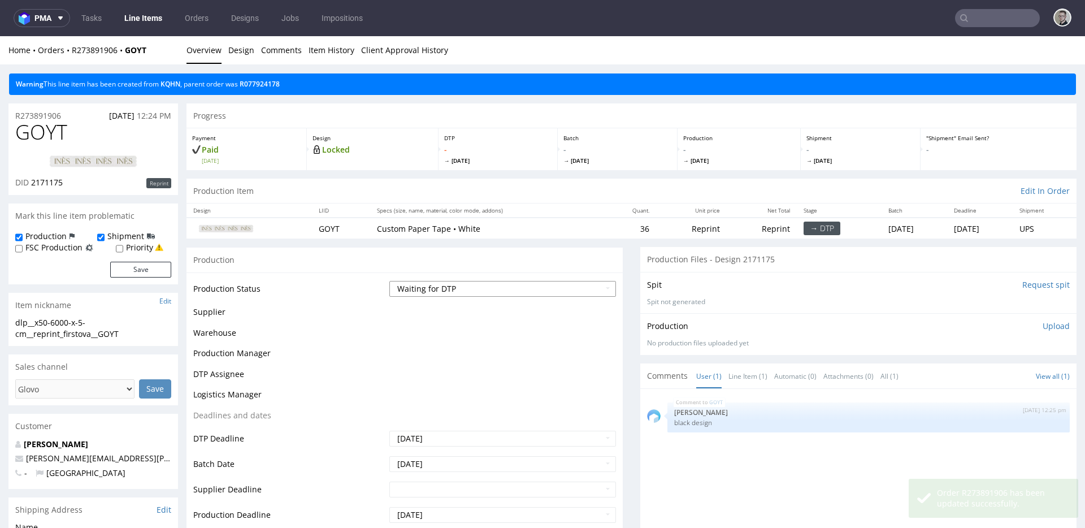
scroll to position [0, 0]
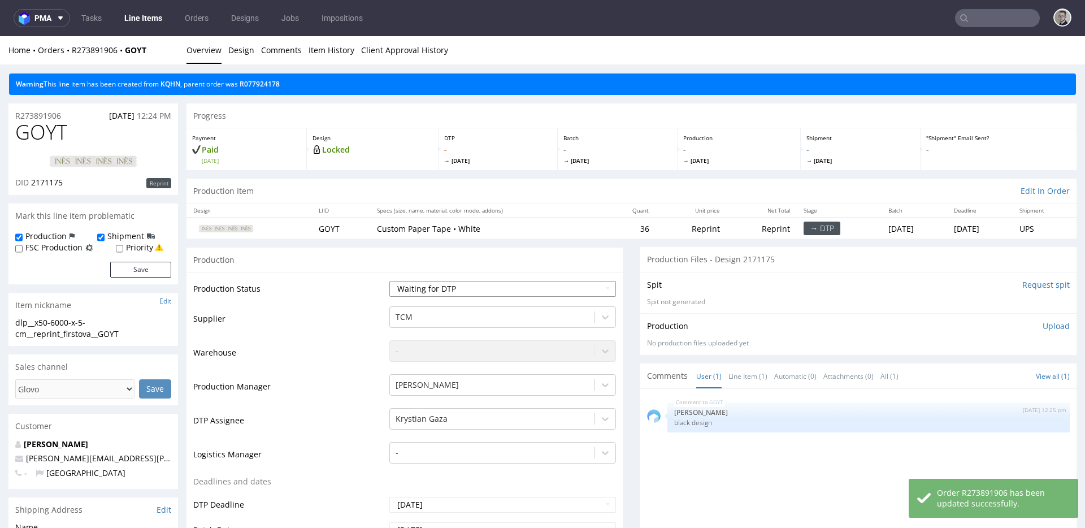
click at [469, 295] on select "Waiting for Artwork Waiting for Diecut Waiting for Mockup Waiting for DTP Waiti…" at bounding box center [502, 289] width 227 height 16
click at [389, 281] on select "Waiting for Artwork Waiting for Diecut Waiting for Mockup Waiting for DTP Waiti…" at bounding box center [502, 289] width 227 height 16
click at [452, 292] on select "Waiting for Artwork Waiting for Diecut Waiting for Mockup Waiting for DTP Waiti…" at bounding box center [502, 289] width 227 height 16
select select "dtp_in_process"
click at [389, 281] on select "Waiting for Artwork Waiting for Diecut Waiting for Mockup Waiting for DTP Waiti…" at bounding box center [502, 289] width 227 height 16
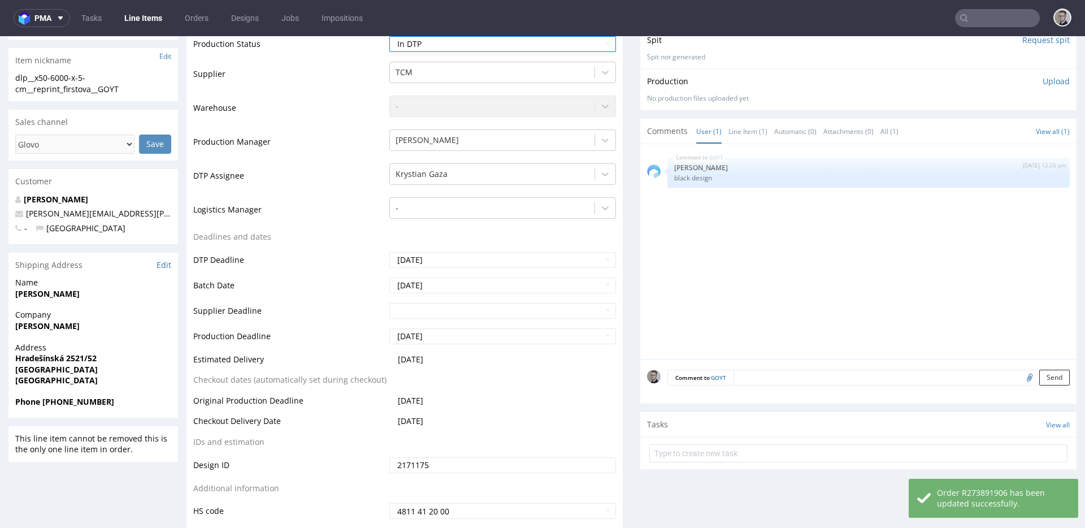
scroll to position [539, 0]
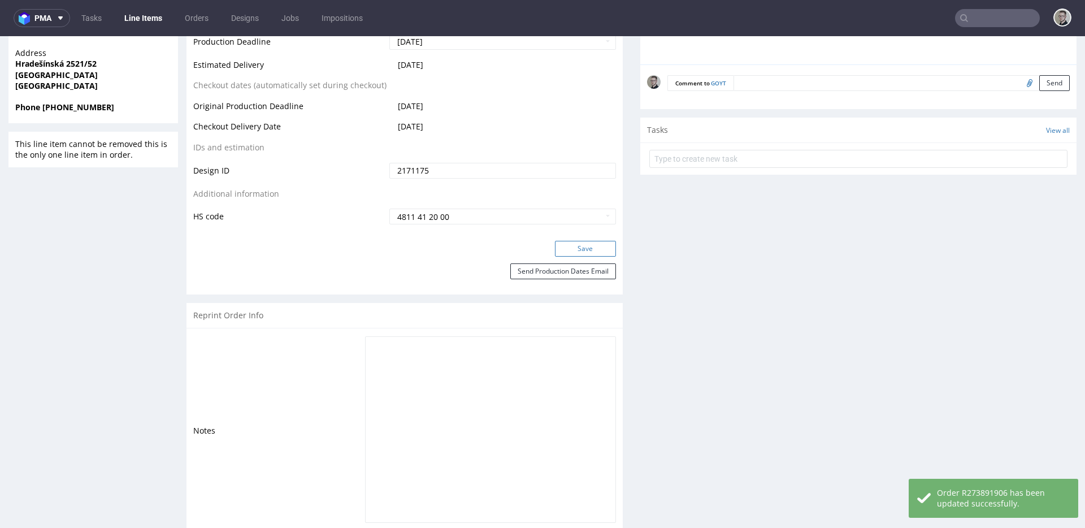
click at [583, 242] on button "Save" at bounding box center [585, 249] width 61 height 16
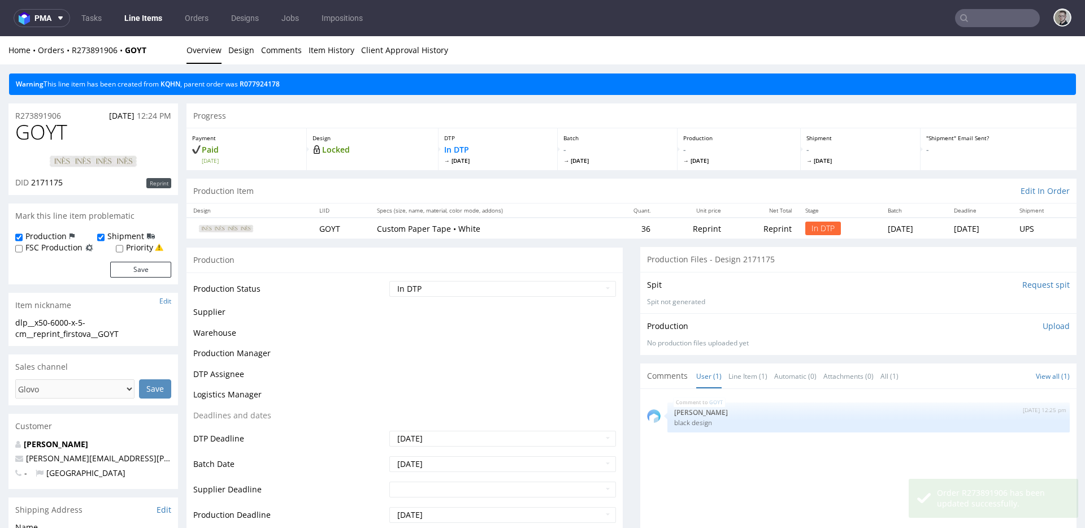
scroll to position [0, 0]
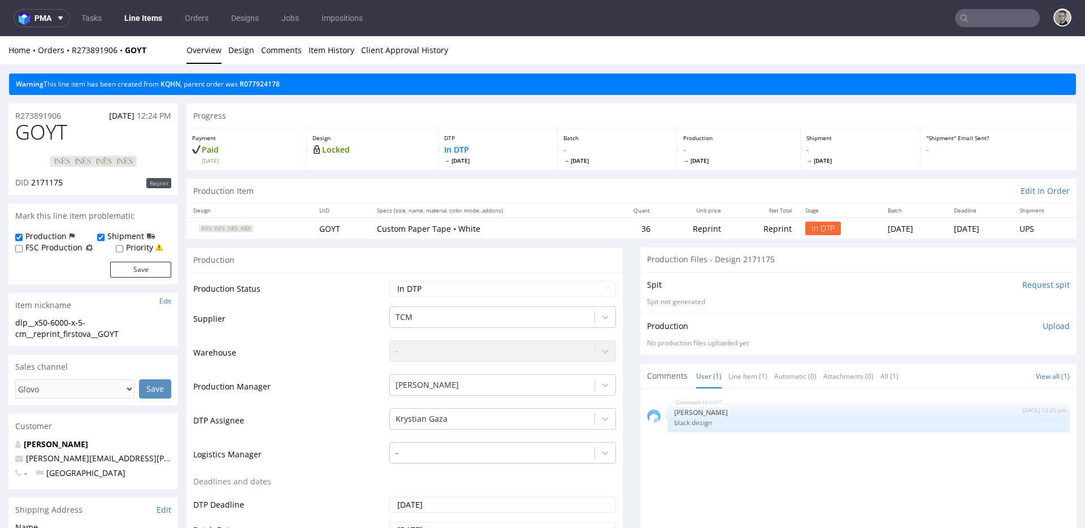
click at [79, 330] on div "dlp__x50-6000-x-5-cm__reprint_firstova__GOYT" at bounding box center [93, 328] width 156 height 22
click at [81, 331] on div "dlp__x50-6000-x-5-cm__reprint_firstova__GOYT" at bounding box center [93, 328] width 156 height 22
click at [84, 331] on div "dlp__x50-6000-x-5-cm__reprint_firstova__GOYT" at bounding box center [93, 328] width 156 height 22
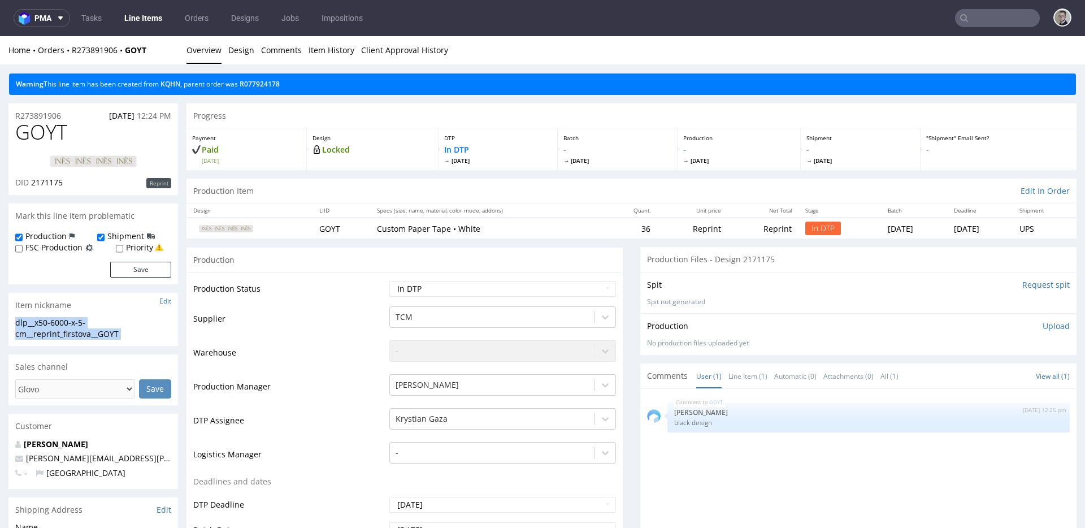
click at [84, 331] on div "dlp__x50-6000-x-5-cm__reprint_firstova__GOYT" at bounding box center [93, 328] width 156 height 22
copy div "dlp__x50-6000-x-5-cm__reprint_firstova__GOYT Update"
copy p "R273891906"
drag, startPoint x: 1050, startPoint y: 328, endPoint x: 996, endPoint y: 358, distance: 60.7
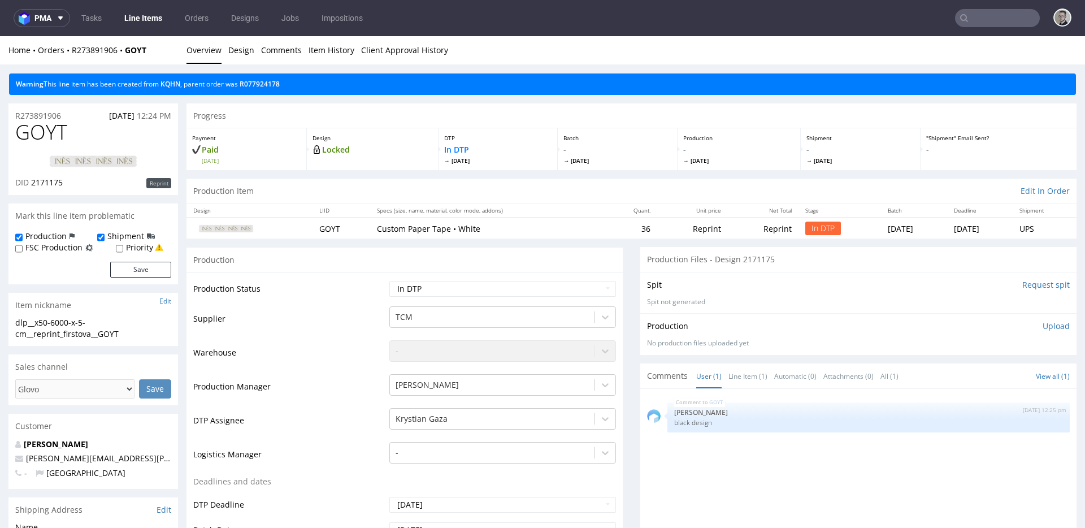
click at [1049, 328] on p "Upload" at bounding box center [1056, 325] width 27 height 11
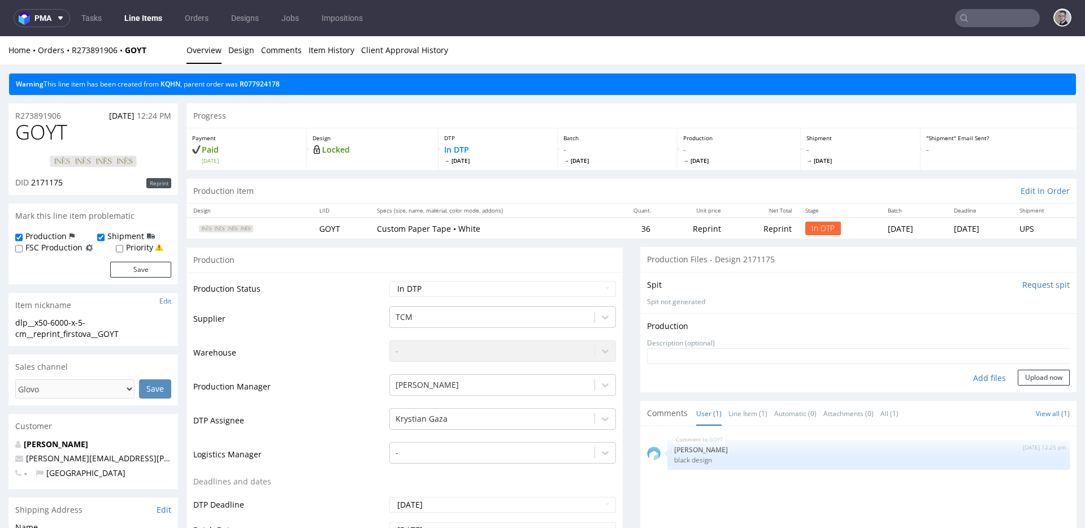
click at [982, 377] on div "Add files" at bounding box center [989, 378] width 57 height 17
type input "C:\fakepath\dlp__x50-6000-x-5-cm__reprint_firstova__GOYT__d2171175__oR273891906…"
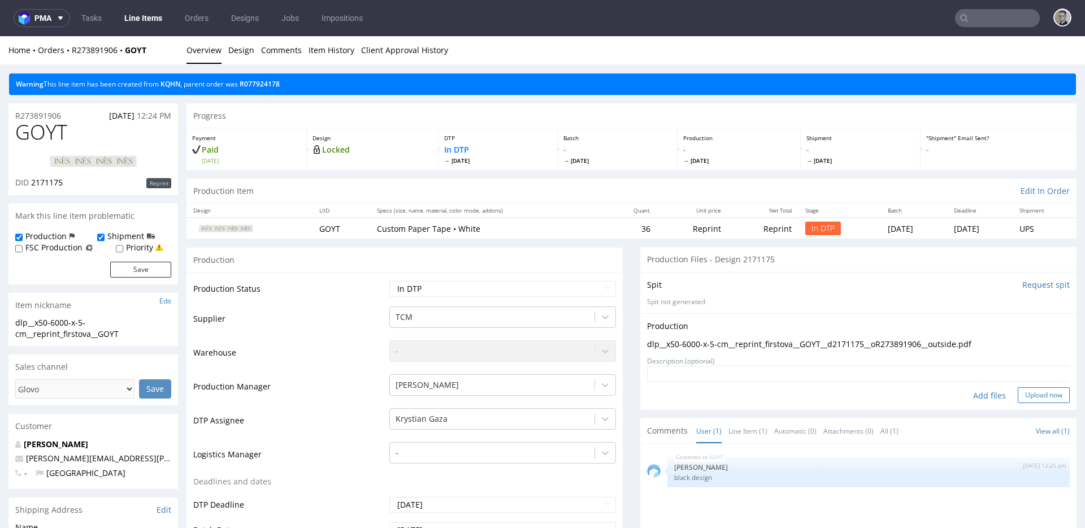
click at [1026, 389] on button "Upload now" at bounding box center [1044, 395] width 52 height 16
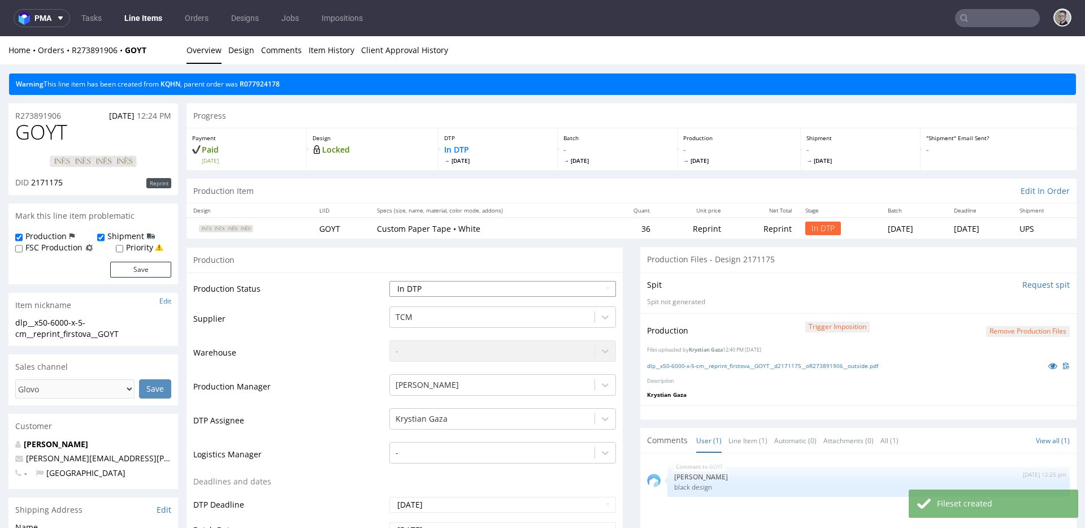
click at [469, 288] on select "Waiting for Artwork Waiting for Diecut Waiting for Mockup Waiting for DTP Waiti…" at bounding box center [502, 289] width 227 height 16
select select "dtp_production_ready"
click at [389, 281] on select "Waiting for Artwork Waiting for Diecut Waiting for Mockup Waiting for DTP Waiti…" at bounding box center [502, 289] width 227 height 16
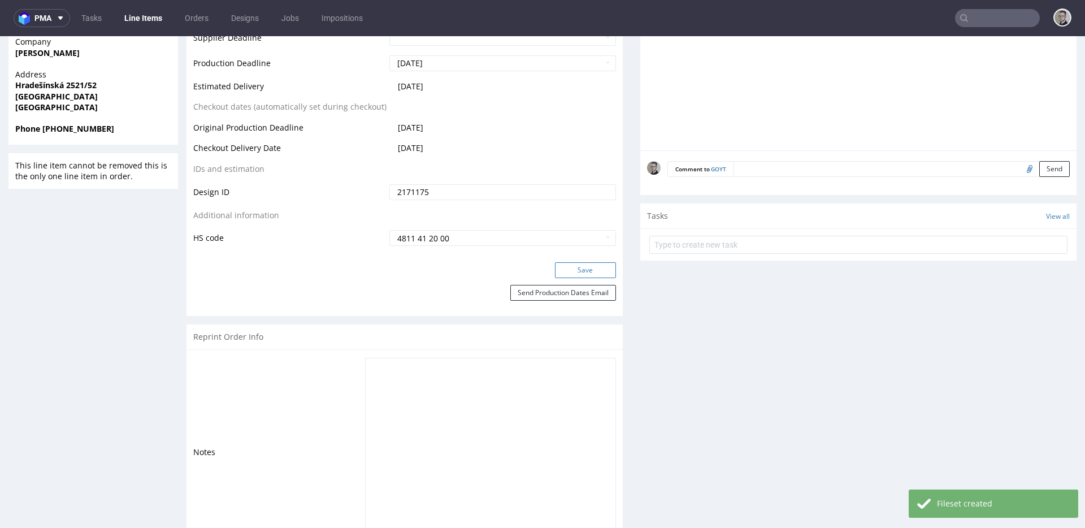
click at [588, 267] on button "Save" at bounding box center [585, 270] width 61 height 16
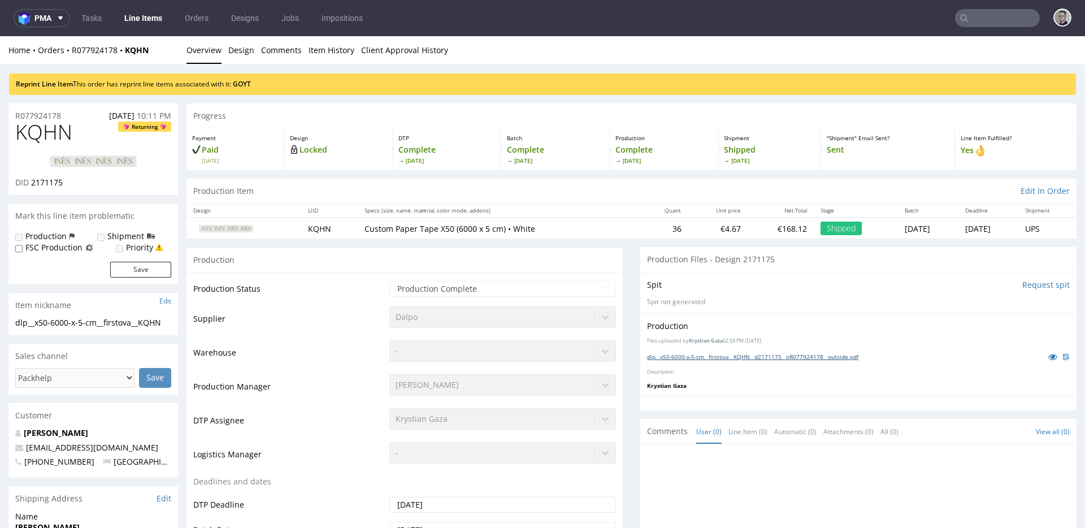
click at [768, 358] on link "dlp__x50-6000-x-5-cm__firstova__KQHN__d2171175__oR077924178__outside.pdf" at bounding box center [752, 357] width 211 height 8
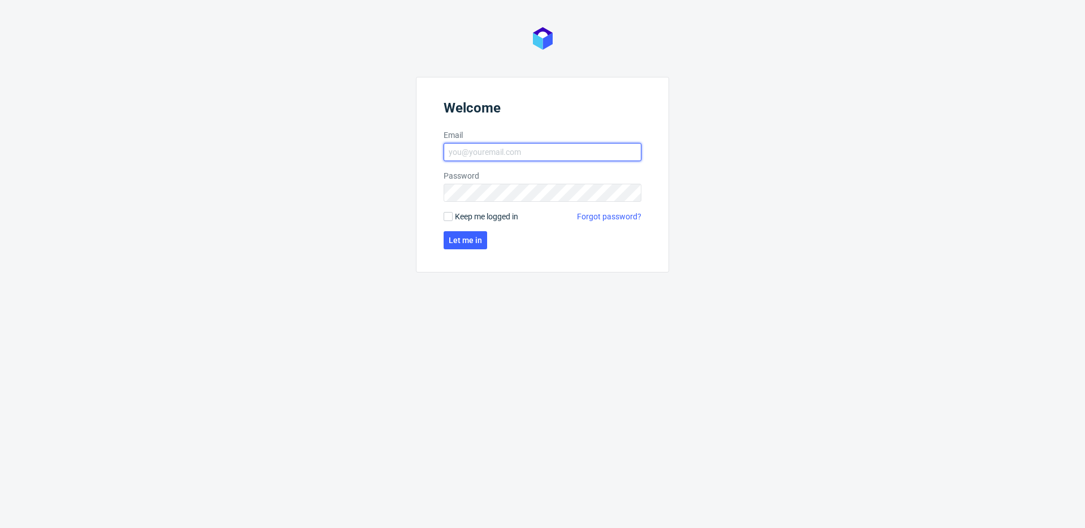
type input "[EMAIL_ADDRESS][DOMAIN_NAME]"
click at [471, 215] on span "Keep me logged in" at bounding box center [486, 216] width 63 height 11
click at [453, 215] on input "Keep me logged in" at bounding box center [448, 216] width 9 height 9
checkbox input "true"
click at [471, 230] on form "Welcome Email [EMAIL_ADDRESS][DOMAIN_NAME] Password Keep me logged in Forgot pa…" at bounding box center [542, 175] width 253 height 196
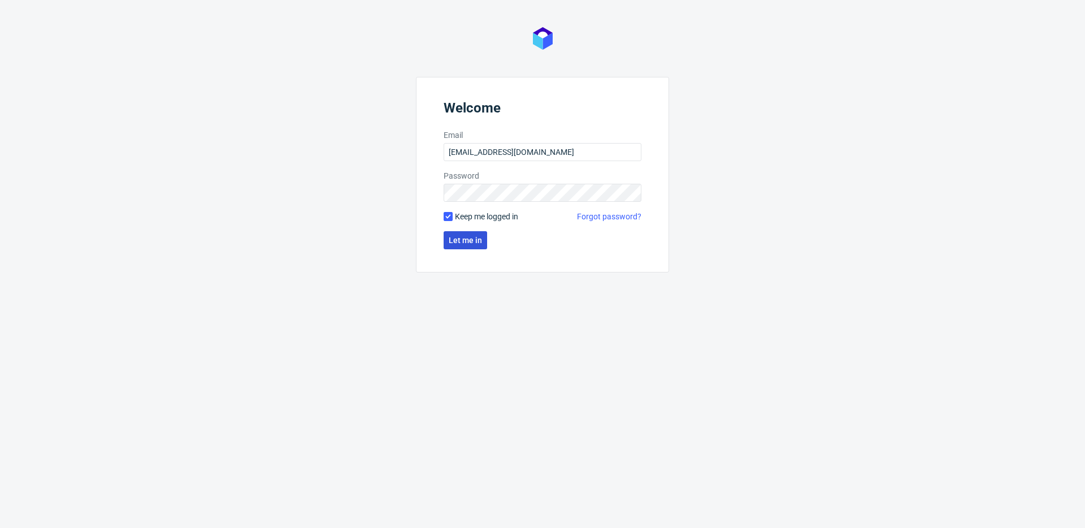
click at [474, 239] on span "Let me in" at bounding box center [465, 240] width 33 height 8
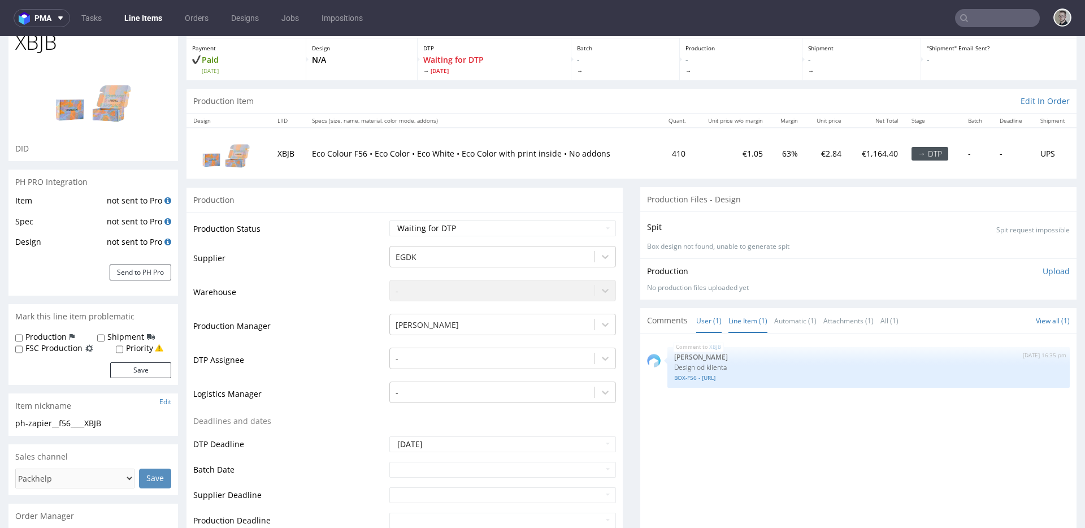
scroll to position [60, 0]
click at [701, 366] on p "Design od klienta" at bounding box center [868, 366] width 389 height 8
click at [691, 380] on link "BOX-F56 - [URL]" at bounding box center [868, 377] width 389 height 8
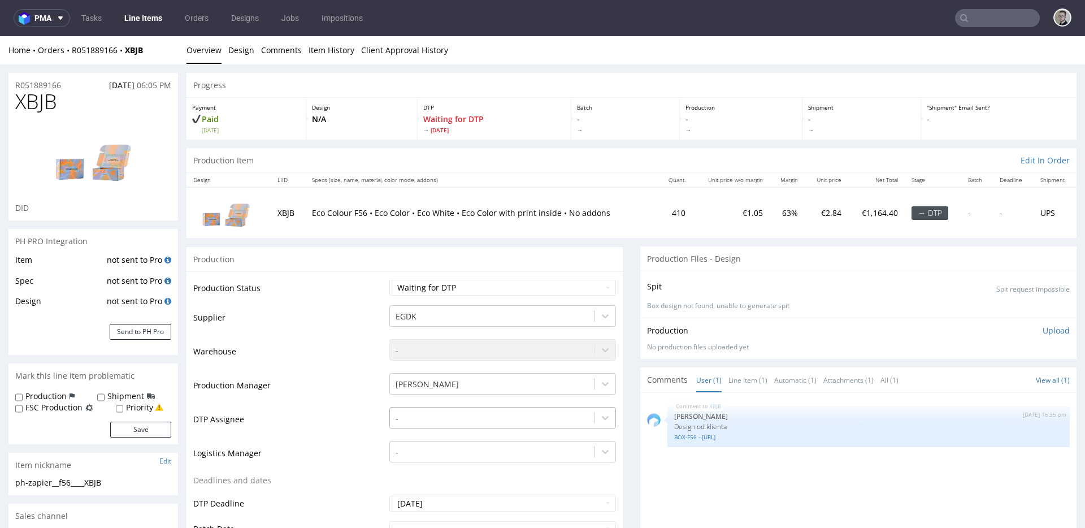
click at [414, 423] on div "-" at bounding box center [502, 415] width 227 height 16
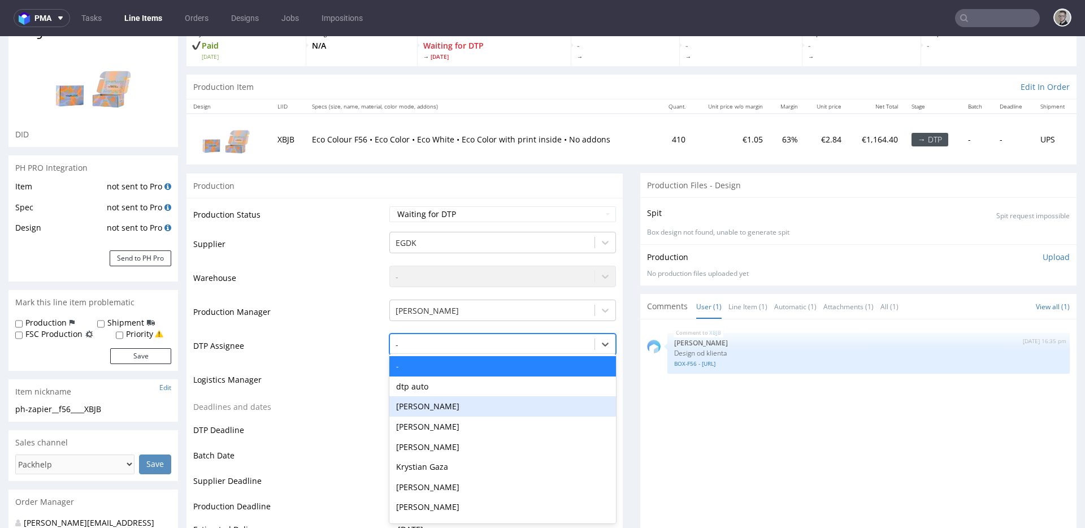
scroll to position [73, 0]
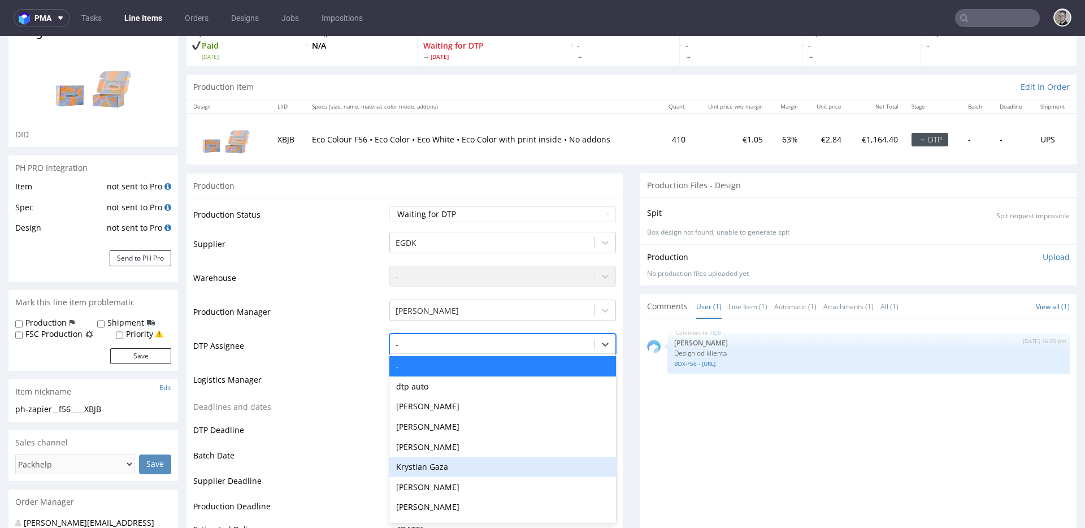
click at [435, 462] on div "Krystian Gaza" at bounding box center [502, 467] width 227 height 20
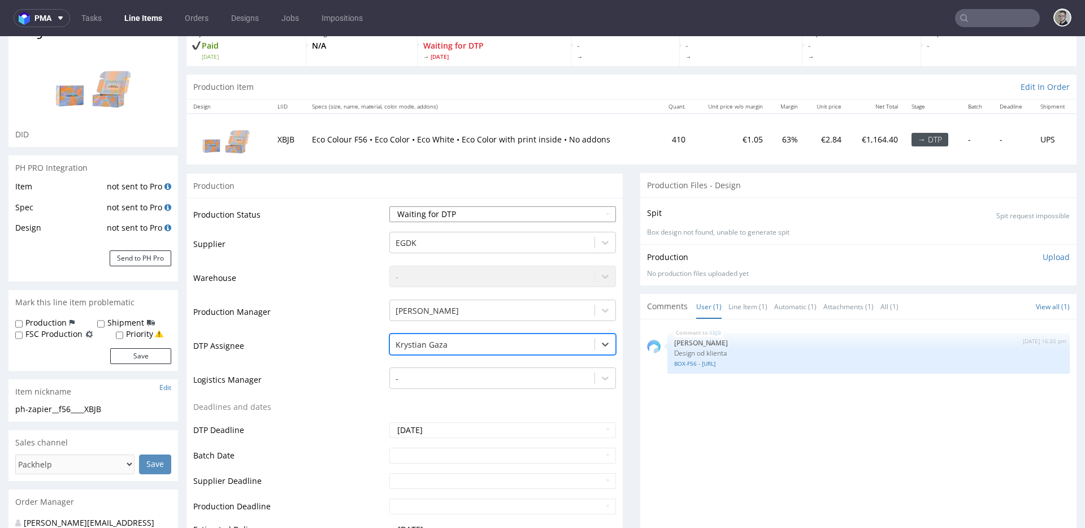
click at [462, 211] on select "Waiting for Artwork Waiting for Diecut Waiting for Mockup Waiting for DTP Waiti…" at bounding box center [502, 214] width 227 height 16
select select "dtp_in_process"
click at [389, 206] on select "Waiting for Artwork Waiting for Diecut Waiting for Mockup Waiting for DTP Waiti…" at bounding box center [502, 214] width 227 height 16
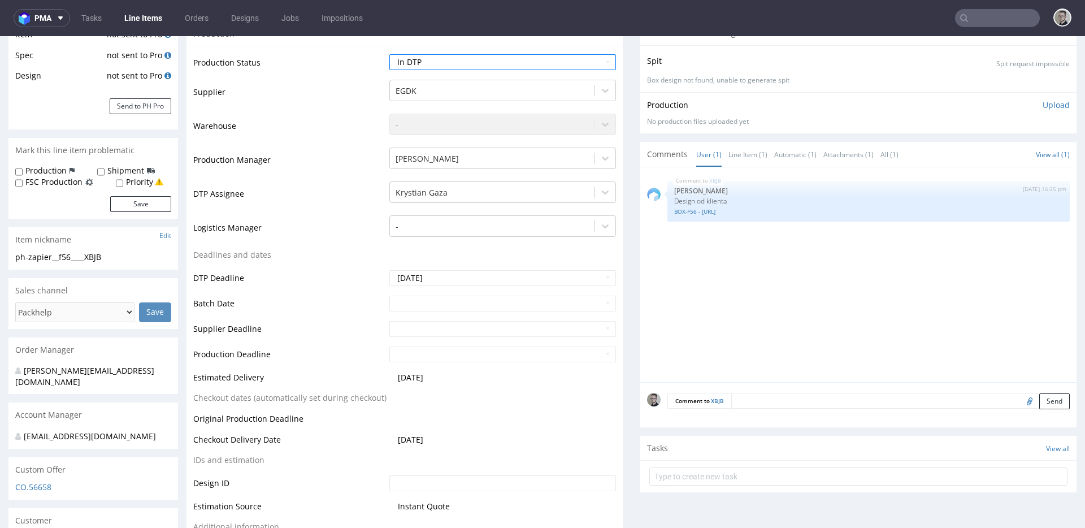
scroll to position [300, 0]
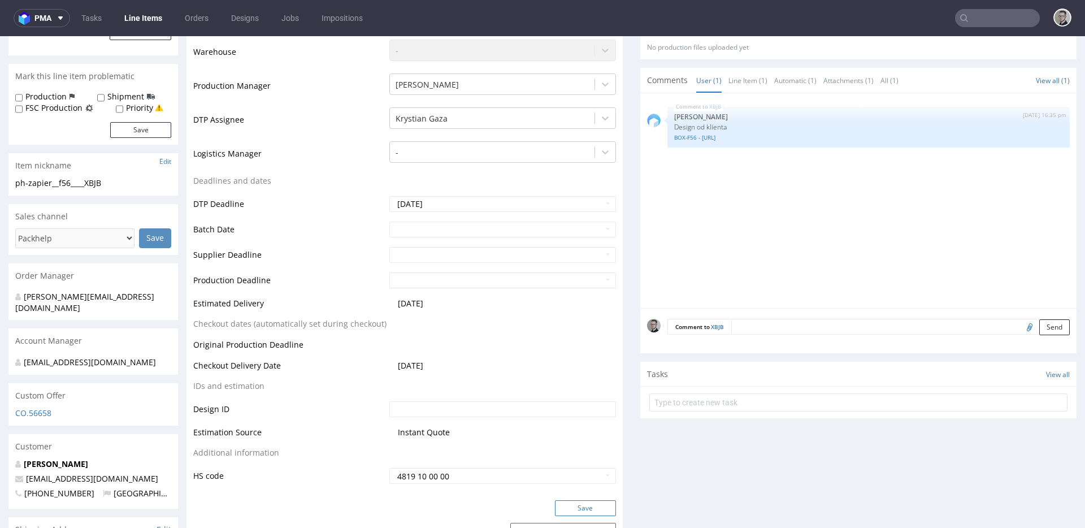
click at [591, 506] on button "Save" at bounding box center [585, 508] width 61 height 16
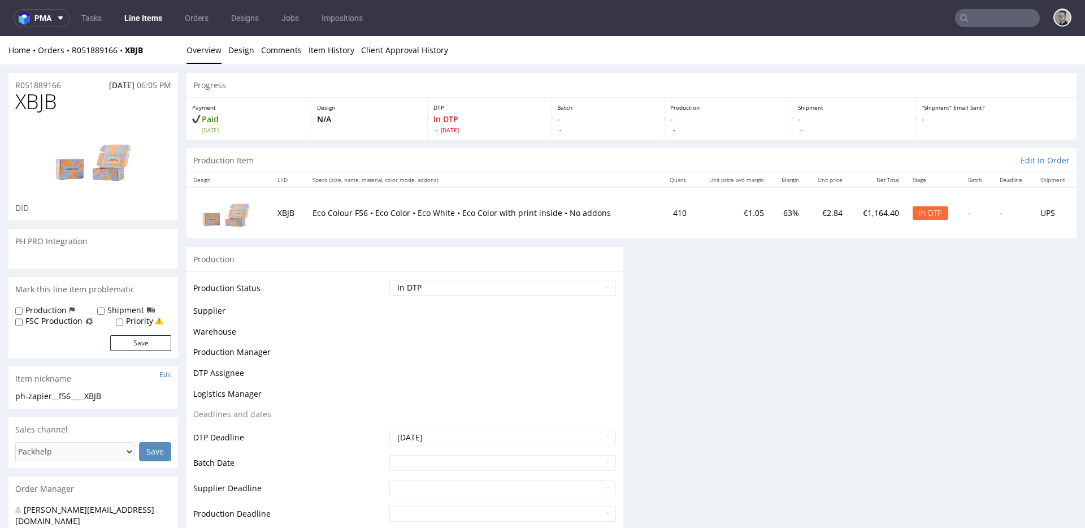
scroll to position [0, 0]
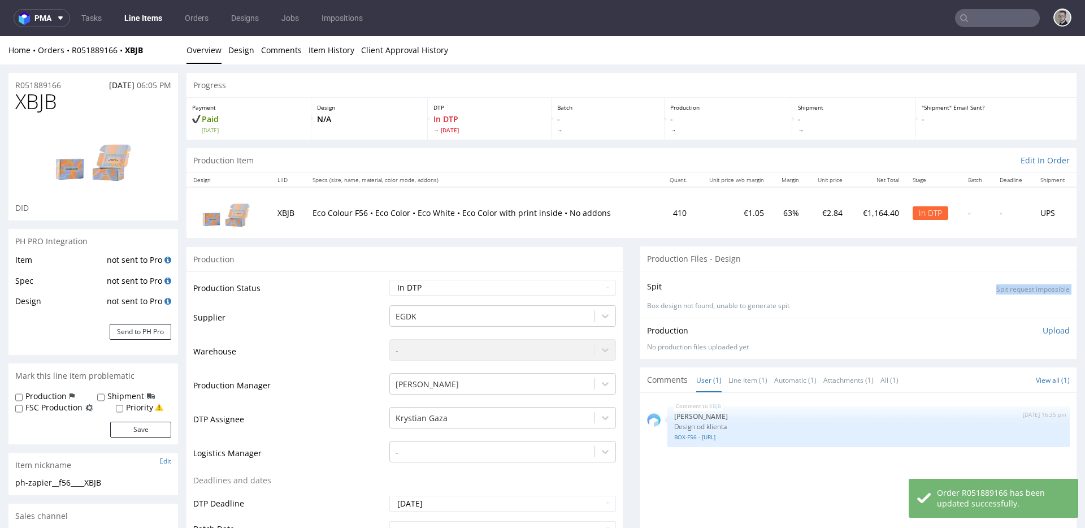
click at [1054, 302] on div "Spit Spit request impossible Box design not found, unable to generate spit" at bounding box center [858, 294] width 436 height 47
click at [894, 304] on p "Box design not found, unable to generate spit" at bounding box center [858, 306] width 423 height 10
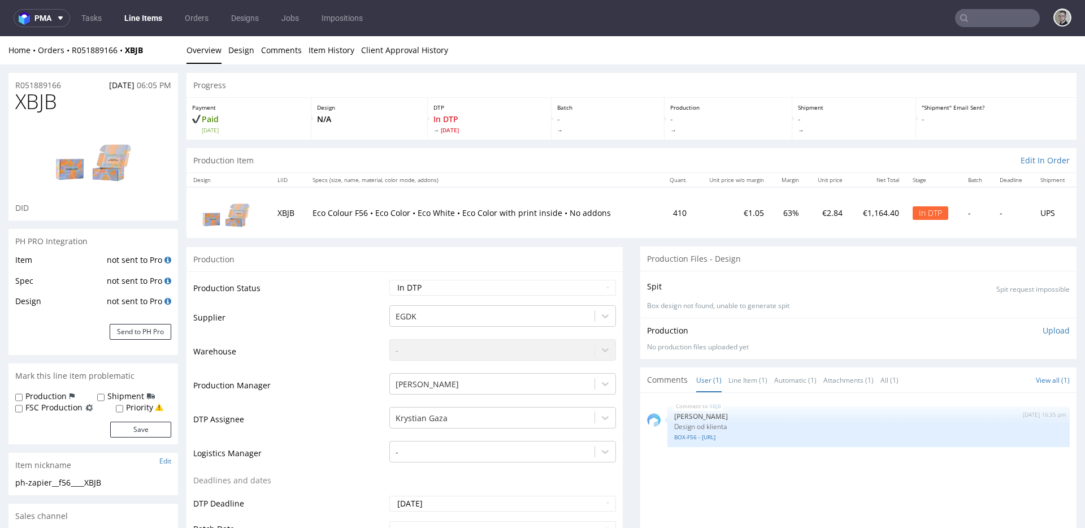
click at [413, 262] on div "Production" at bounding box center [405, 258] width 436 height 25
click at [712, 295] on div "Spit Spit request impossible Box design not found, unable to generate spit" at bounding box center [858, 294] width 436 height 47
click at [712, 436] on link "BOX-F56 - [URL]" at bounding box center [868, 437] width 389 height 8
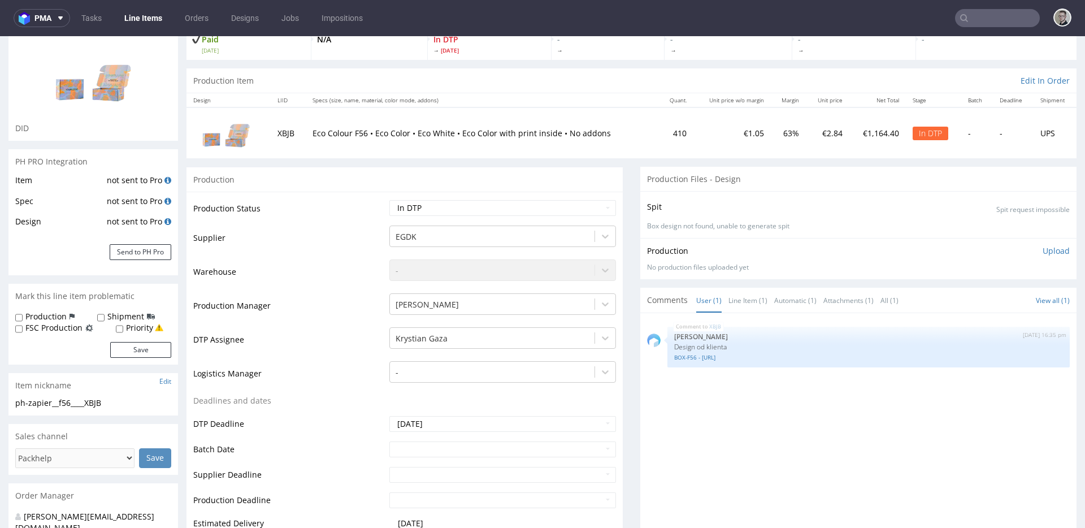
click at [101, 404] on div "ph-zapier__f56____XBJB" at bounding box center [93, 402] width 156 height 11
copy div "ph-zapier__f56____XBJB Update"
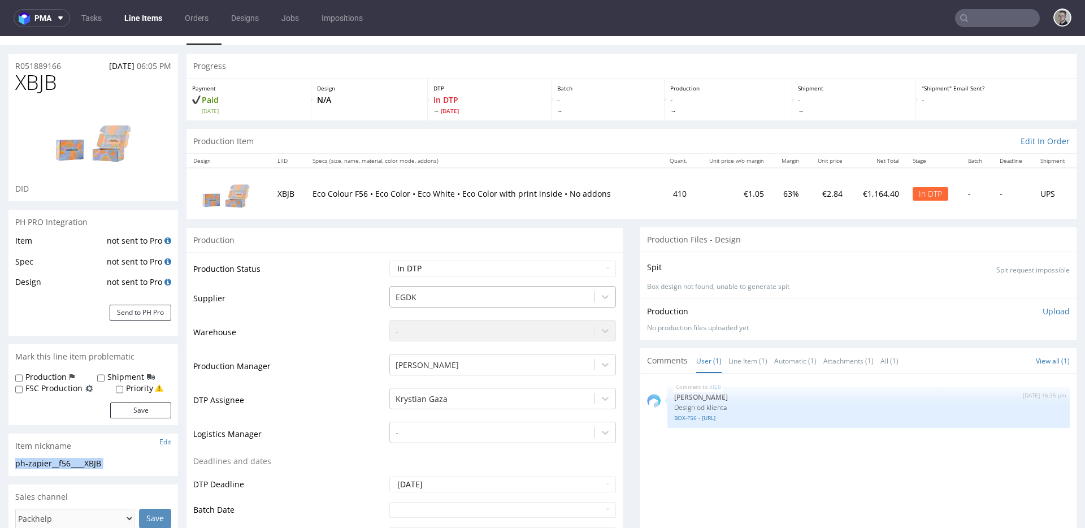
scroll to position [0, 0]
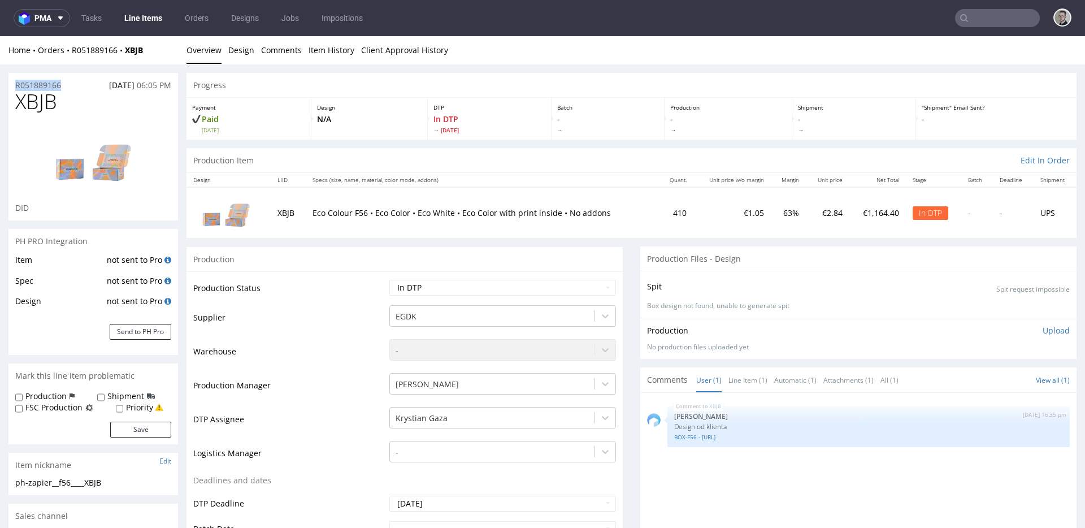
drag, startPoint x: 64, startPoint y: 83, endPoint x: 0, endPoint y: 81, distance: 64.5
copy p "R051889166"
